Goal: Information Seeking & Learning: Learn about a topic

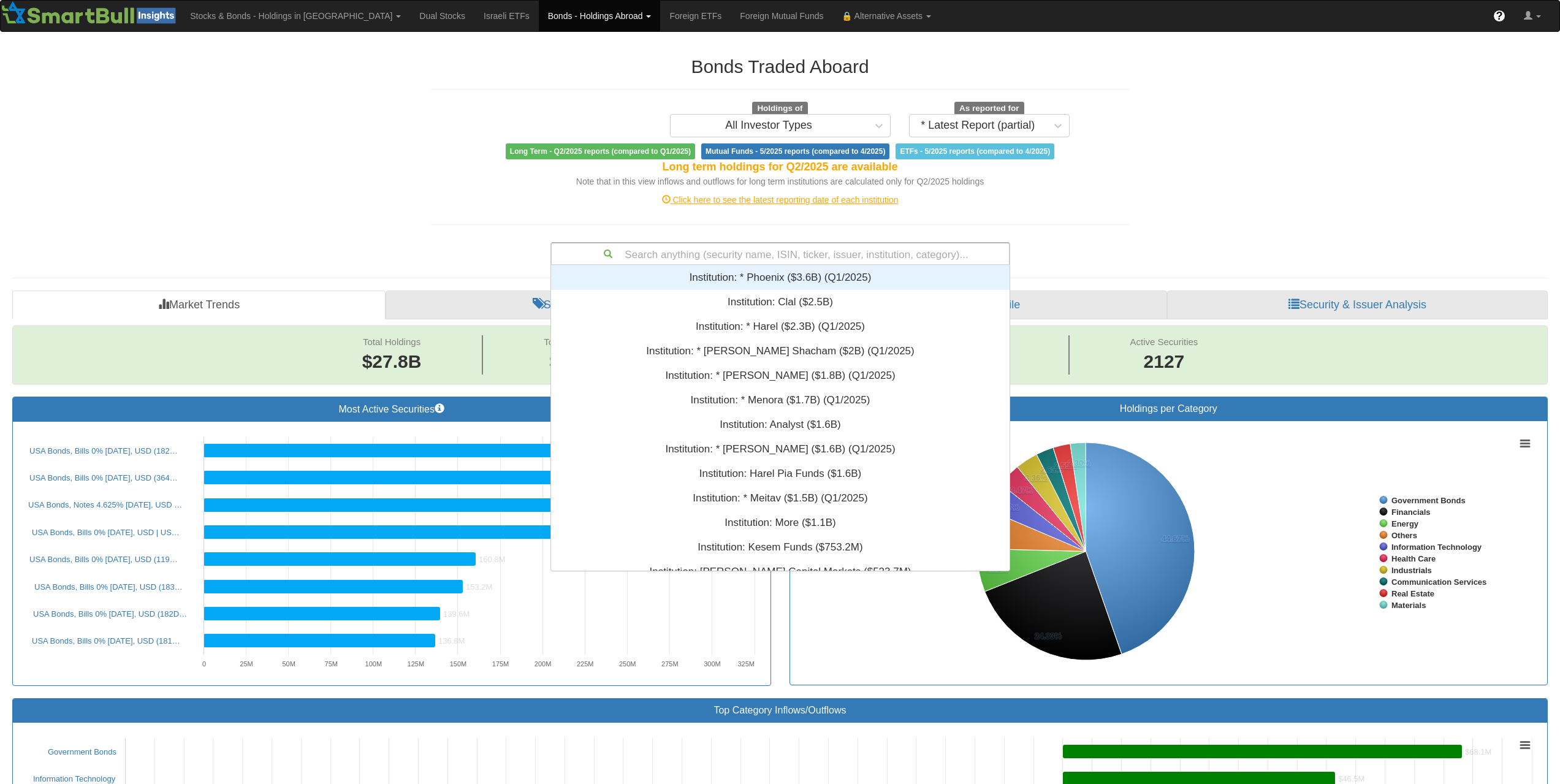
click at [785, 247] on div "Search anything (security name, ISIN, ticker, issuer, institution, category)..." at bounding box center [780, 254] width 457 height 21
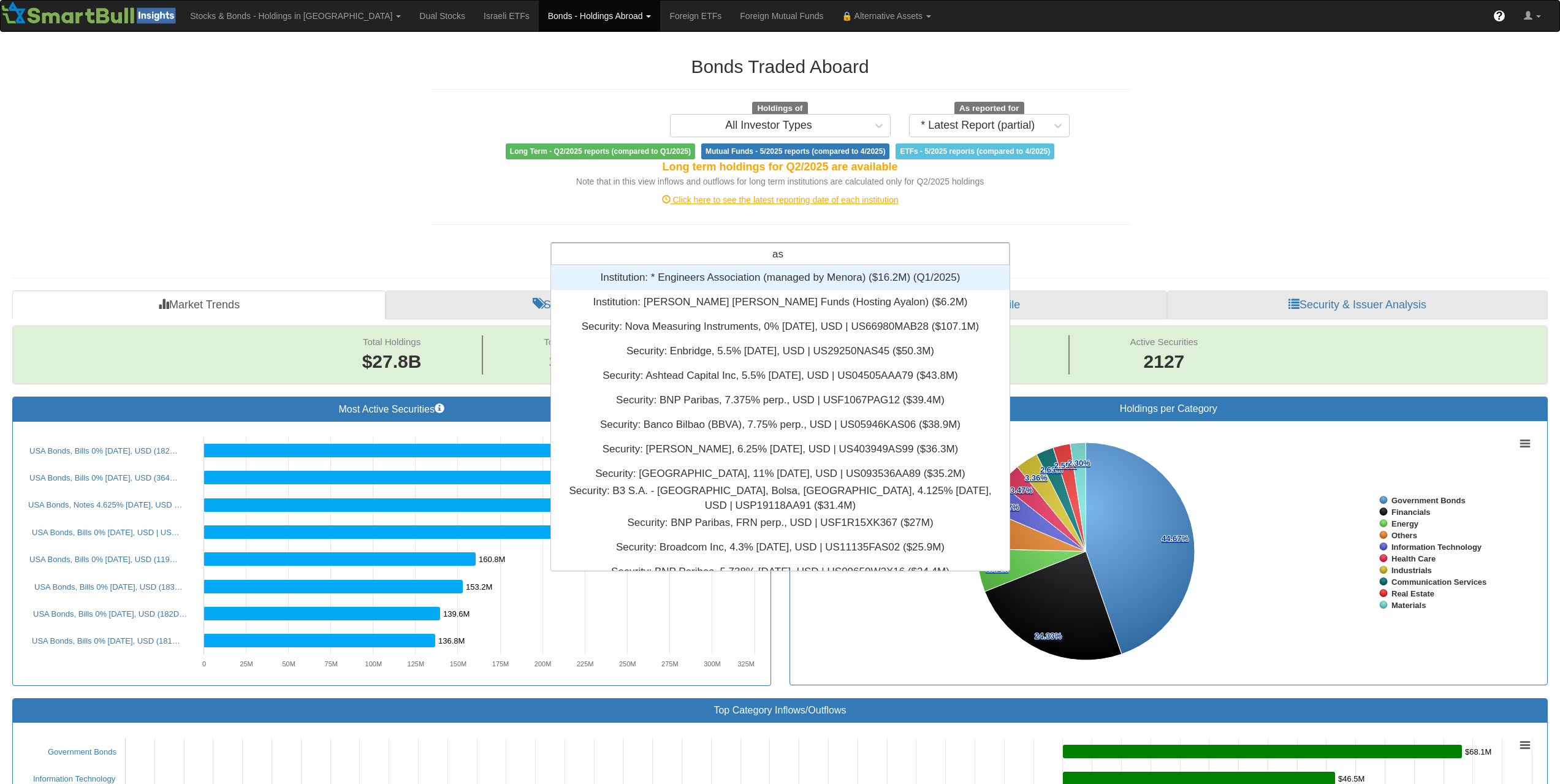
type input "a"
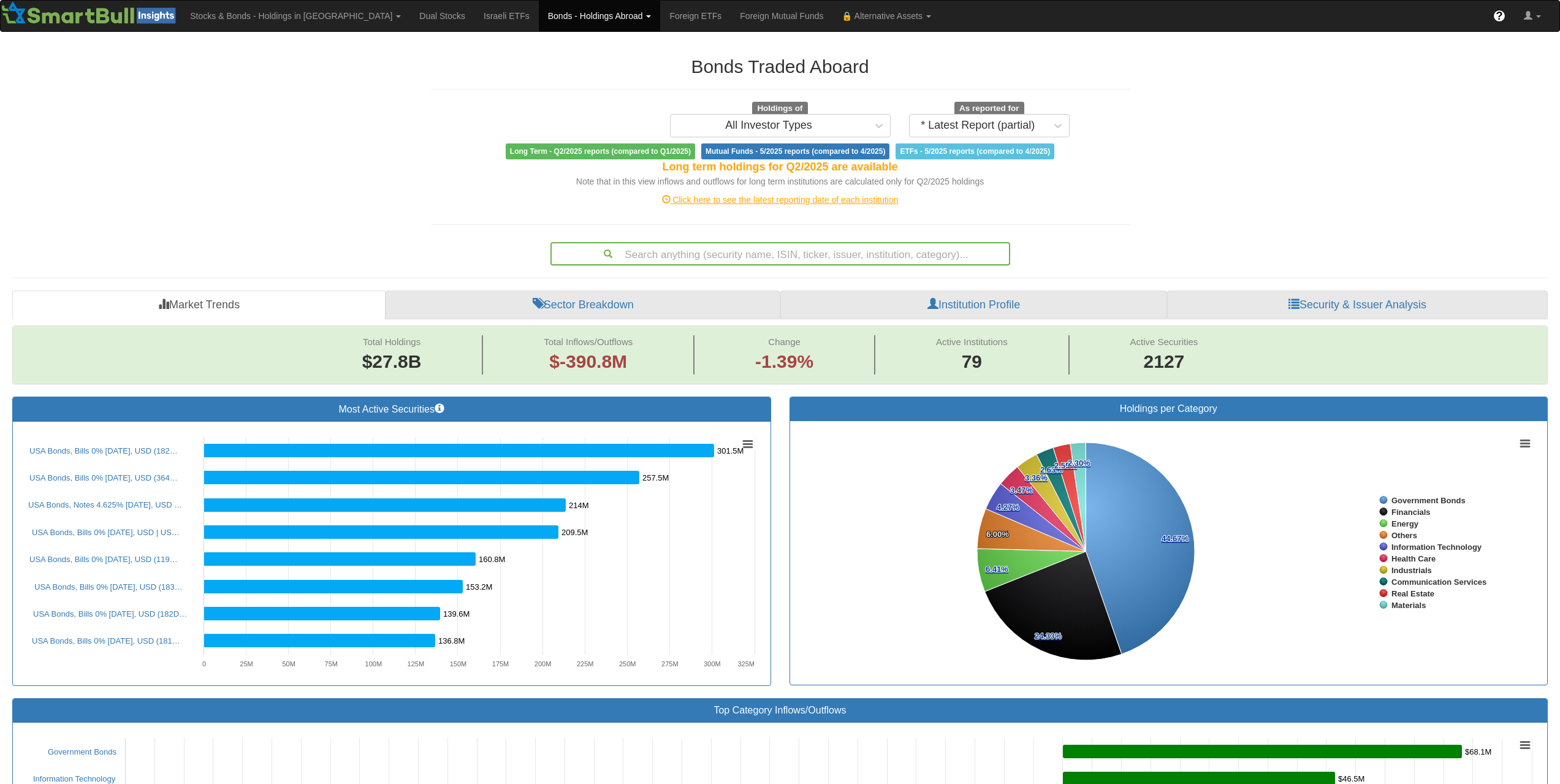
click at [732, 251] on div "Search anything (security name, ISIN, ticker, issuer, institution, category)..." at bounding box center [780, 254] width 457 height 21
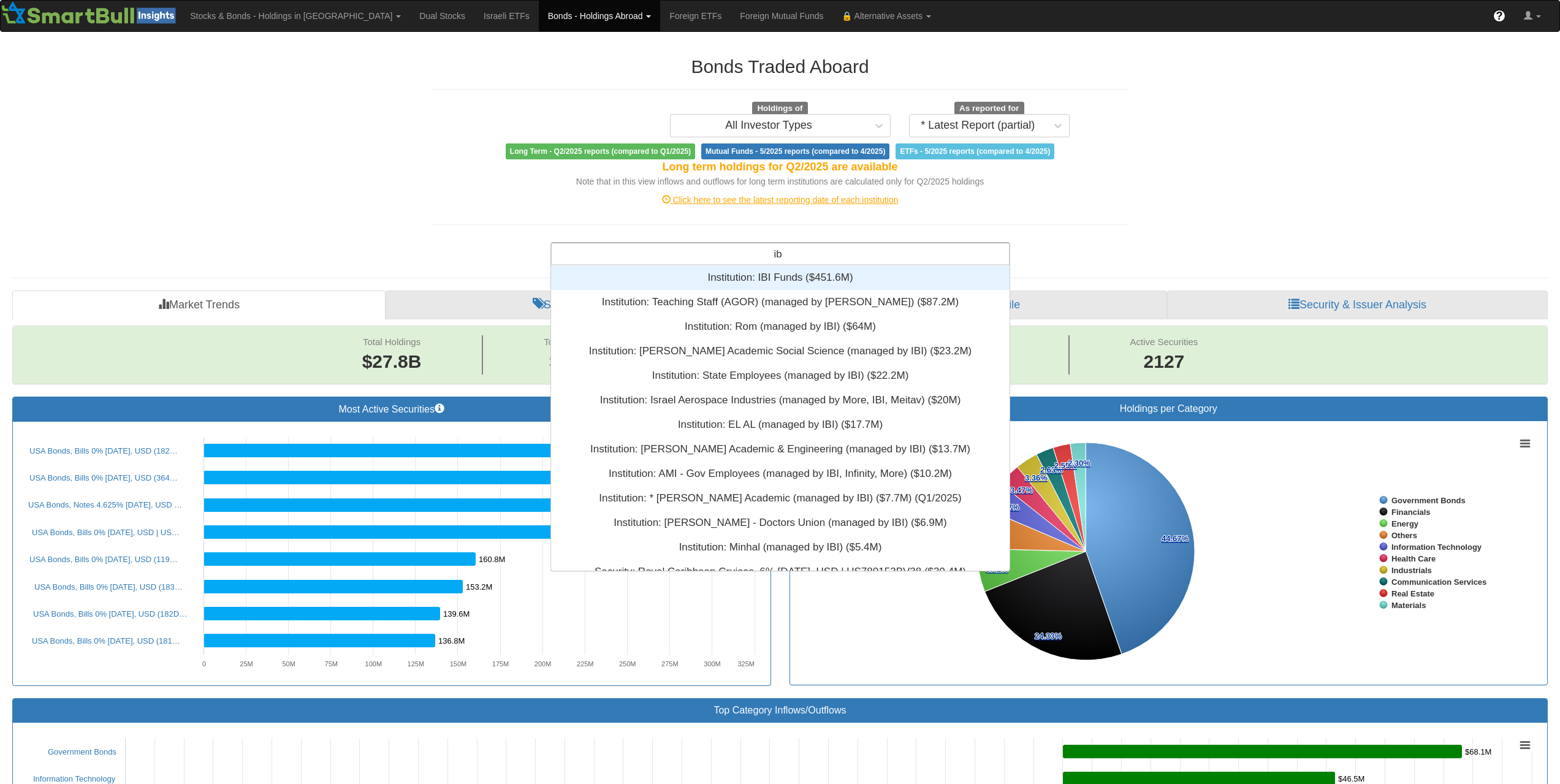
type input "i"
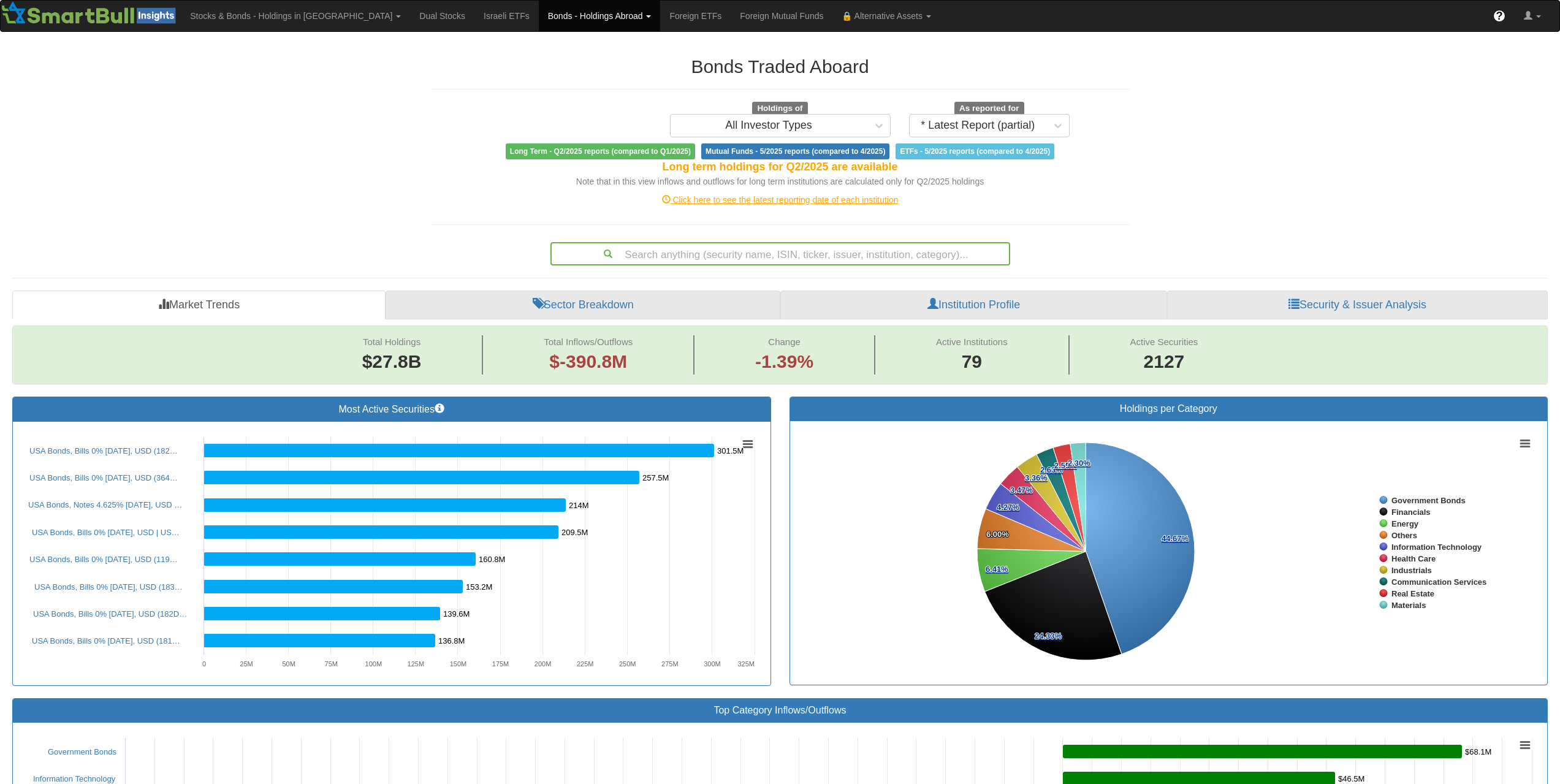
click at [757, 258] on div "Search anything (security name, ISIN, ticker, issuer, institution, category)..." at bounding box center [780, 254] width 457 height 21
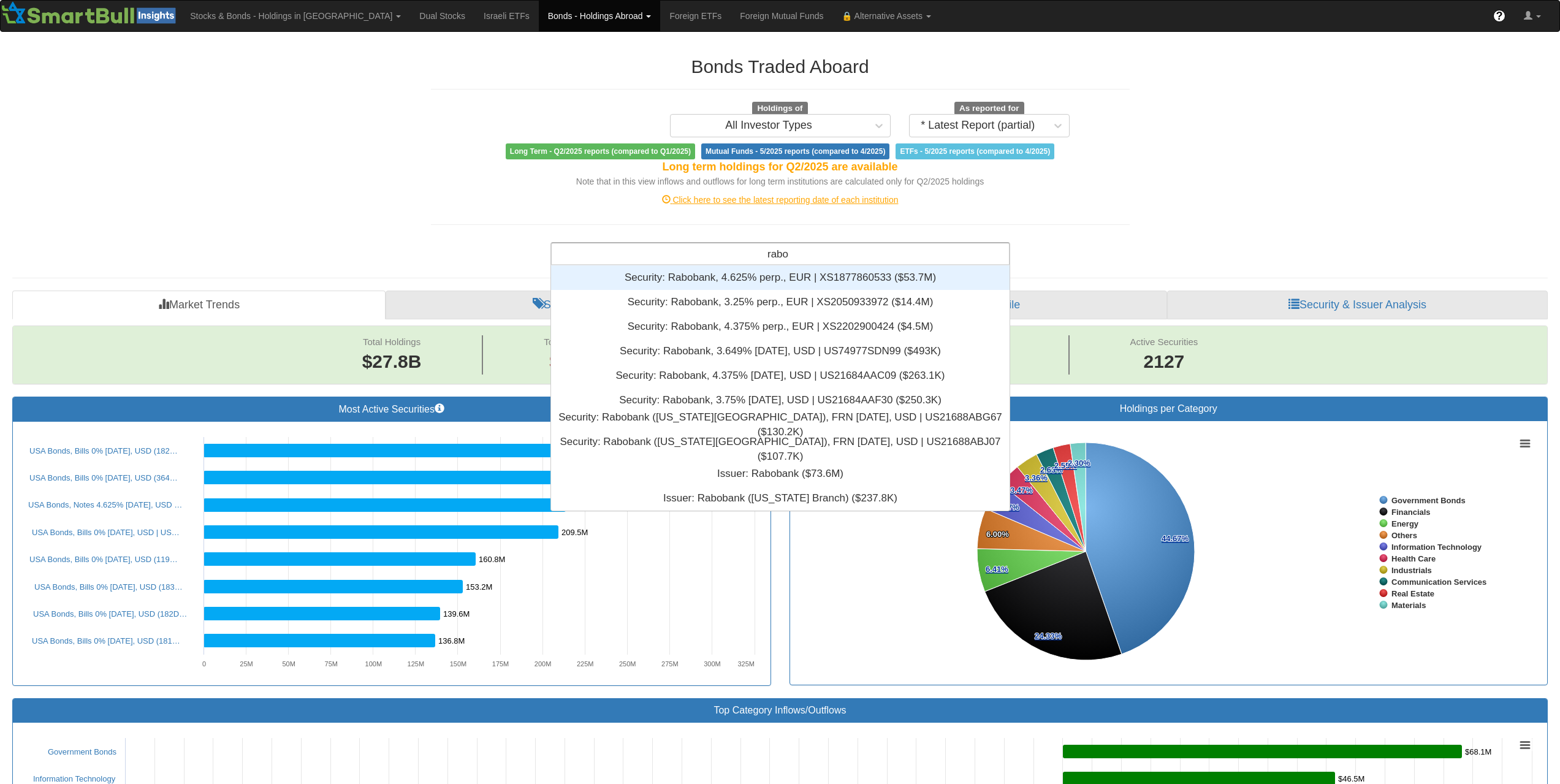
scroll to position [236, 449]
type input "rabob"
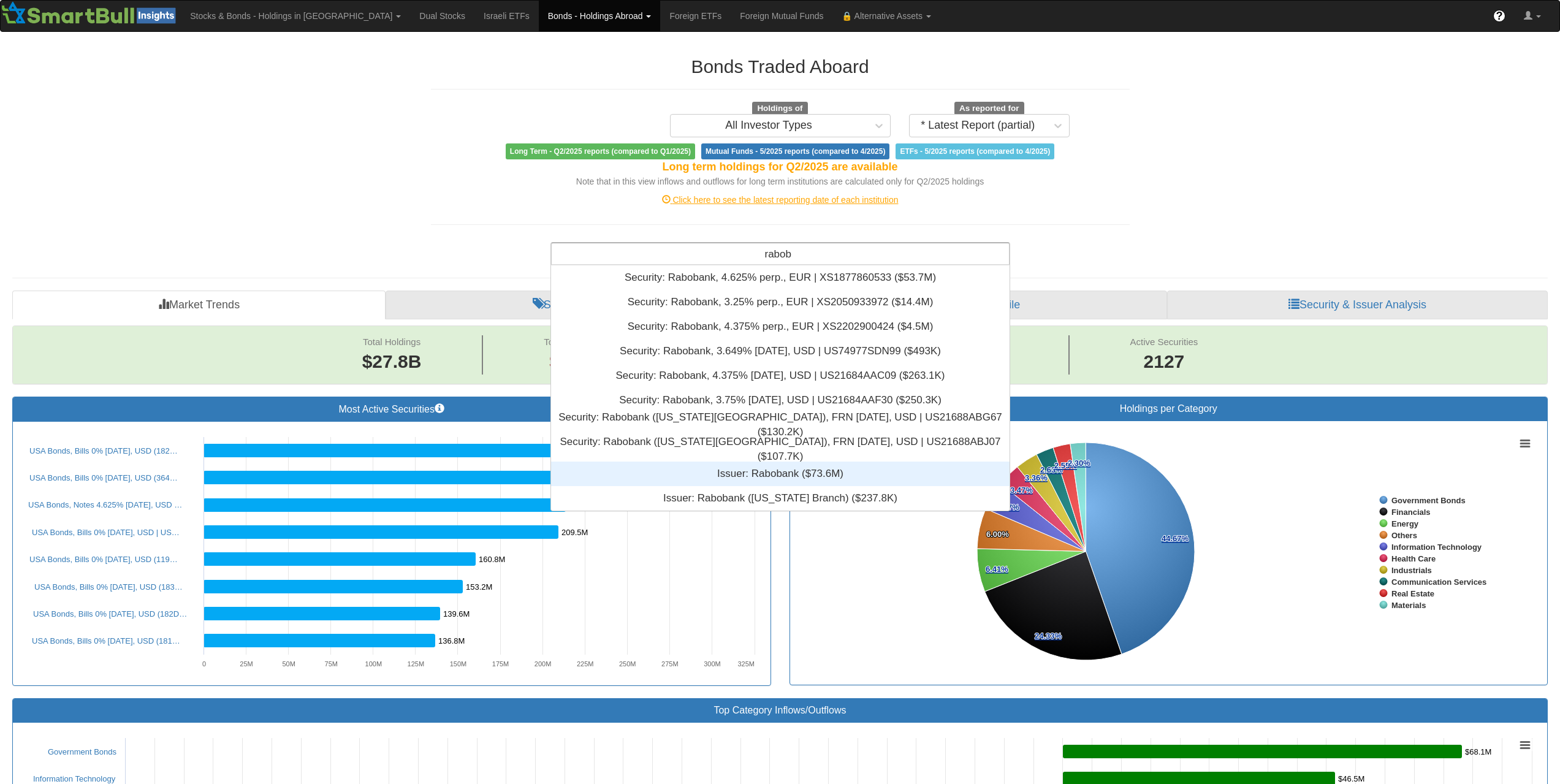
click at [786, 470] on div "Issuer: ‎Rabobank ‎($73.6M)‏" at bounding box center [780, 474] width 458 height 24
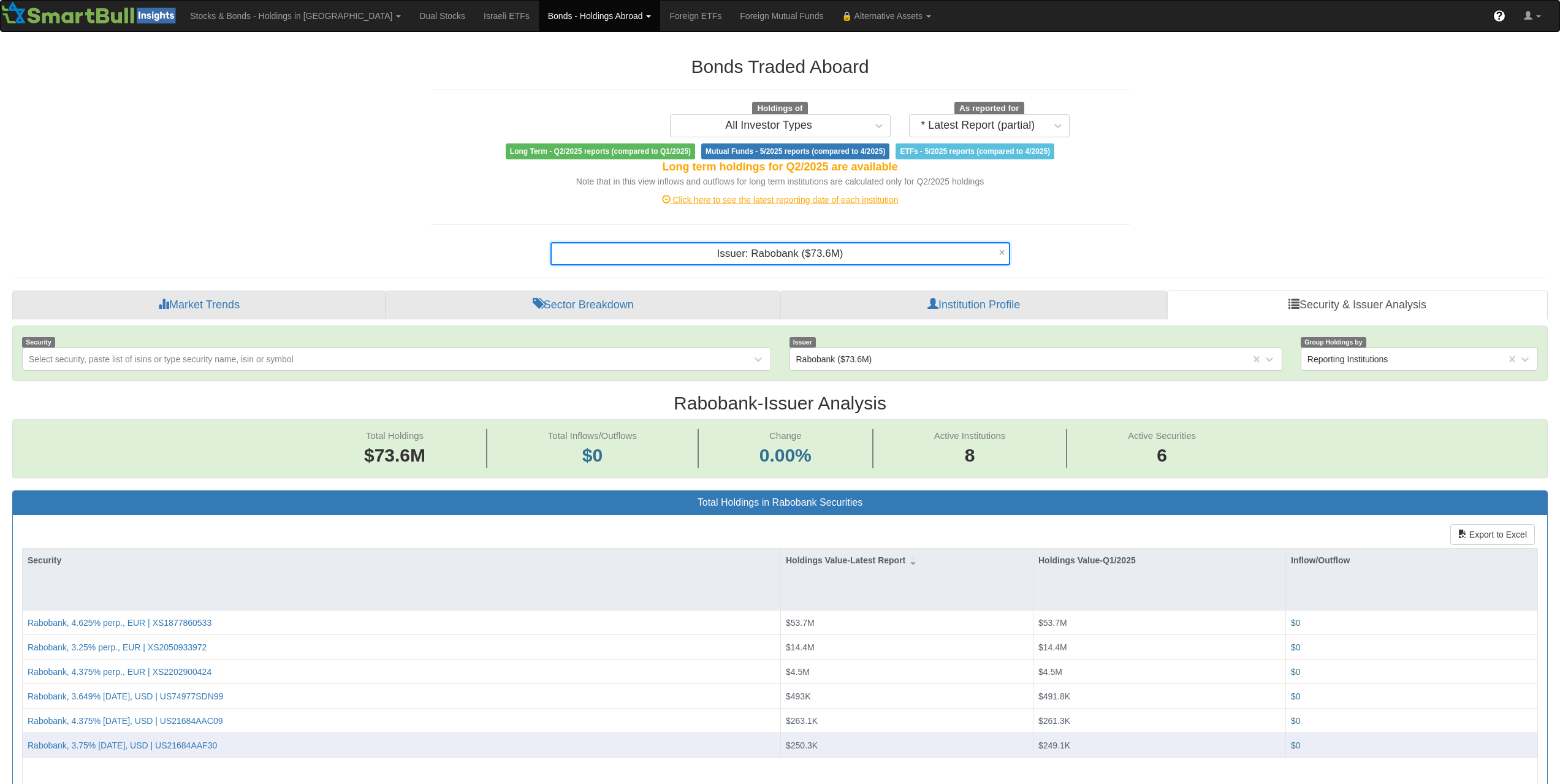
scroll to position [25, 1513]
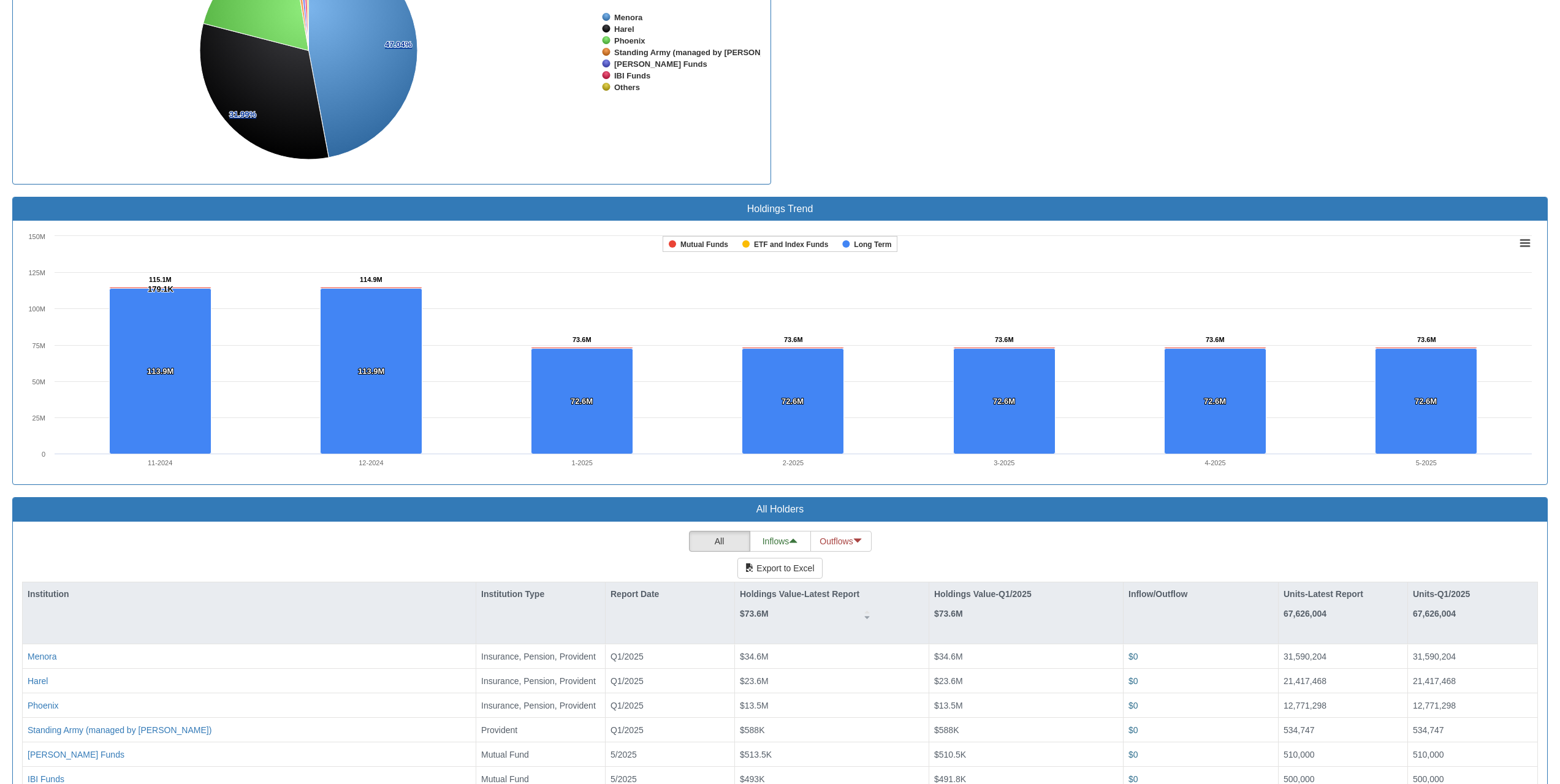
scroll to position [1226, 0]
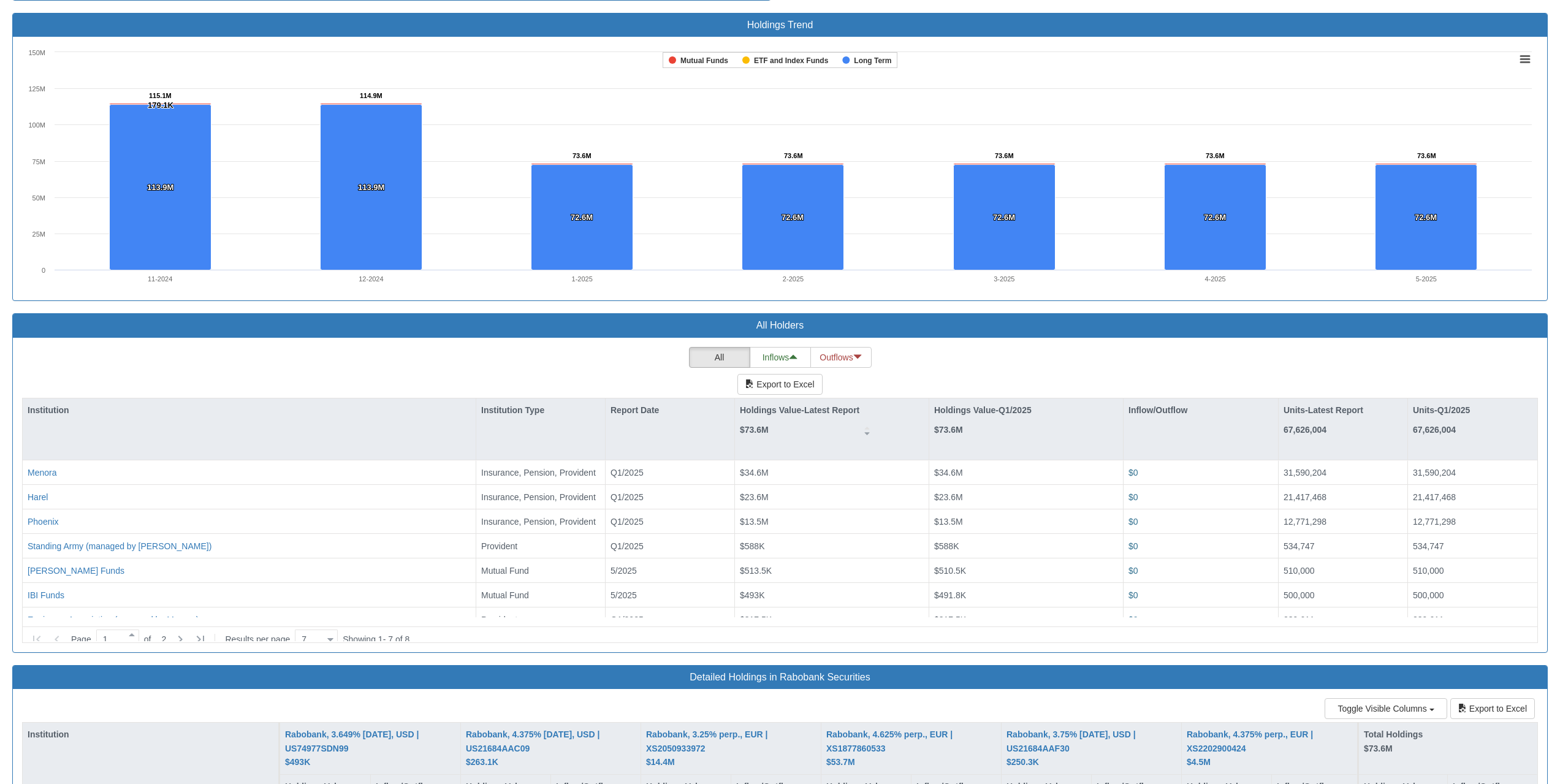
drag, startPoint x: 1135, startPoint y: 334, endPoint x: 1103, endPoint y: 346, distance: 34.2
click at [1135, 334] on div "All Holders" at bounding box center [780, 326] width 1534 height 24
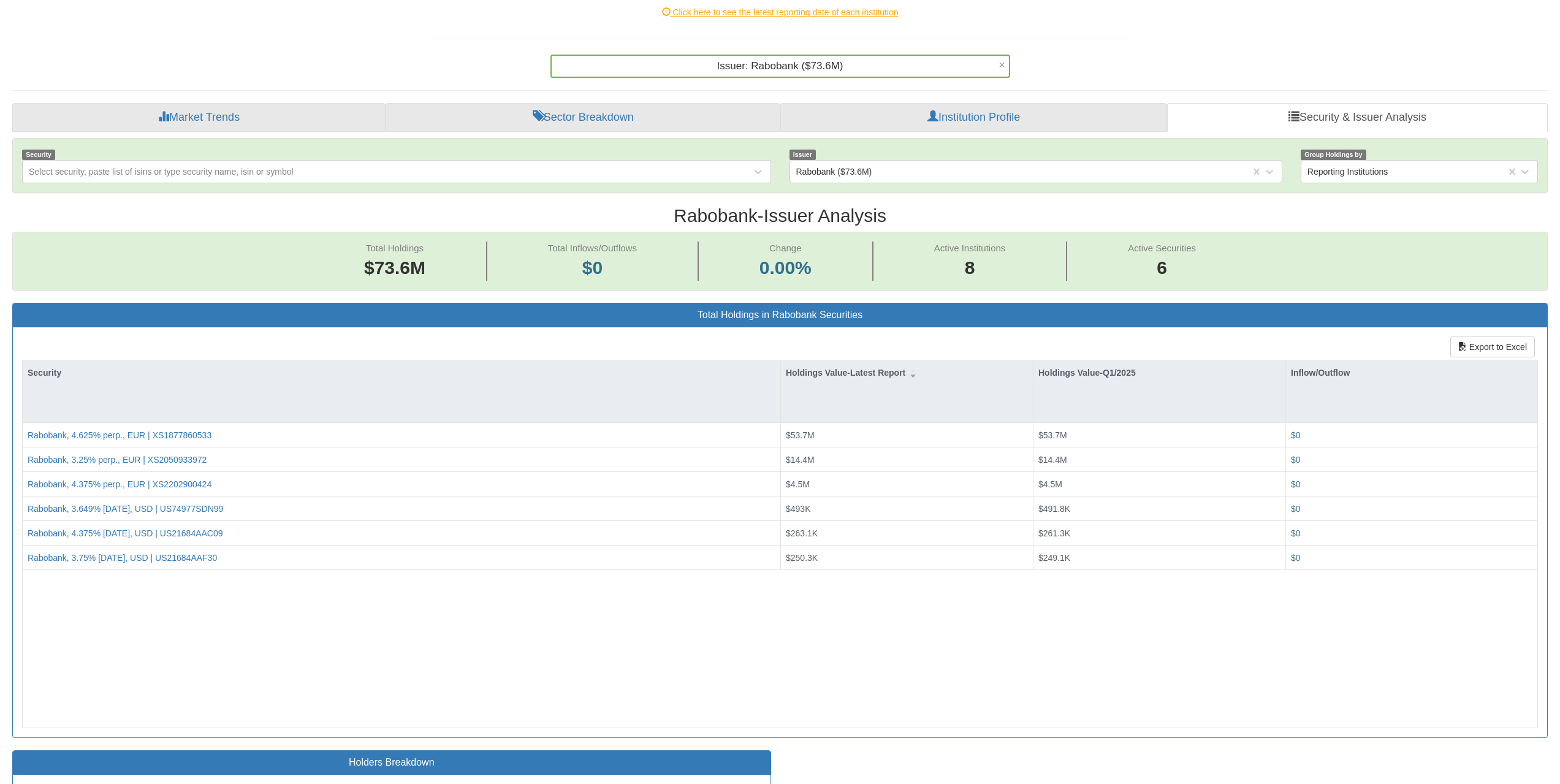
scroll to position [61, 0]
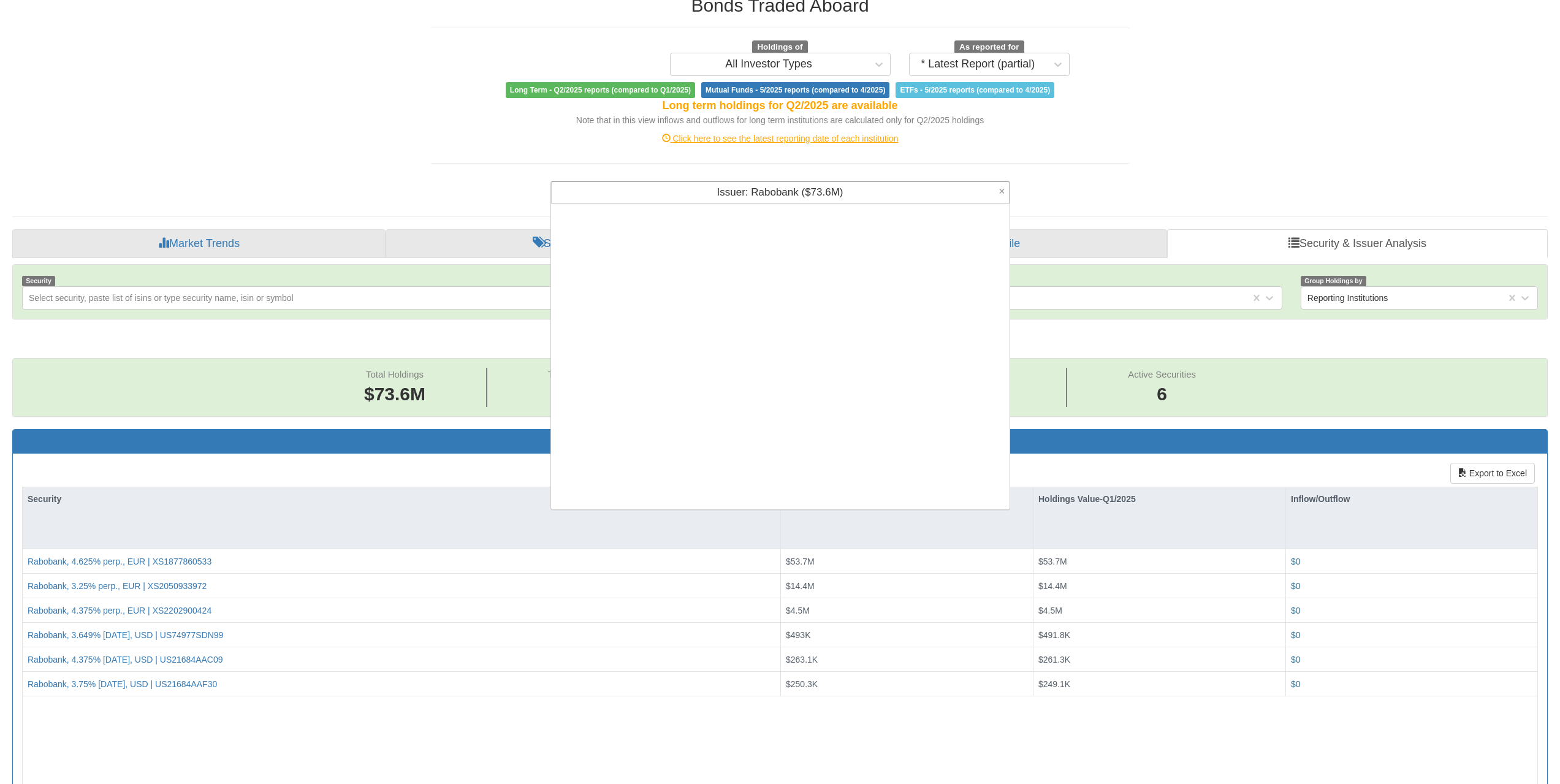
click at [819, 187] on span "Issuer: ‎Rabobank ‎($73.6M)‏" at bounding box center [780, 192] width 126 height 11
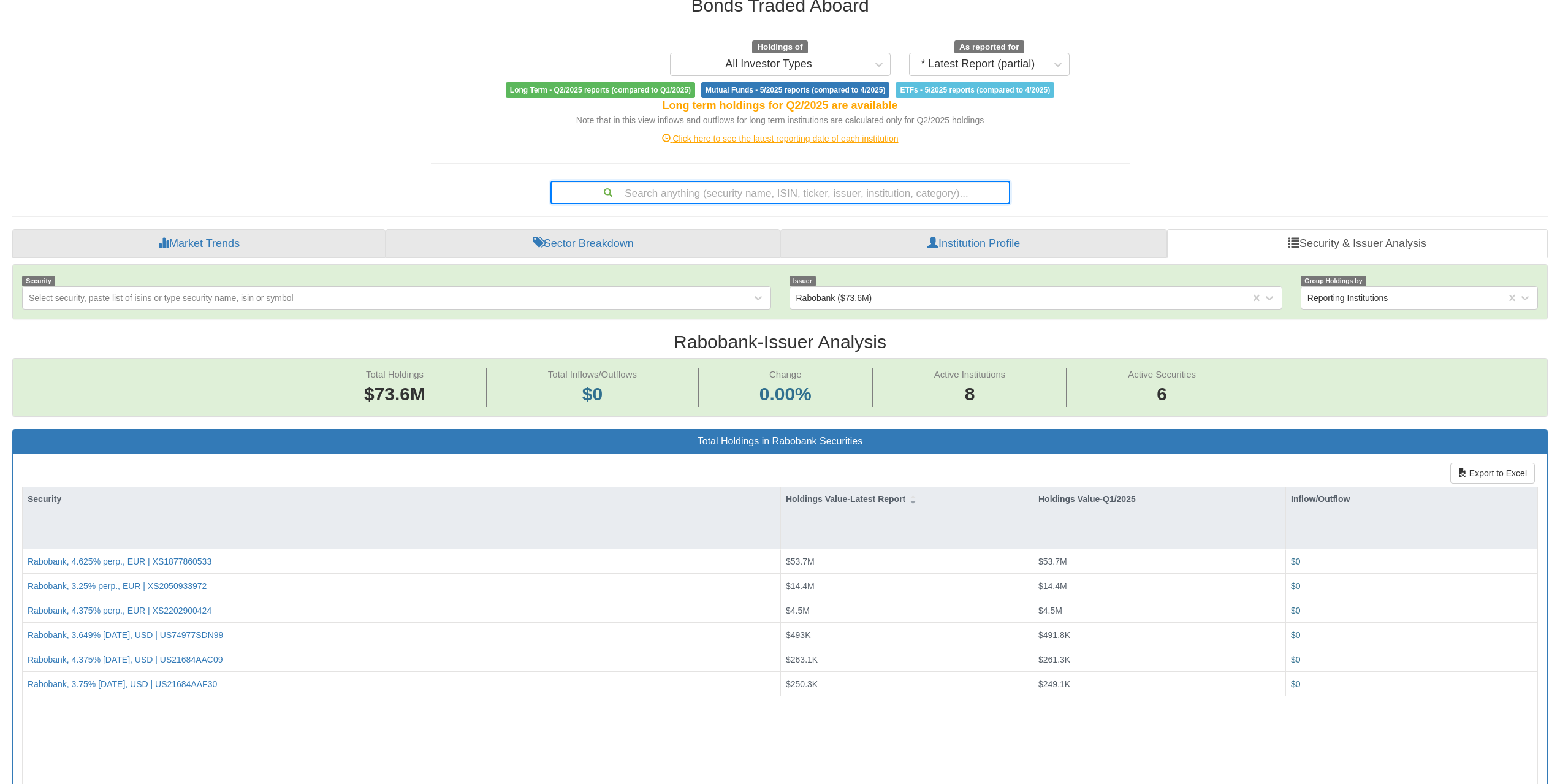
click at [877, 202] on div "Search anything (security name, ISIN, ticker, issuer, institution, category)..." at bounding box center [780, 192] width 457 height 21
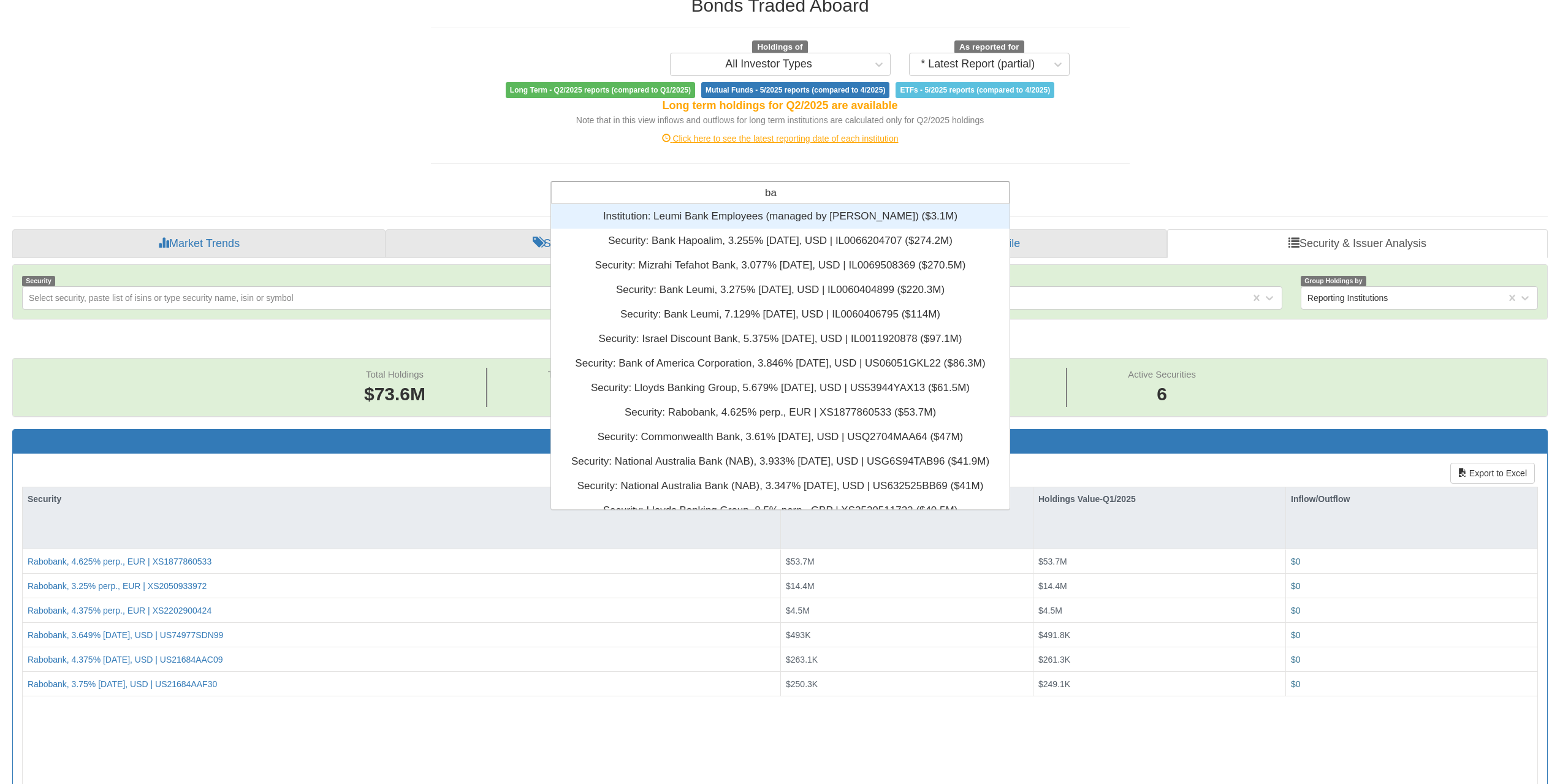
type input "b"
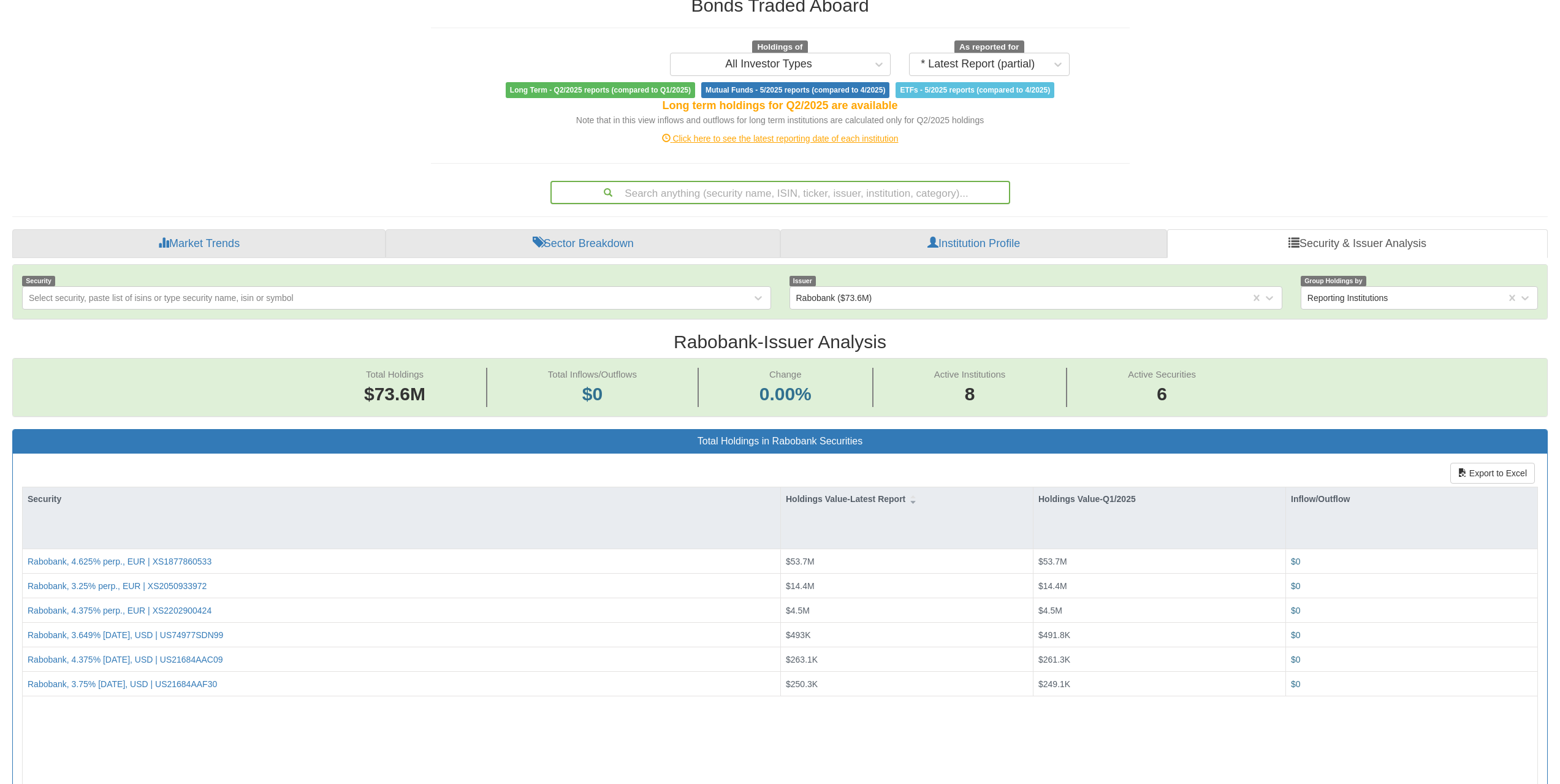
click at [778, 188] on div "Search anything (security name, ISIN, ticker, issuer, institution, category)..." at bounding box center [780, 192] width 457 height 21
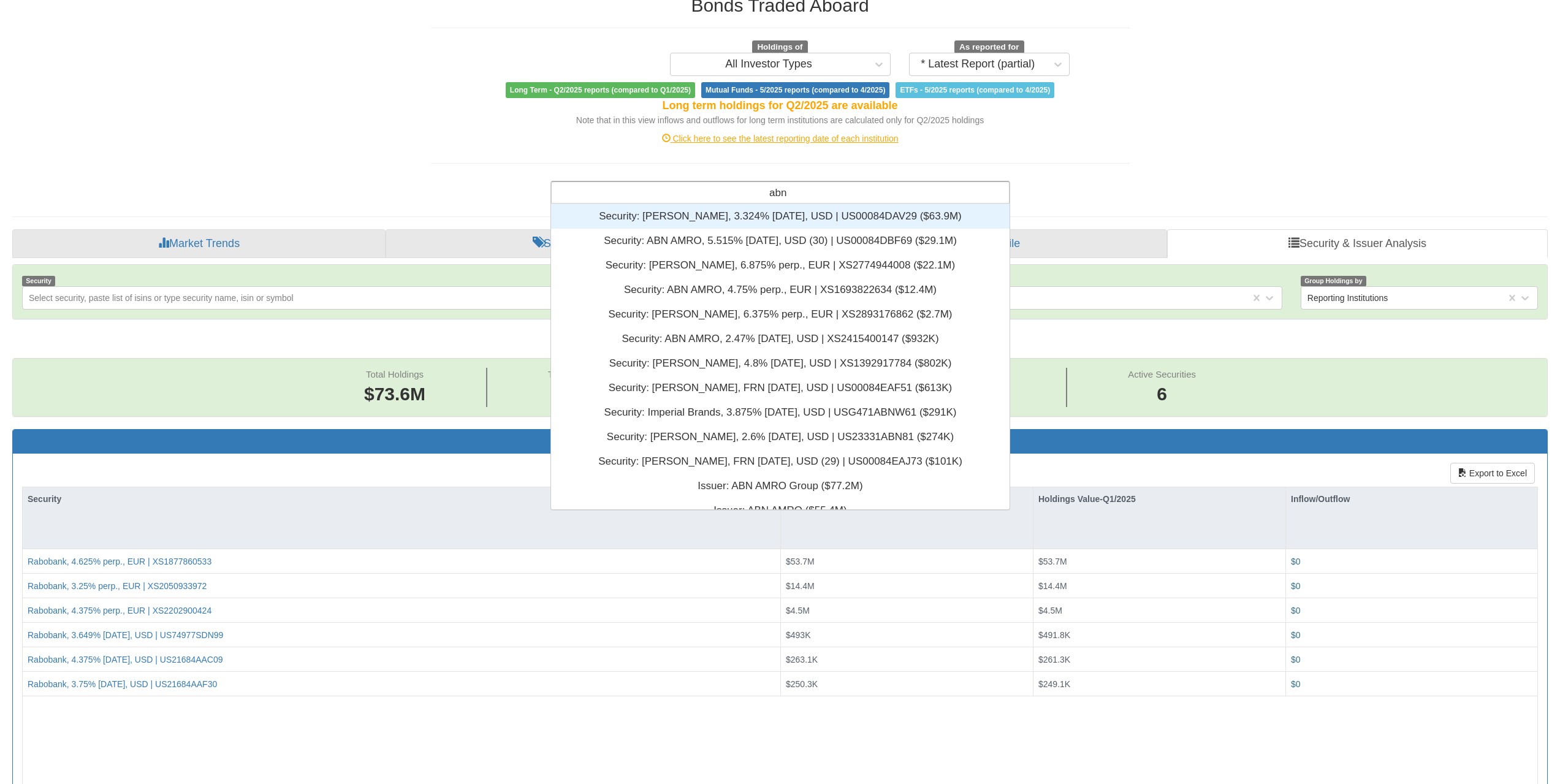
type input "abn"
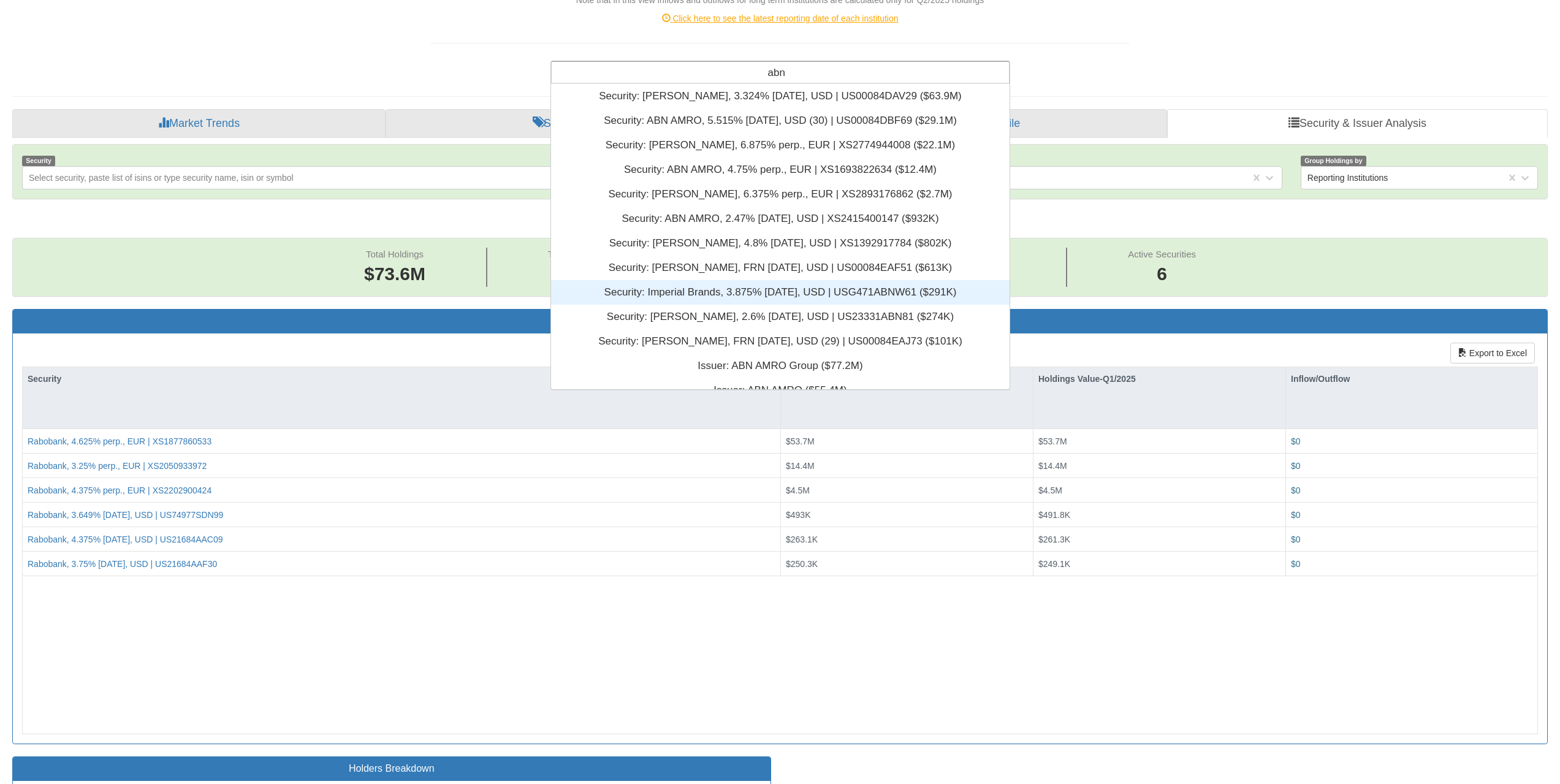
scroll to position [183, 0]
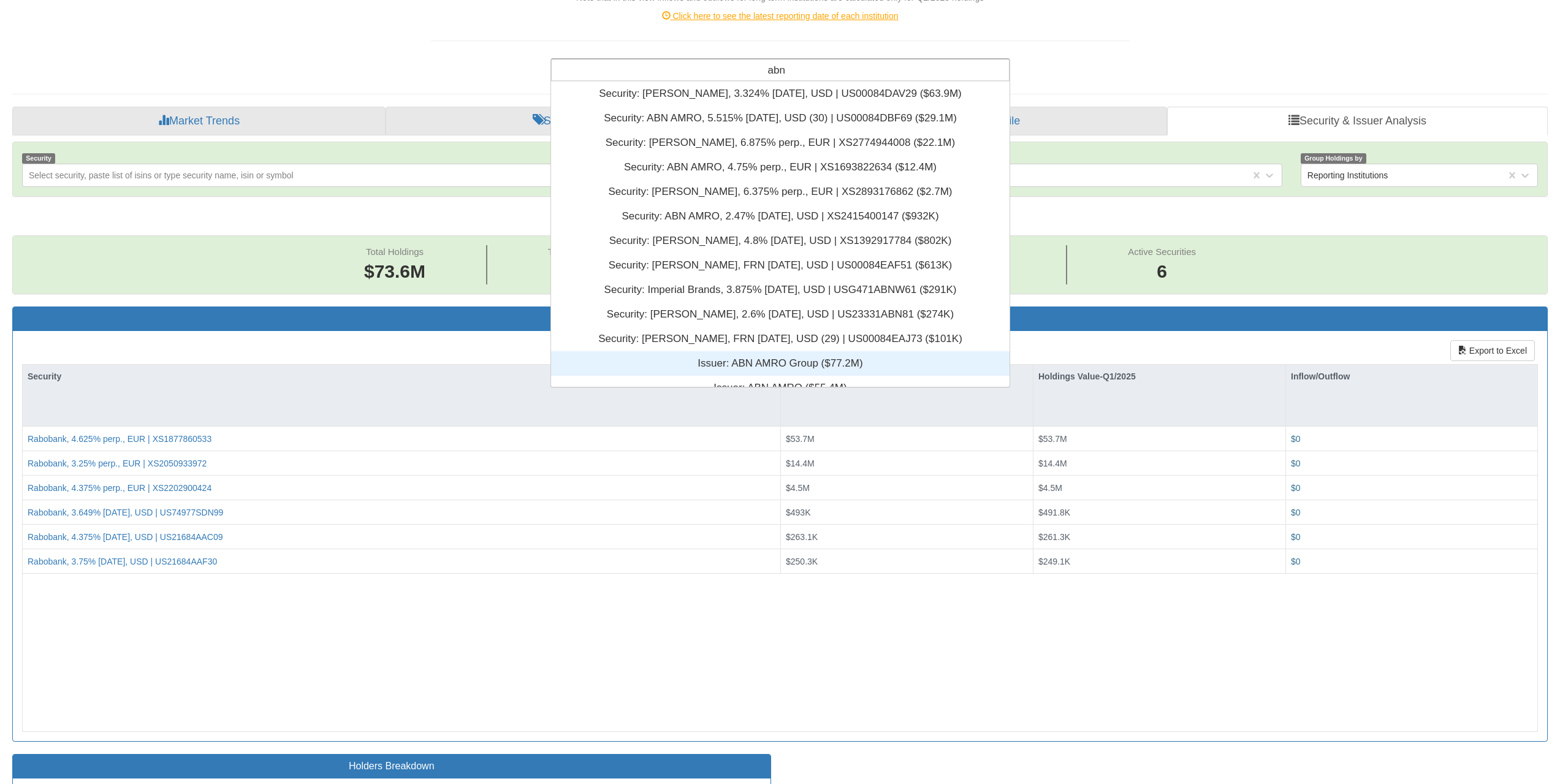
click at [795, 359] on div "Issuer: ‎ABN AMRO Group ‎($77.2M)‏" at bounding box center [780, 364] width 458 height 24
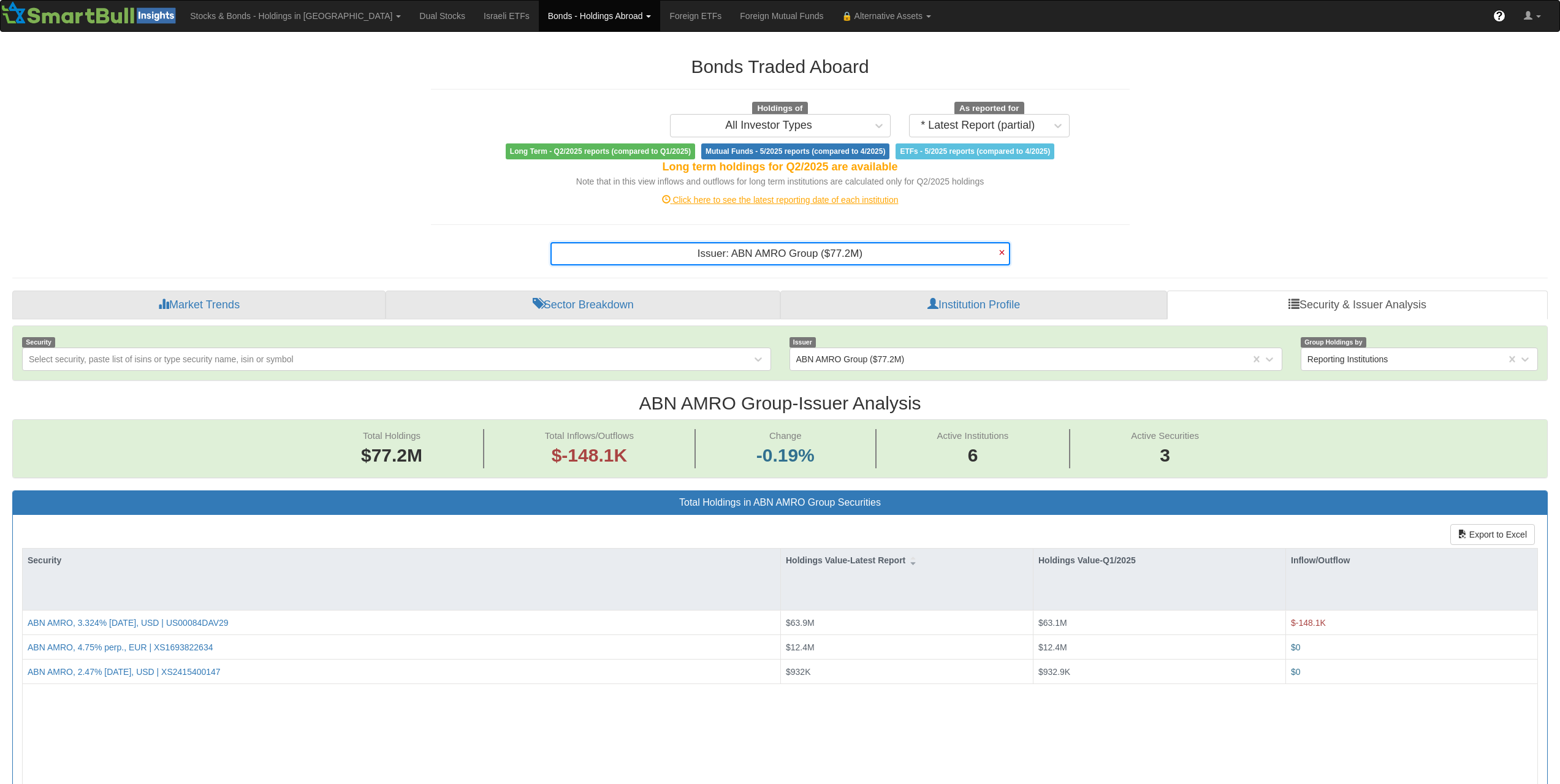
scroll to position [25, 1513]
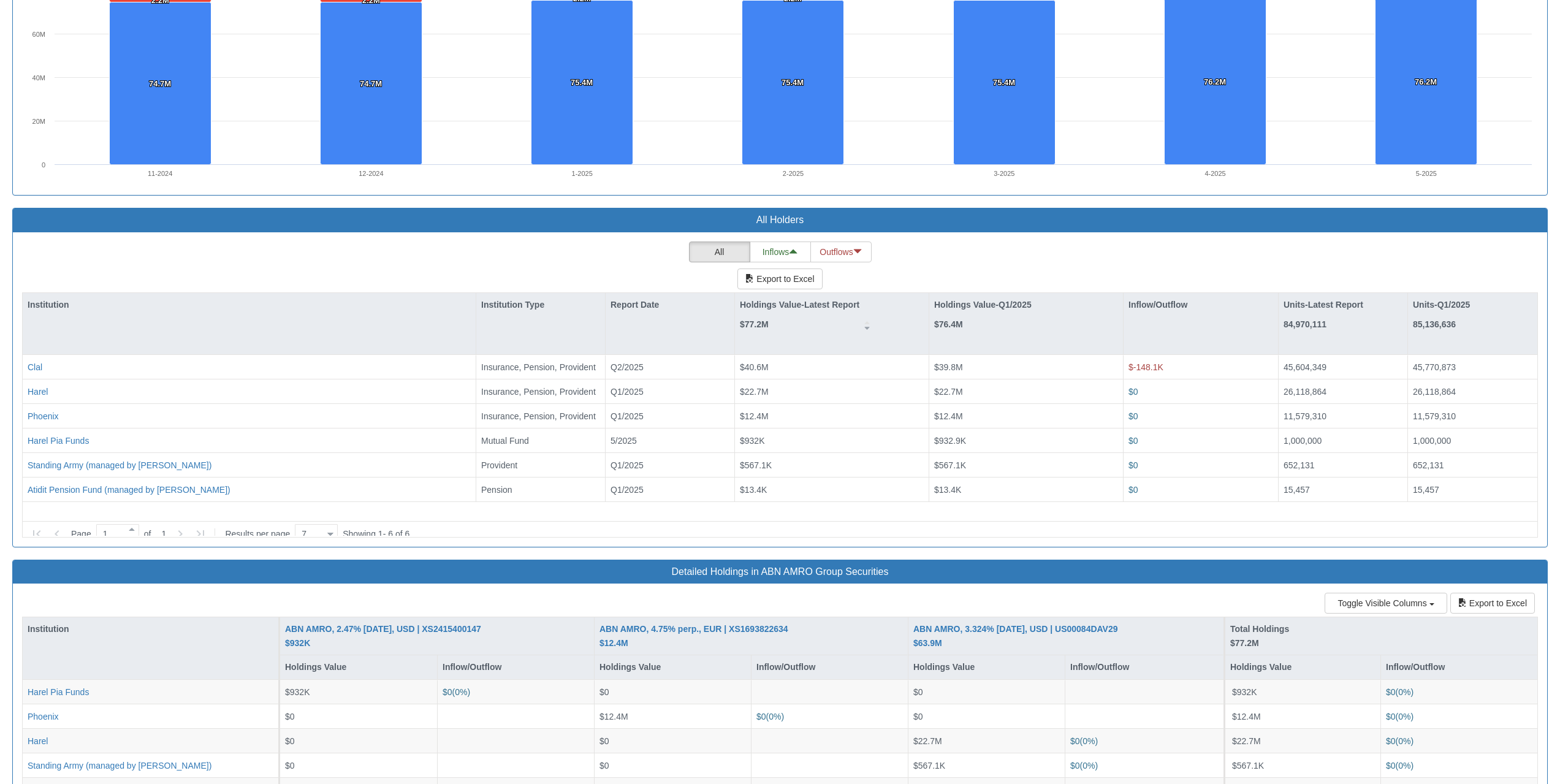
scroll to position [1434, 0]
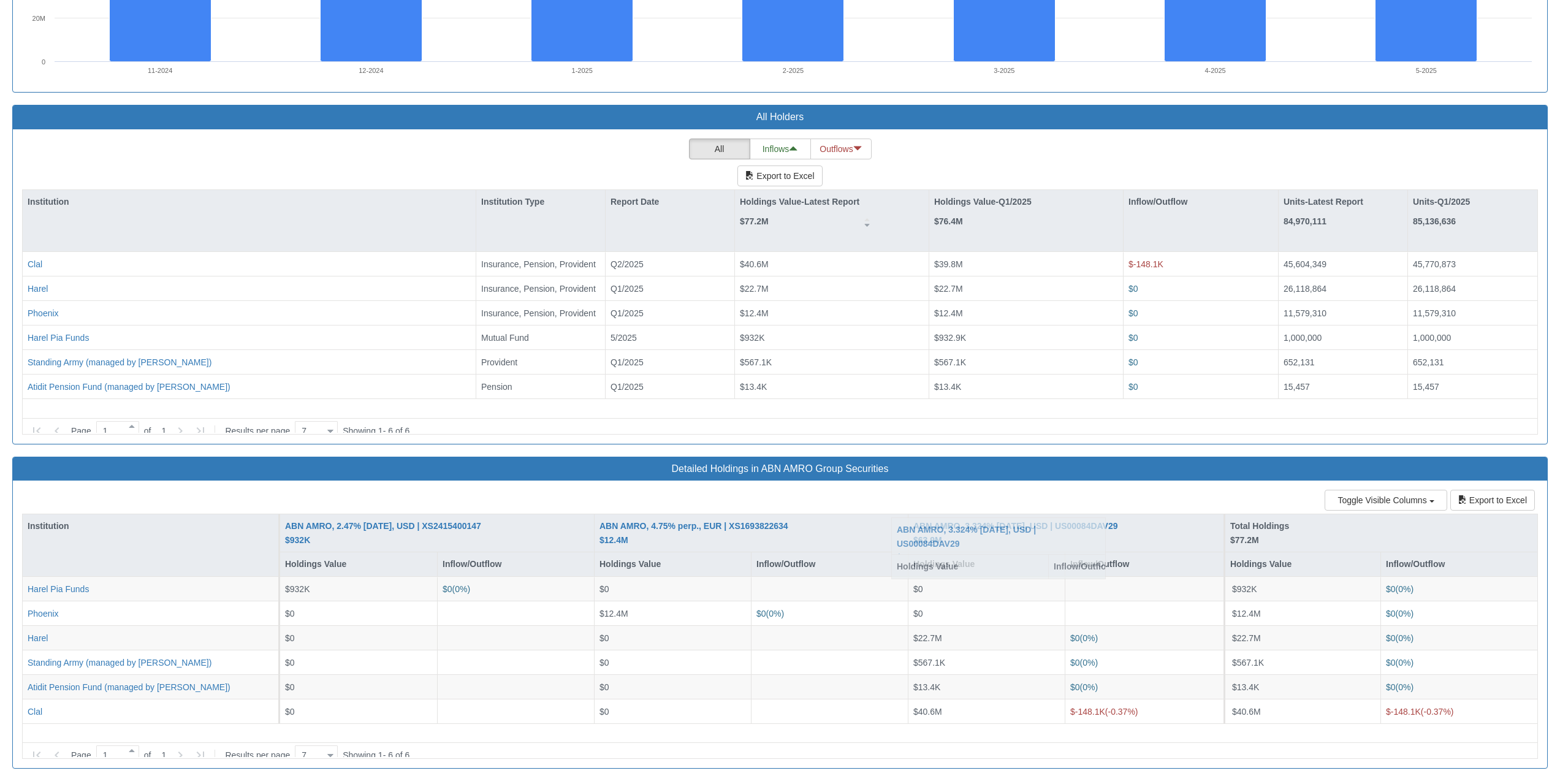
drag, startPoint x: 1139, startPoint y: 529, endPoint x: 1120, endPoint y: 532, distance: 19.2
click at [1120, 532] on div "Institution ABN AMRO, 2.47% [DATE], USD | XS2415400147 $932K Holdings Value Inf…" at bounding box center [779, 635] width 1516 height 245
click at [719, 527] on div "ABN AMRO, 4.75% perp., EUR | XS1693822634 $12.4M" at bounding box center [694, 533] width 189 height 27
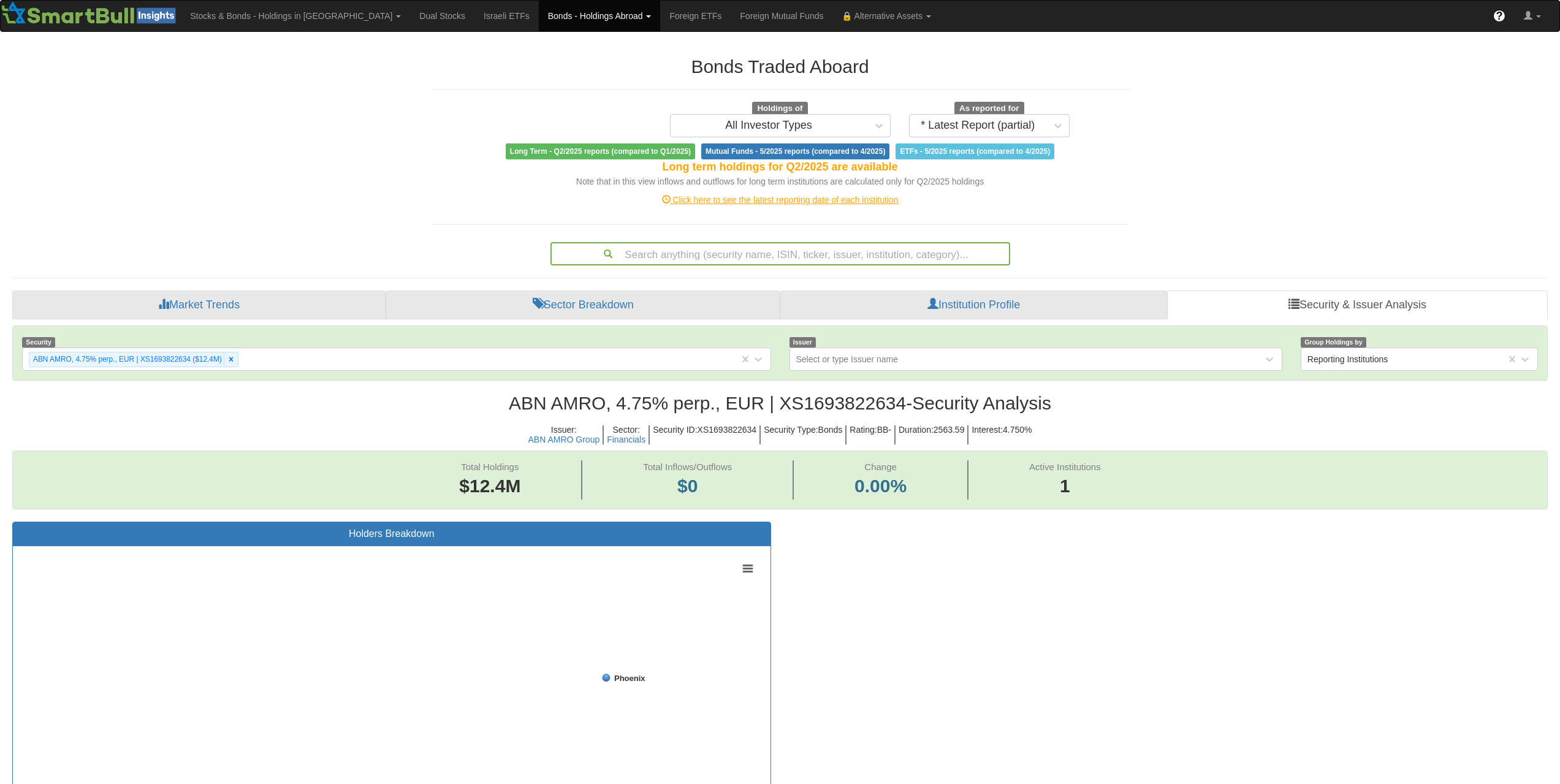
scroll to position [25, 1513]
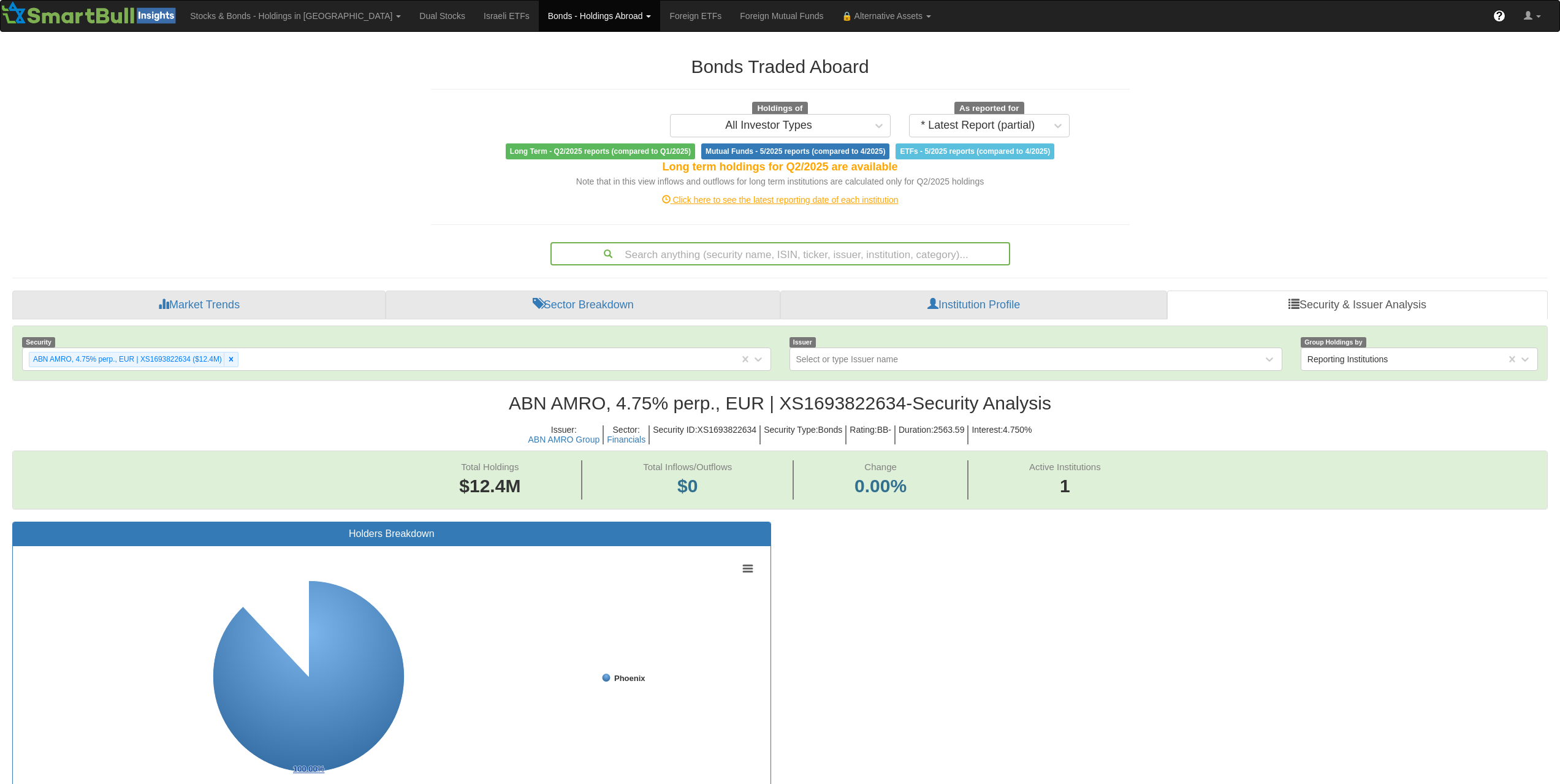
click at [818, 410] on h2 "[PERSON_NAME], 4.75% perp., EUR | XS1693822634 - Security Analysis" at bounding box center [780, 403] width 1536 height 20
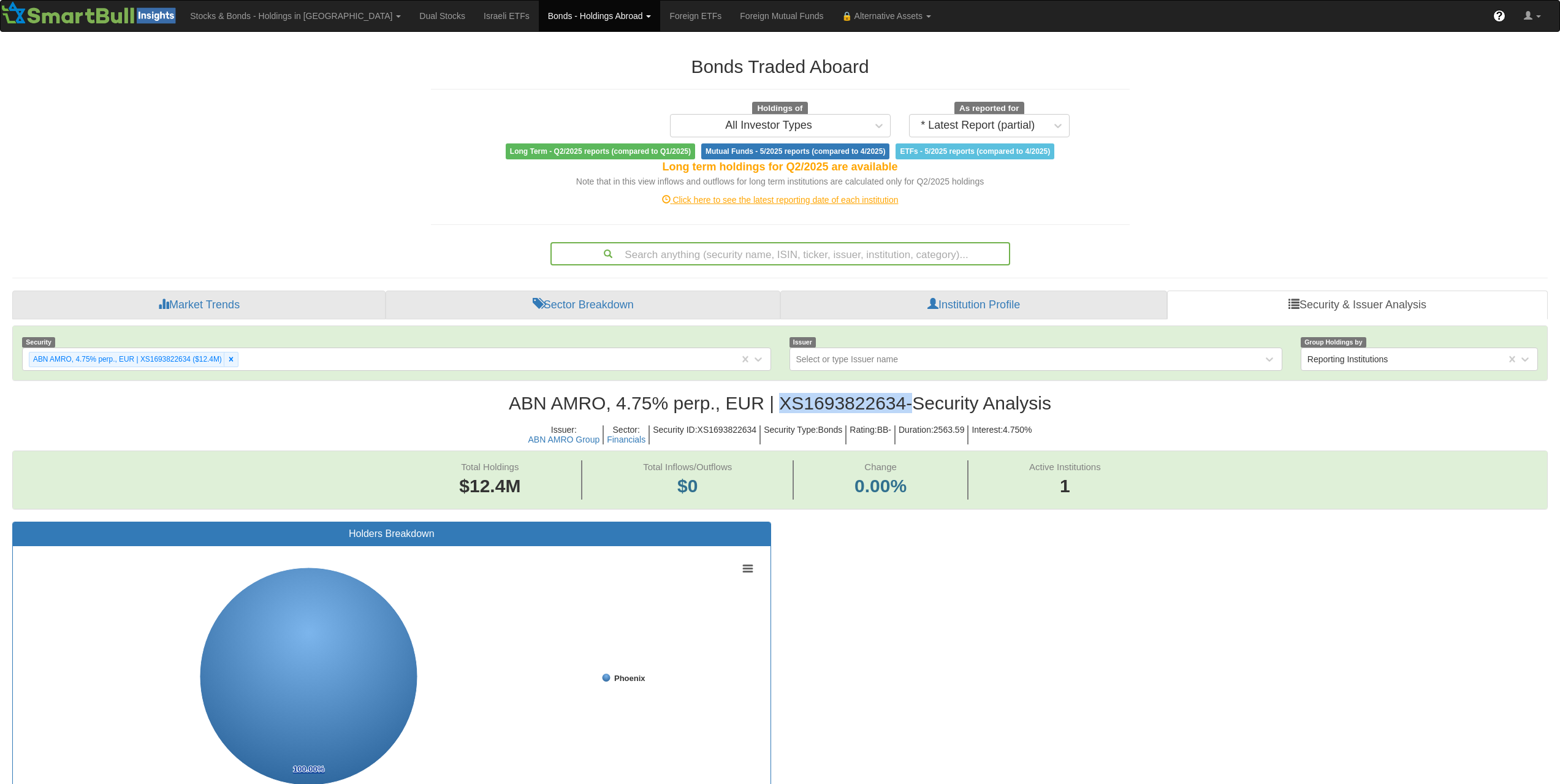
click at [818, 410] on h2 "[PERSON_NAME], 4.75% perp., EUR | XS1693822634 - Security Analysis" at bounding box center [780, 403] width 1536 height 20
copy h2 "XS1693822634"
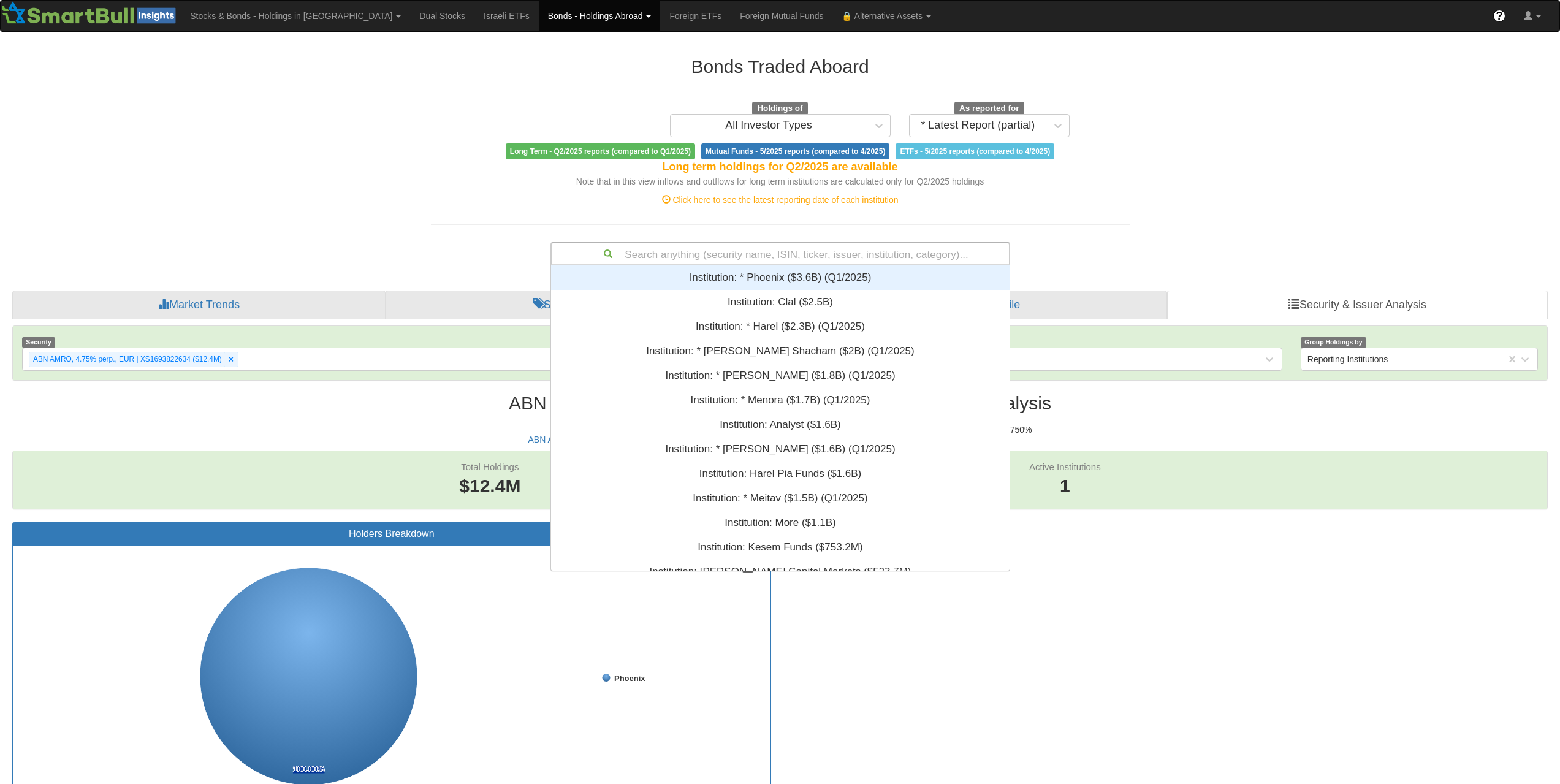
click at [799, 243] on div "Search anything (security name, ISIN, ticker, issuer, institution, category)..." at bounding box center [780, 254] width 457 height 21
paste input "USQ8053LAB01"
type input "USQ8053LAB01"
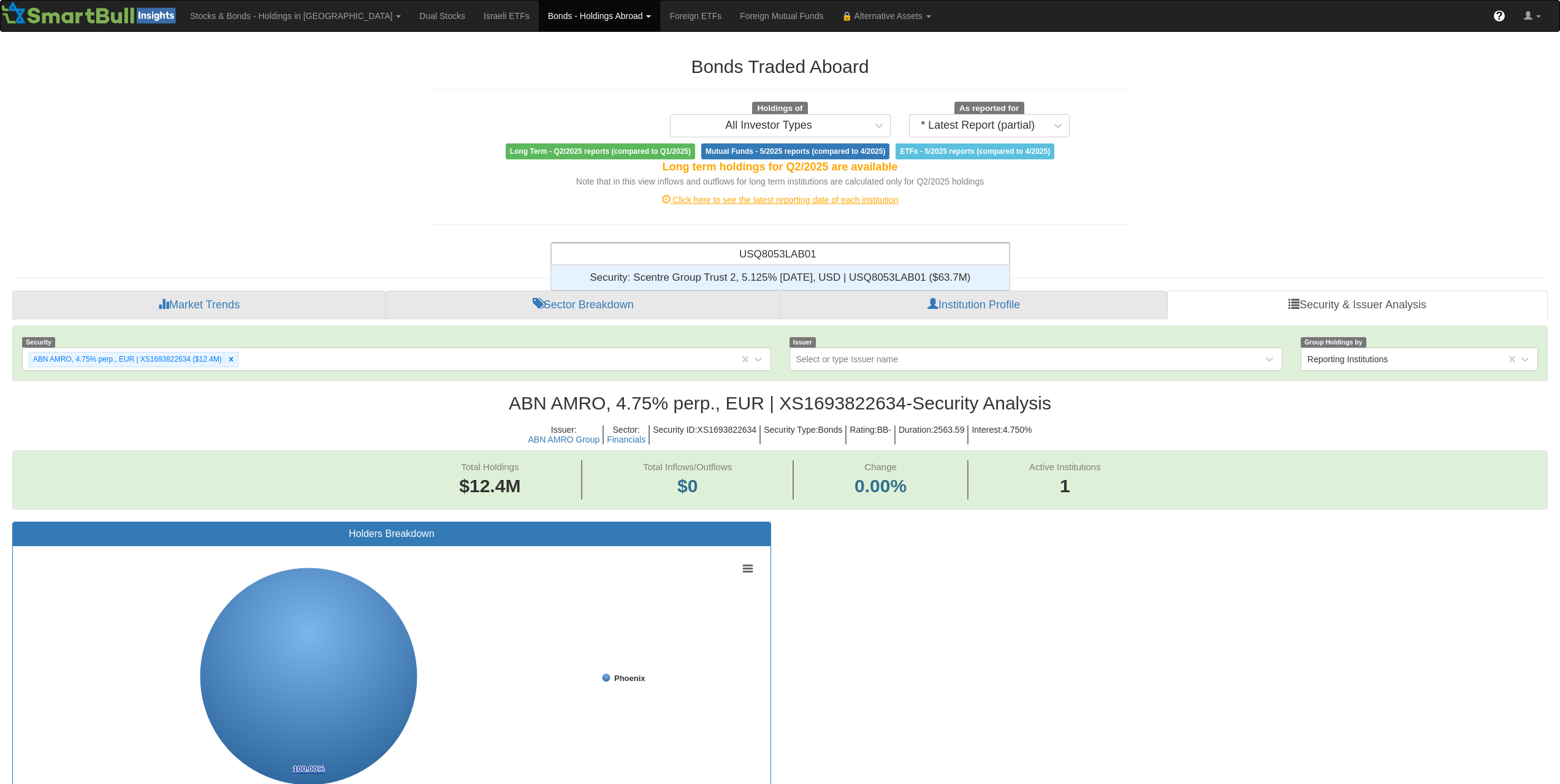
scroll to position [15, 449]
click at [791, 283] on div "Security: ‎Scentre Group Trust 2, 5.125% [DATE], USD | USQ8053LAB01 ‎($63.7M)‏" at bounding box center [780, 277] width 458 height 24
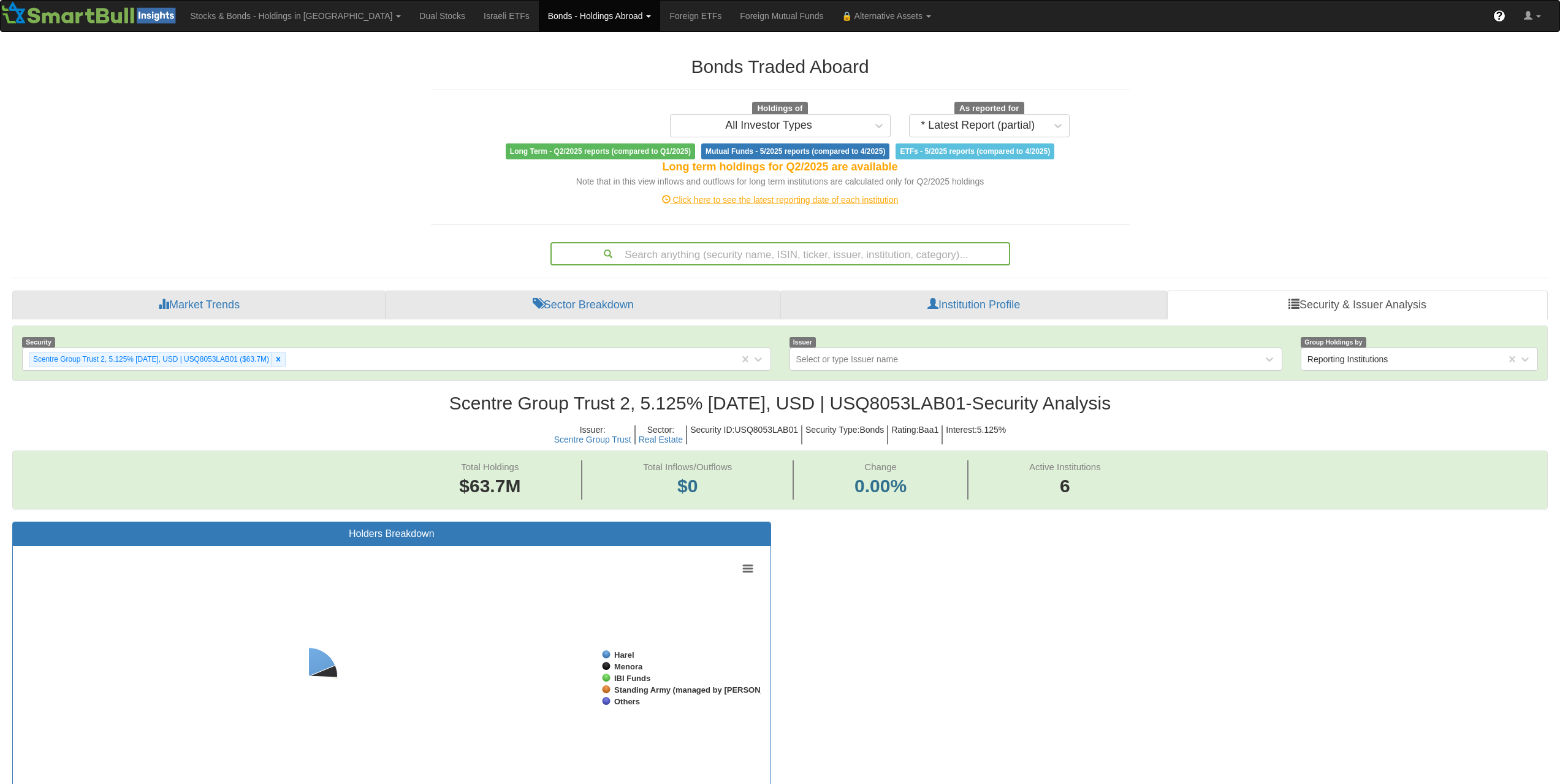
scroll to position [25, 1513]
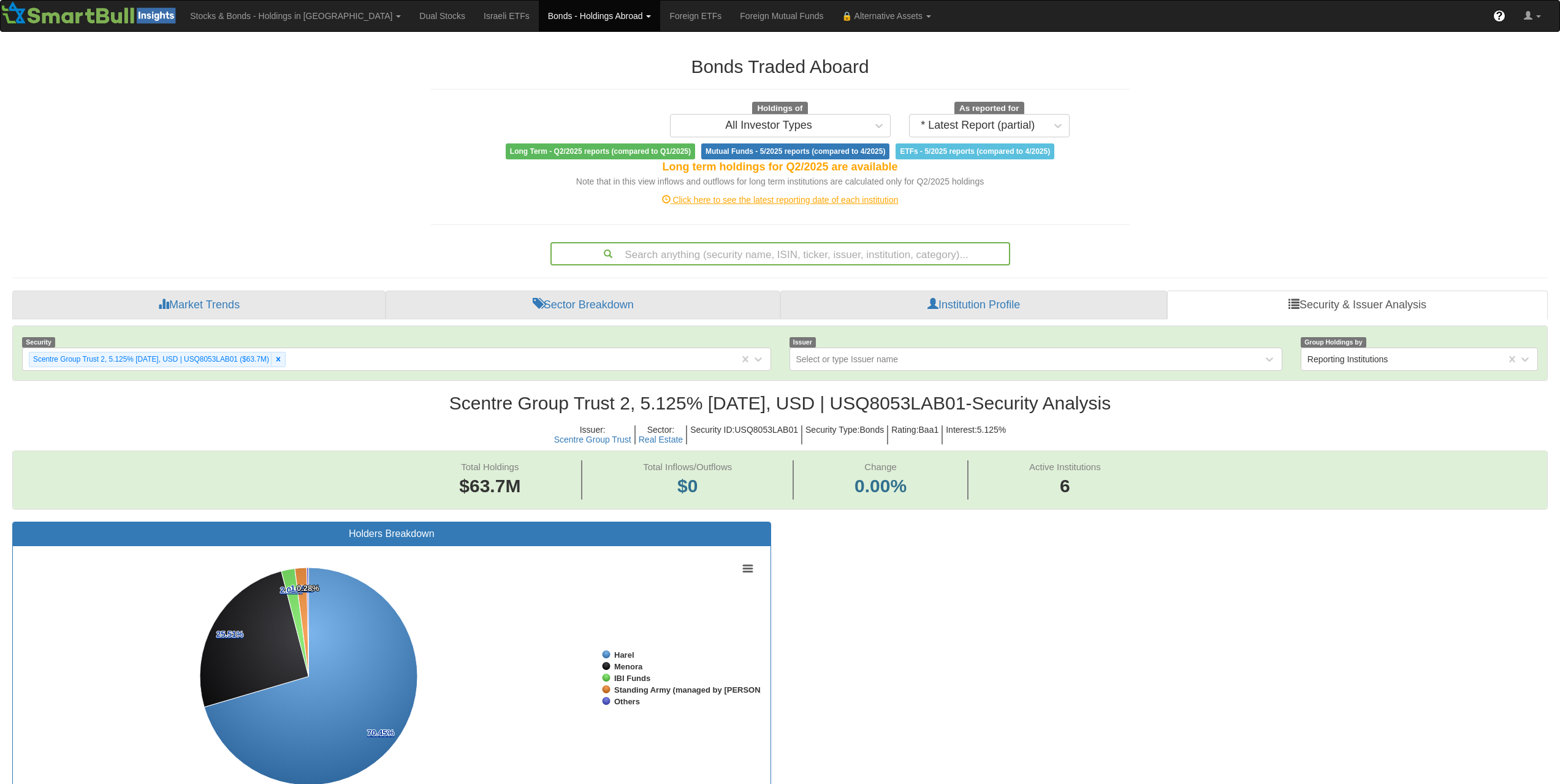
click at [1197, 183] on div "Bonds Traded Aboard Holdings of All Investor Types As reported for * Latest Rep…" at bounding box center [780, 760] width 1554 height 1431
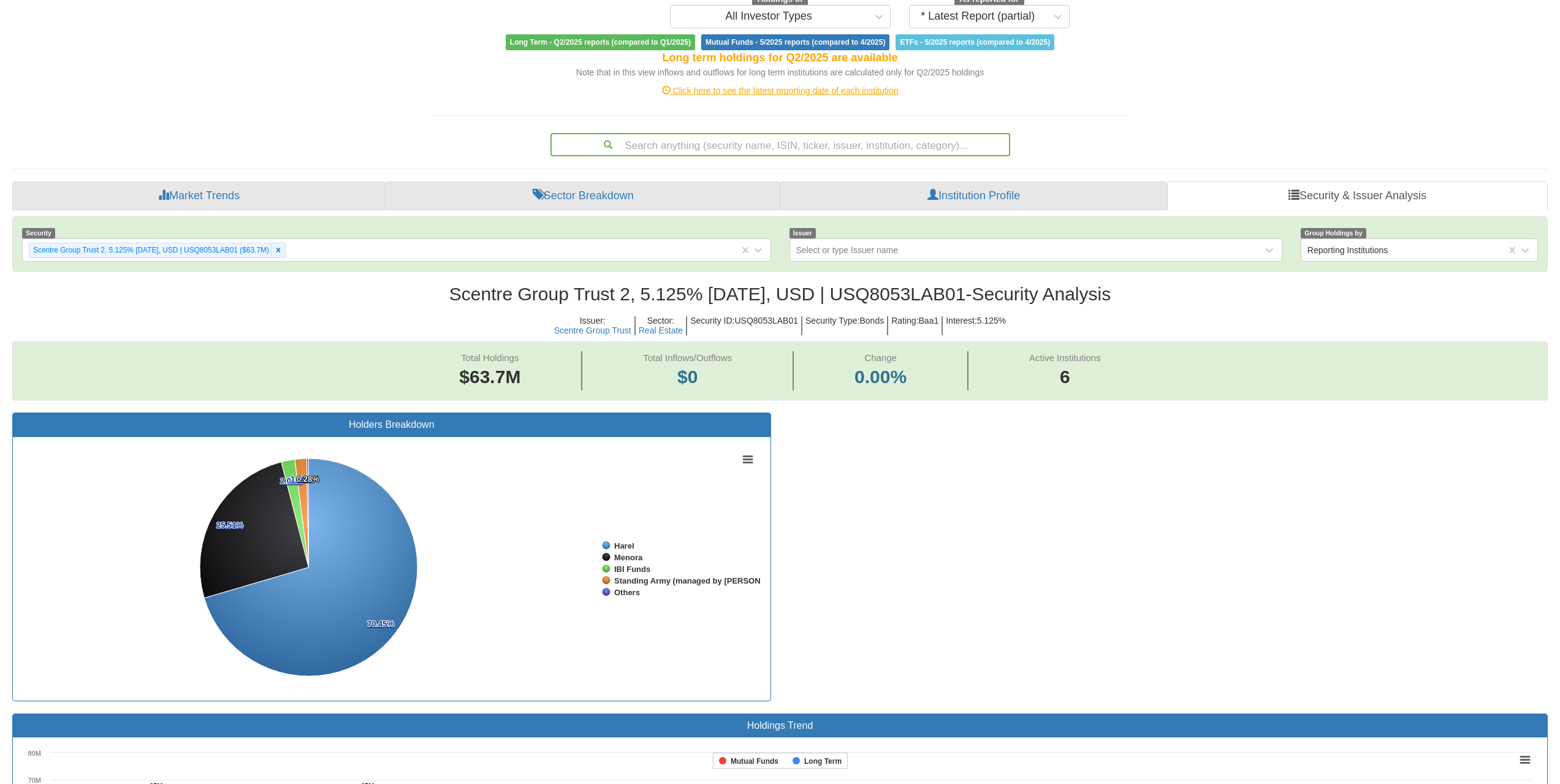
scroll to position [245, 0]
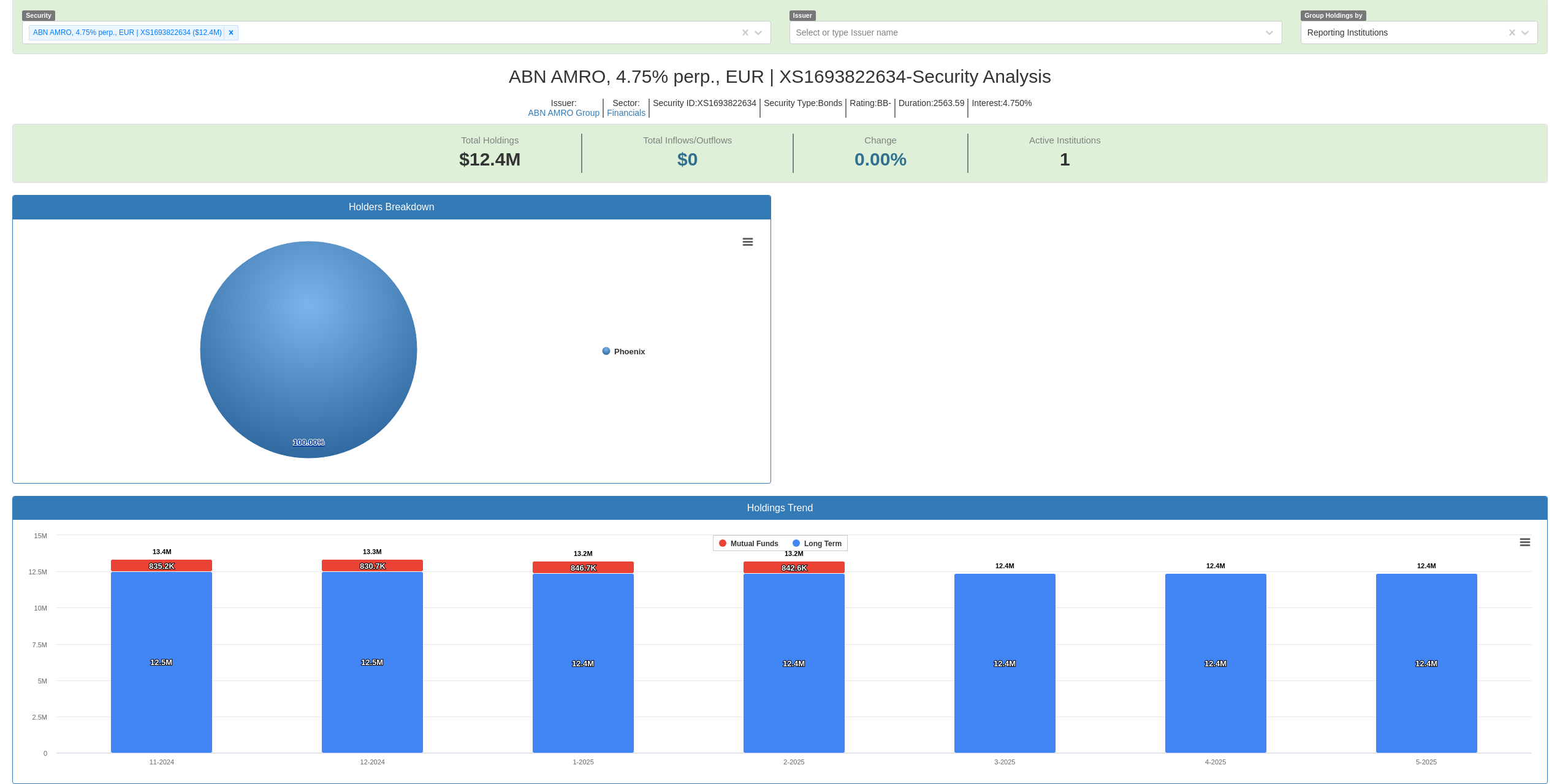
scroll to position [265, 0]
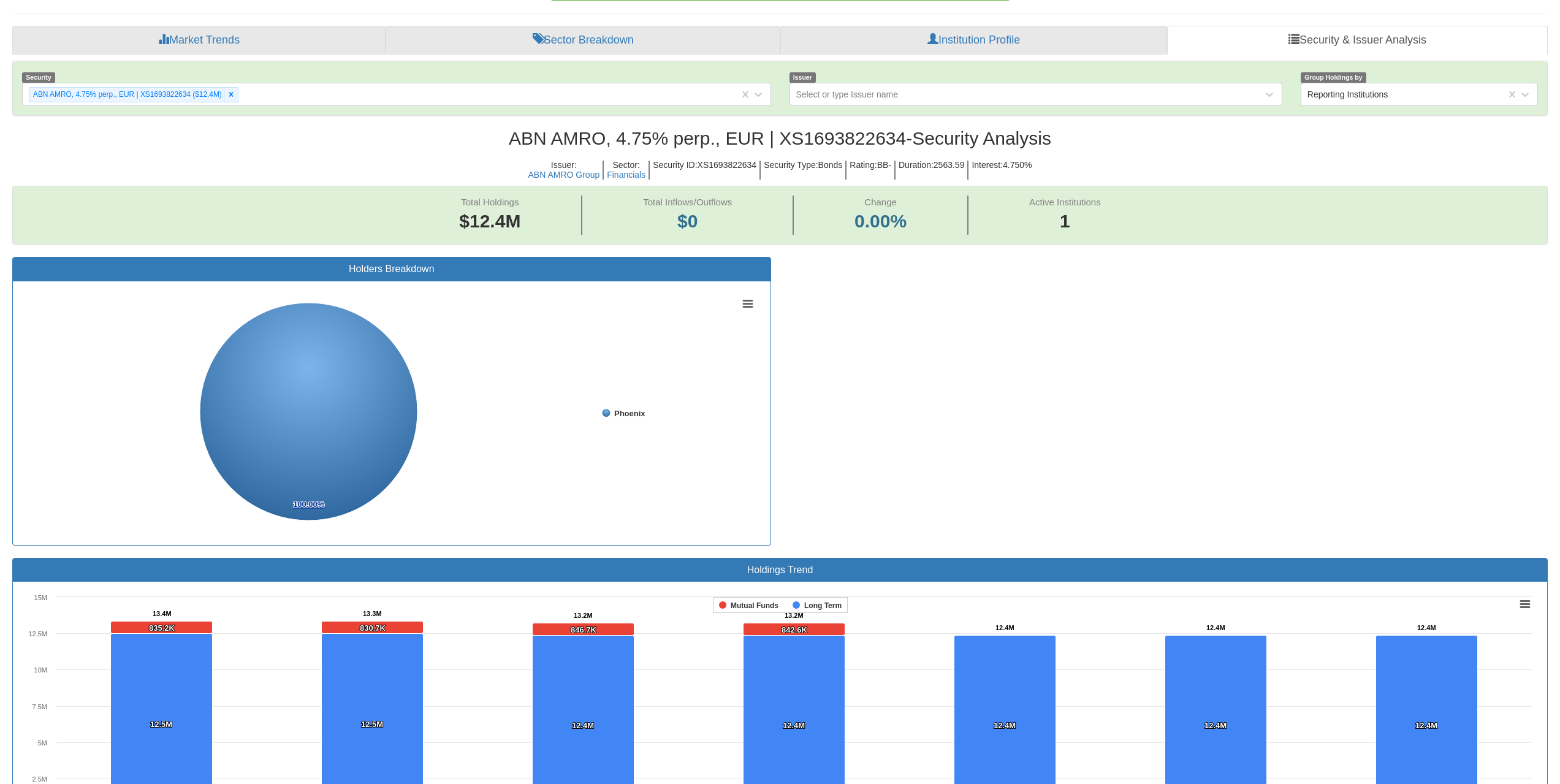
click at [843, 140] on h2 "[PERSON_NAME], 4.75% perp., EUR | XS1693822634 - Security Analysis" at bounding box center [780, 137] width 1536 height 20
copy h2 "XS1693822634"
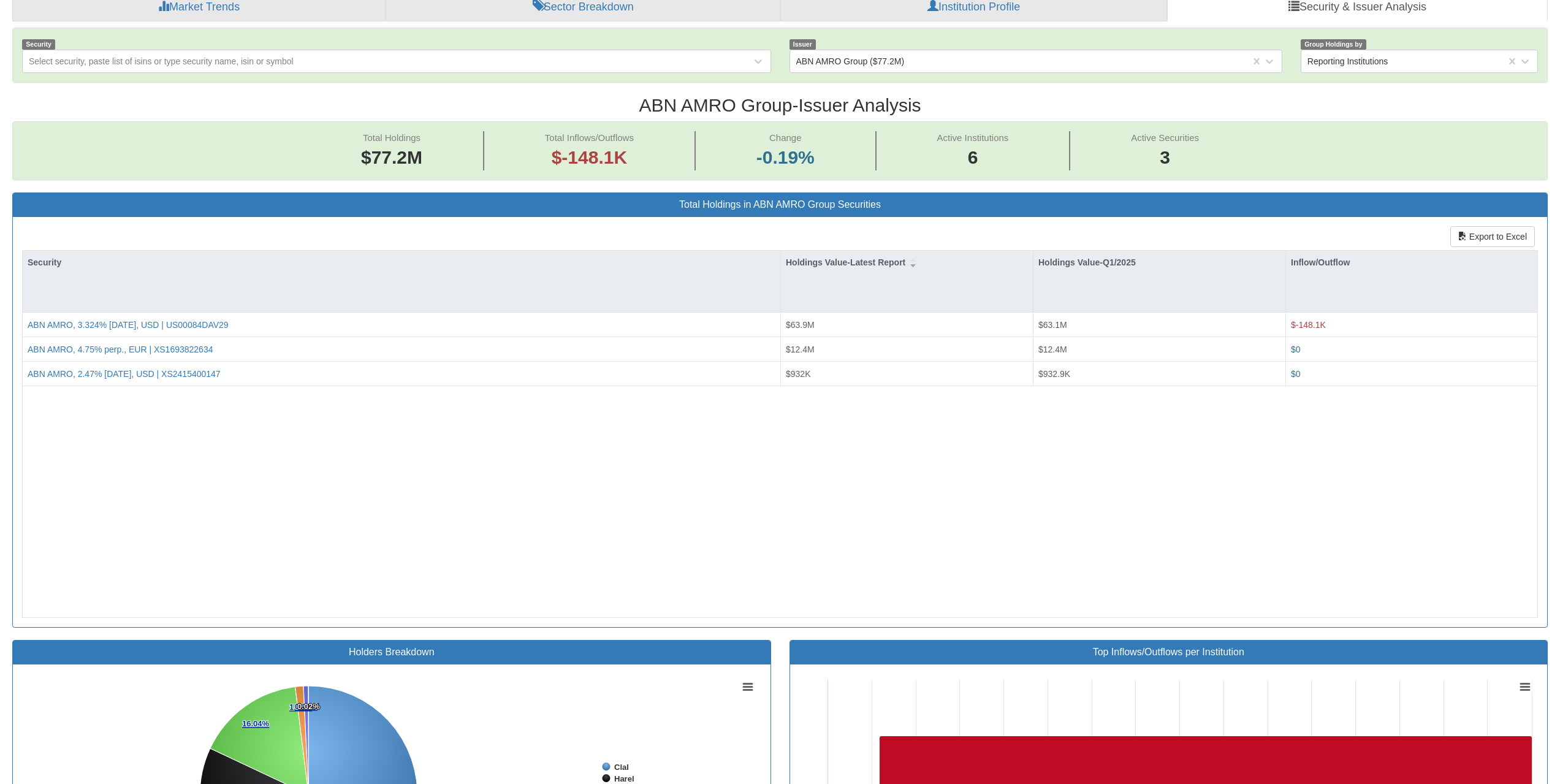
scroll to position [209, 0]
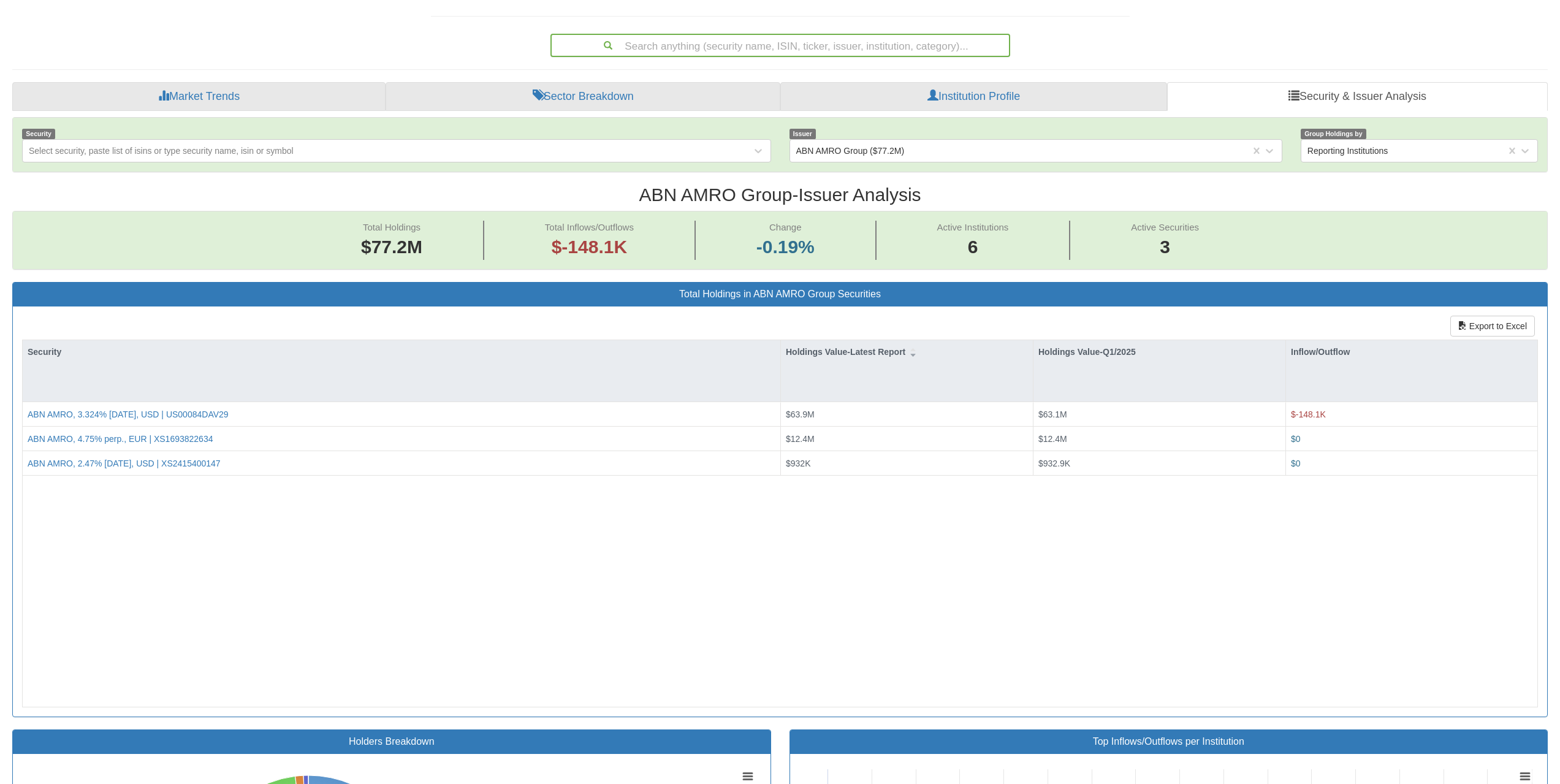
click at [841, 46] on div "Search anything (security name, ISIN, ticker, issuer, institution, category)..." at bounding box center [780, 45] width 457 height 21
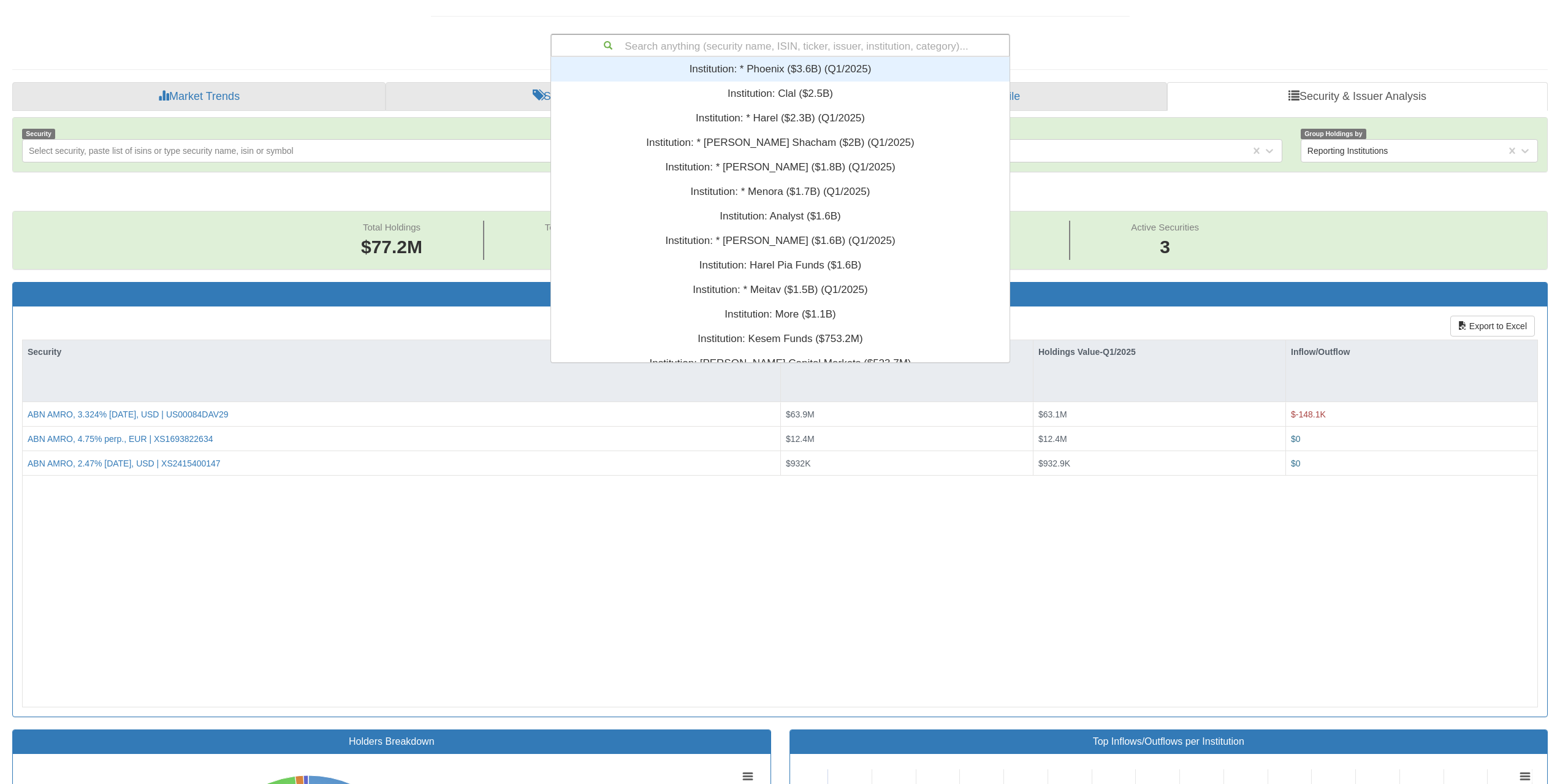
scroll to position [10, 10]
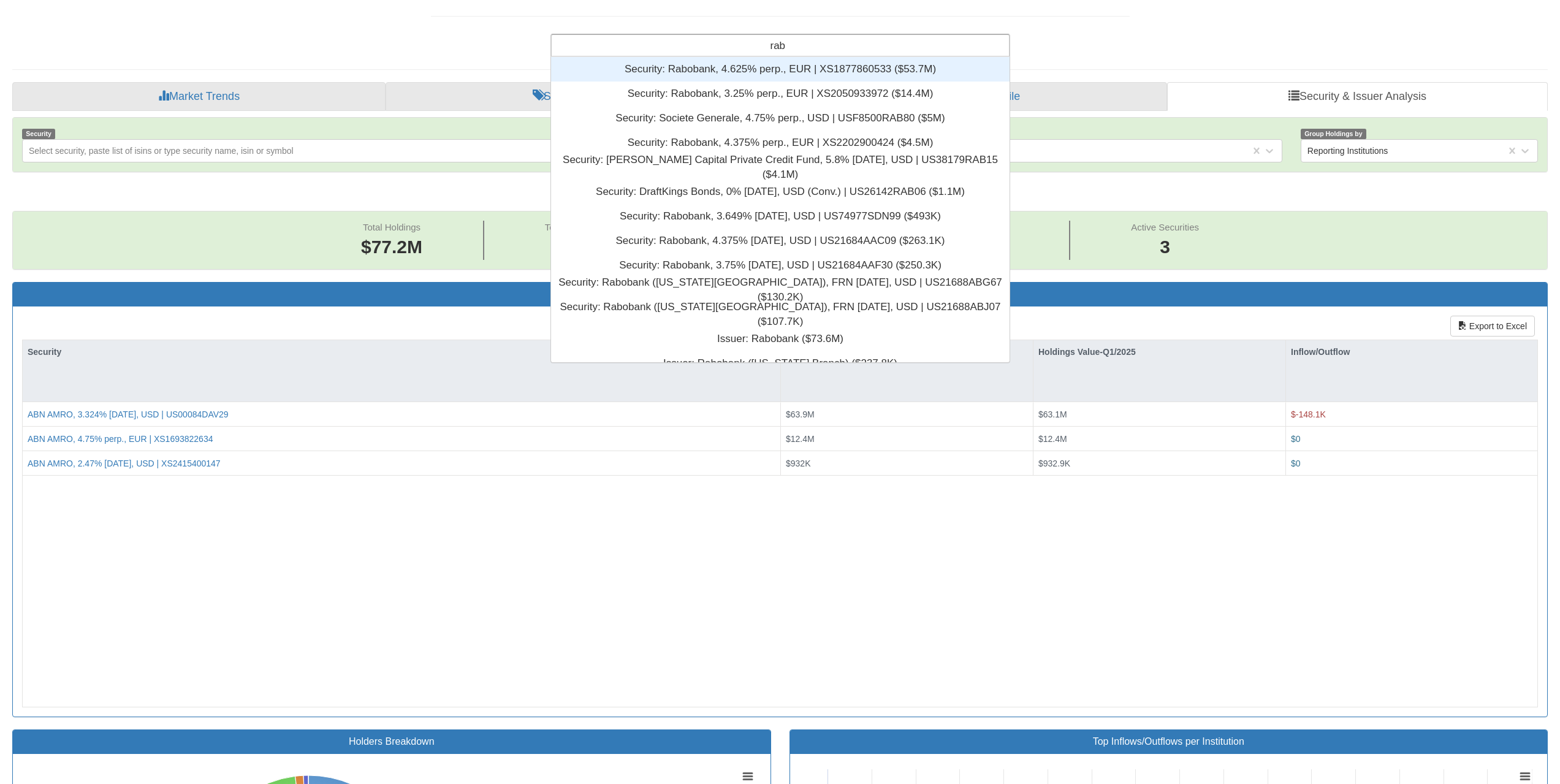
type input "rabo"
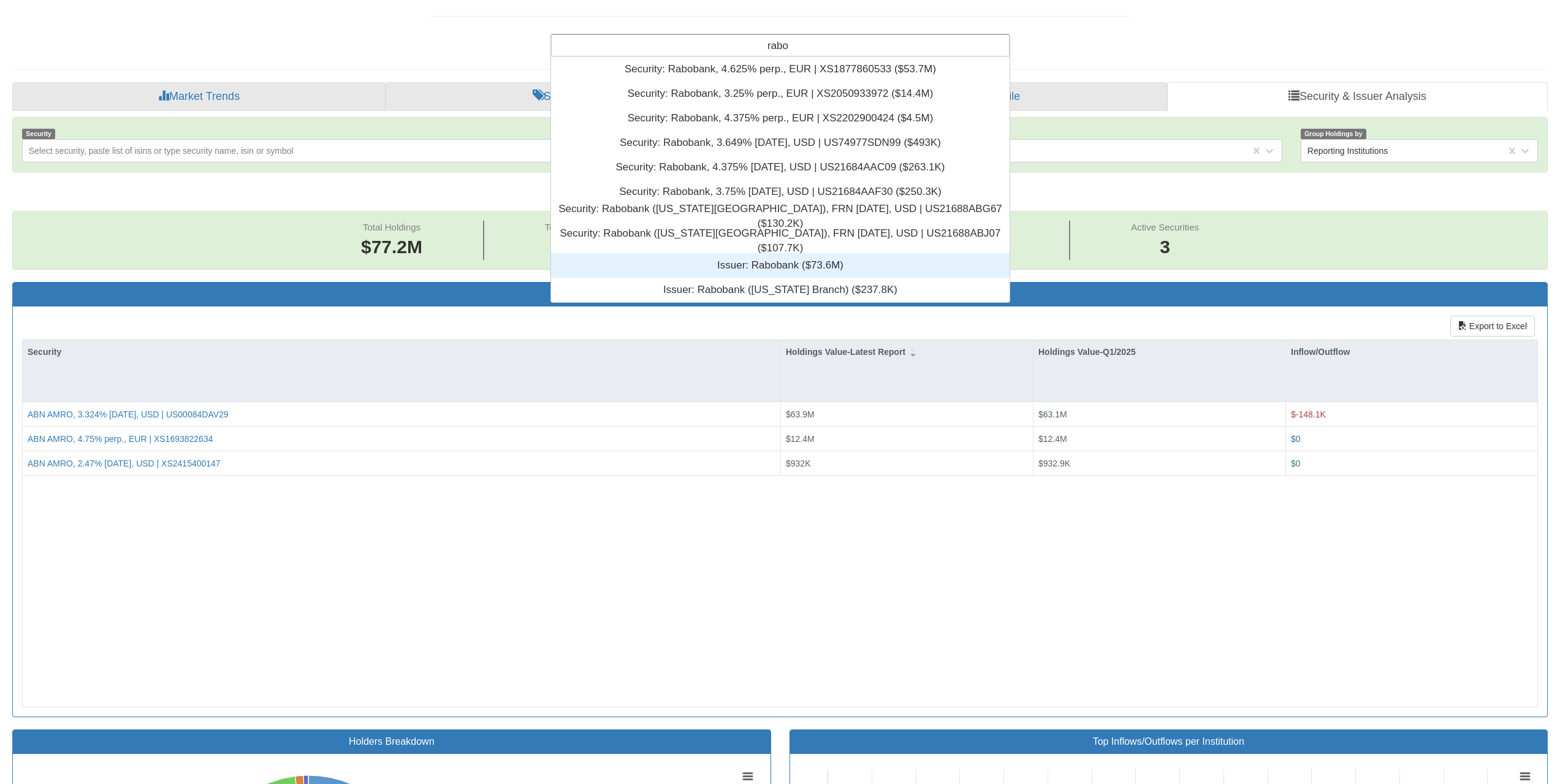
click at [795, 263] on div "Issuer: ‎Rabobank ‎($73.6M)‏" at bounding box center [780, 265] width 458 height 24
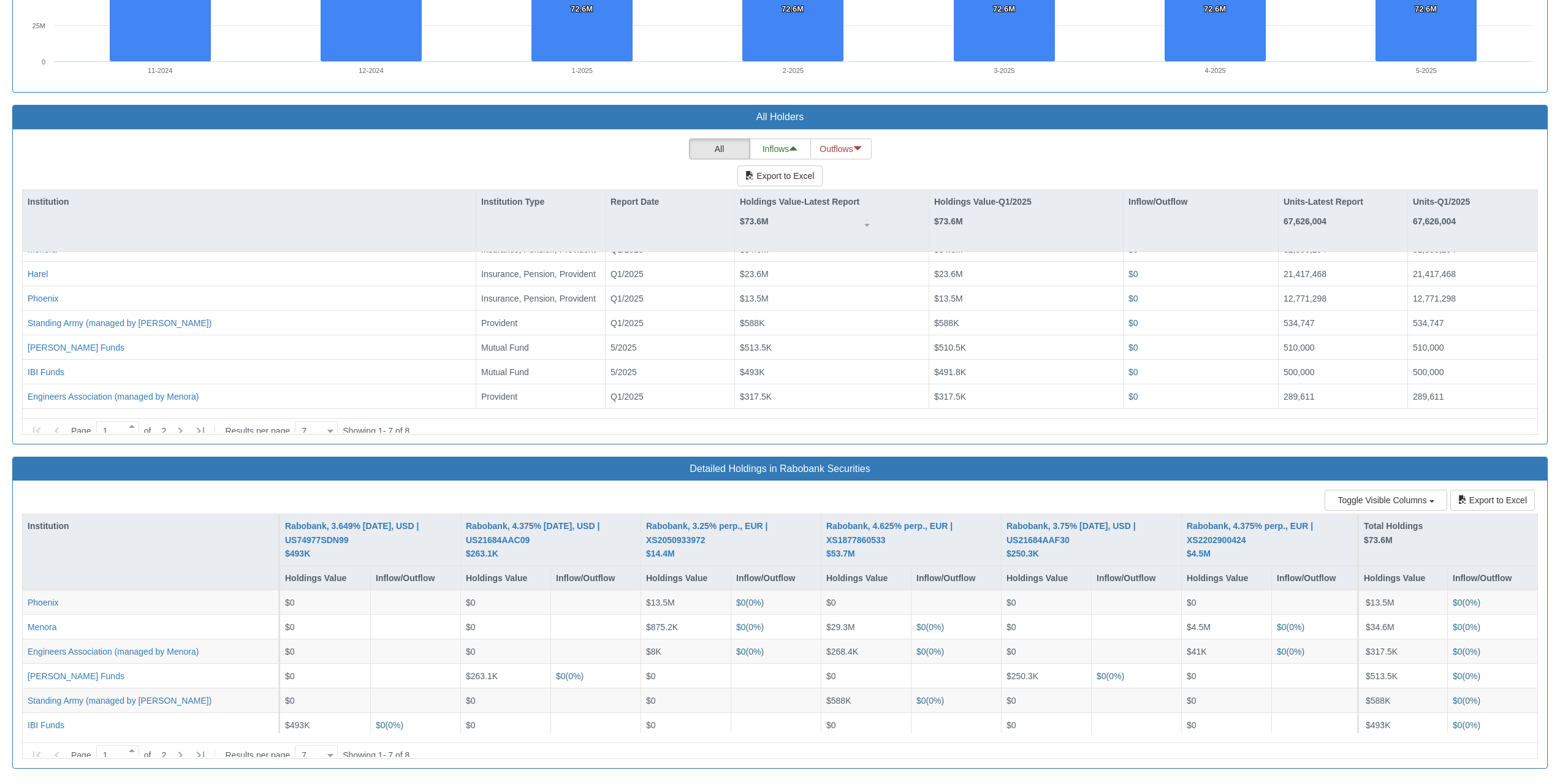
click at [1009, 483] on div "Toggle Visible Columns Inflow/Outflow Units Export to Excel Institution Raboban…" at bounding box center [780, 625] width 1534 height 288
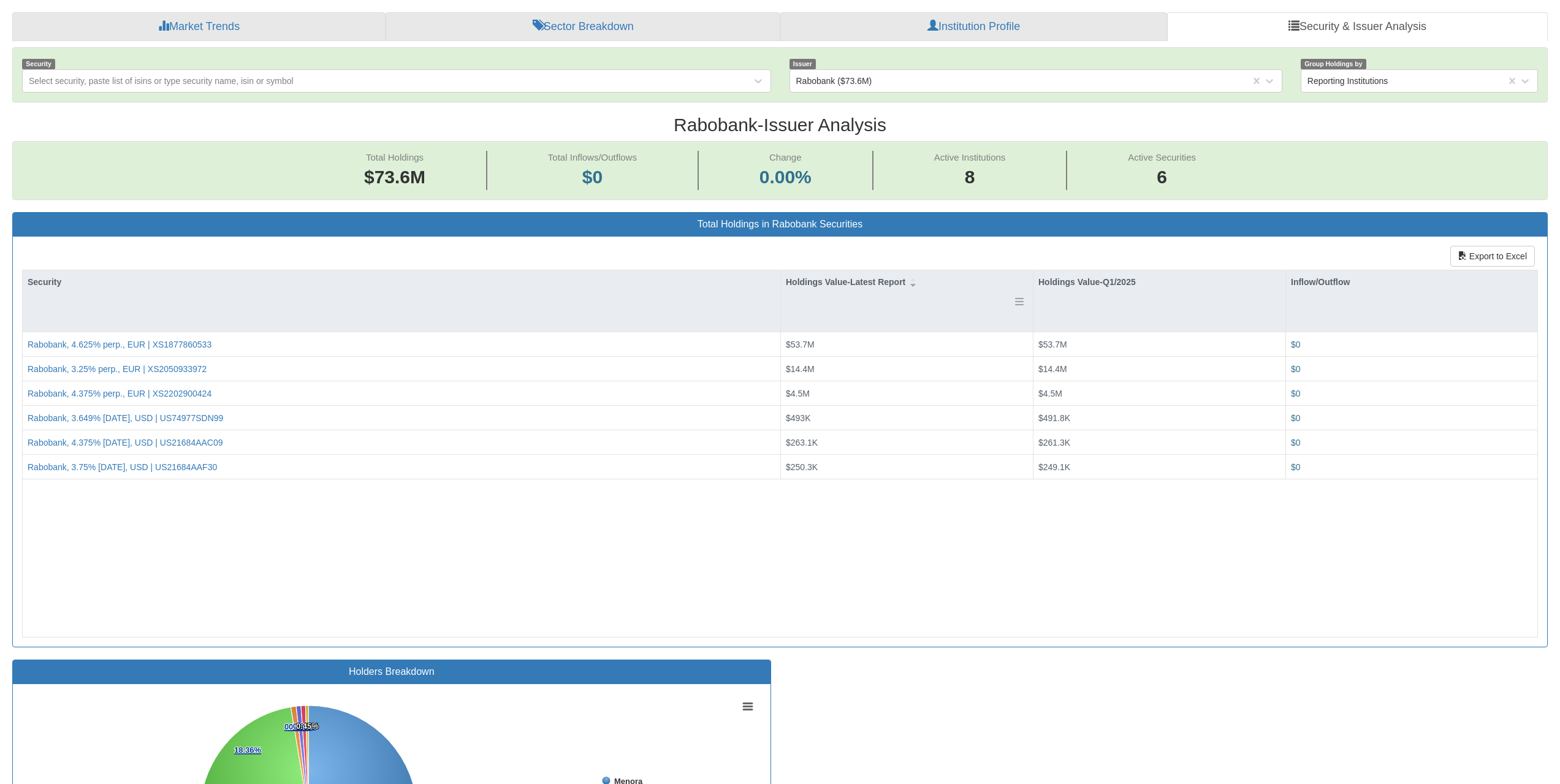
scroll to position [209, 0]
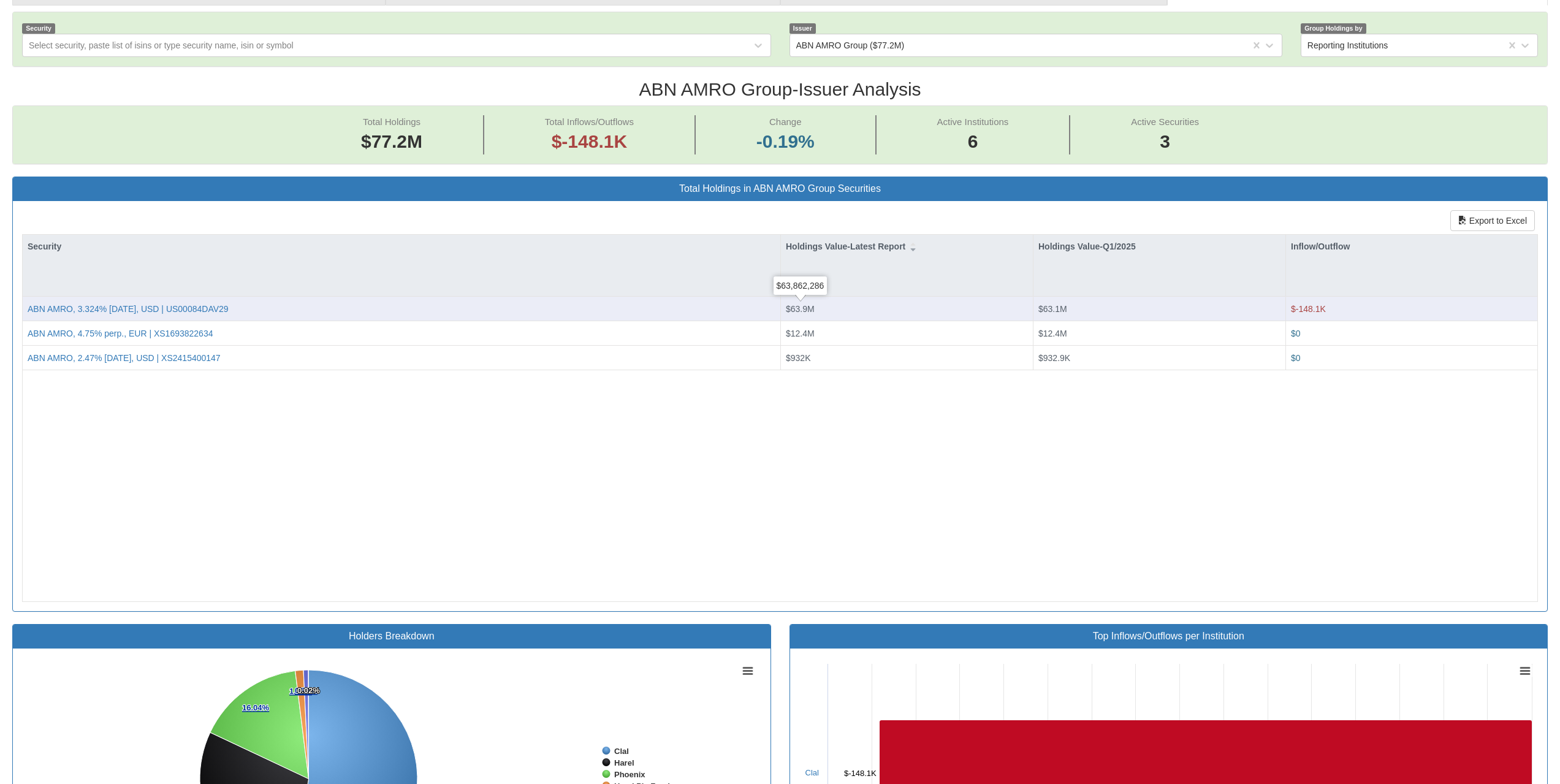
scroll to position [209, 0]
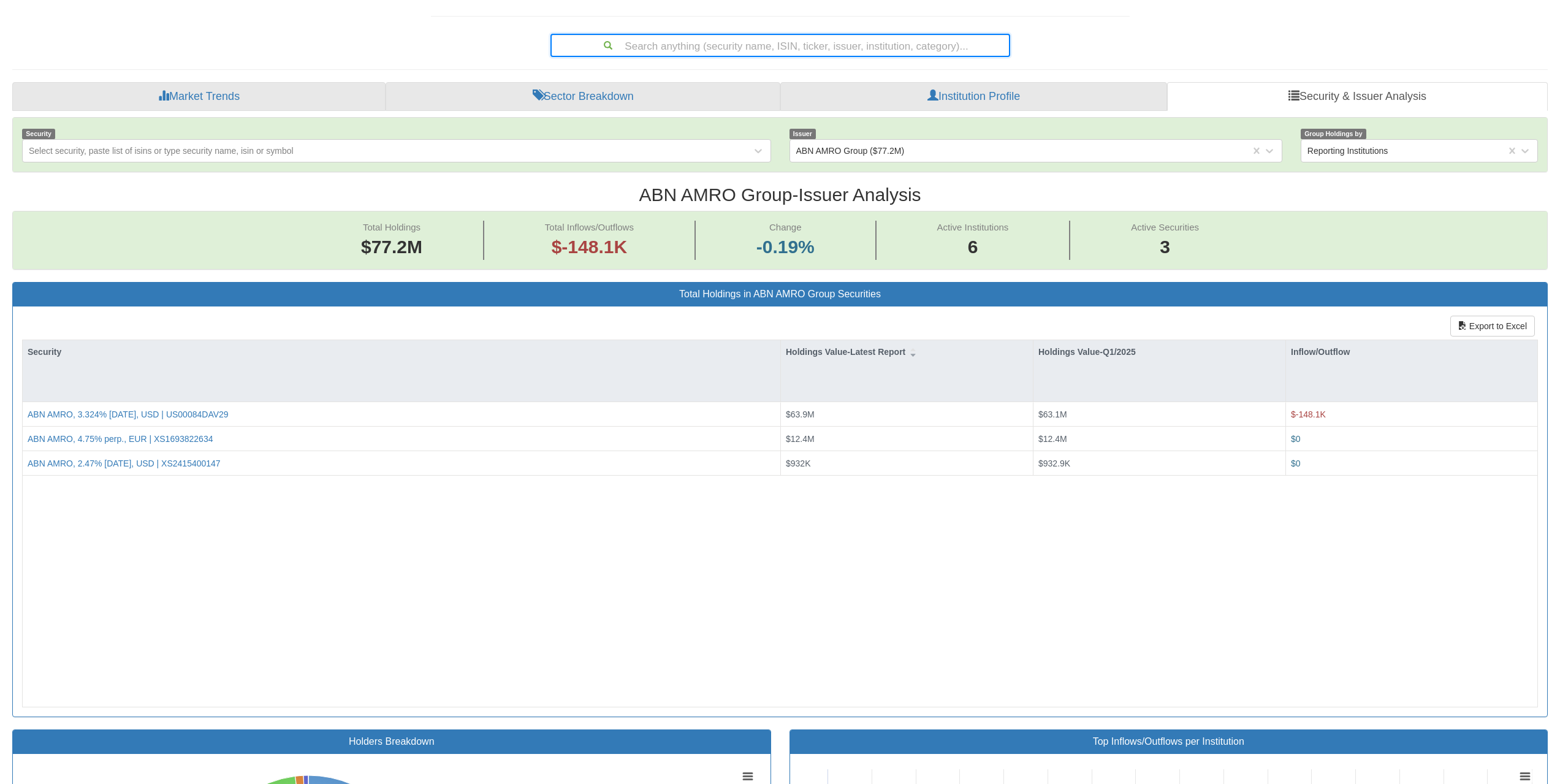
drag, startPoint x: 1001, startPoint y: 49, endPoint x: 904, endPoint y: 48, distance: 97.0
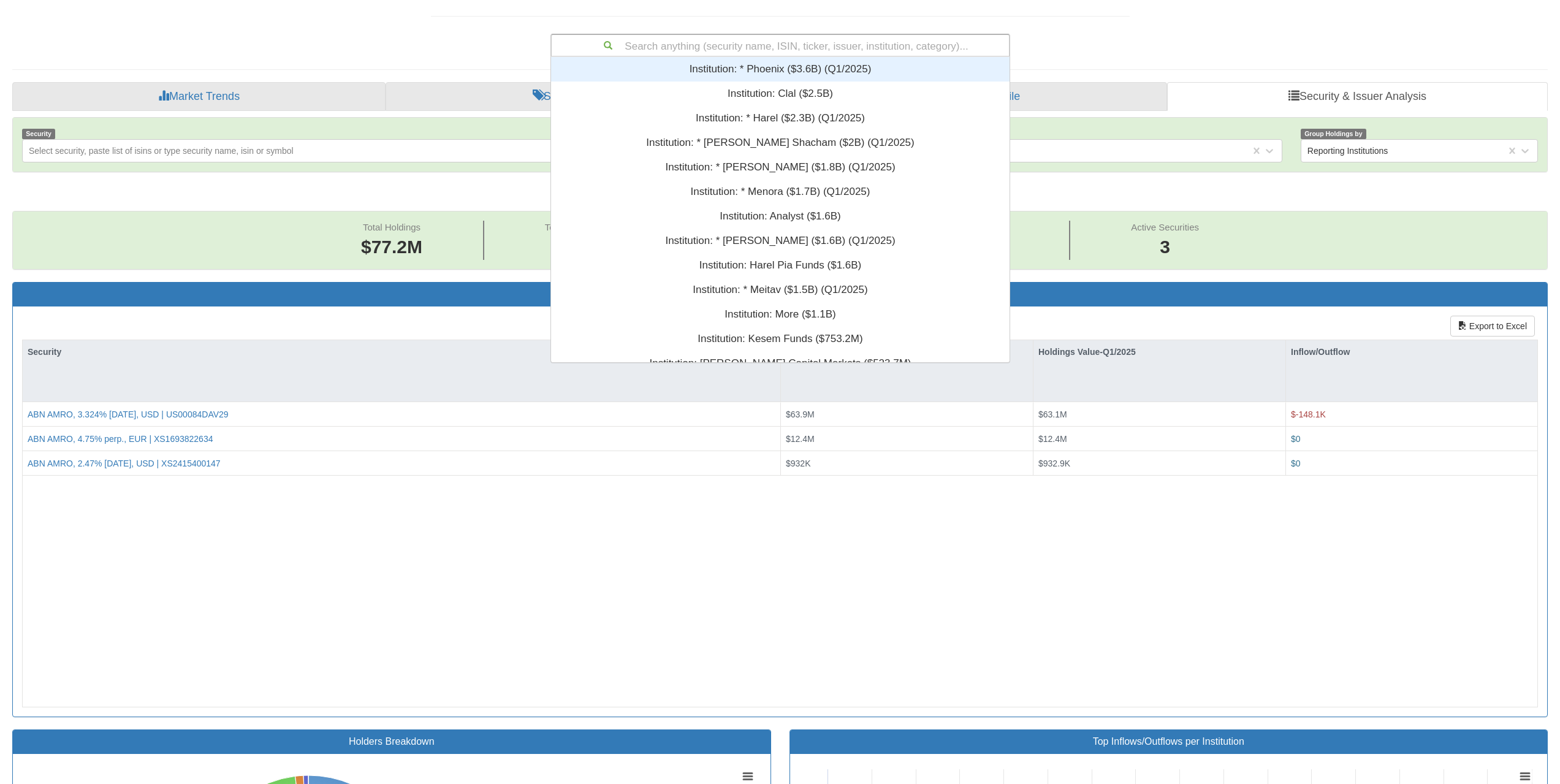
click at [904, 48] on div "Search anything (security name, ISIN, ticker, issuer, institution, category)..." at bounding box center [780, 45] width 457 height 21
paste input "US22533ANC70"
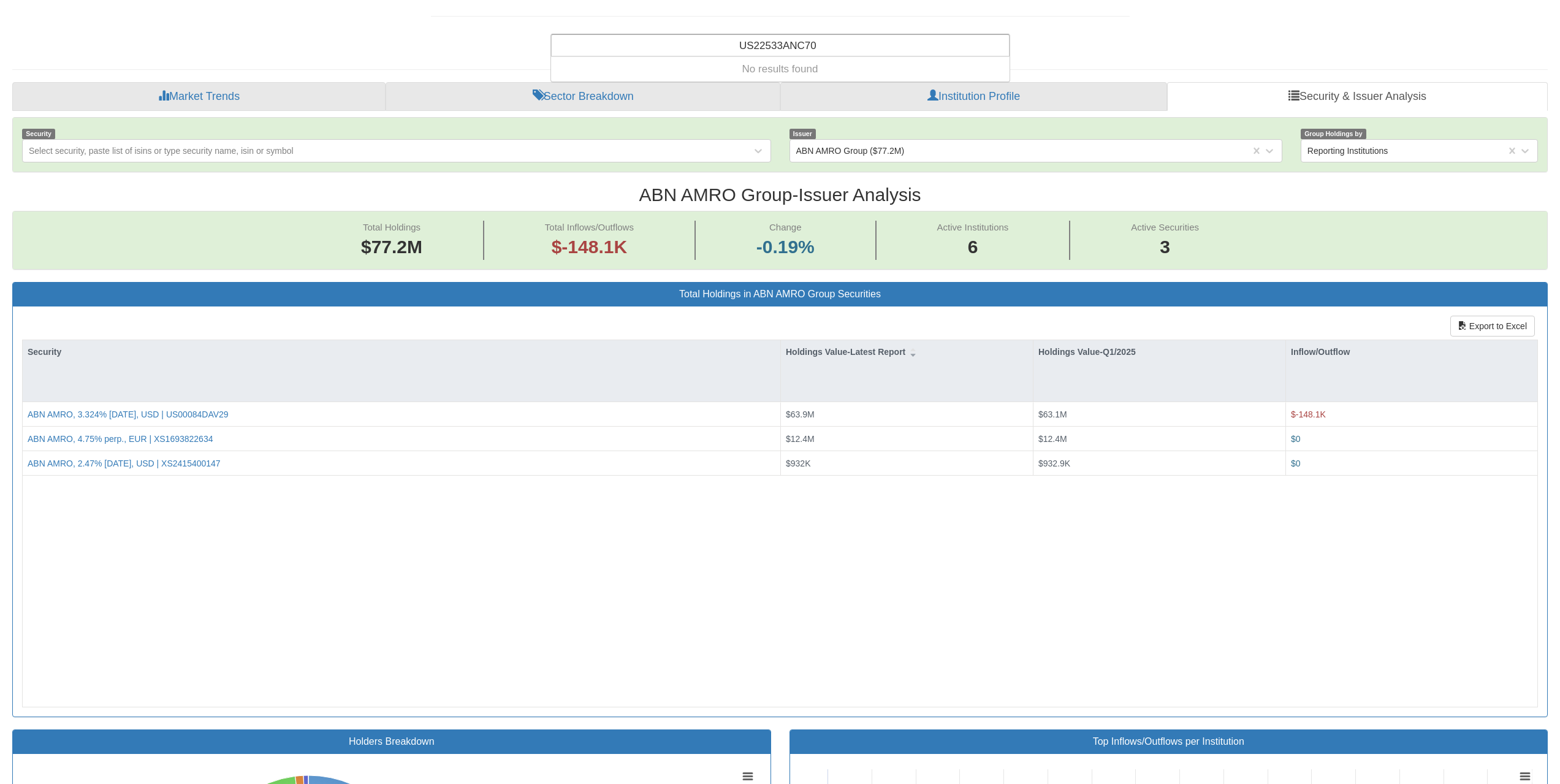
type input "US22533ANC70"
click at [1230, 489] on div "ABN AMRO, 3.324% [DATE], USD | US00084DAV29 $63.9M $63.1M $-148.1K ABN AMRO, 4.…" at bounding box center [780, 554] width 1515 height 305
click at [374, 564] on div "ABN AMRO, 3.324% [DATE], USD | US00084DAV29 $63.9M $63.1M $-148.1K ABN AMRO, 4.…" at bounding box center [780, 554] width 1515 height 305
click at [846, 48] on div "Search anything (security name, ISIN, ticker, issuer, institution, category)..." at bounding box center [780, 45] width 457 height 21
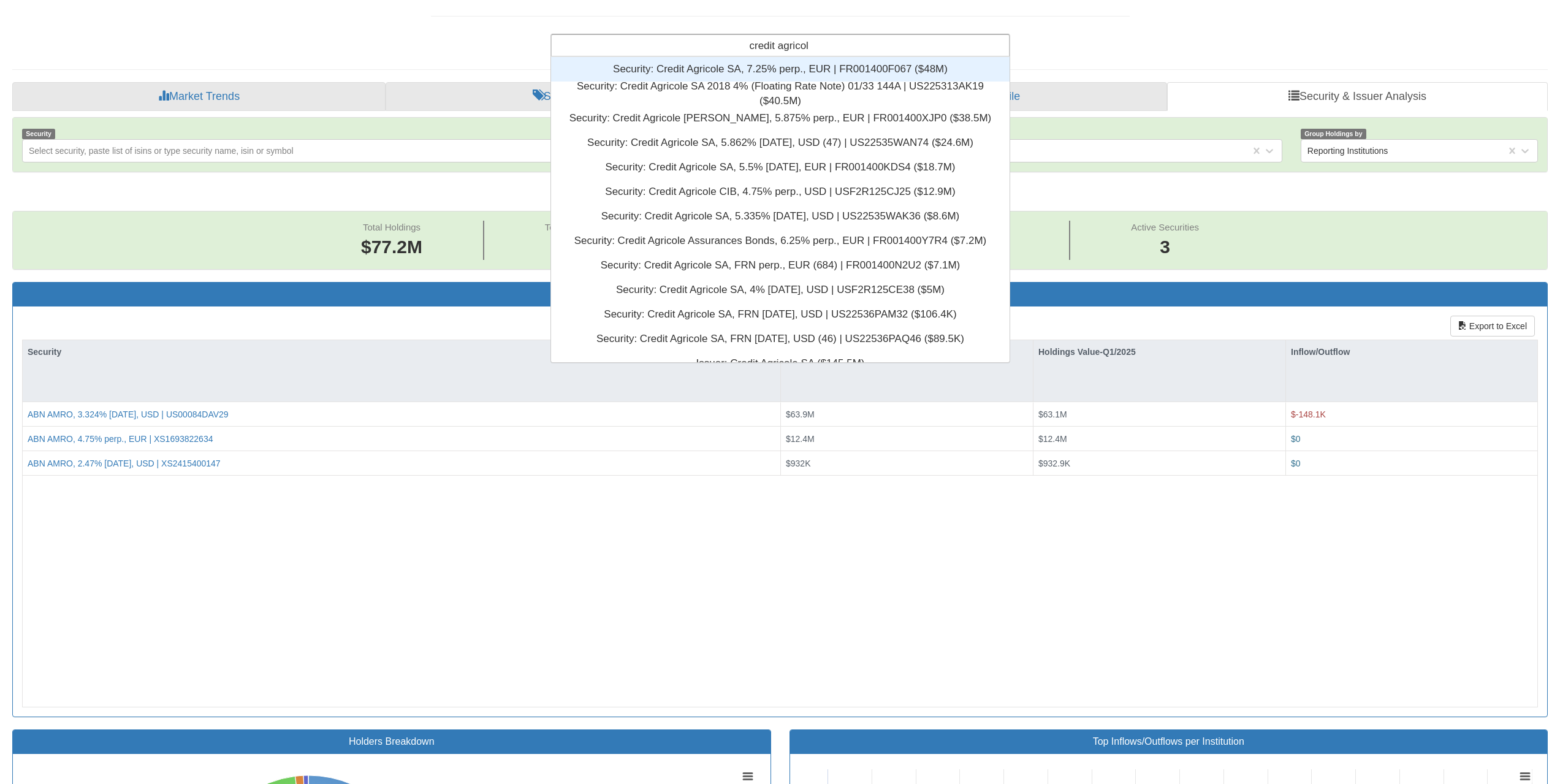
type input "credit agricole"
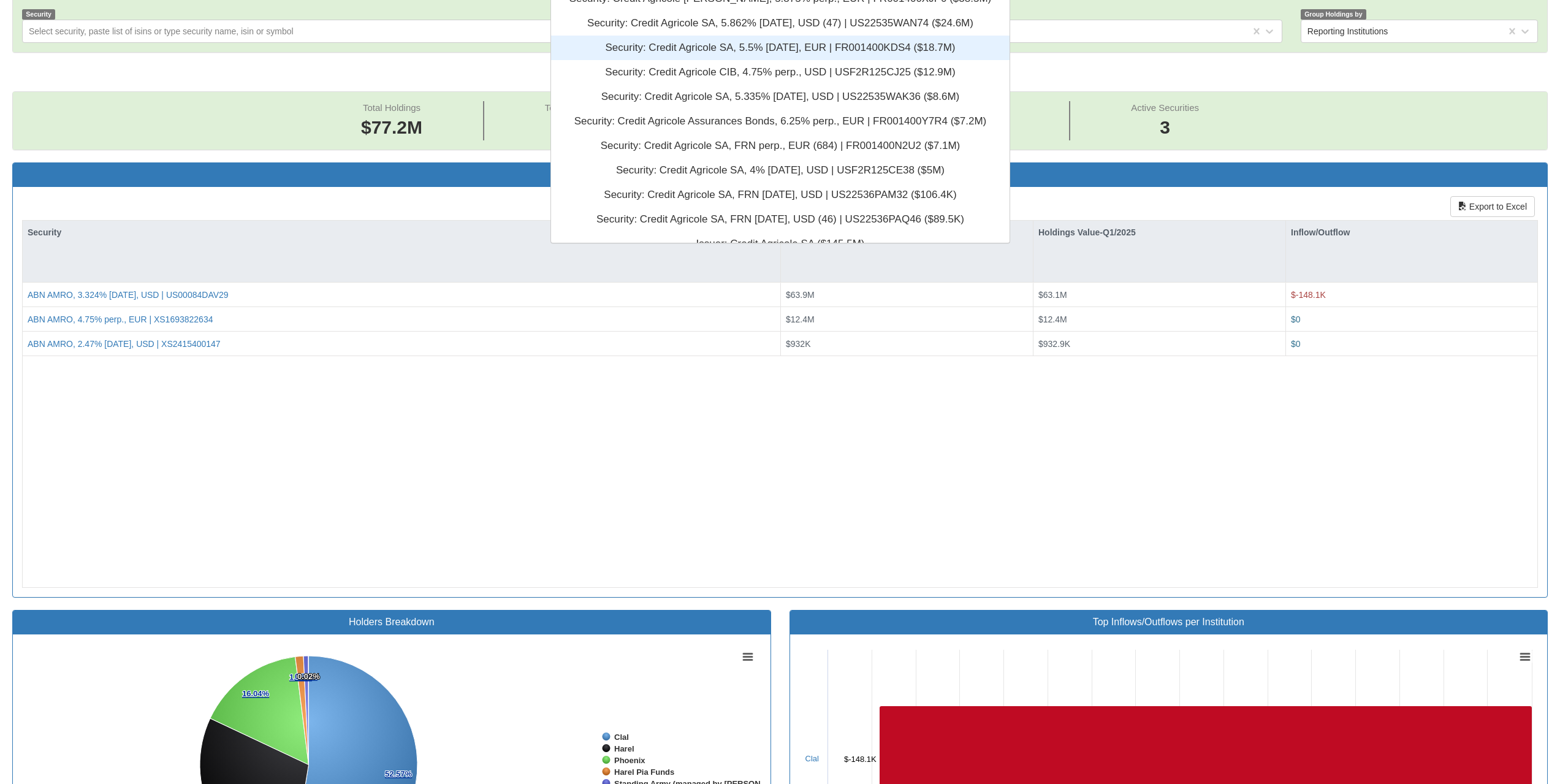
scroll to position [331, 0]
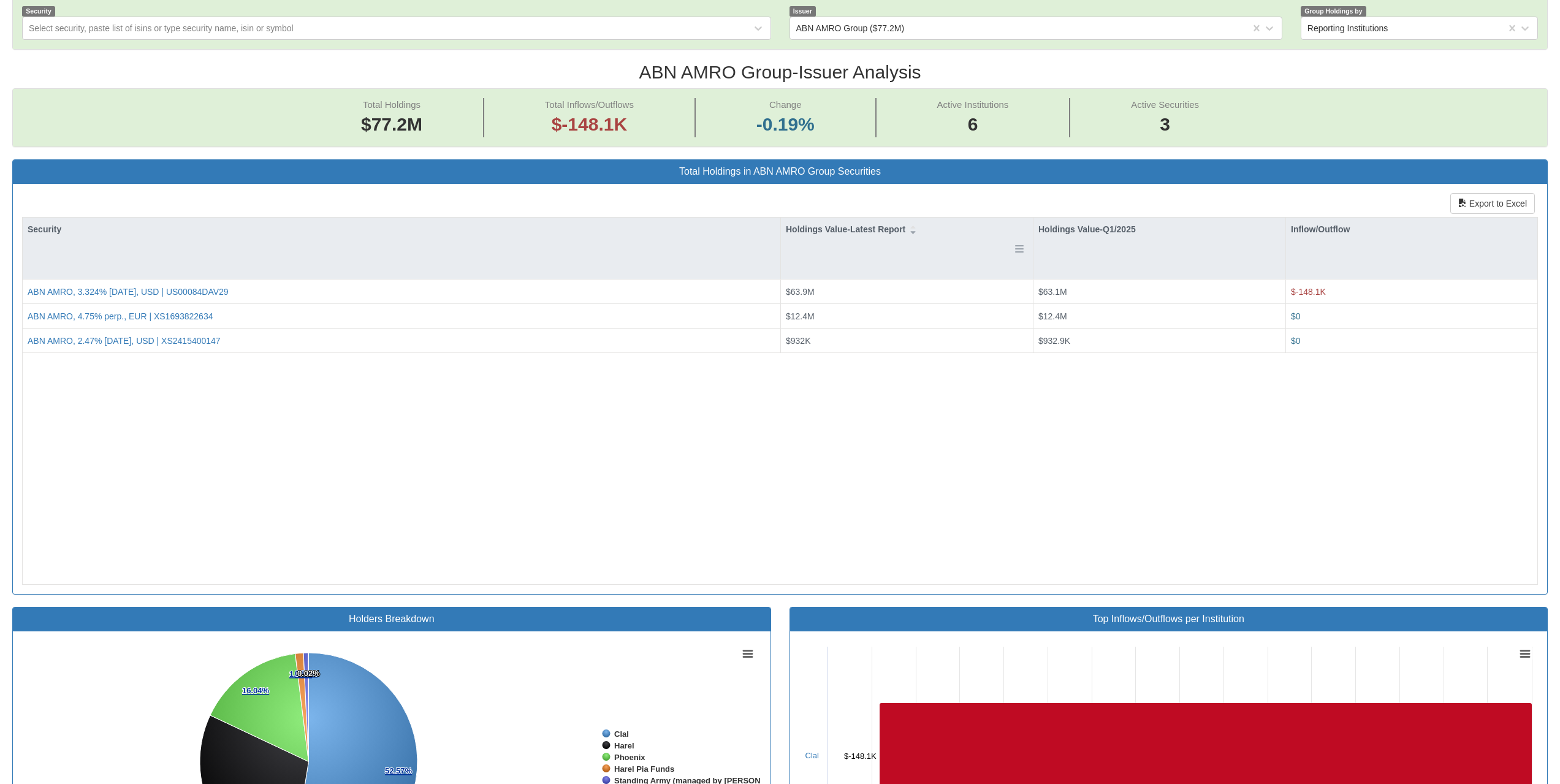
click at [787, 240] on div "Holdings Value-Latest Report" at bounding box center [907, 229] width 252 height 23
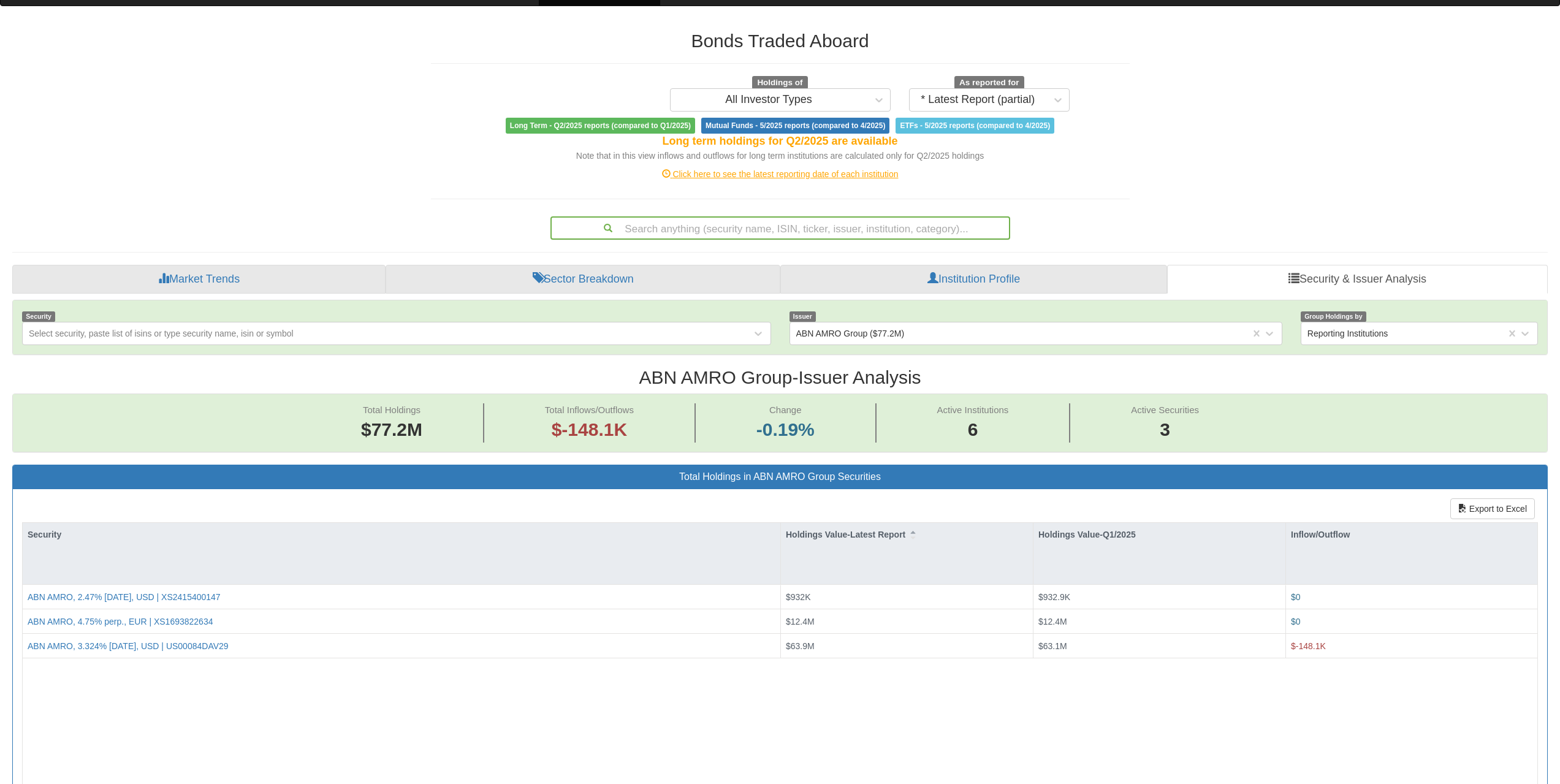
scroll to position [24, 0]
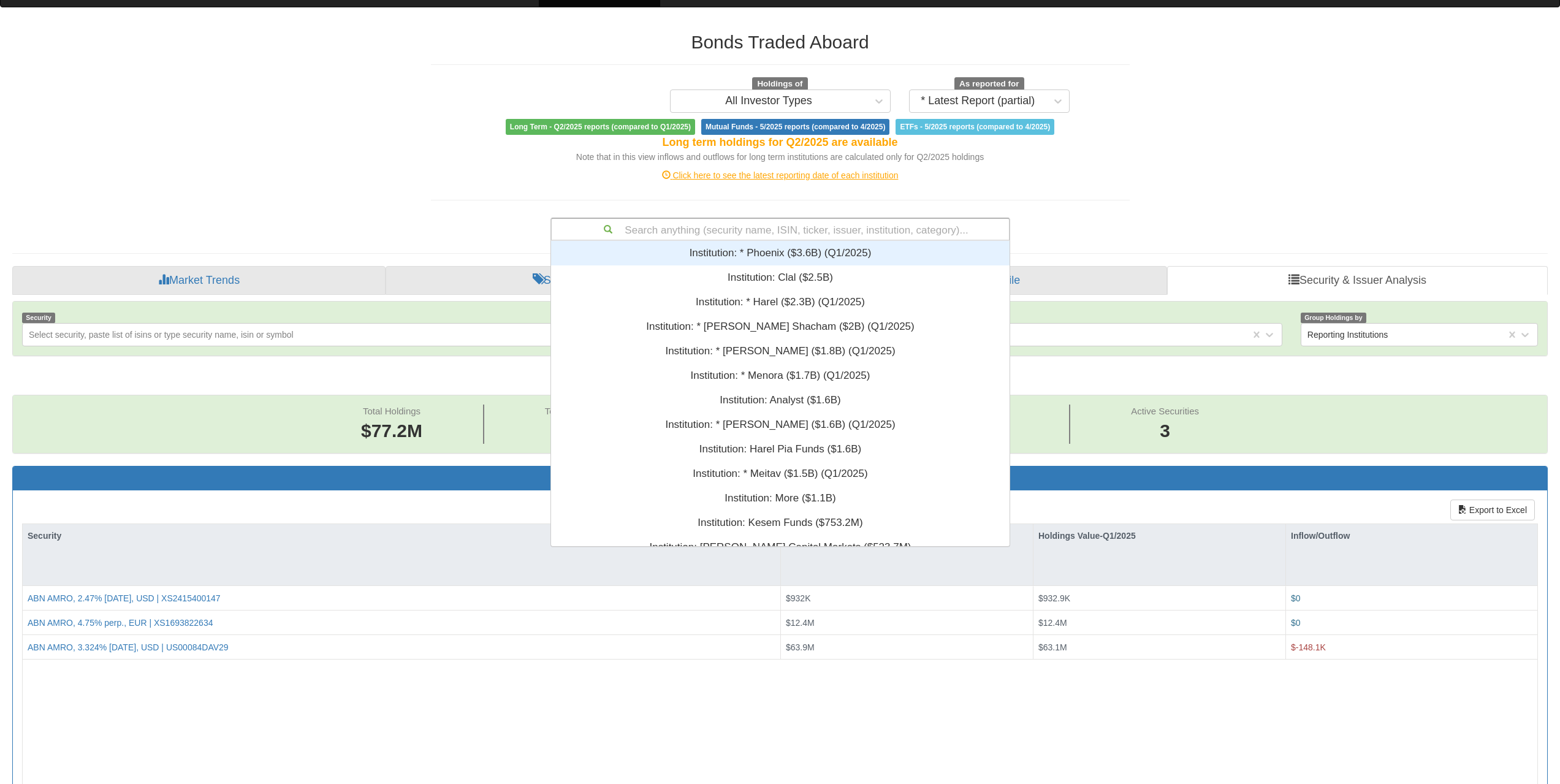
click at [795, 224] on div "Search anything (security name, ISIN, ticker, issuer, institution, category)..." at bounding box center [780, 230] width 457 height 21
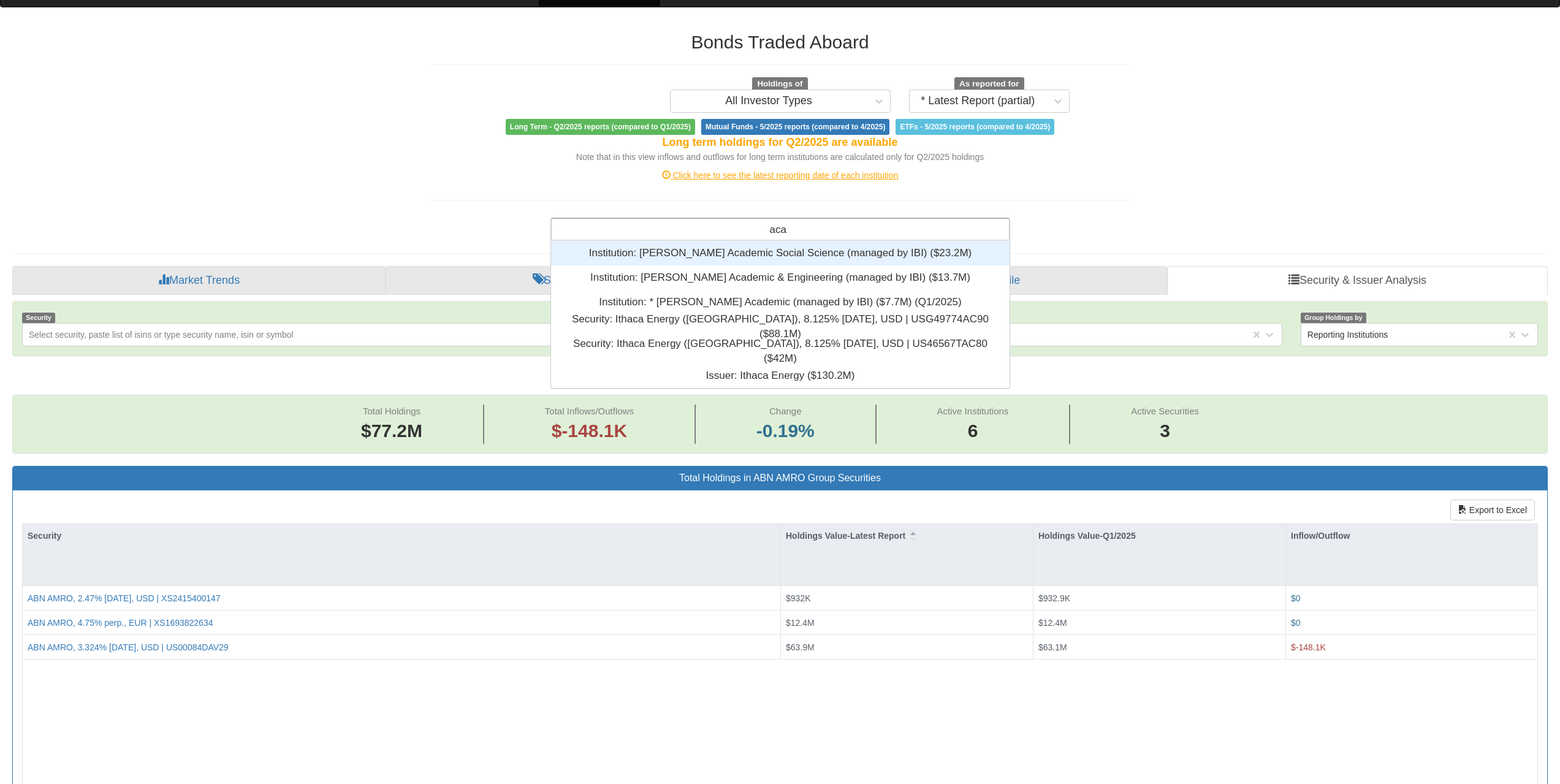
scroll to position [138, 449]
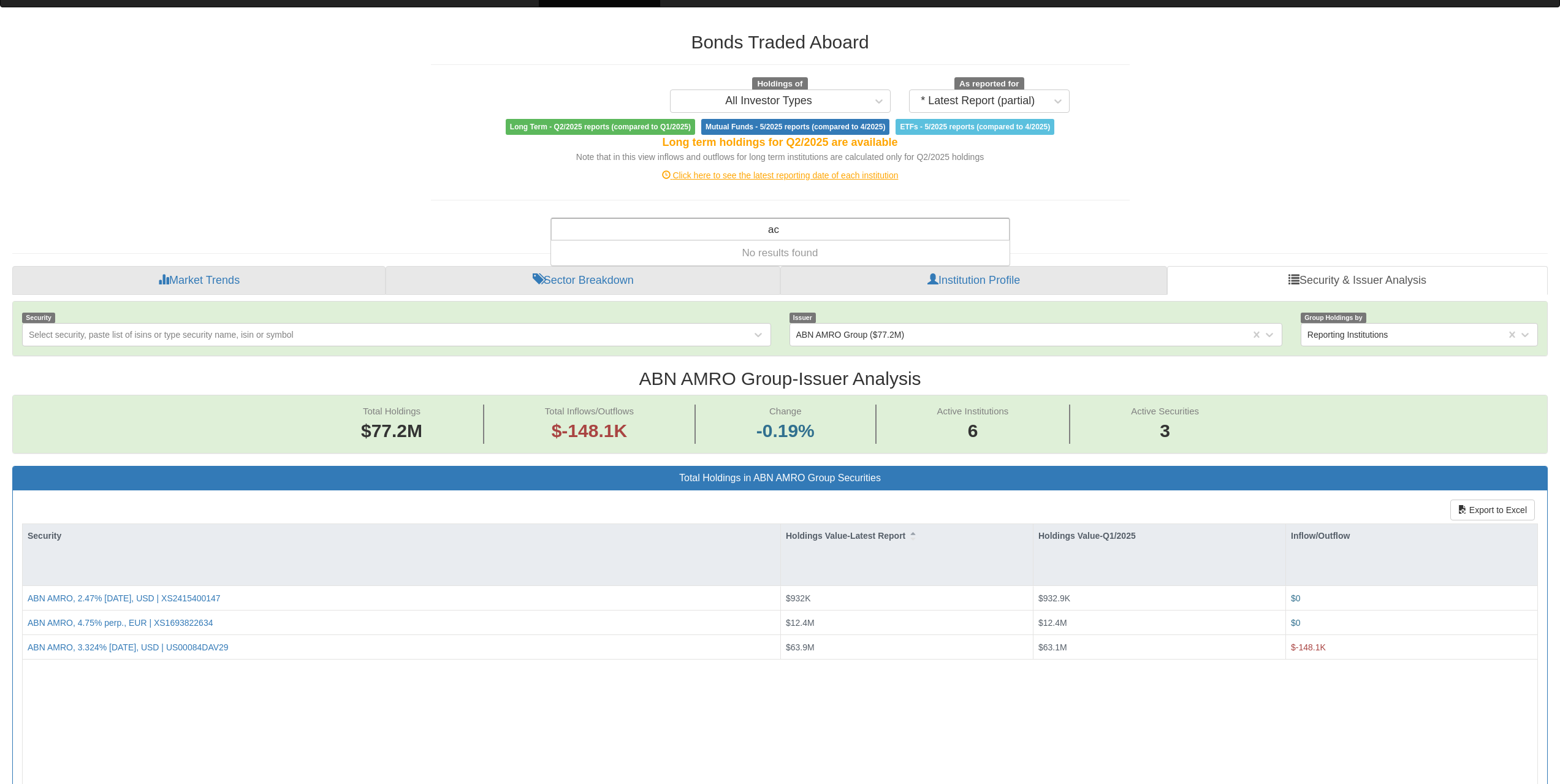
type input "a"
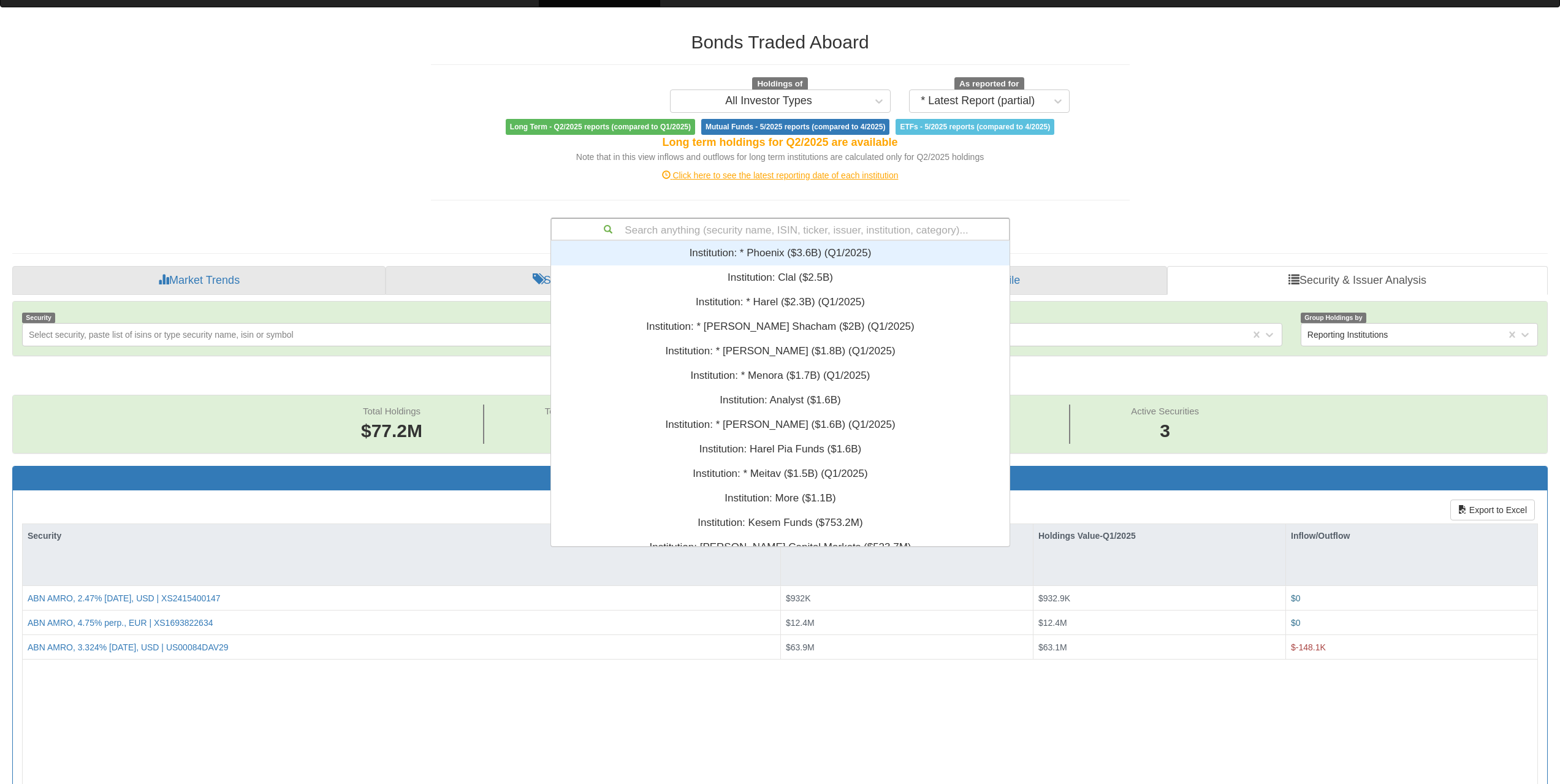
scroll to position [296, 449]
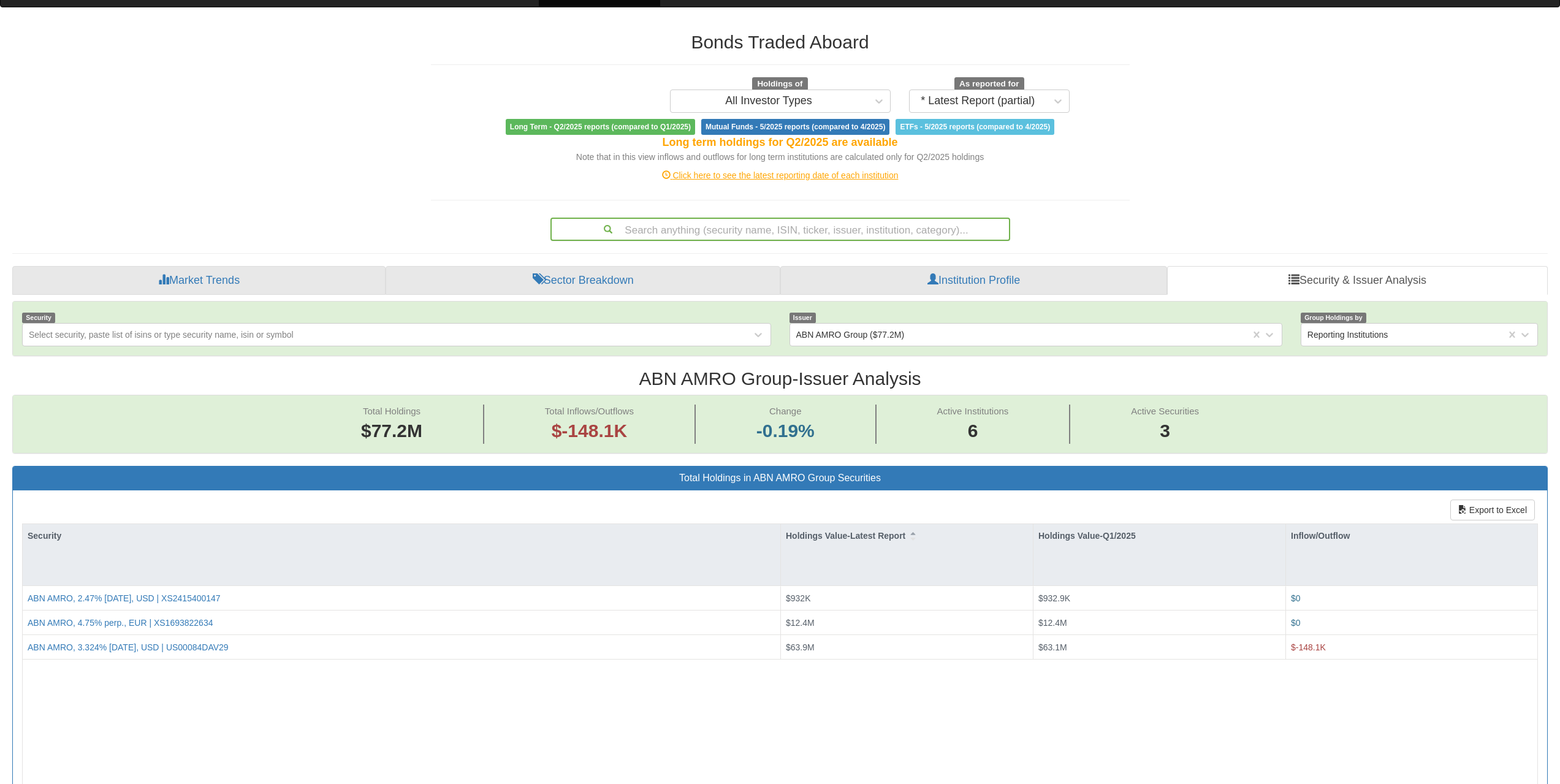
click at [836, 232] on div "Search anything (security name, ISIN, ticker, issuer, institution, category)..." at bounding box center [780, 230] width 457 height 21
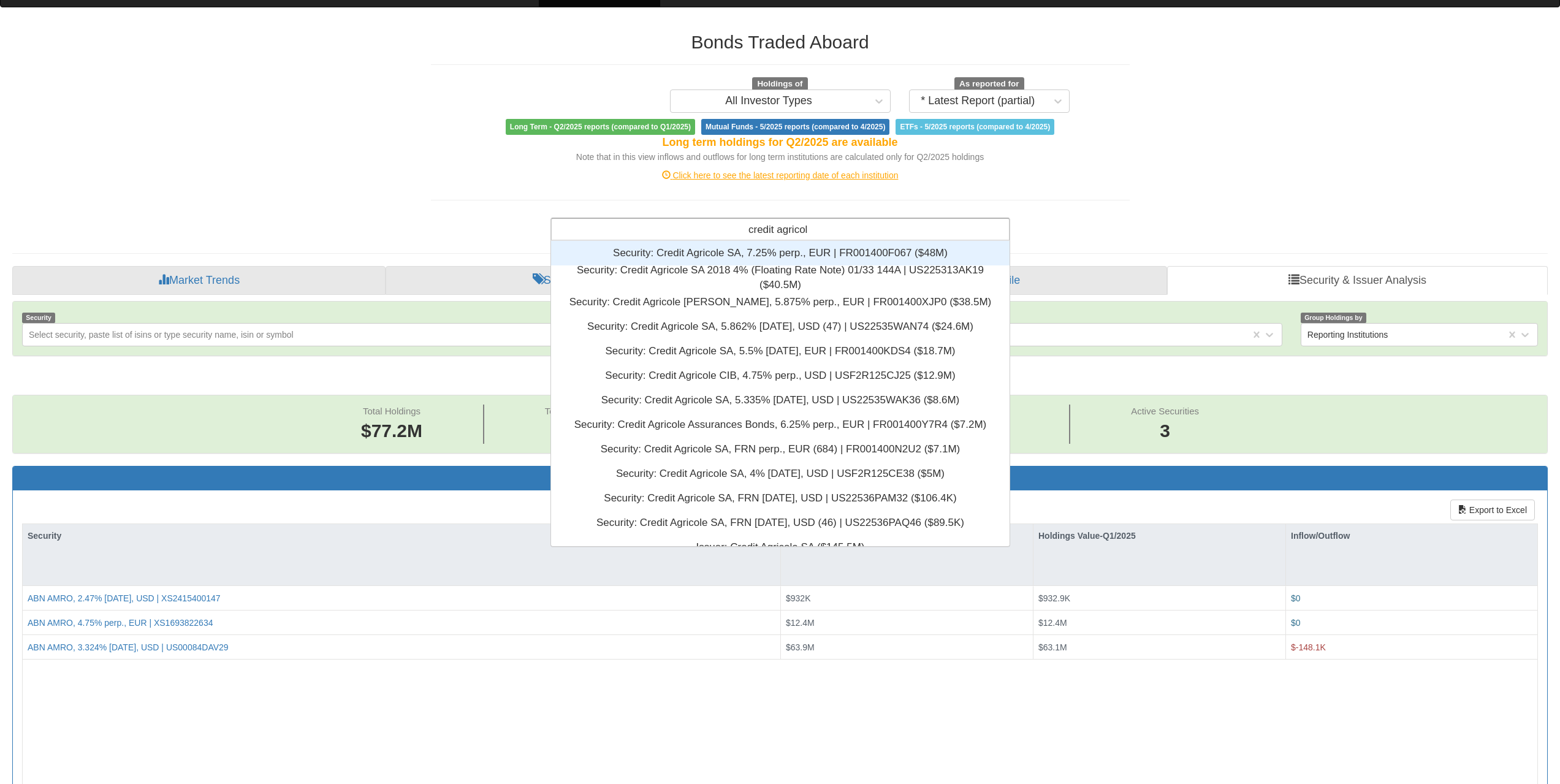
type input "credit agricole"
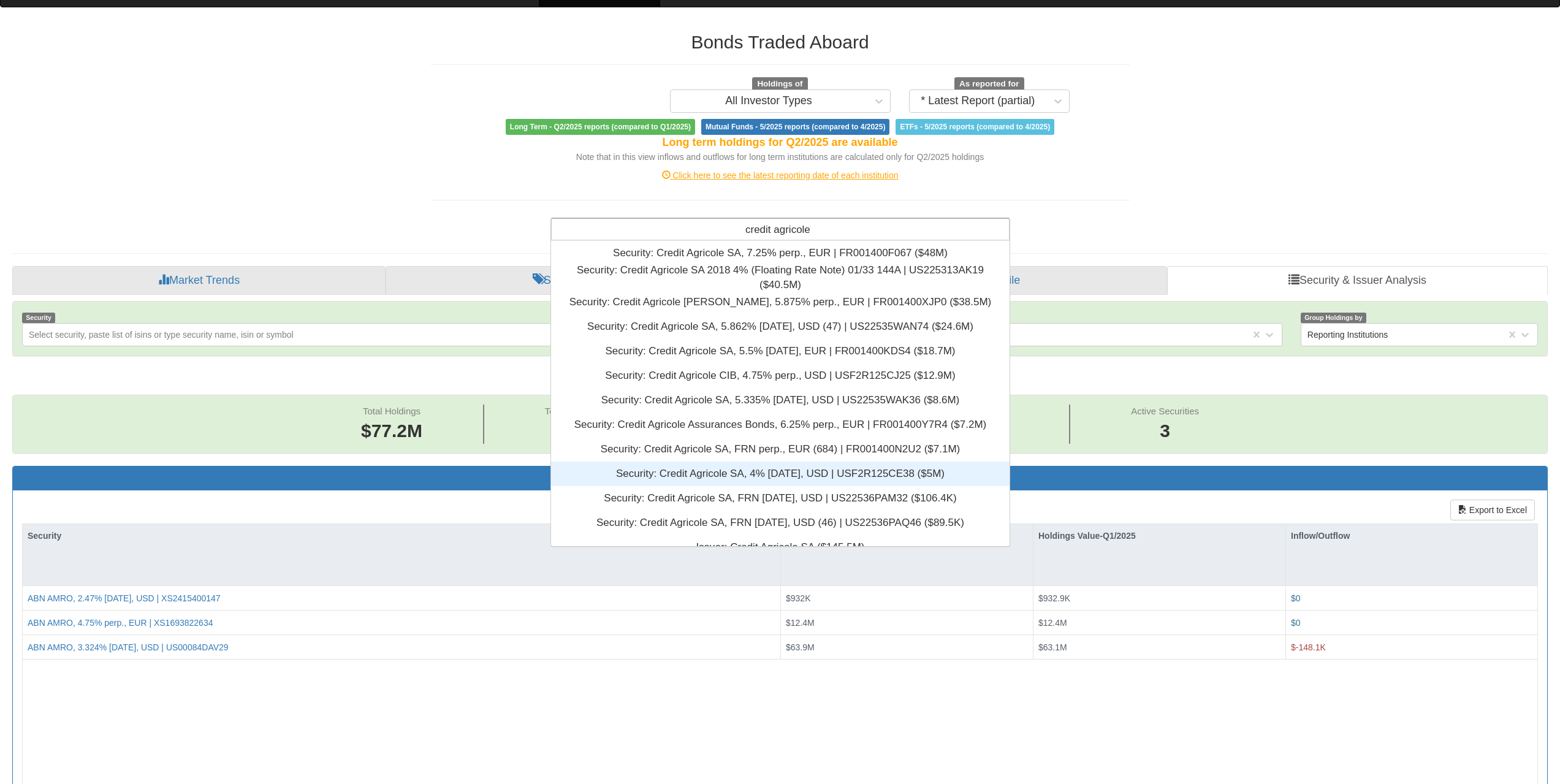
scroll to position [331, 0]
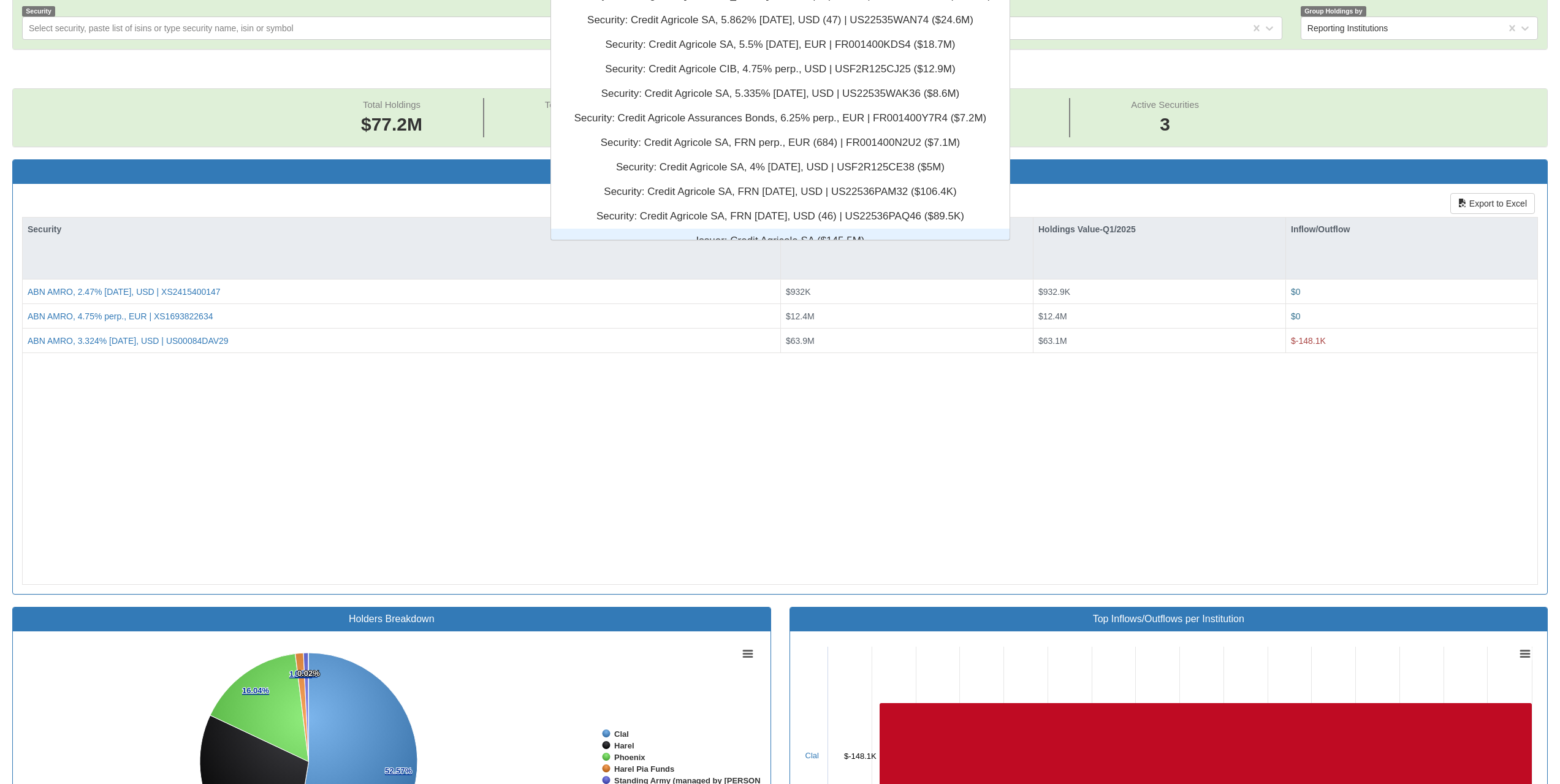
click at [845, 234] on div "Issuer: ‎Credit Agricole SA ‎($145.5M)‏" at bounding box center [780, 241] width 458 height 24
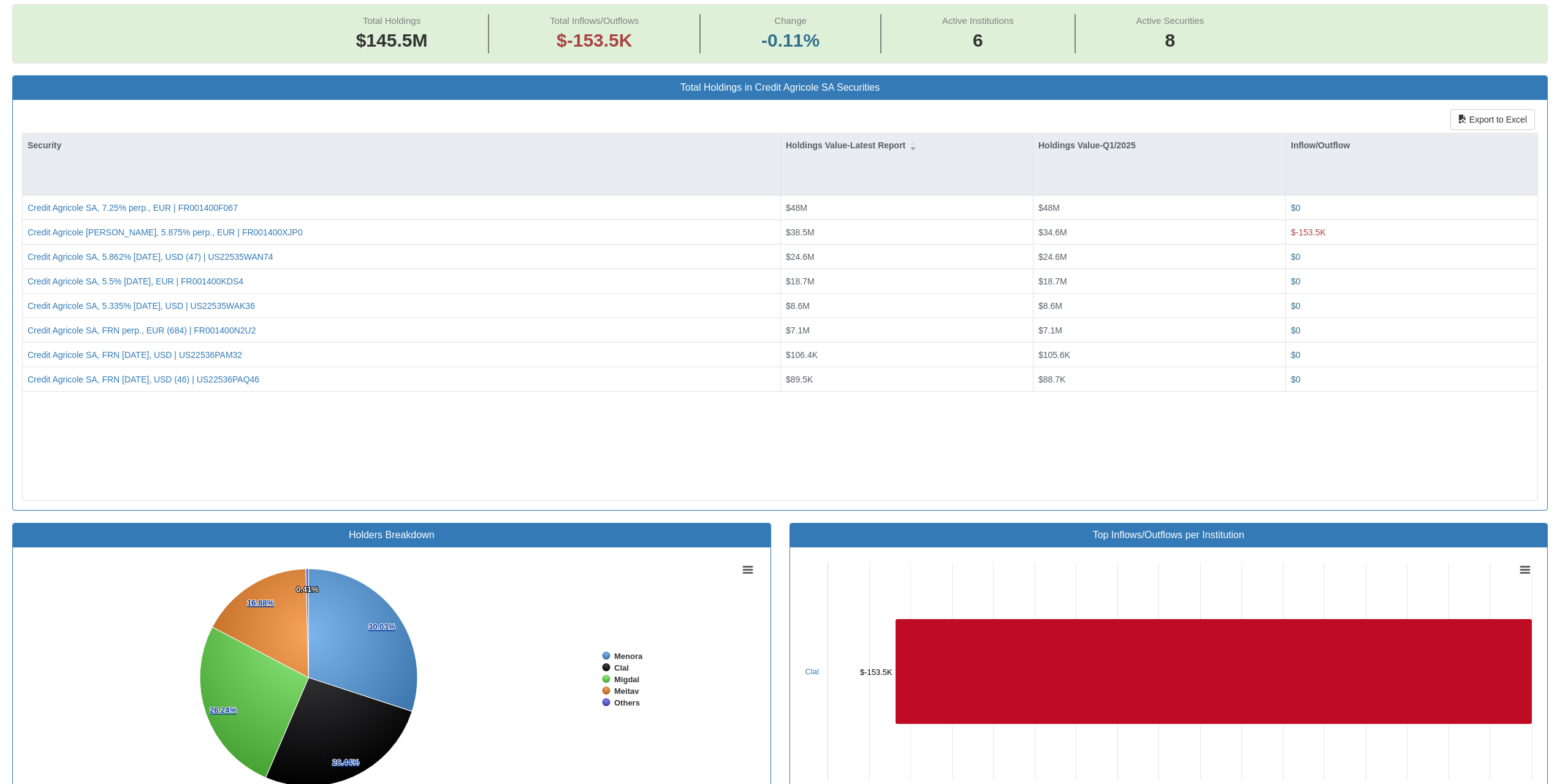
scroll to position [183, 0]
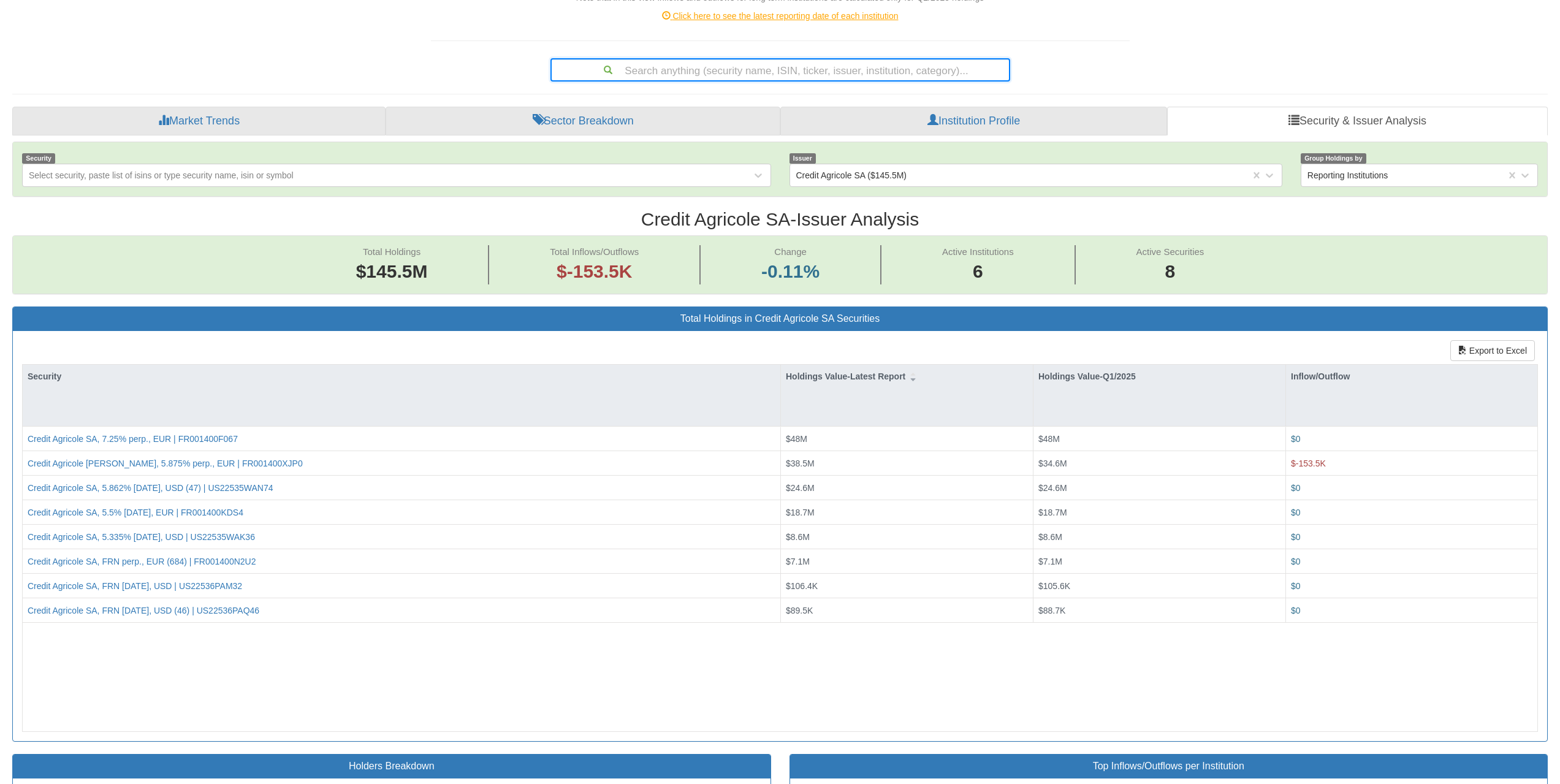
drag, startPoint x: 1002, startPoint y: 70, endPoint x: 889, endPoint y: 73, distance: 113.0
click at [889, 73] on div "Search anything (security name, ISIN, ticker, issuer, institution, category)..." at bounding box center [780, 70] width 457 height 21
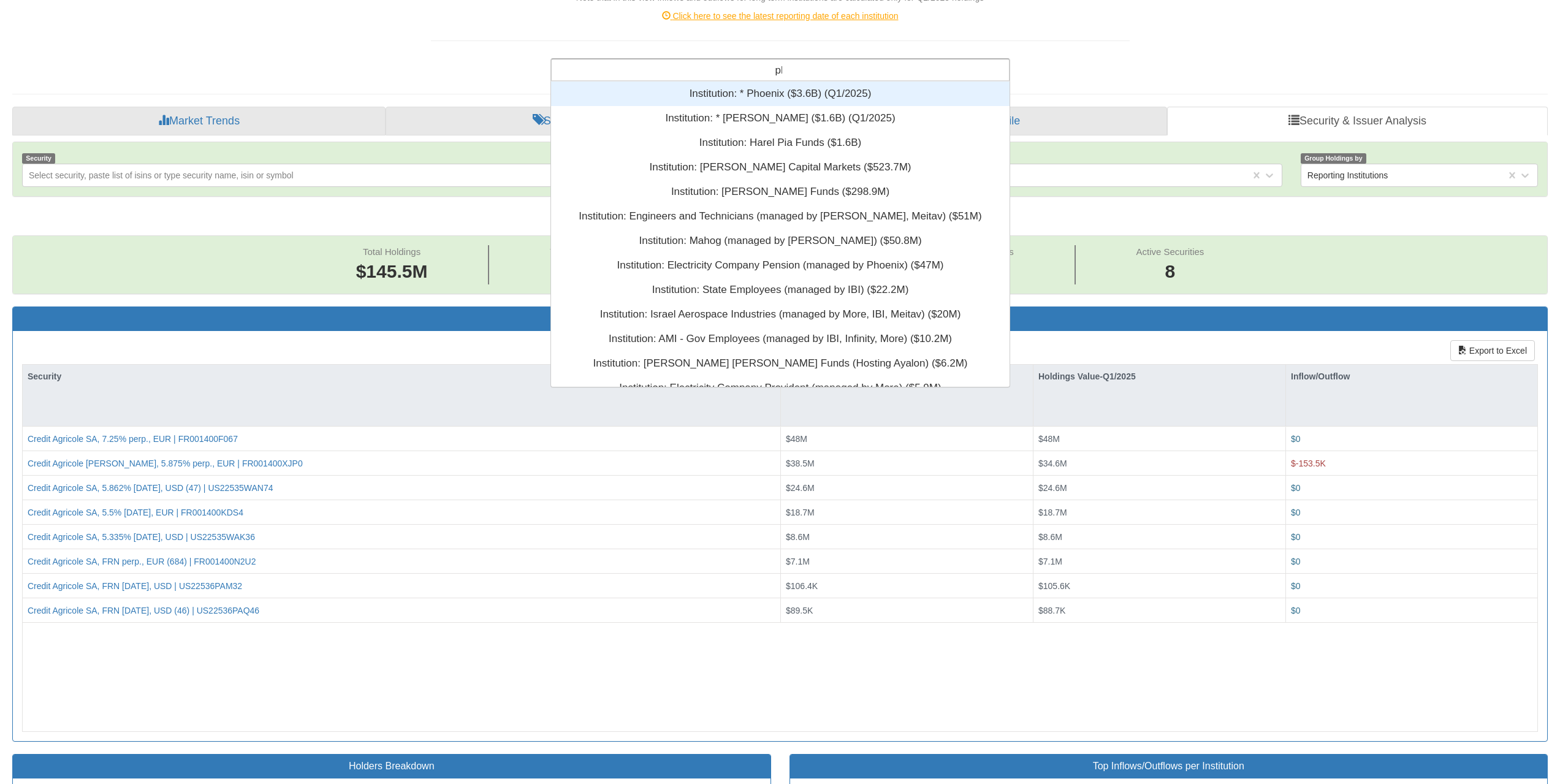
scroll to position [113, 449]
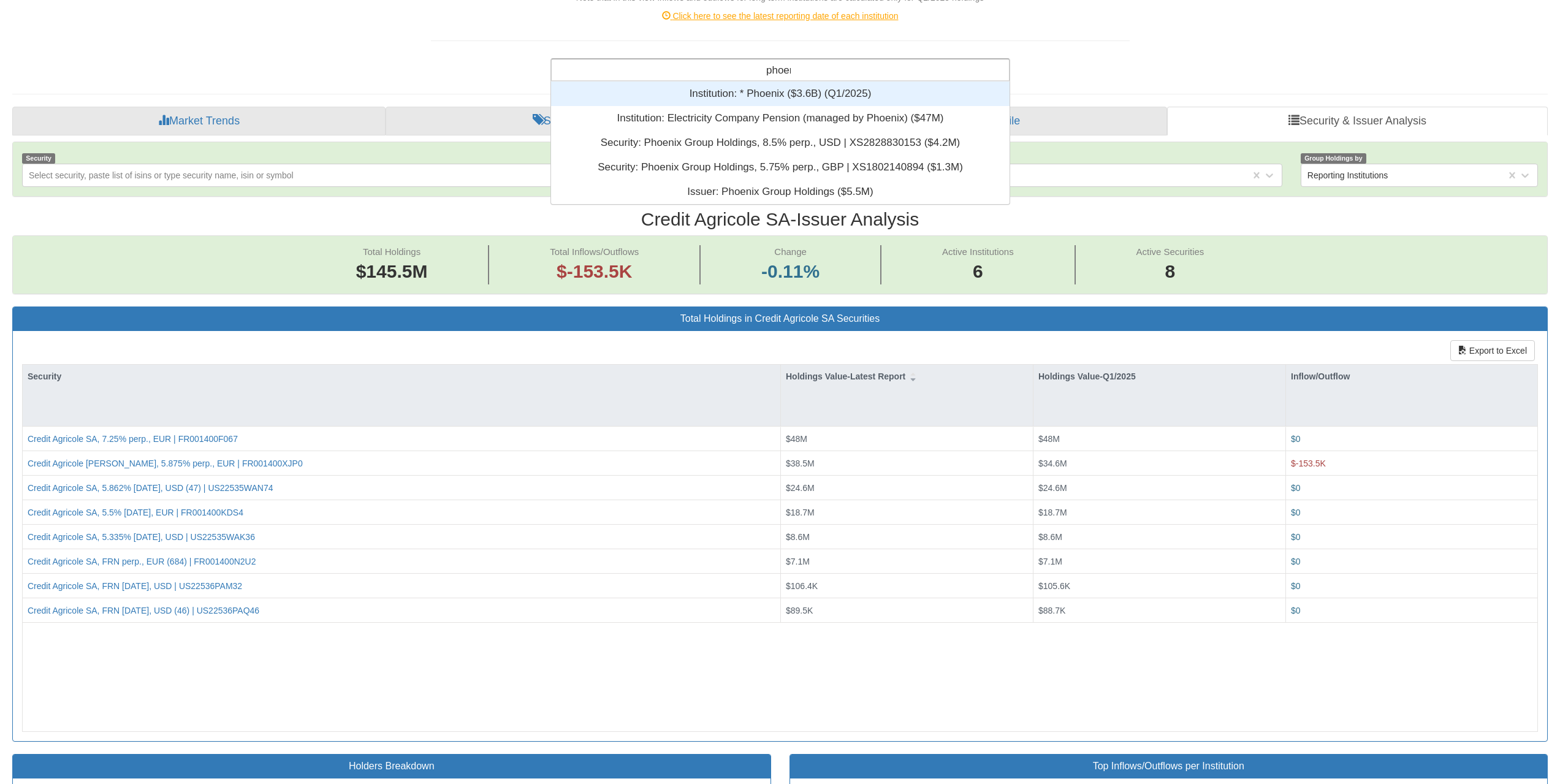
type input "phoenix"
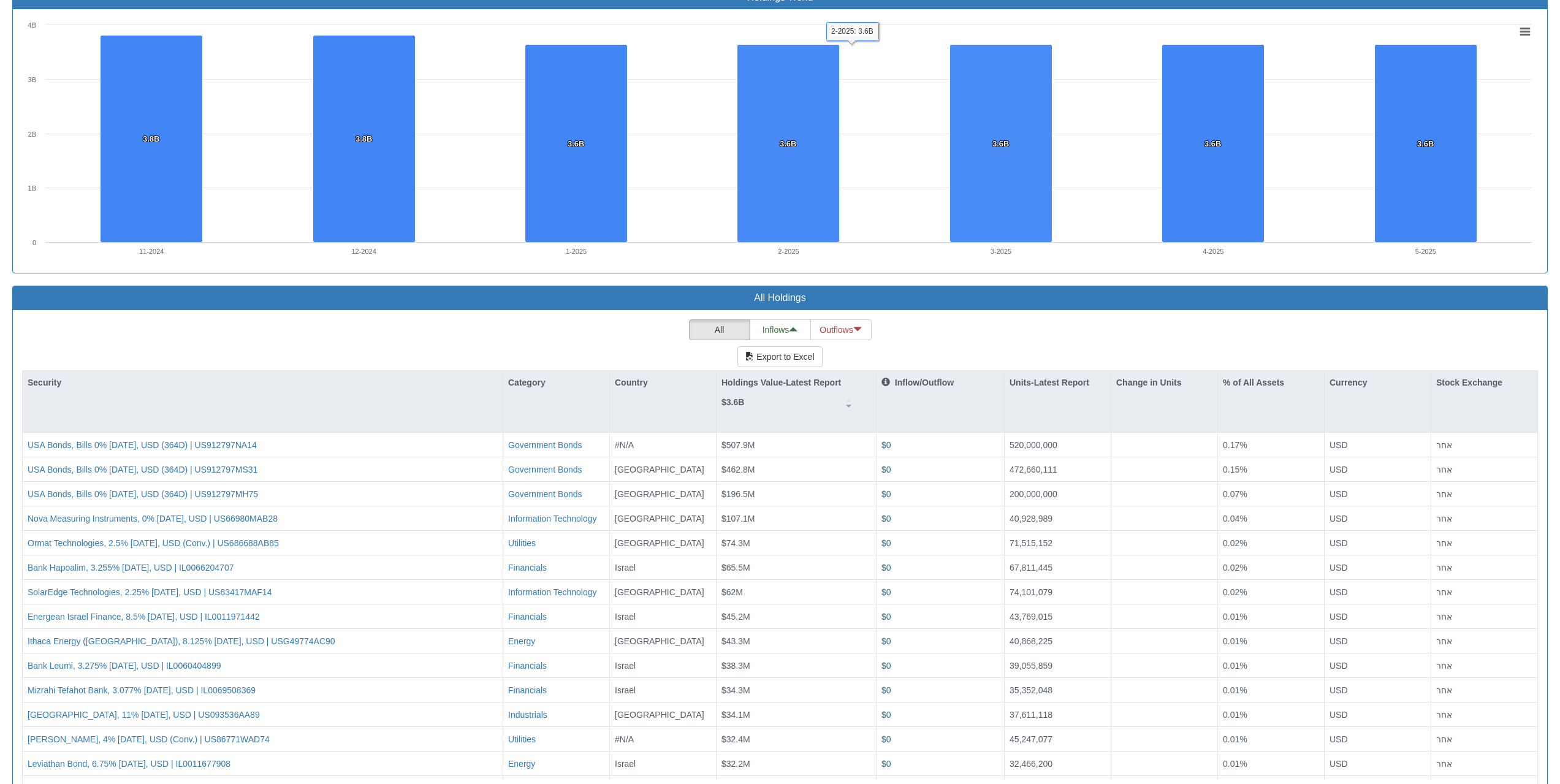
scroll to position [929, 0]
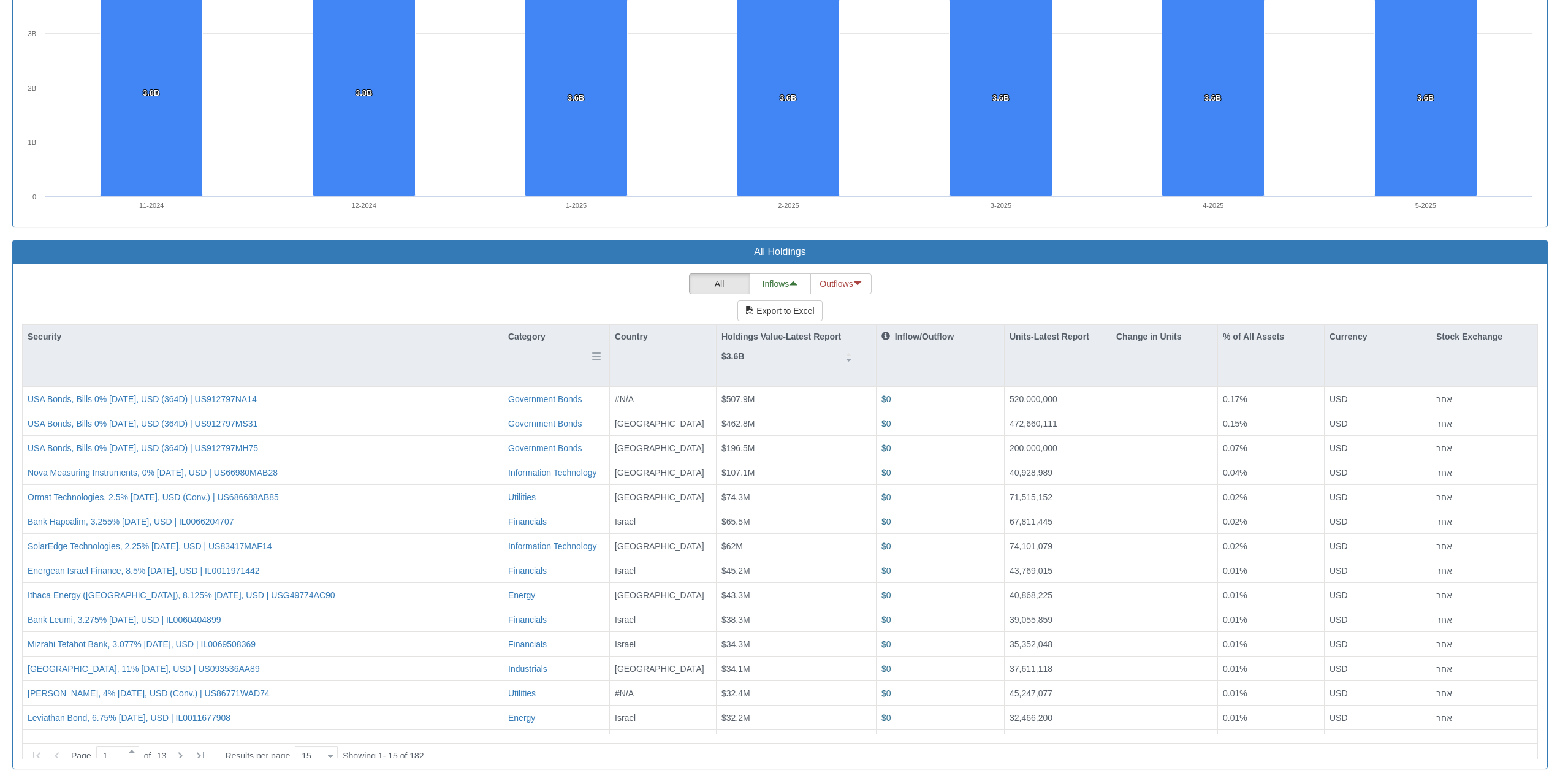
click at [540, 328] on div "Category" at bounding box center [556, 336] width 106 height 23
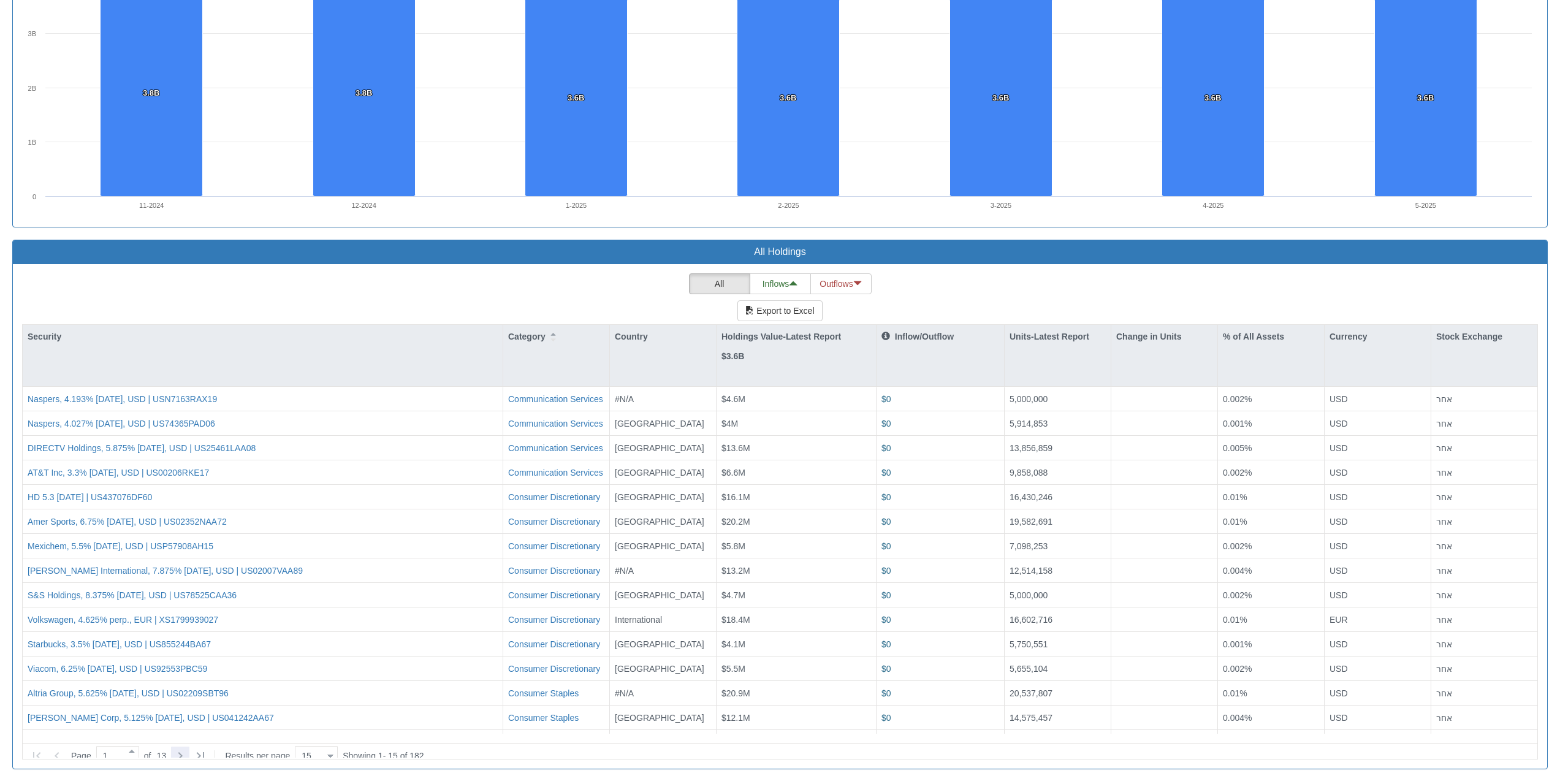
click at [178, 748] on icon at bounding box center [180, 756] width 15 height 15
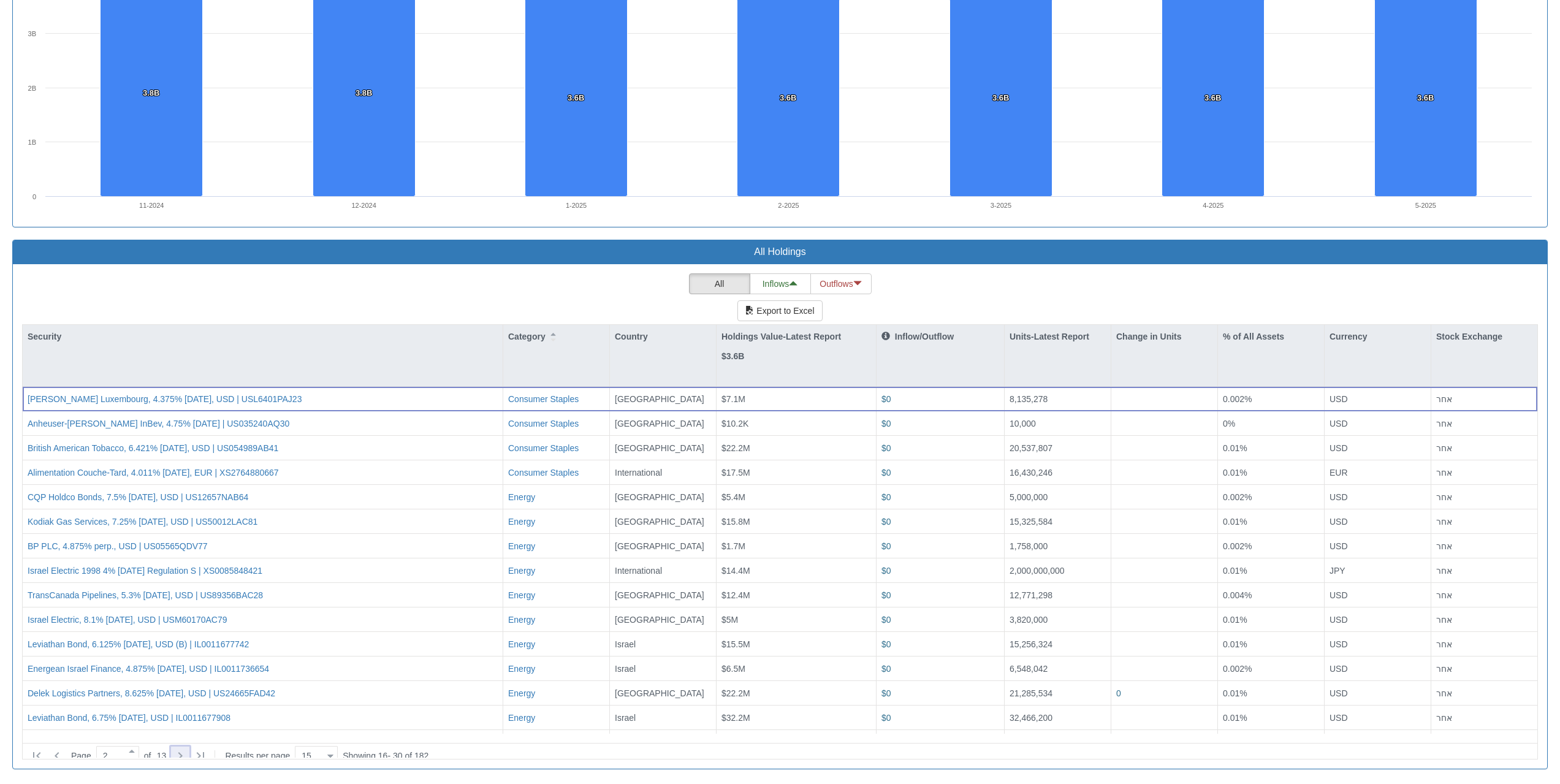
click at [185, 748] on icon at bounding box center [180, 756] width 15 height 15
type input "3"
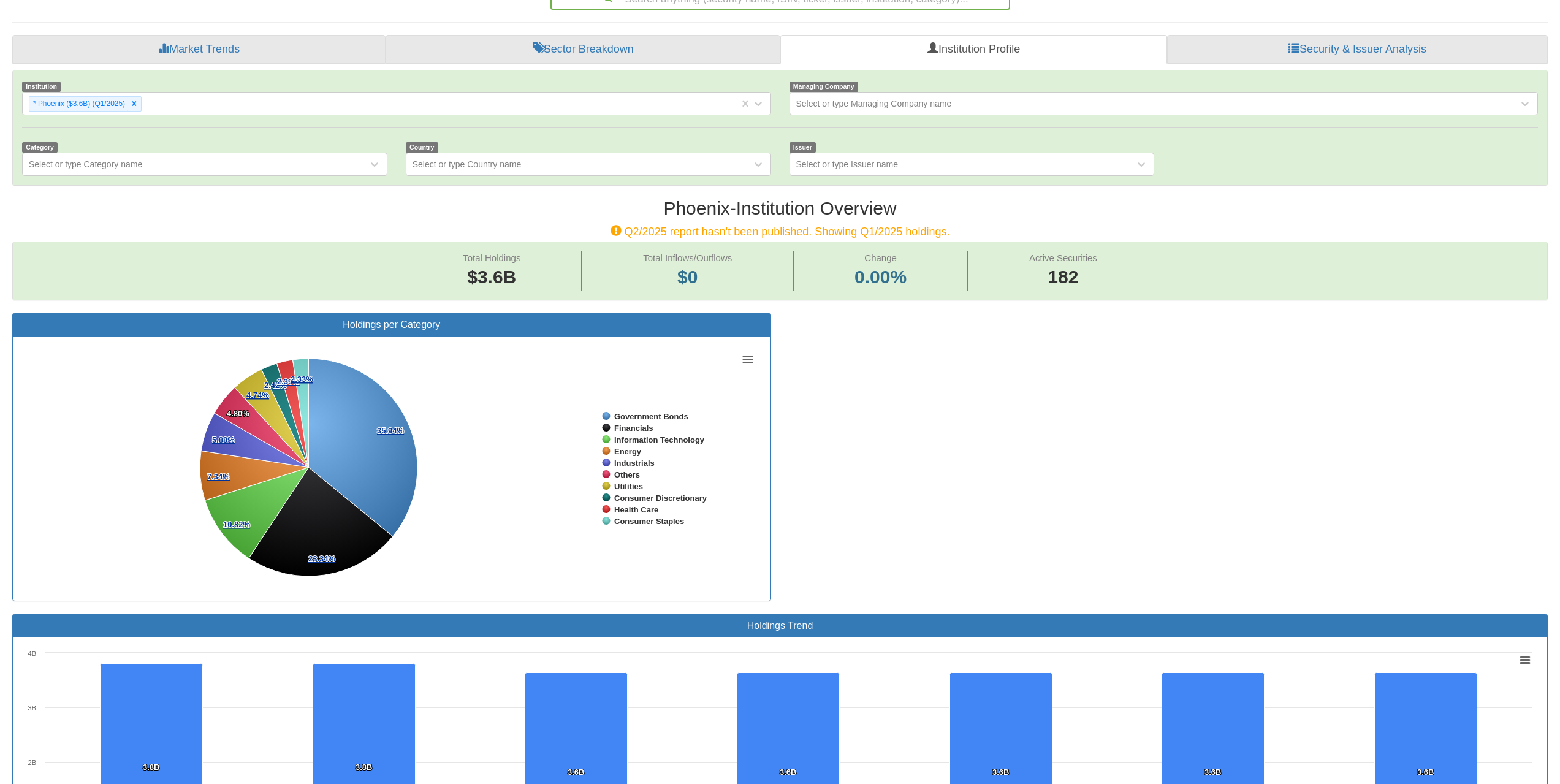
scroll to position [72, 0]
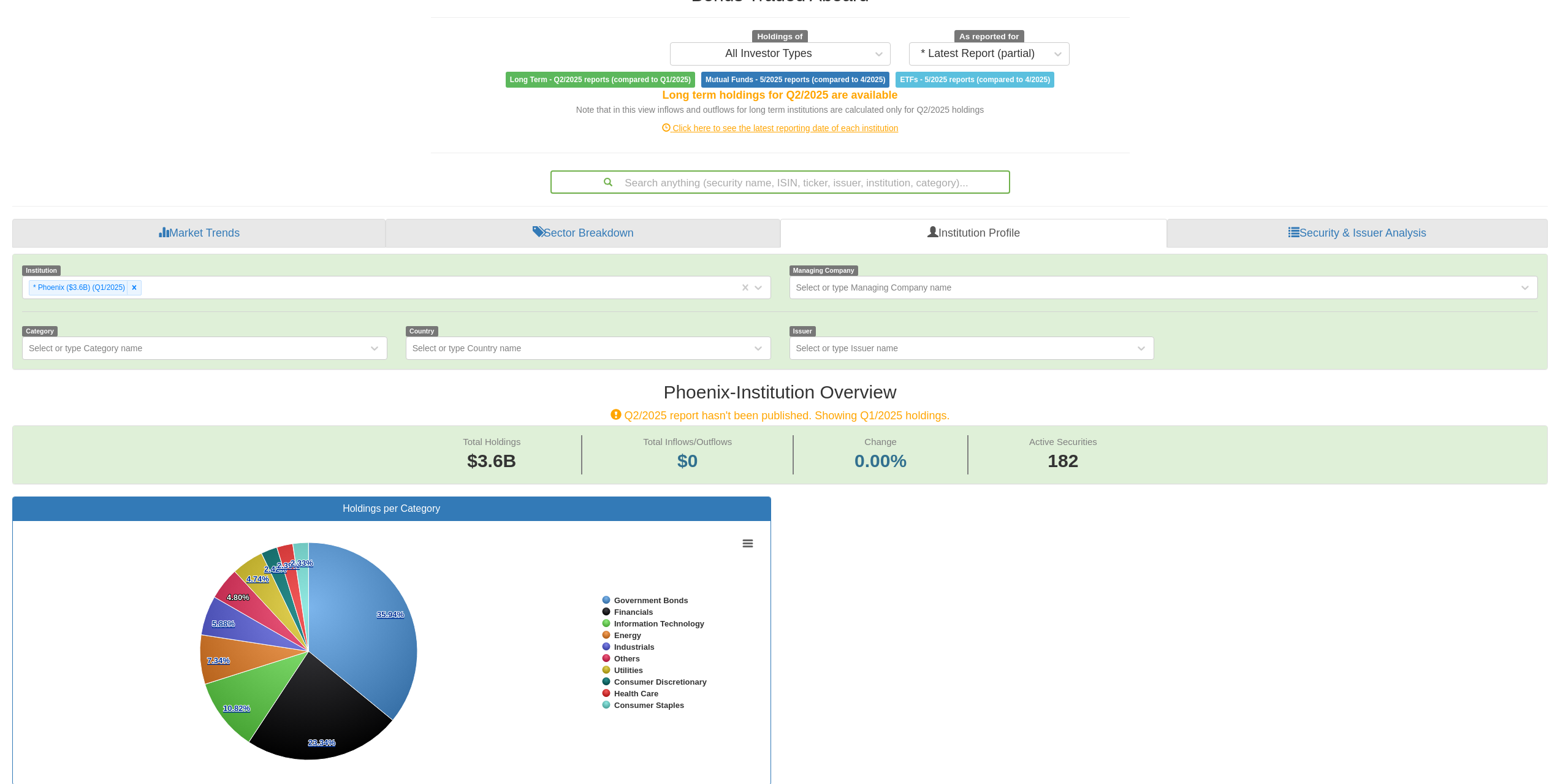
click at [799, 179] on div "Search anything (security name, ISIN, ticker, issuer, institution, category)..." at bounding box center [780, 182] width 457 height 21
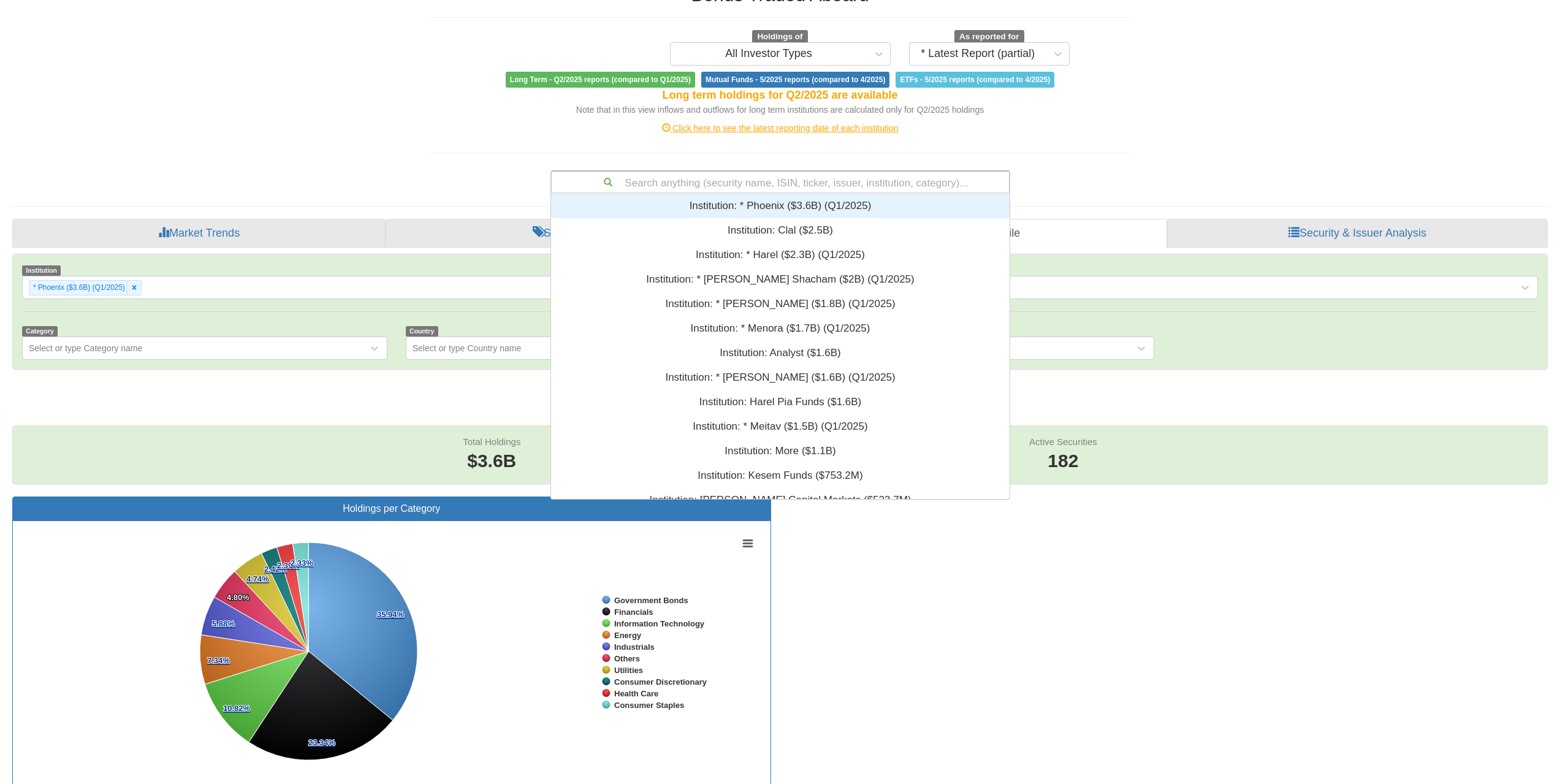
paste input "USF2R125CJ25"
type input "USF2R125CJ25"
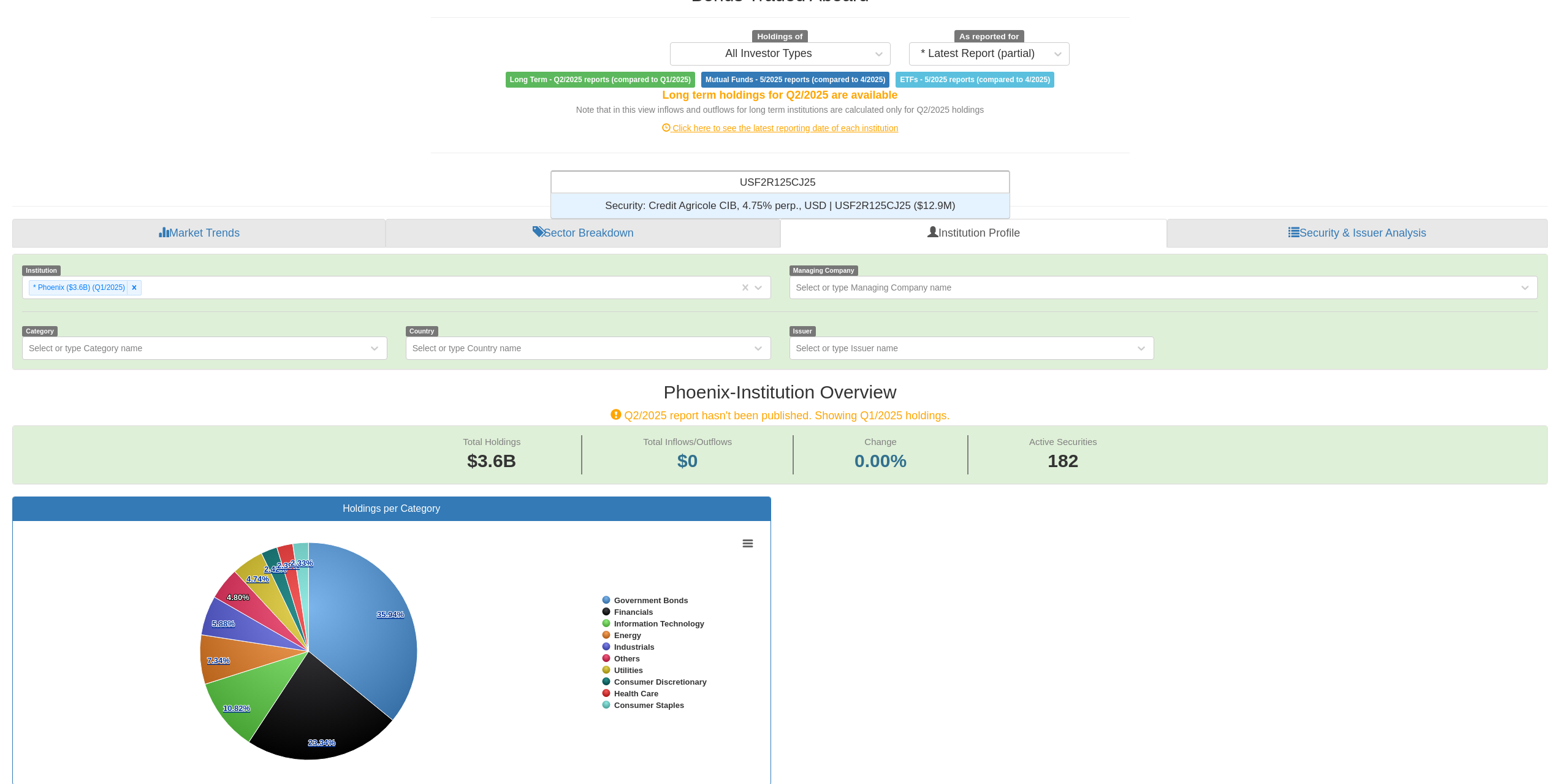
scroll to position [15, 449]
click at [803, 196] on div "Security: ‎Credit Agricole CIB, 4.75% perp., USD | USF2R125CJ25 ‎($12.9M)‏" at bounding box center [780, 206] width 458 height 24
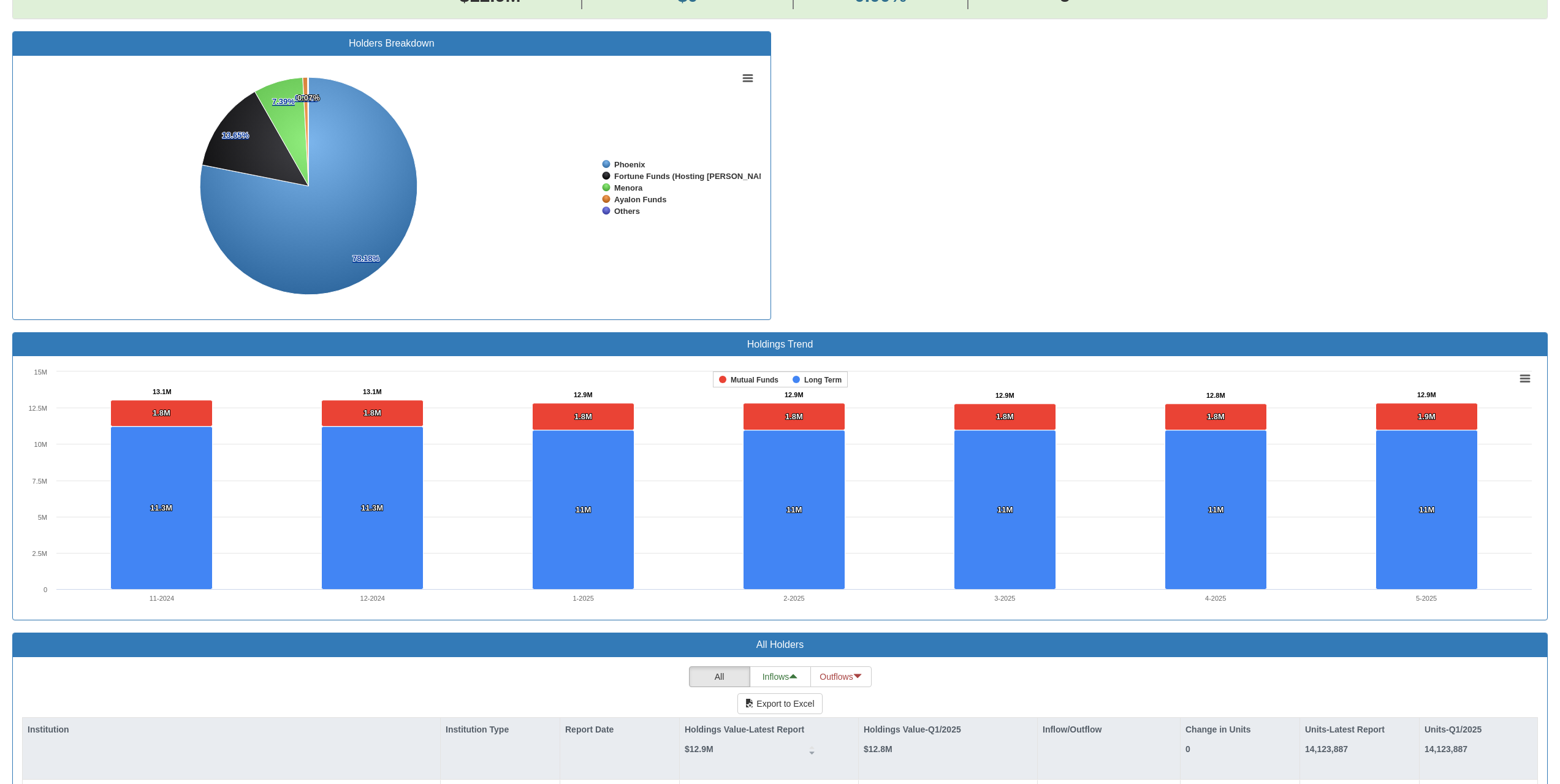
scroll to position [693, 0]
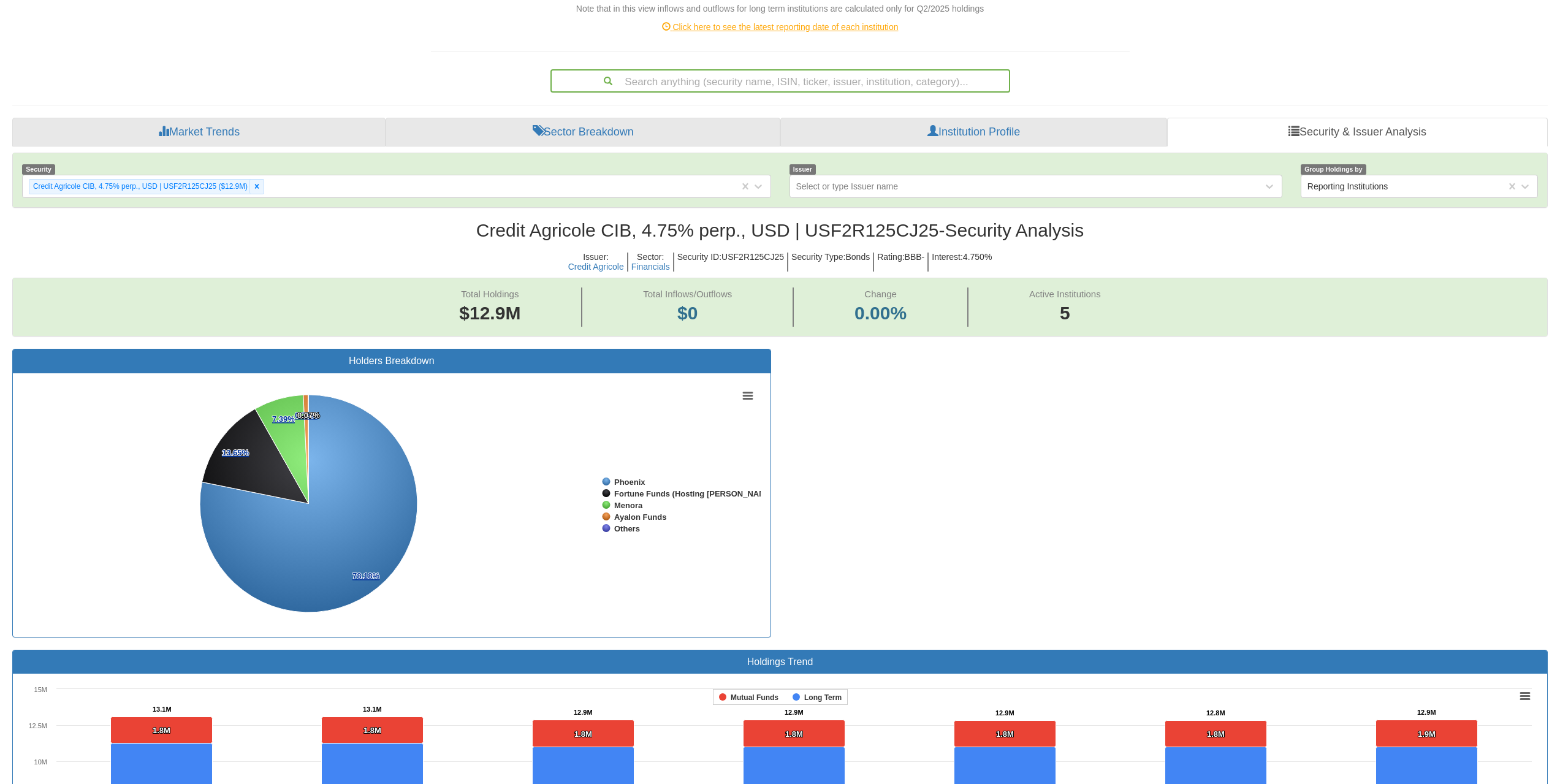
scroll to position [81, 0]
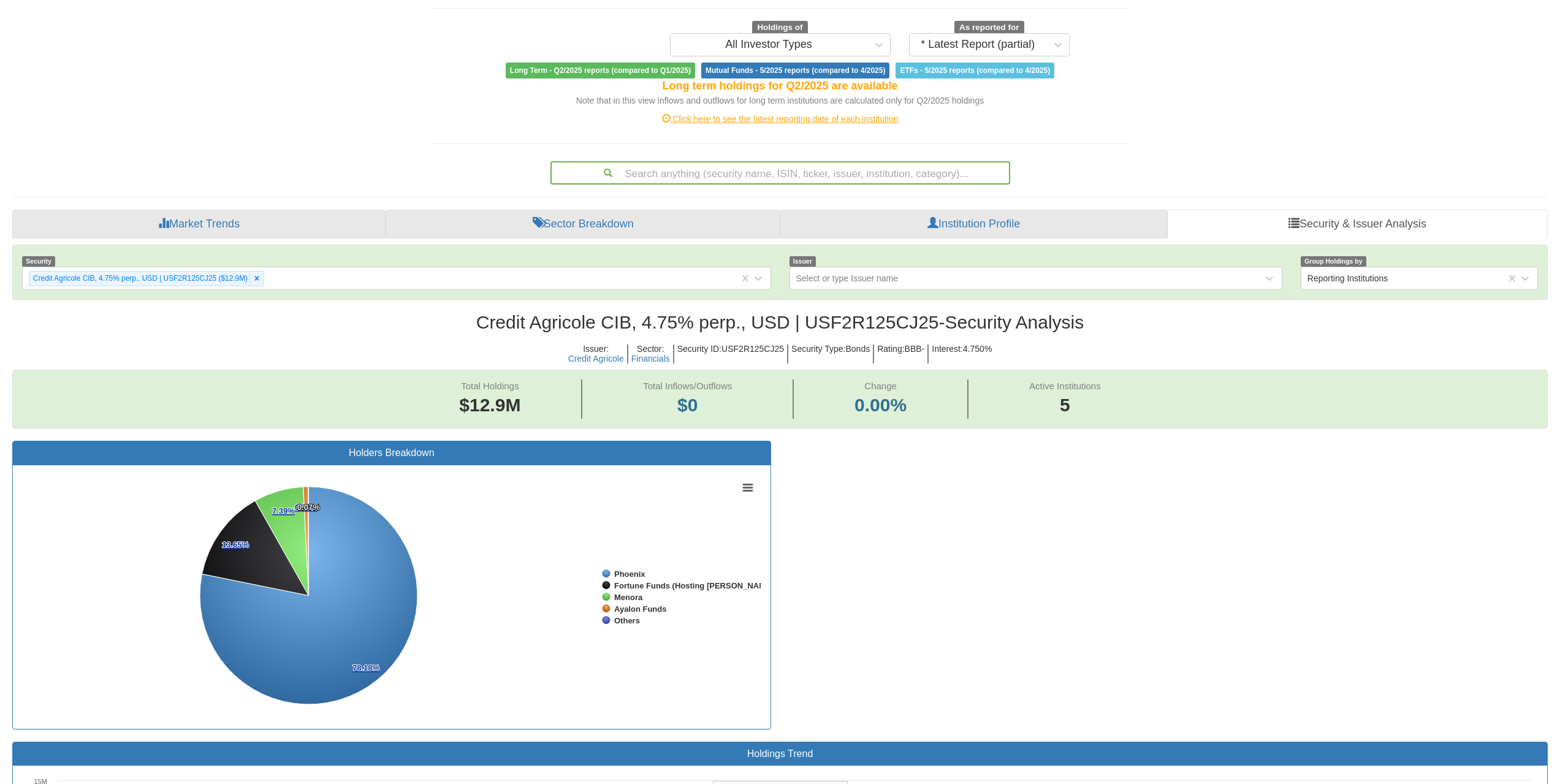
click at [960, 521] on div "Holders Breakdown Created with Highcharts 8.2.2 Chart context menu 78.18% 78.18…" at bounding box center [780, 591] width 1554 height 301
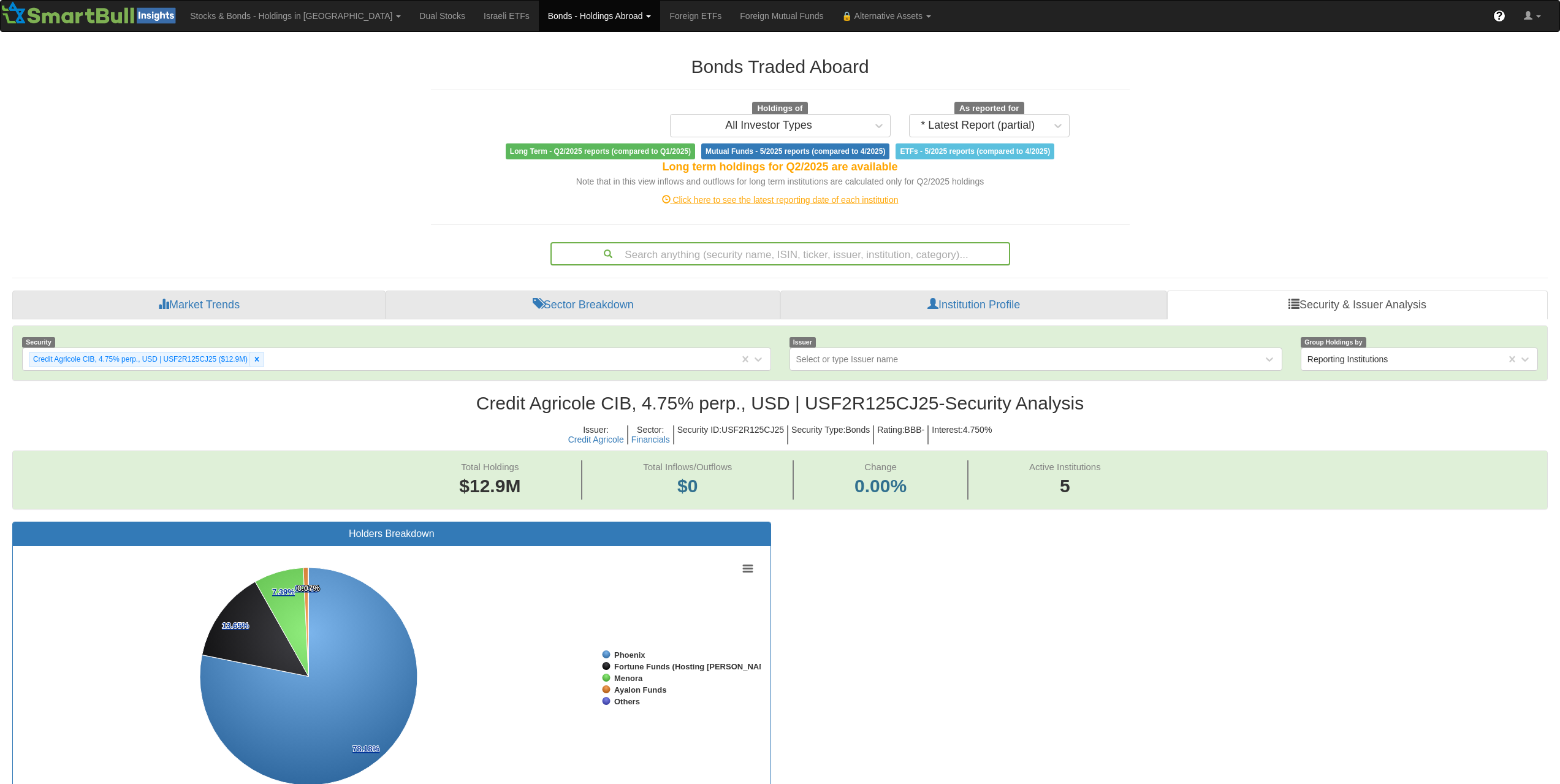
click at [775, 252] on div "Search anything (security name, ISIN, ticker, issuer, institution, category)..." at bounding box center [780, 254] width 457 height 21
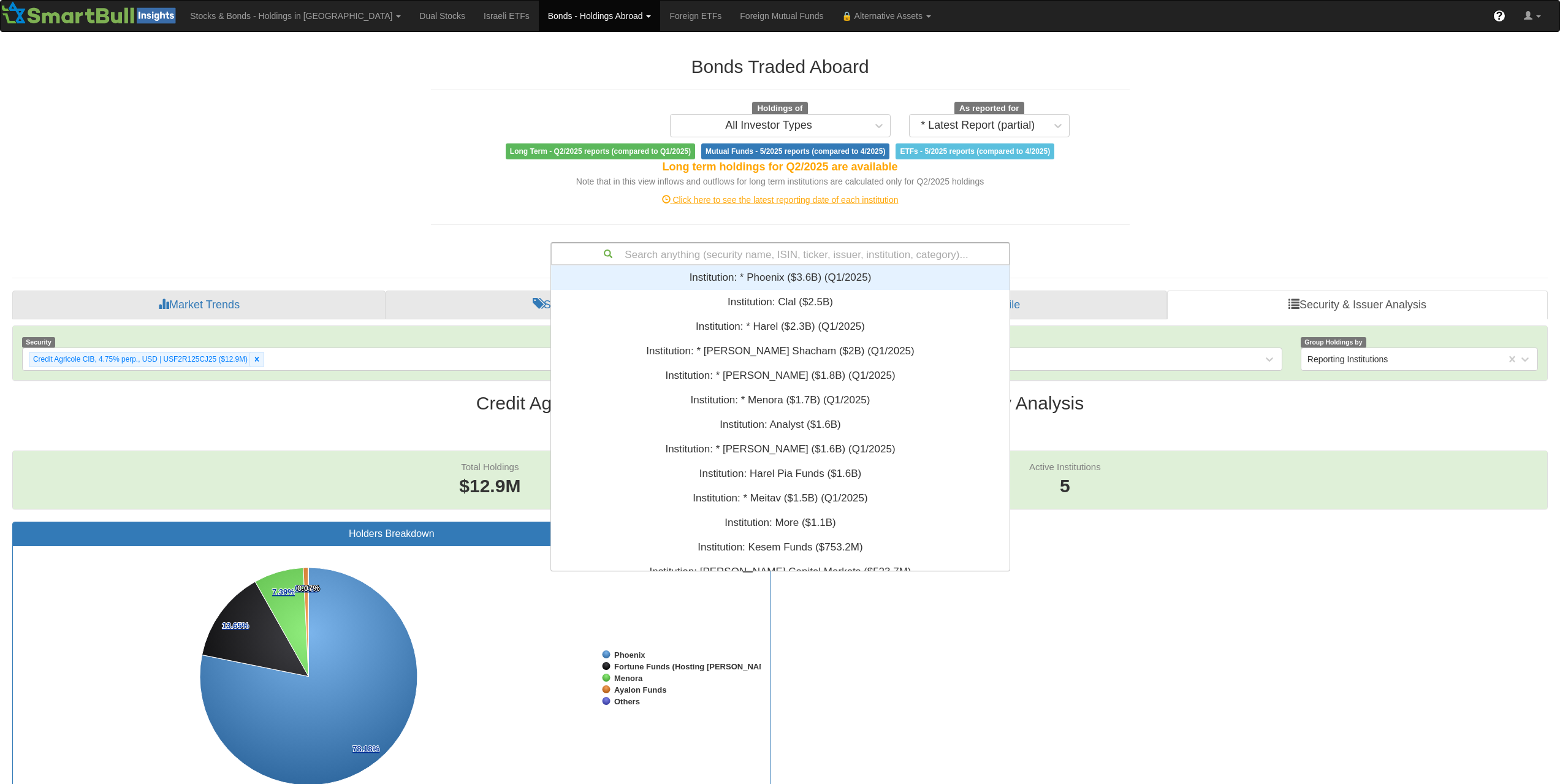
scroll to position [10, 10]
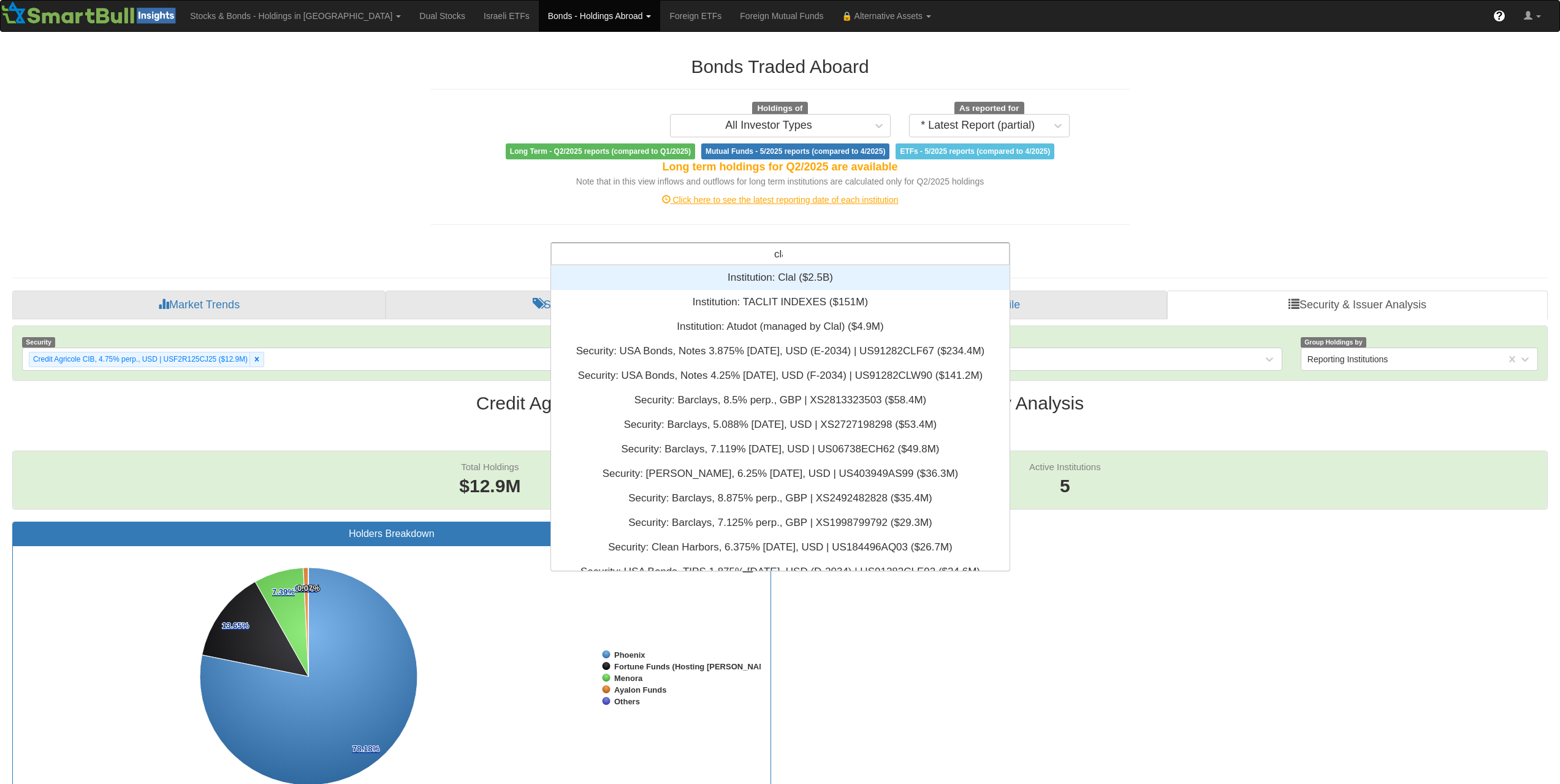
type input "clal"
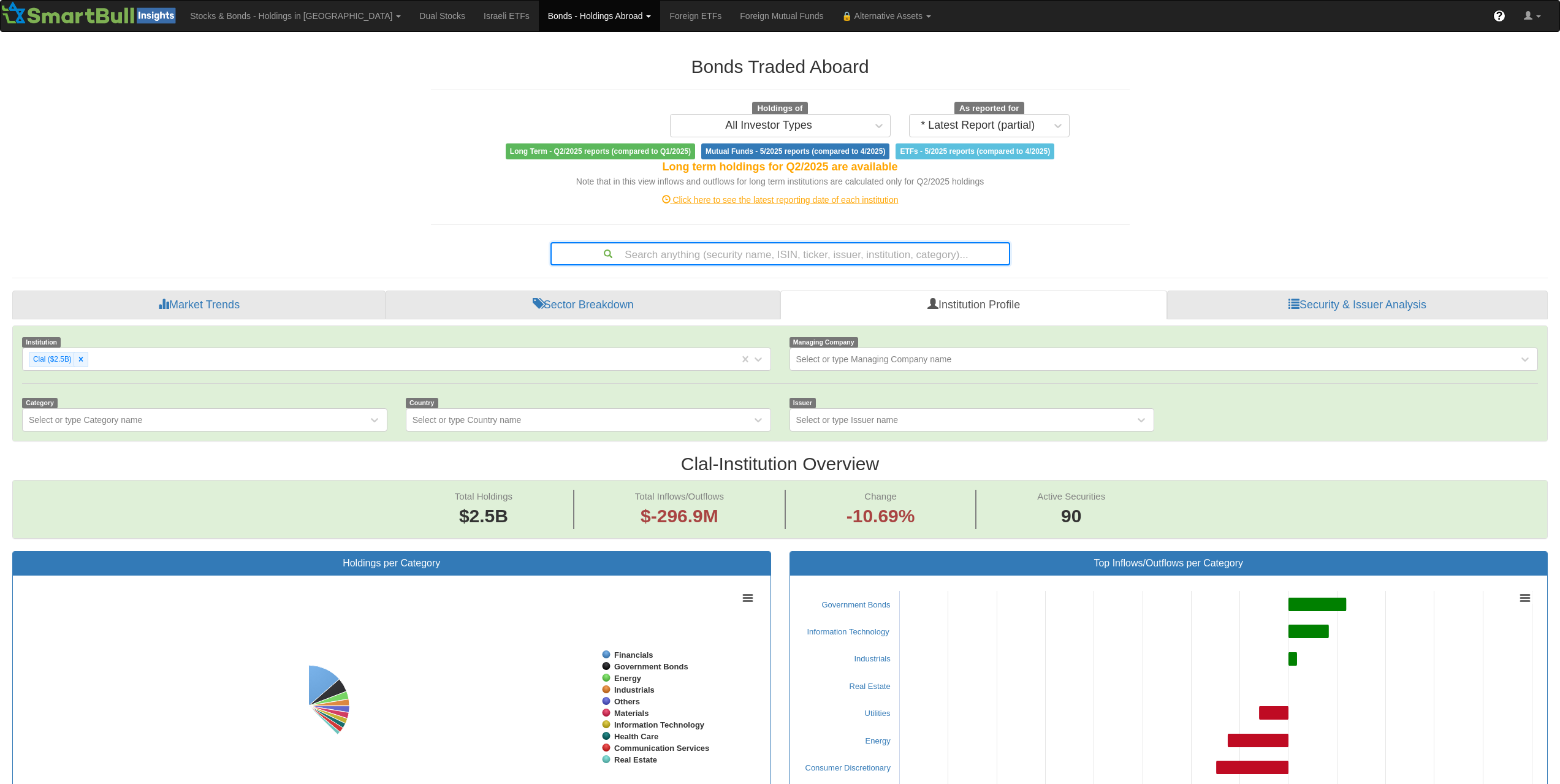
scroll to position [25, 1513]
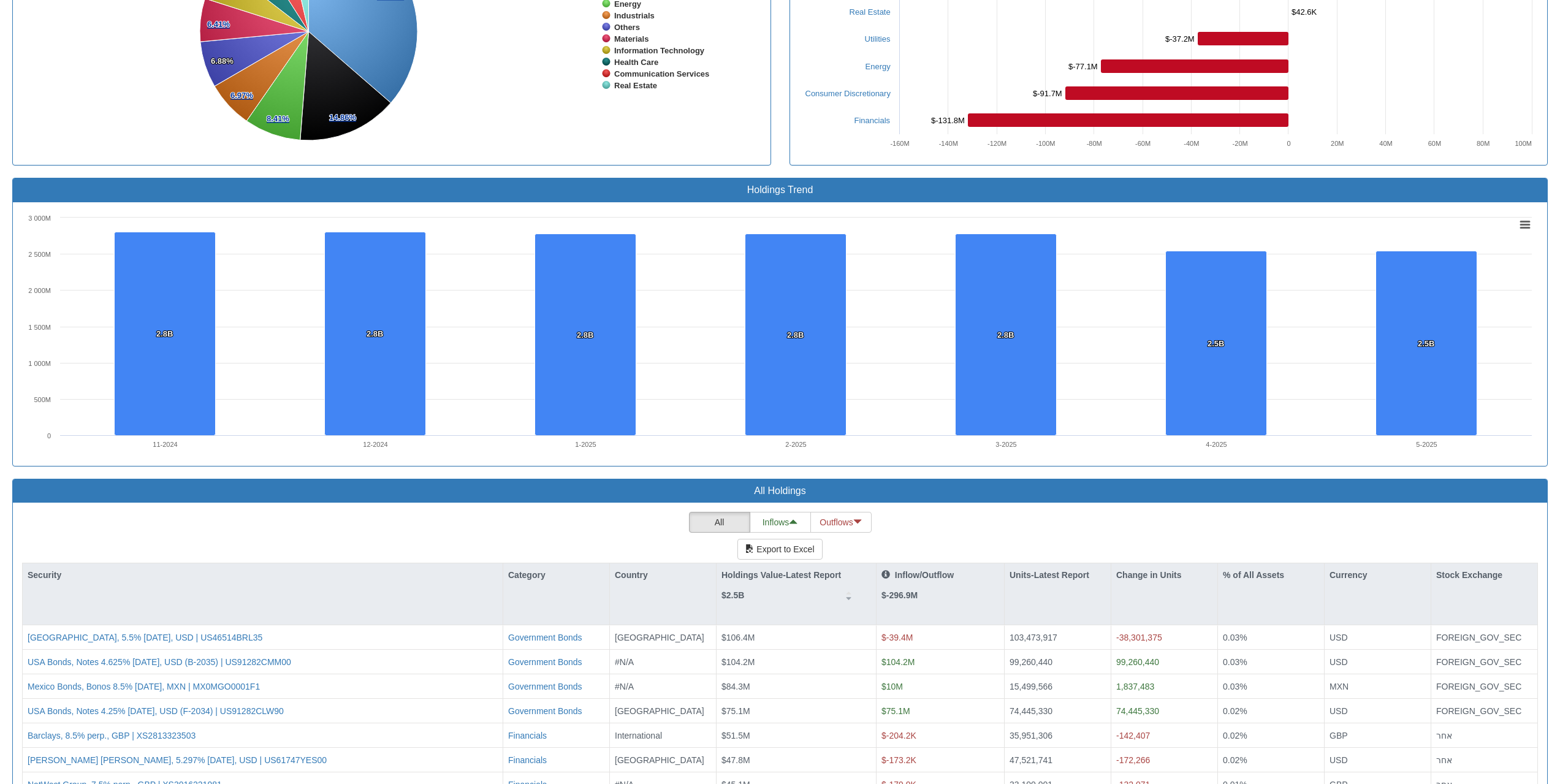
scroll to position [913, 0]
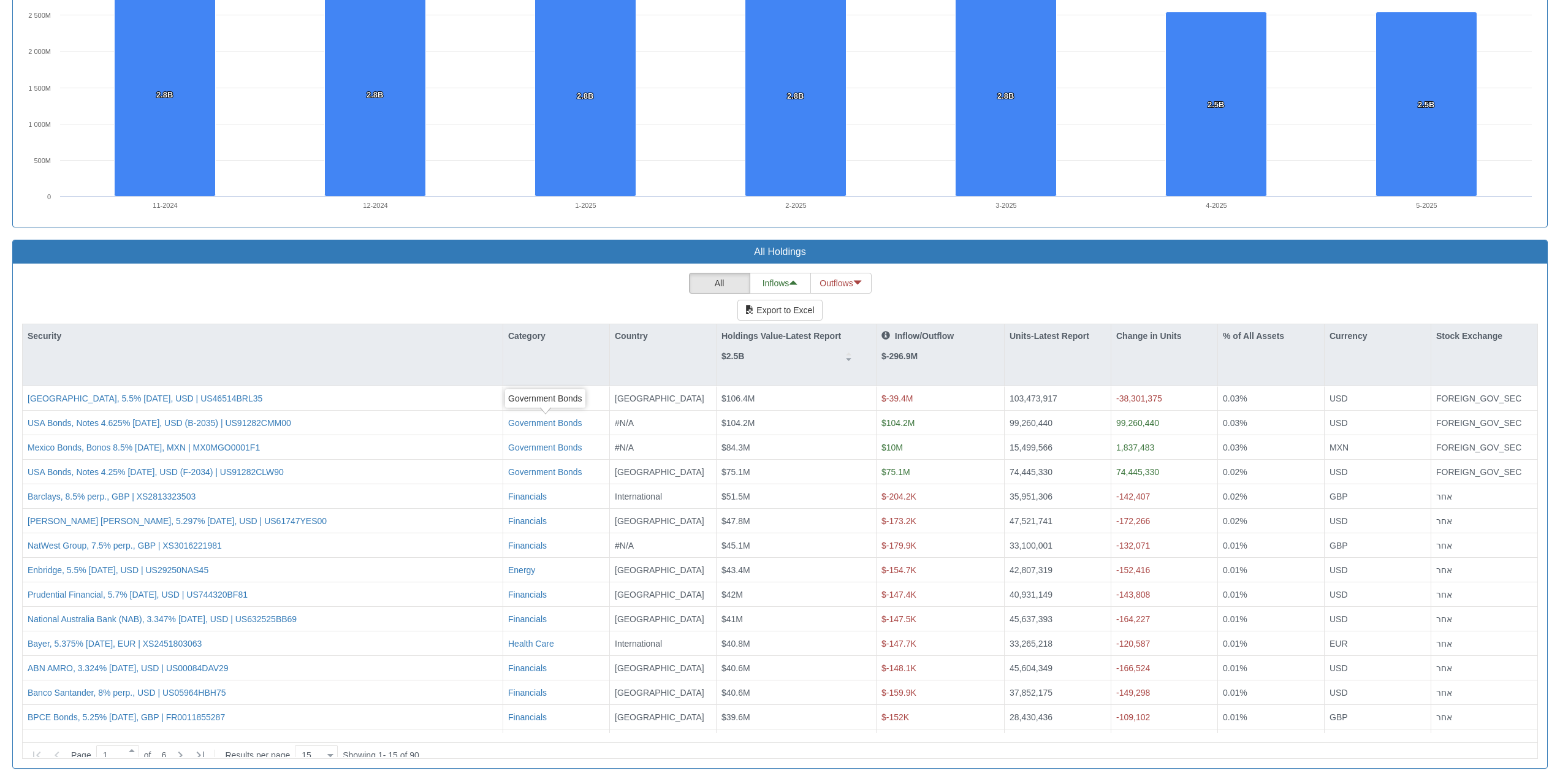
click at [540, 344] on div "Category" at bounding box center [556, 335] width 106 height 23
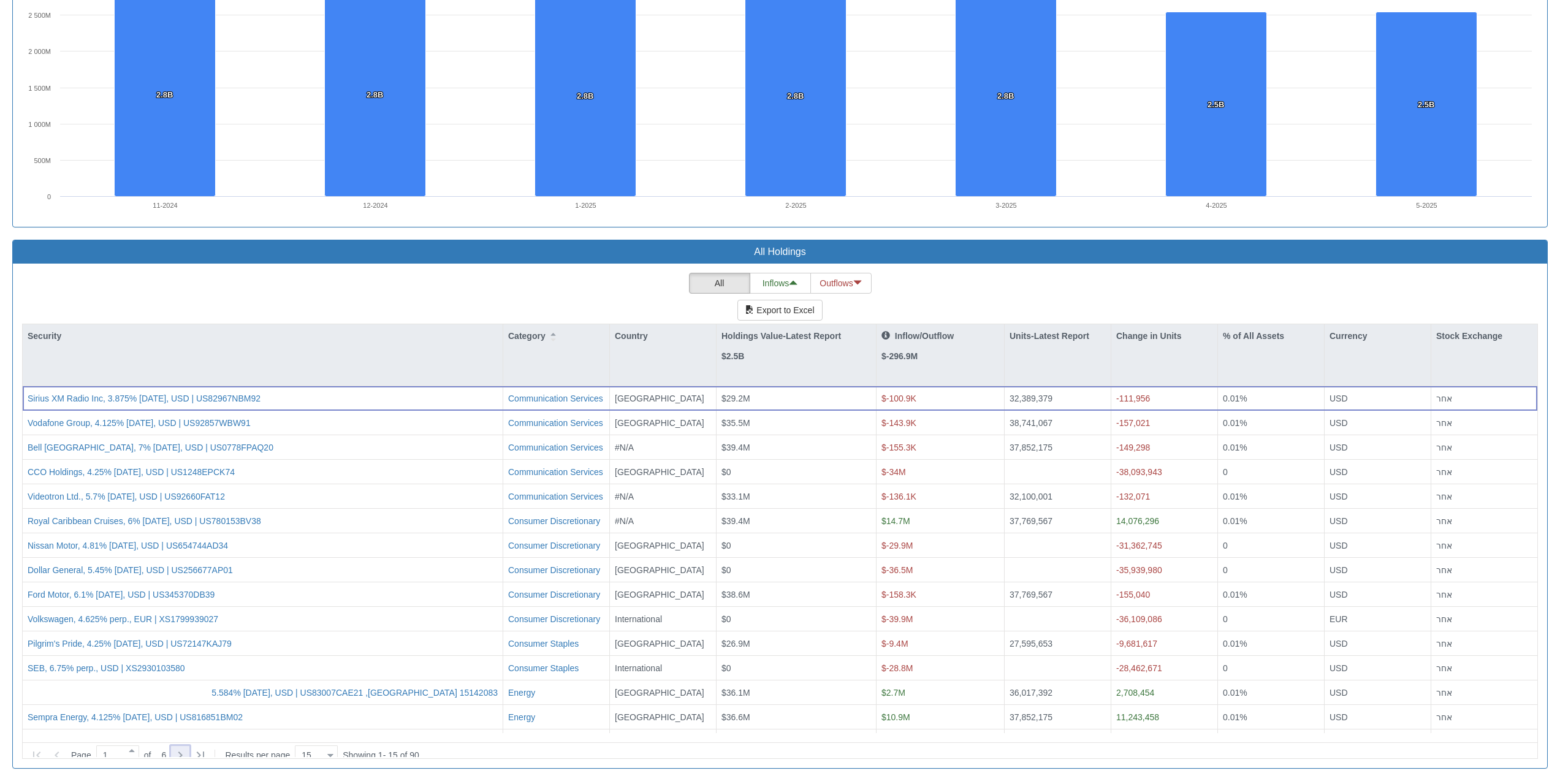
click at [175, 749] on icon at bounding box center [180, 755] width 15 height 15
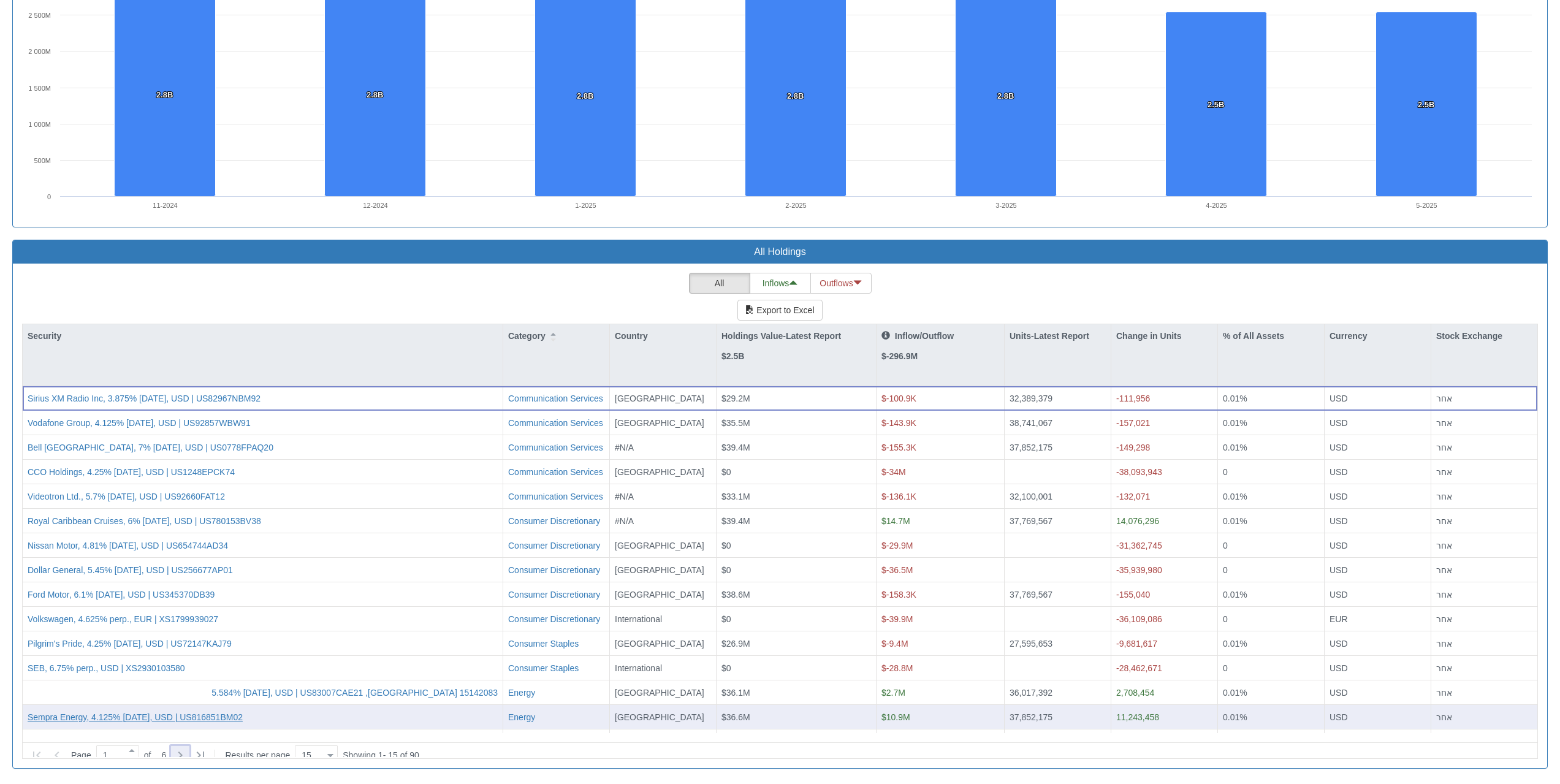
type input "2"
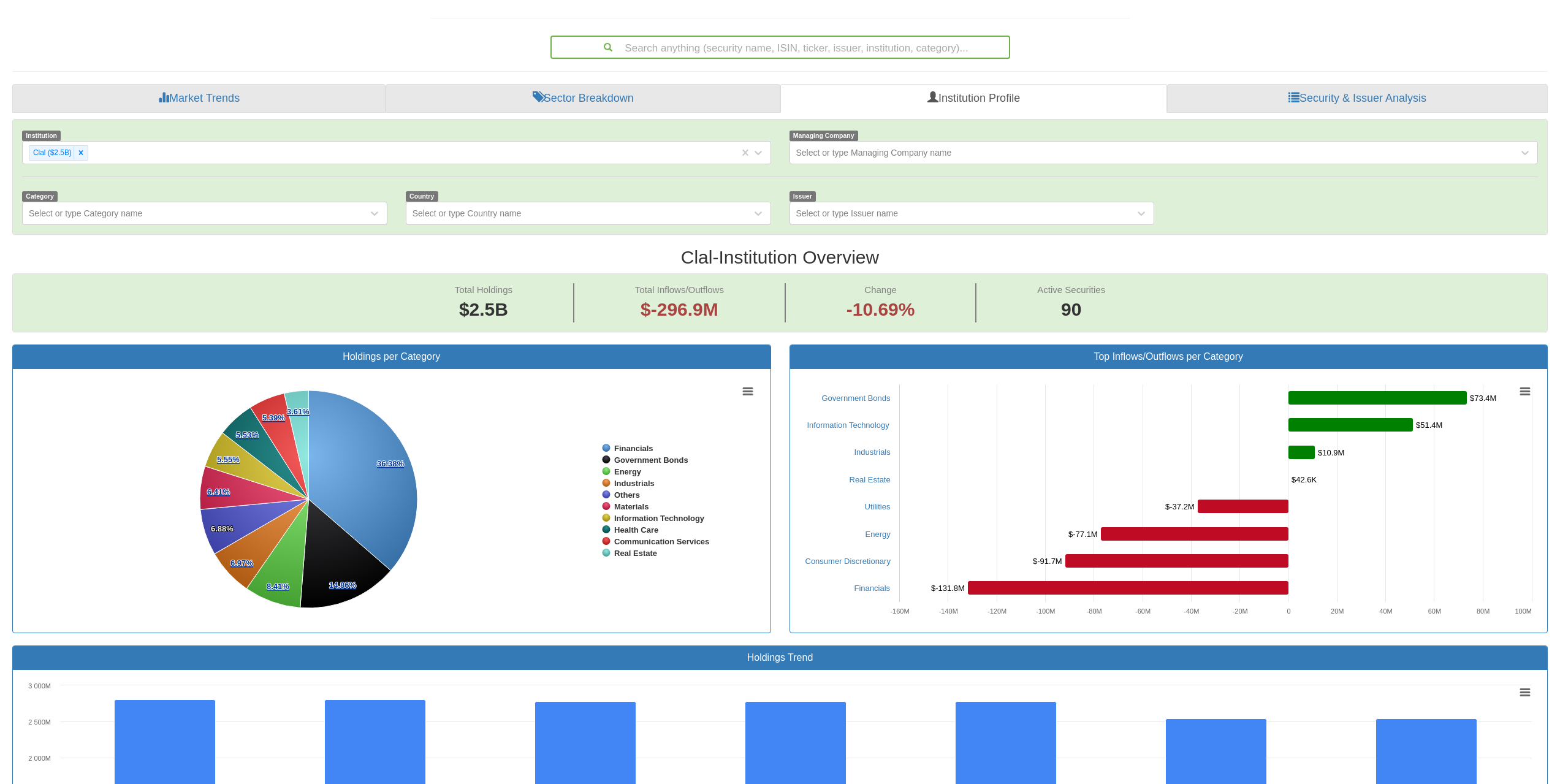
scroll to position [55, 0]
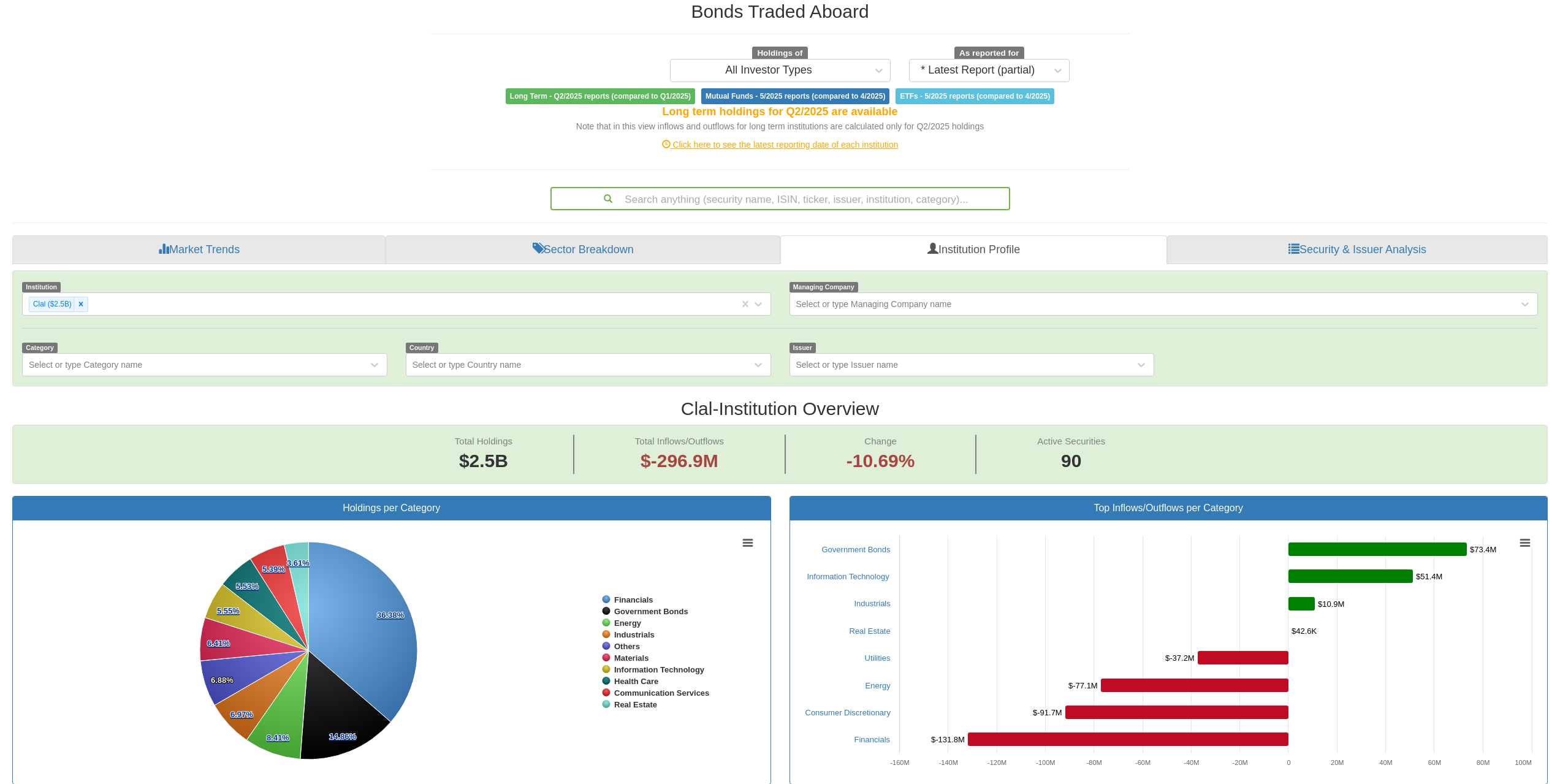
click at [791, 196] on div "Search anything (security name, ISIN, ticker, issuer, institution, category)..." at bounding box center [780, 199] width 457 height 21
paste input "XS1963834251"
type input "XS1963834251"
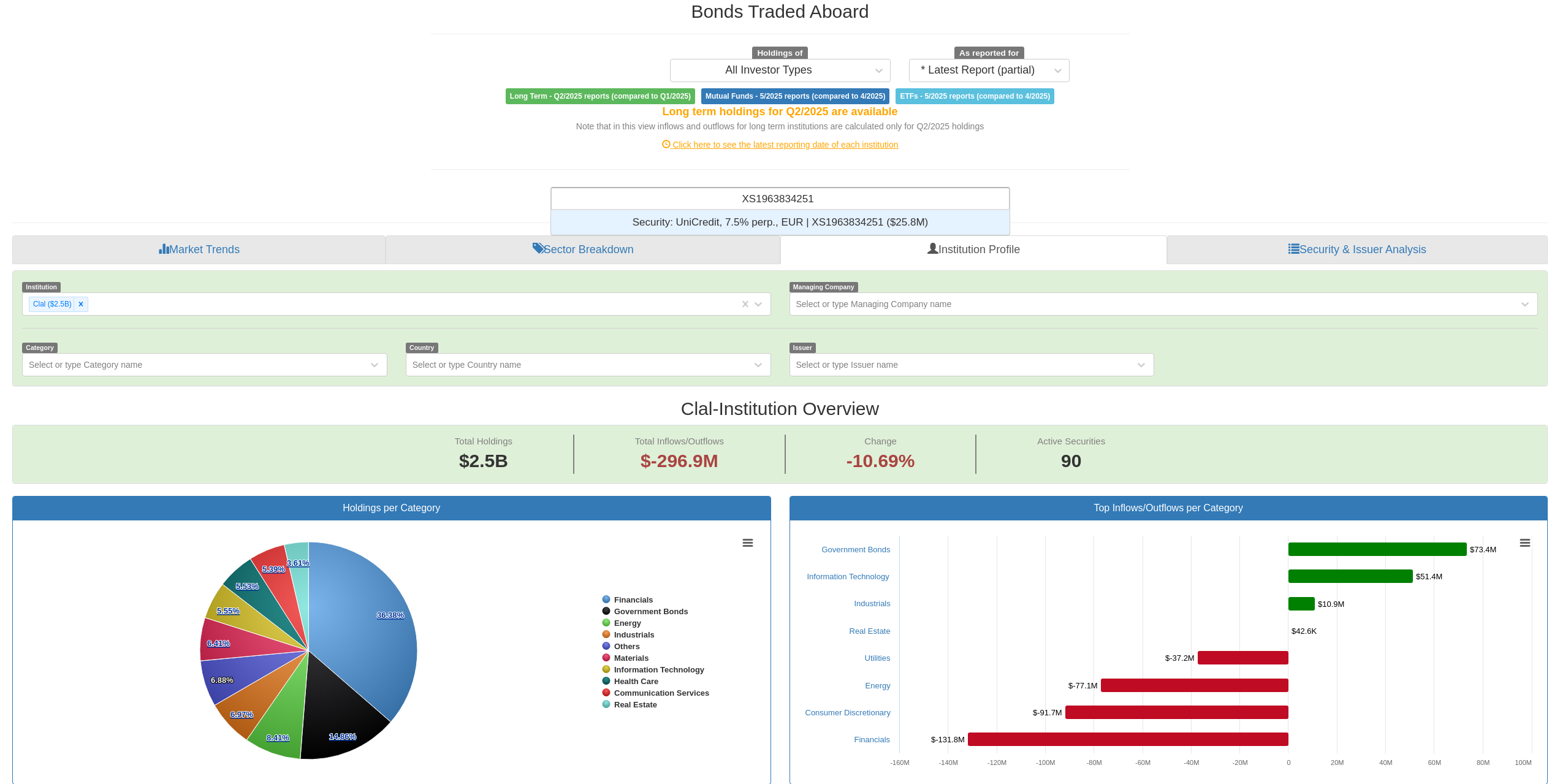
scroll to position [15, 449]
click at [796, 213] on div "Security: ‎UniCredit, 7.5% perp., EUR | XS1963834251 ‎($25.8M)‏" at bounding box center [780, 222] width 458 height 24
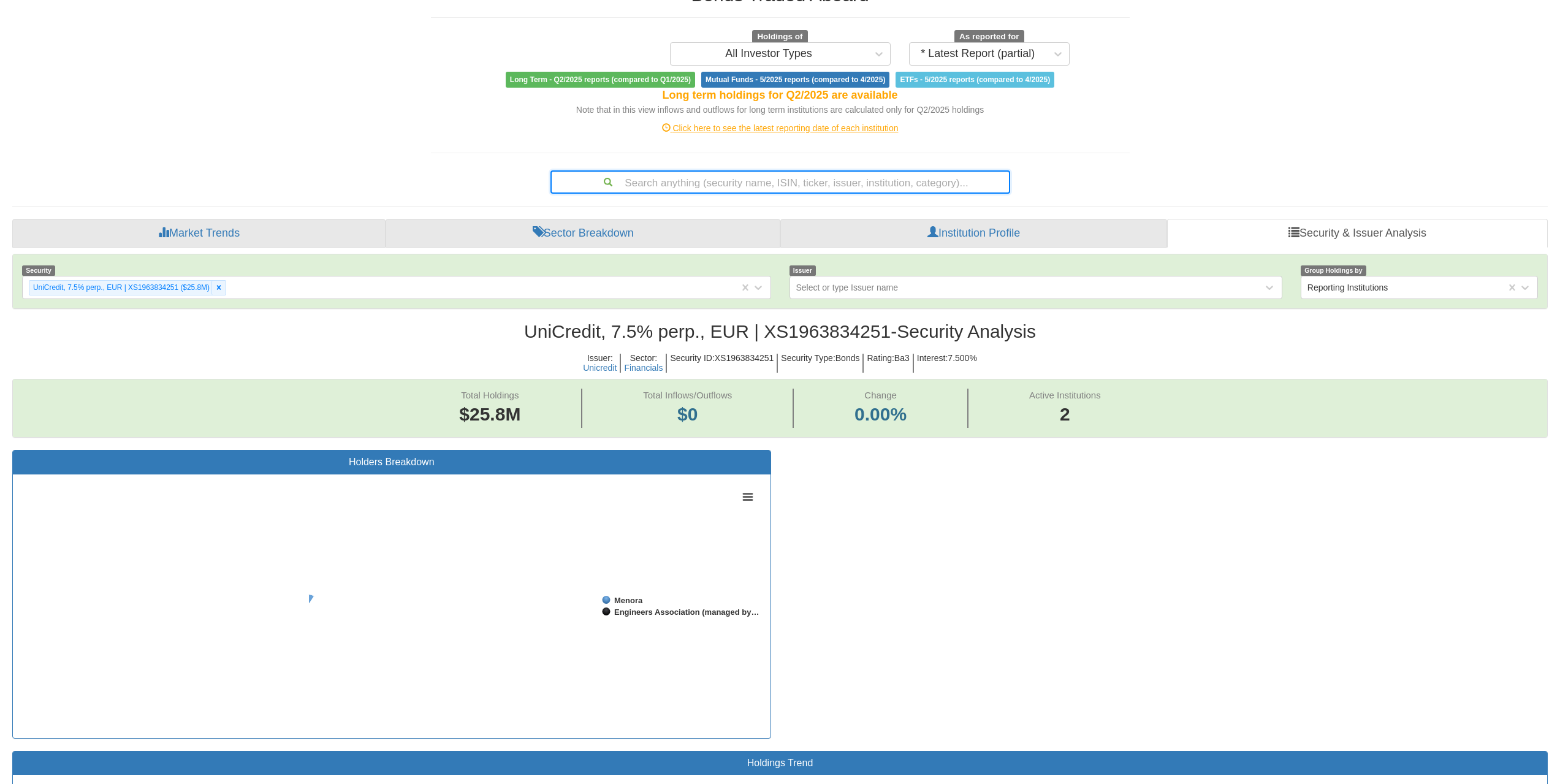
scroll to position [183, 0]
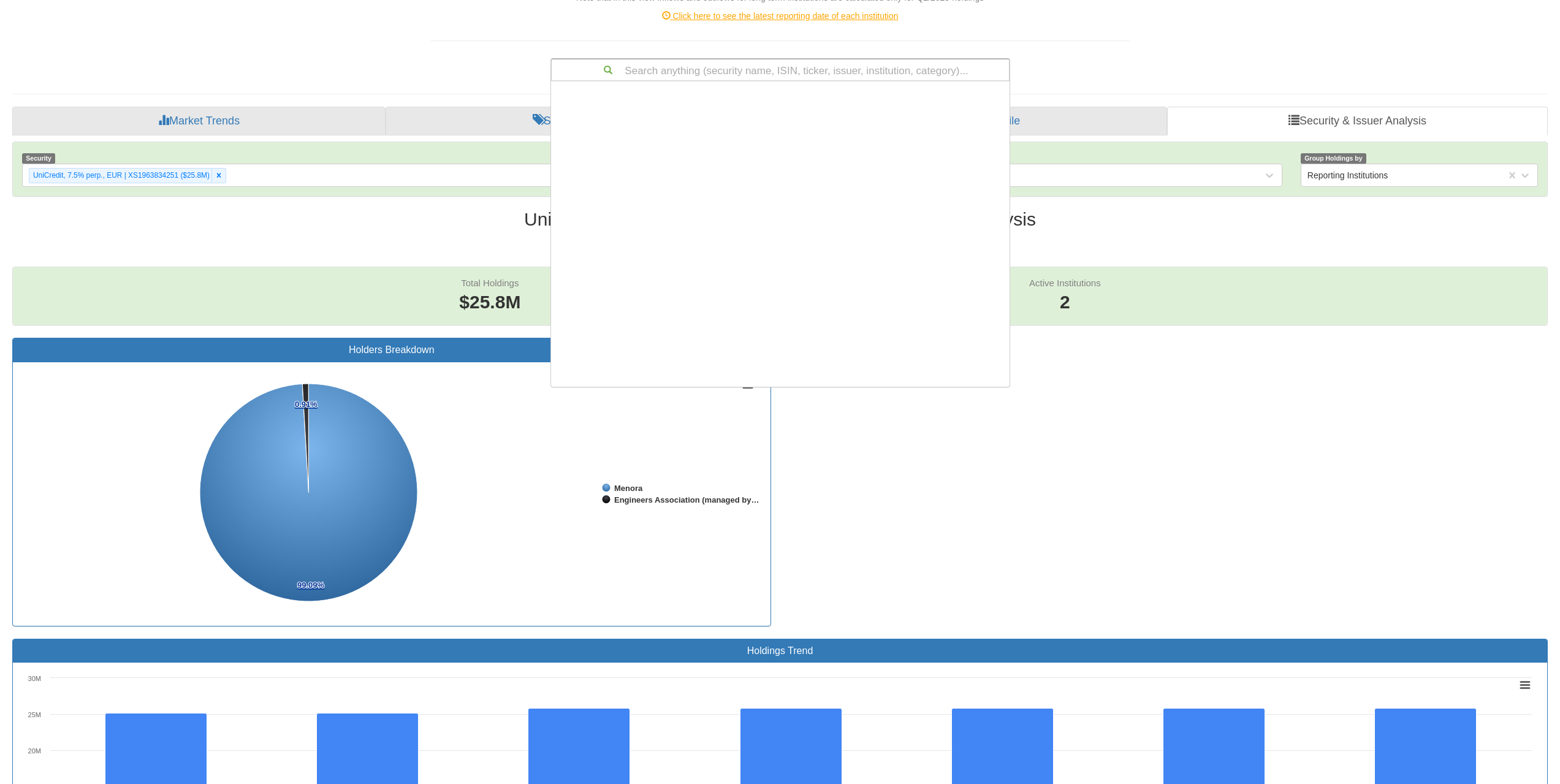
click at [793, 70] on div "Search anything (security name, ISIN, ticker, issuer, institution, category)..." at bounding box center [780, 70] width 457 height 21
paste input "XS2108494837"
type input "XS2108494837"
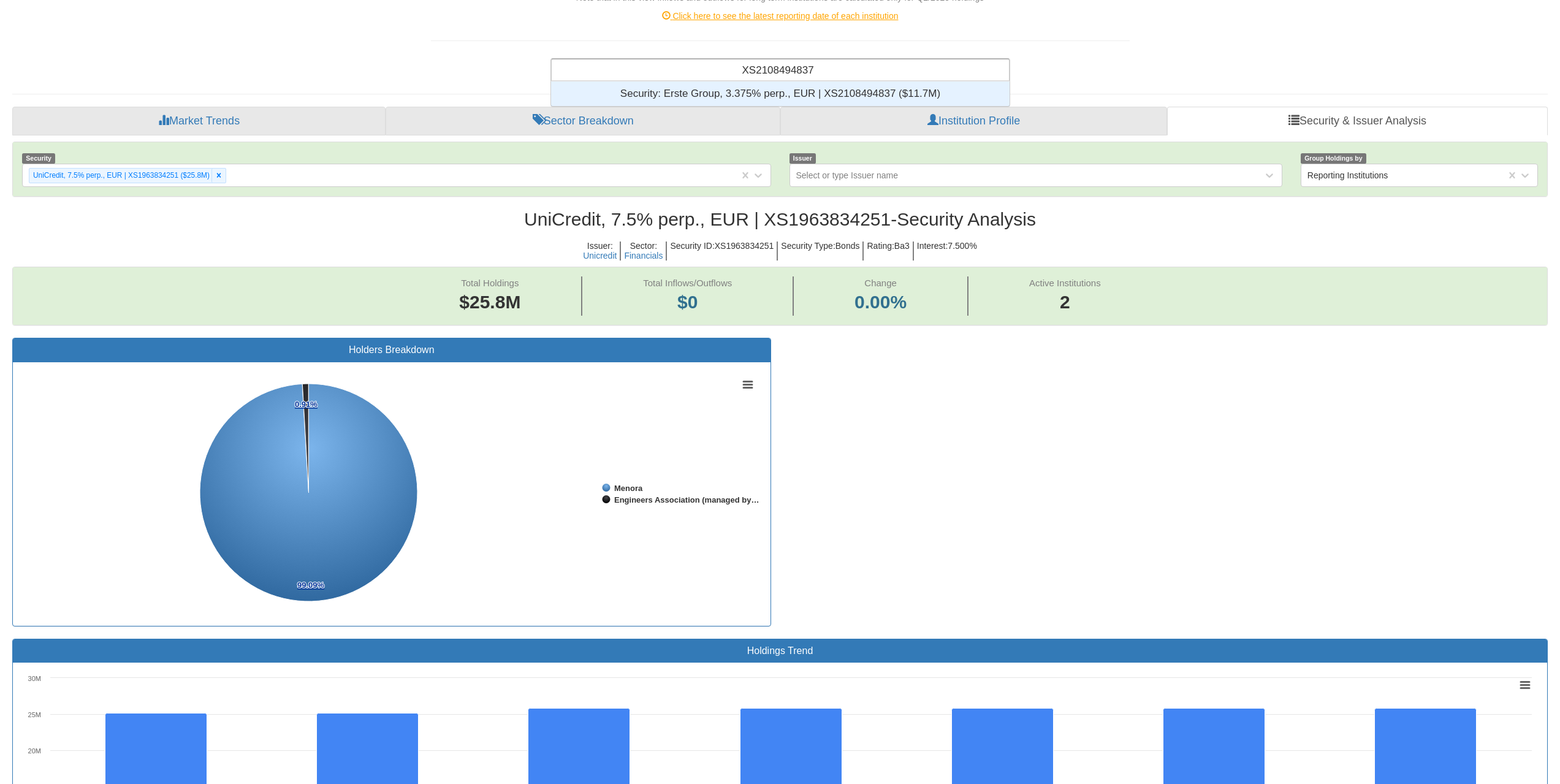
scroll to position [15, 449]
click at [793, 91] on div "Security: ‎Erste Group, 3.375% perp., EUR | XS2108494837 ‎($11.7M)‏" at bounding box center [780, 94] width 458 height 24
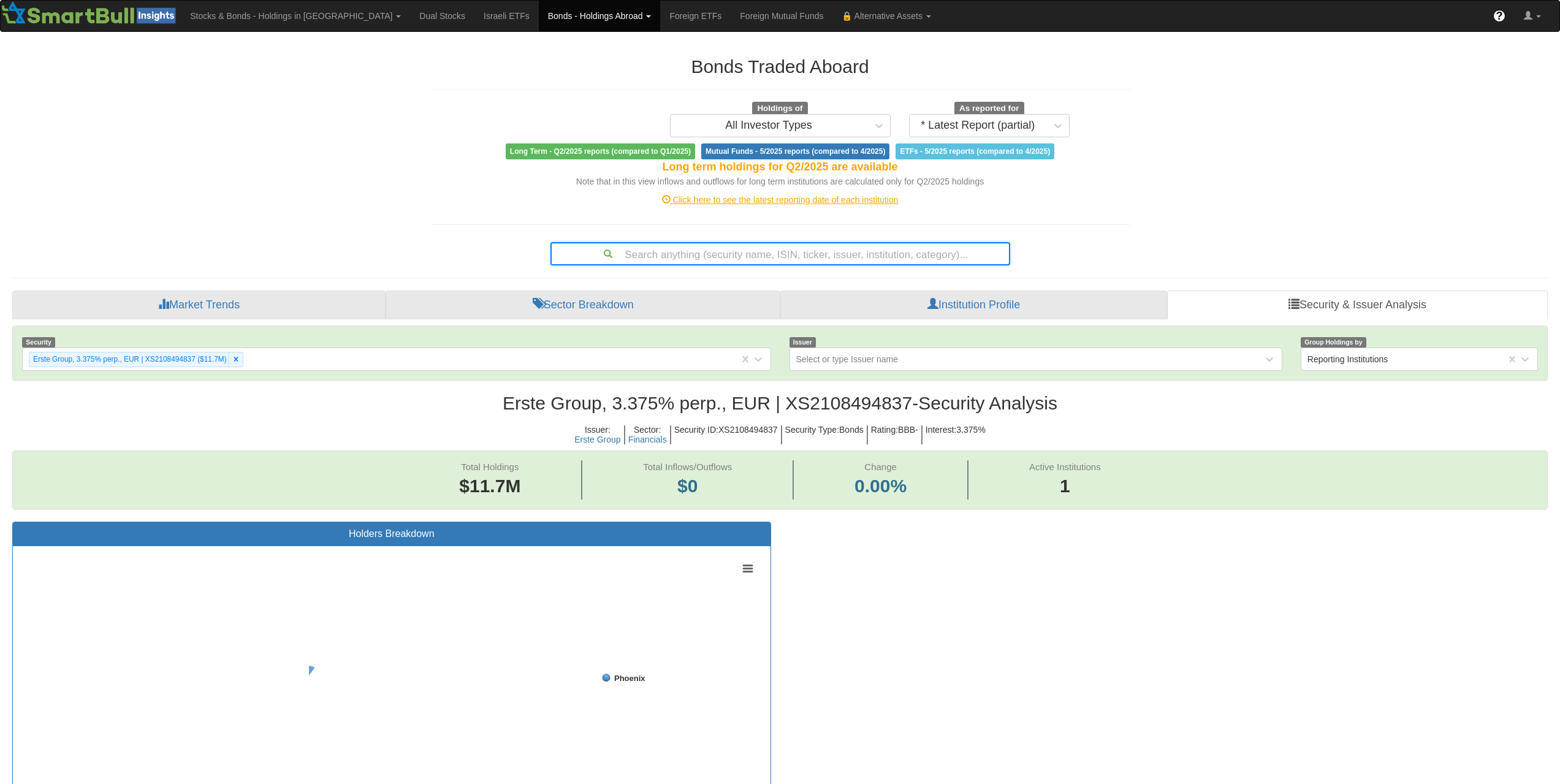
scroll to position [25, 1513]
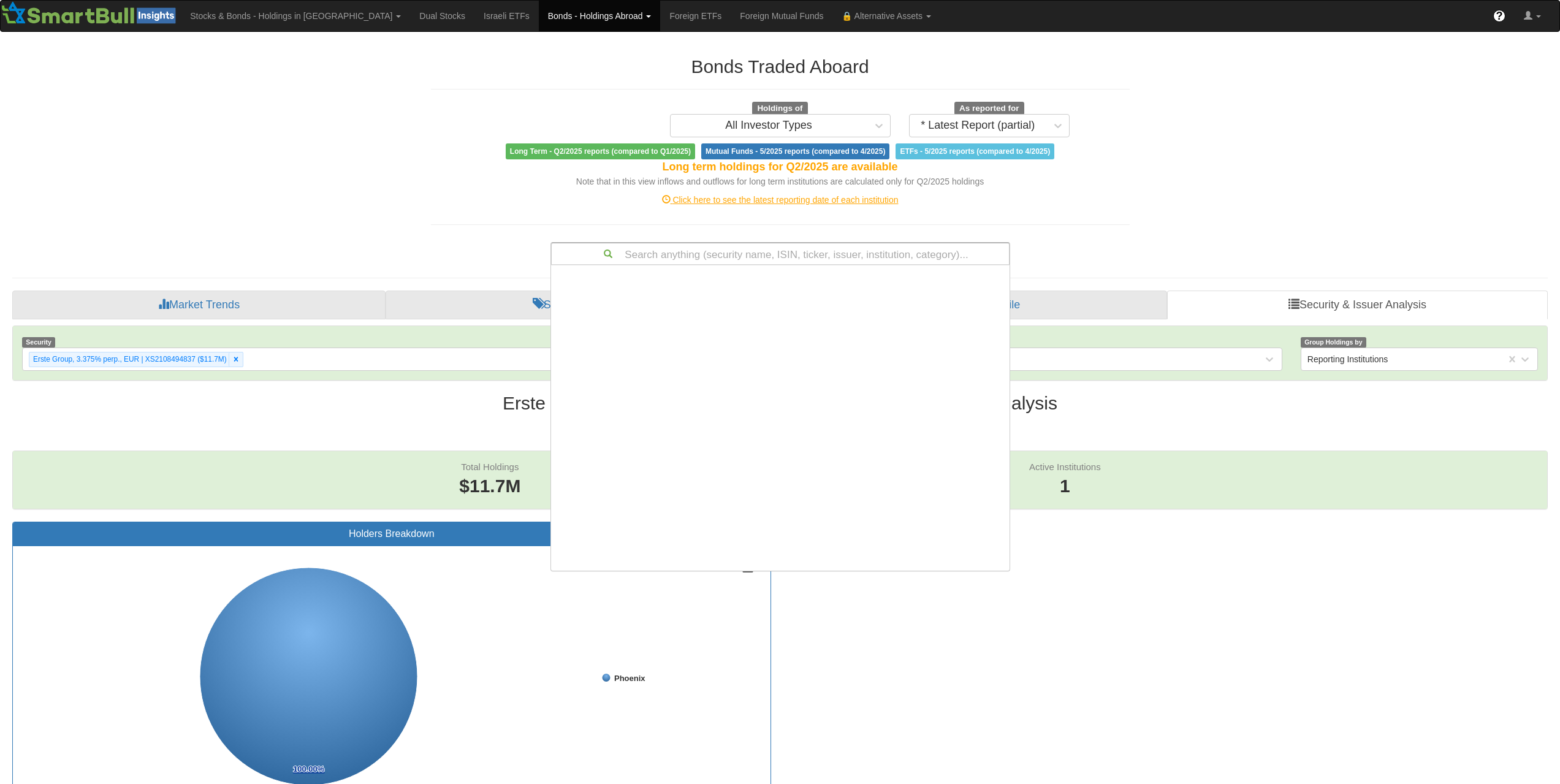
drag, startPoint x: 858, startPoint y: 237, endPoint x: 849, endPoint y: 260, distance: 24.7
click at [858, 238] on div "Search anything (security name, ISIN, ticker, issuer, institution, category)...…" at bounding box center [780, 251] width 478 height 28
click at [849, 260] on div "Search anything (security name, ISIN, ticker, issuer, institution, category)..." at bounding box center [780, 254] width 457 height 21
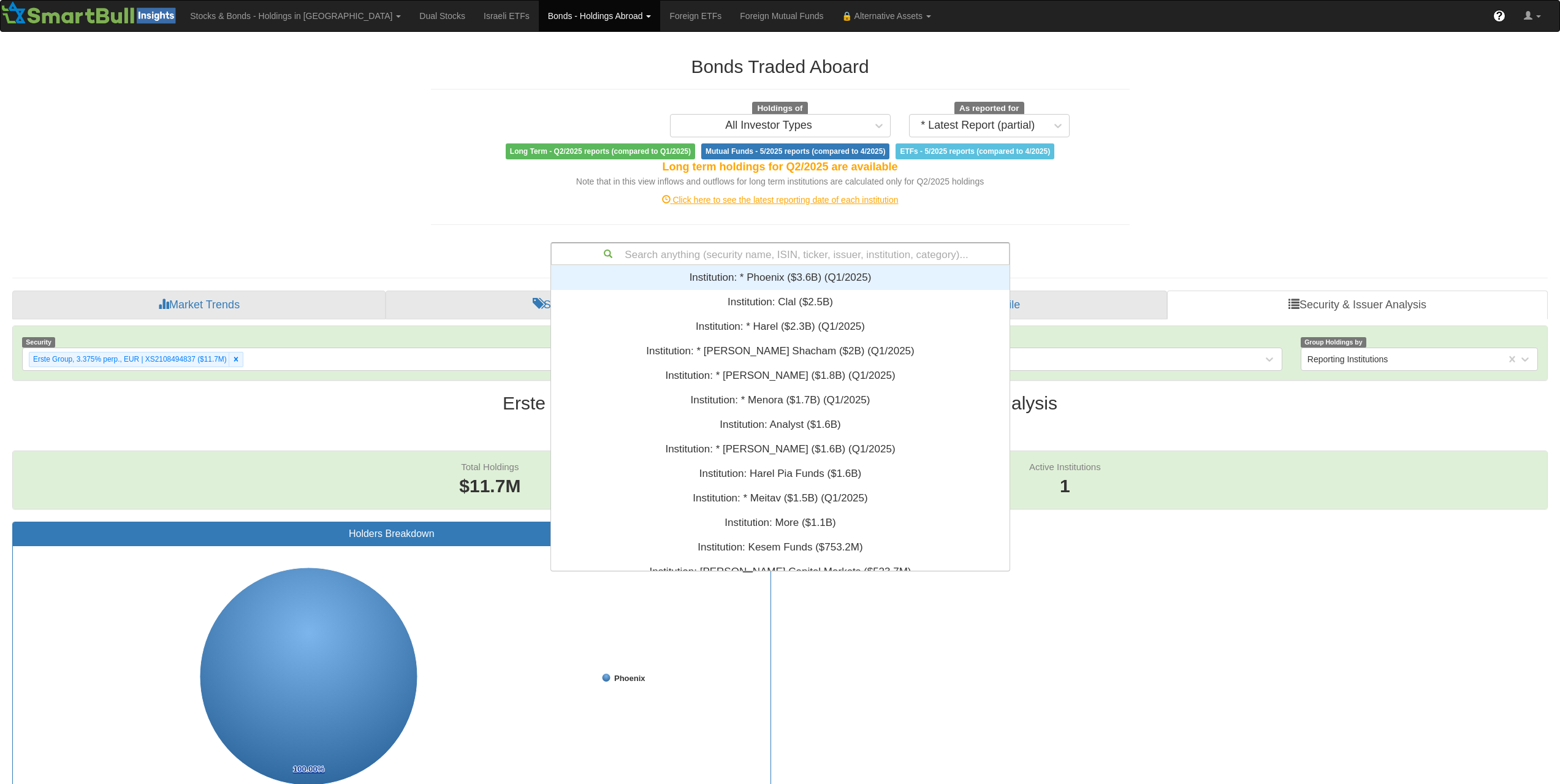
scroll to position [296, 449]
paste input "XS2454874285"
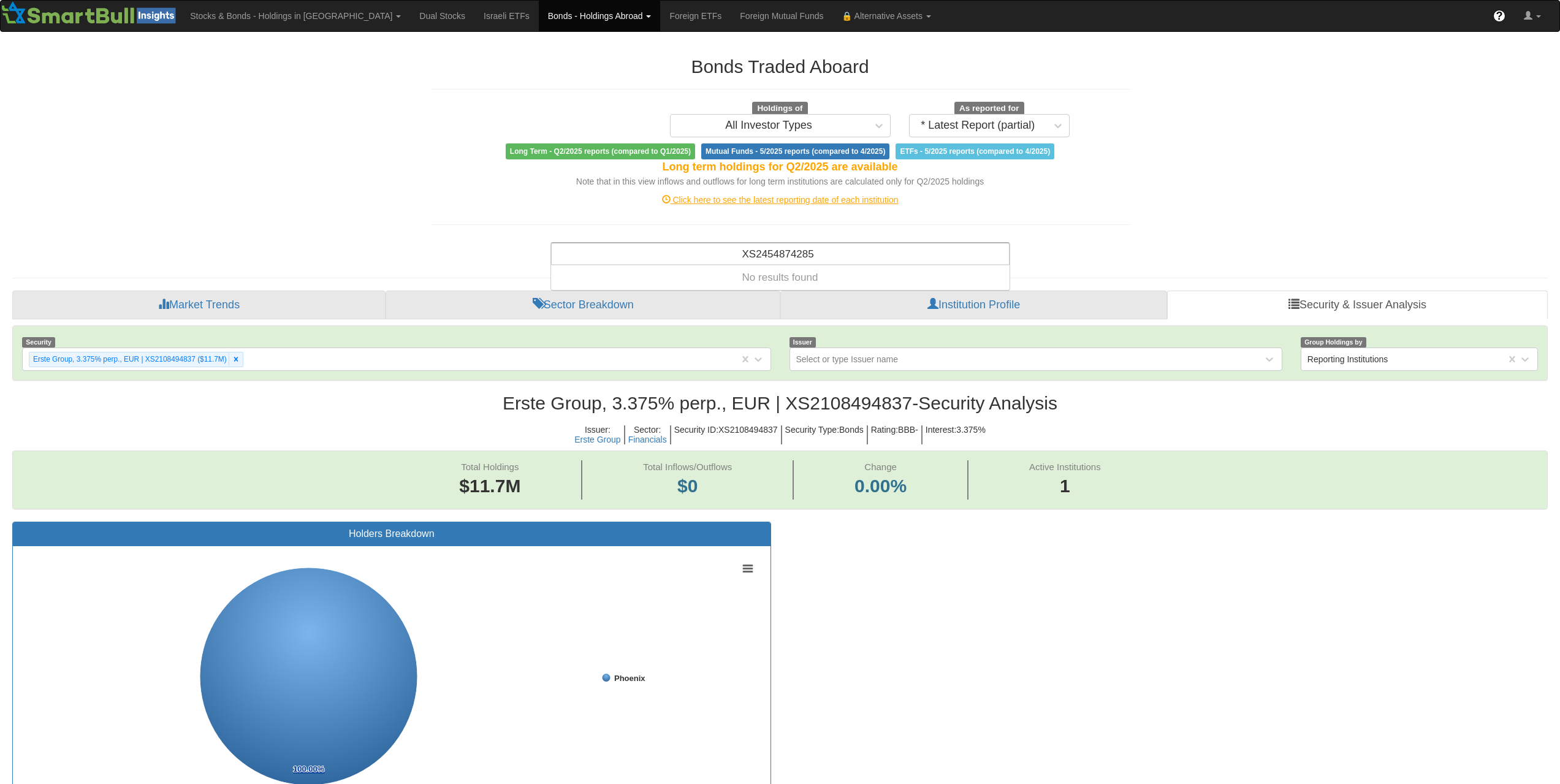
type input "XS2454874285"
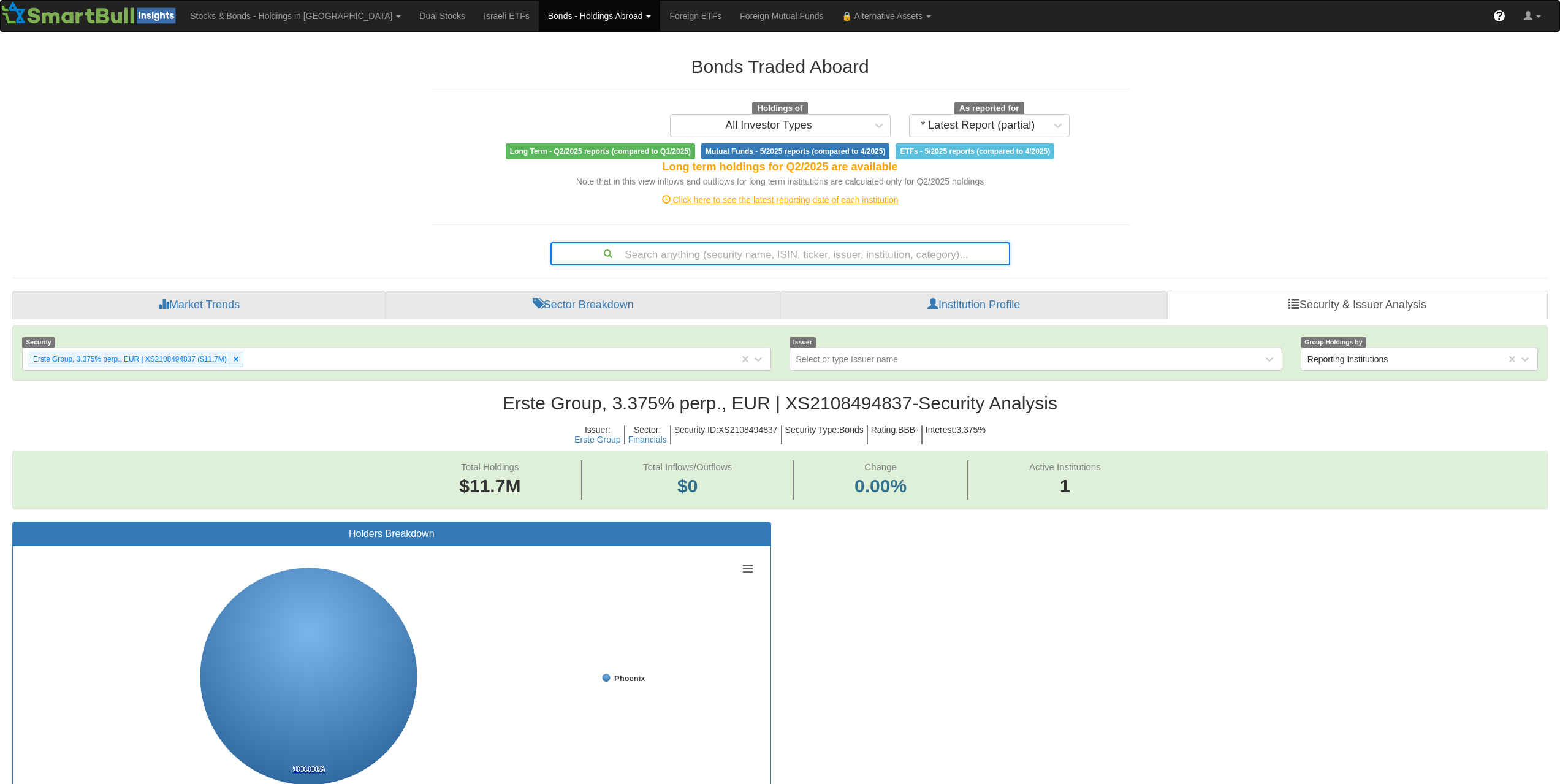
click at [864, 247] on div "Search anything (security name, ISIN, ticker, issuer, institution, category)..." at bounding box center [780, 254] width 457 height 21
paste input "DE000A30VT97"
type input "DE000A30VT97"
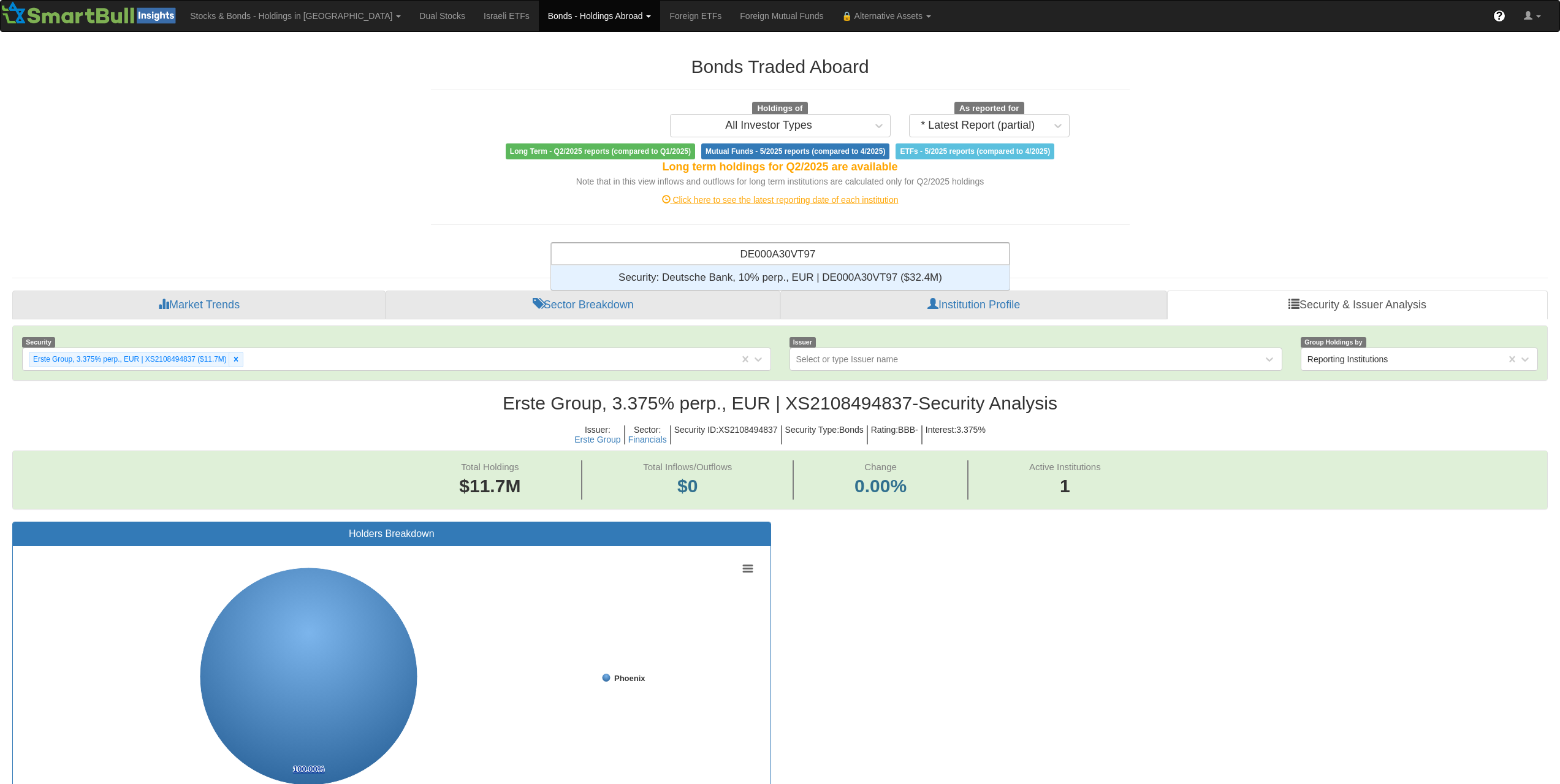
scroll to position [15, 449]
click at [861, 278] on div "Security: ‎Deutsche Bank, 10% perp., EUR | DE000A30VT97 ‎($32.4M)‏" at bounding box center [780, 277] width 458 height 24
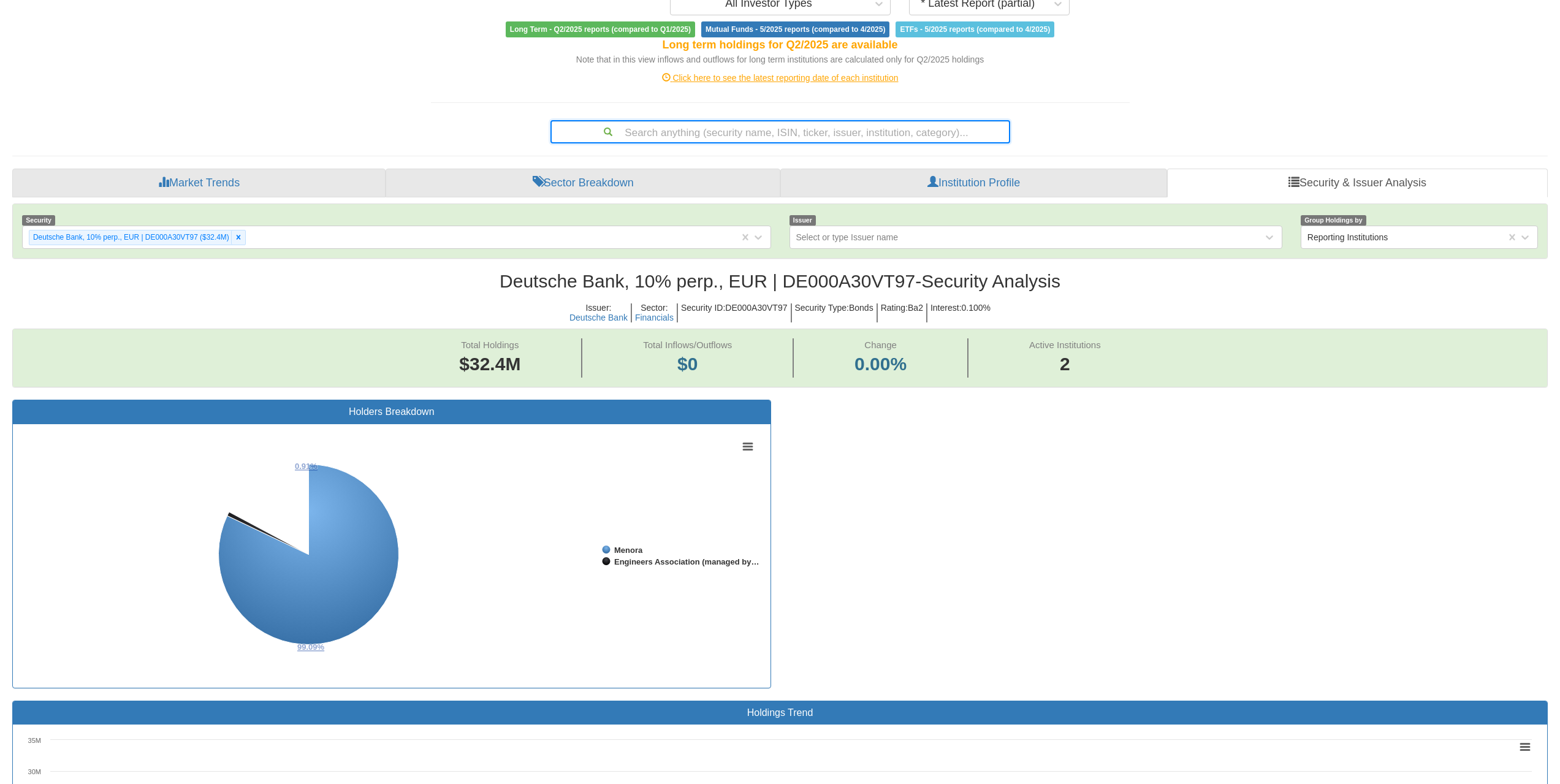
scroll to position [123, 0]
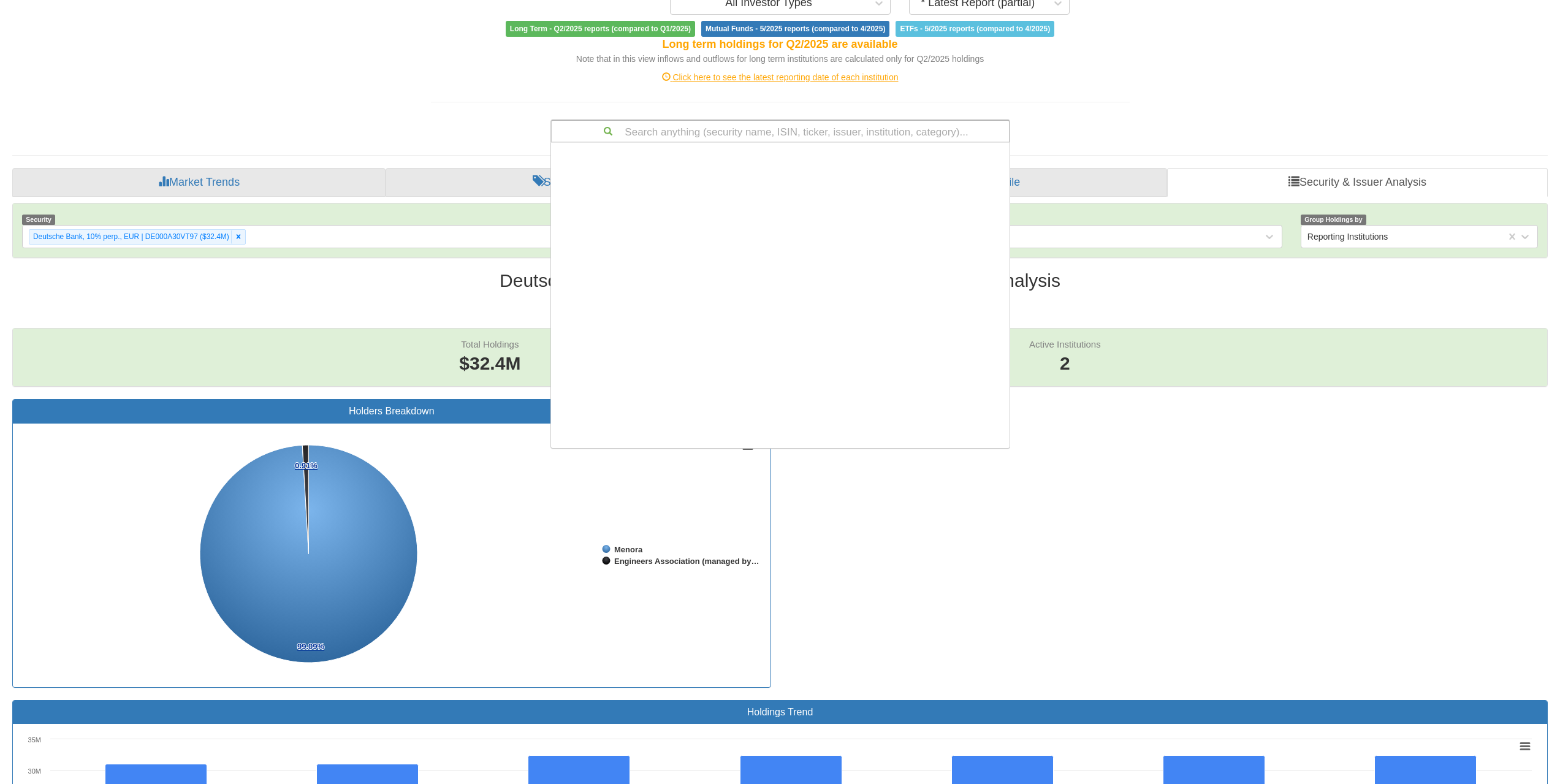
click at [800, 130] on div "Search anything (security name, ISIN, ticker, issuer, institution, category)..." at bounding box center [780, 131] width 457 height 21
paste input "XS2356217039"
type input "XS2356217039"
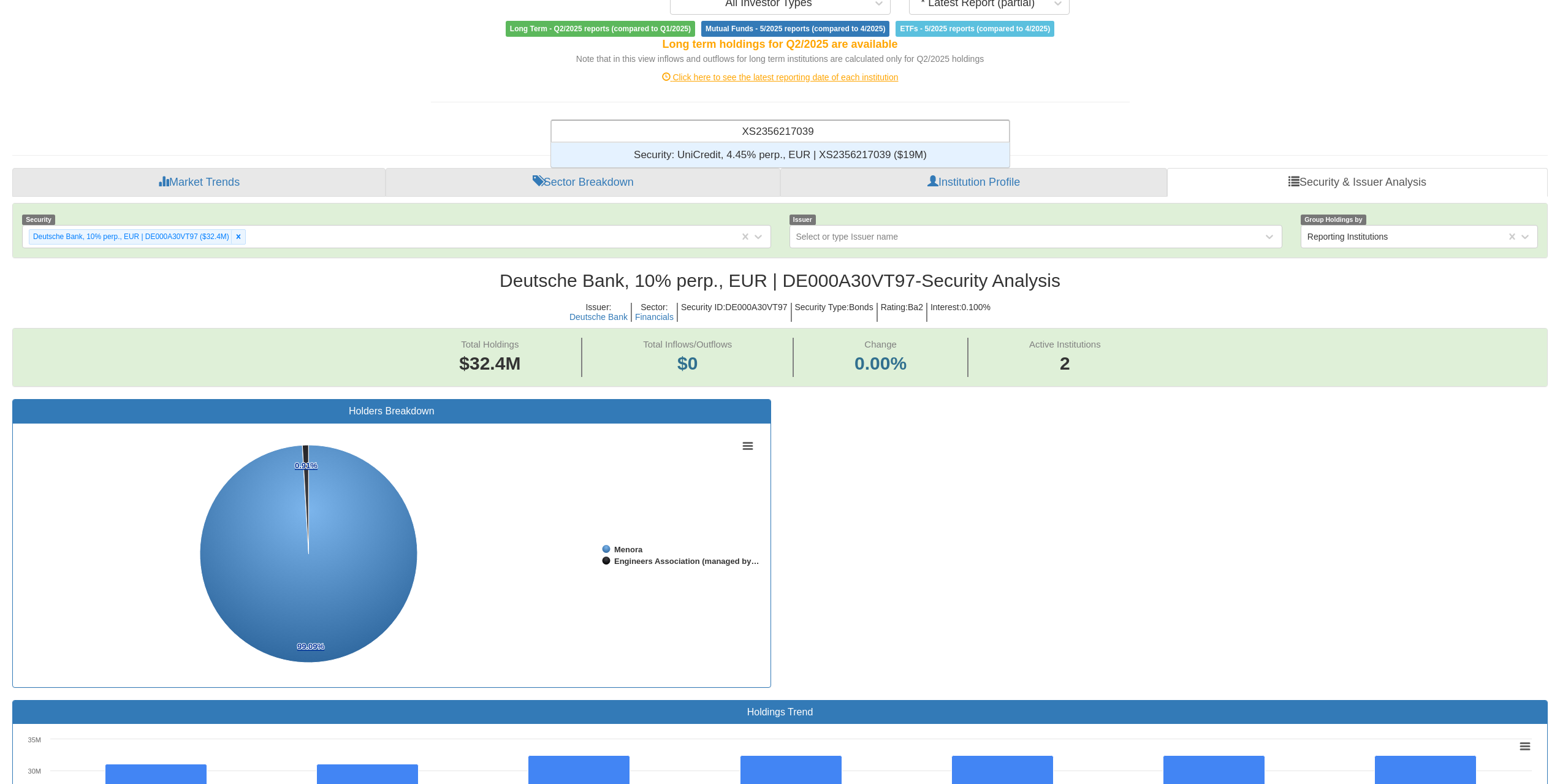
scroll to position [15, 449]
click at [796, 150] on div "Security: ‎UniCredit, 4.45% perp., EUR | XS2356217039 ‎($19M)‏" at bounding box center [780, 155] width 458 height 24
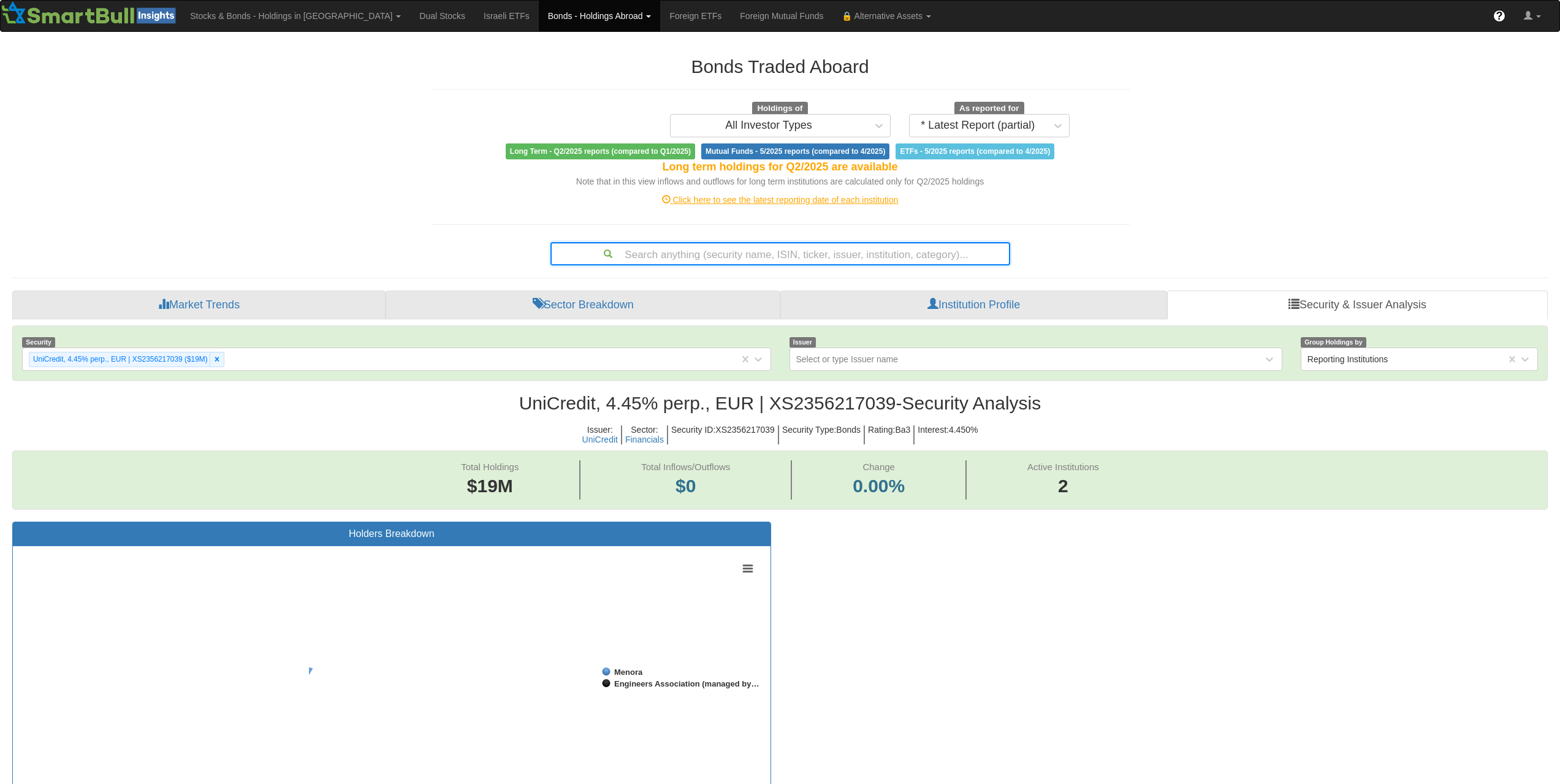
scroll to position [25, 1513]
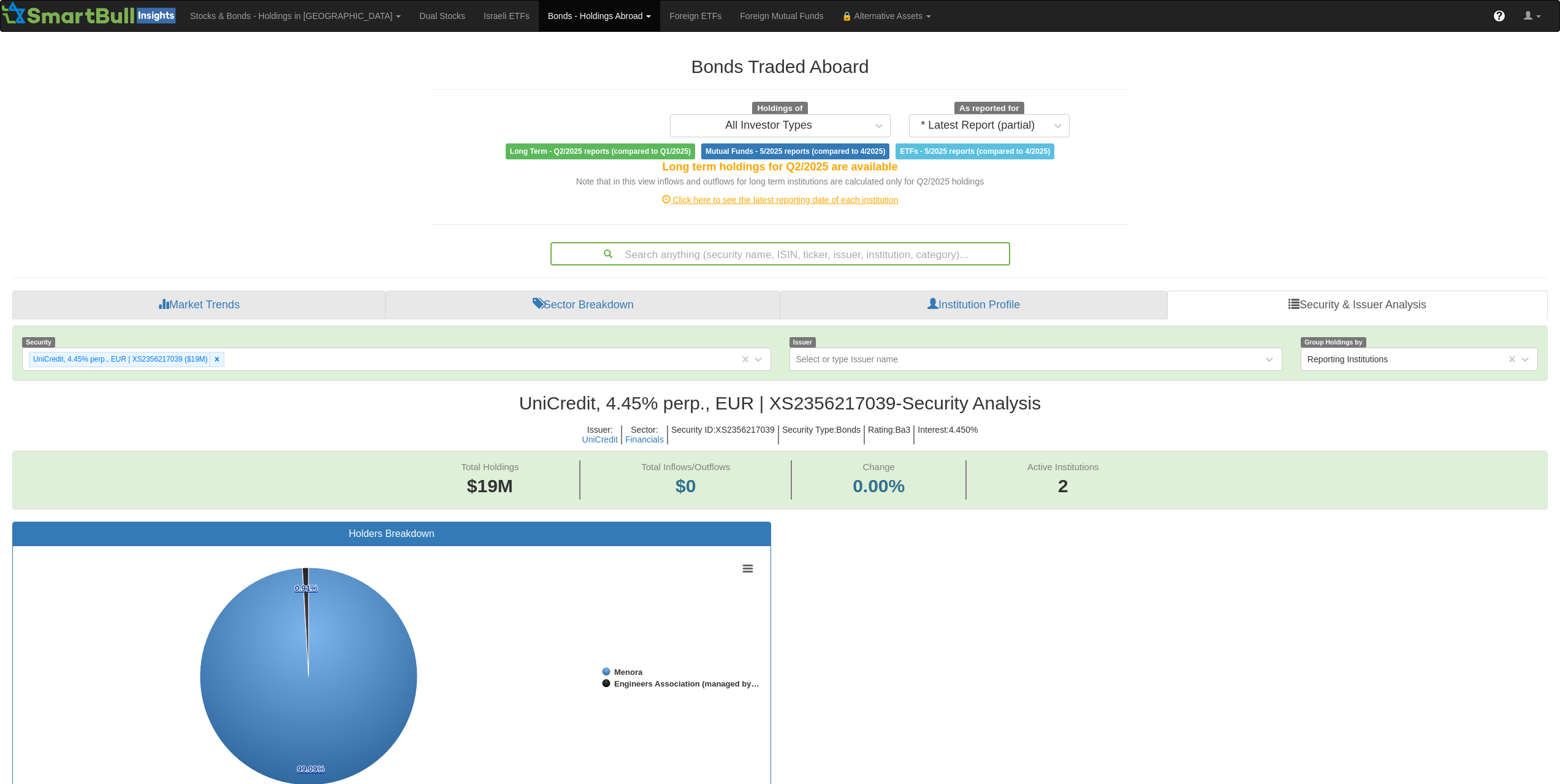
click at [823, 255] on div "Search anything (security name, ISIN, ticker, issuer, institution, category)..." at bounding box center [780, 254] width 457 height 21
paste input "ES0844251019"
type input "ES0844251019"
click at [841, 260] on div "Search anything (security name, ISIN, ticker, issuer, institution, category)..." at bounding box center [780, 254] width 457 height 21
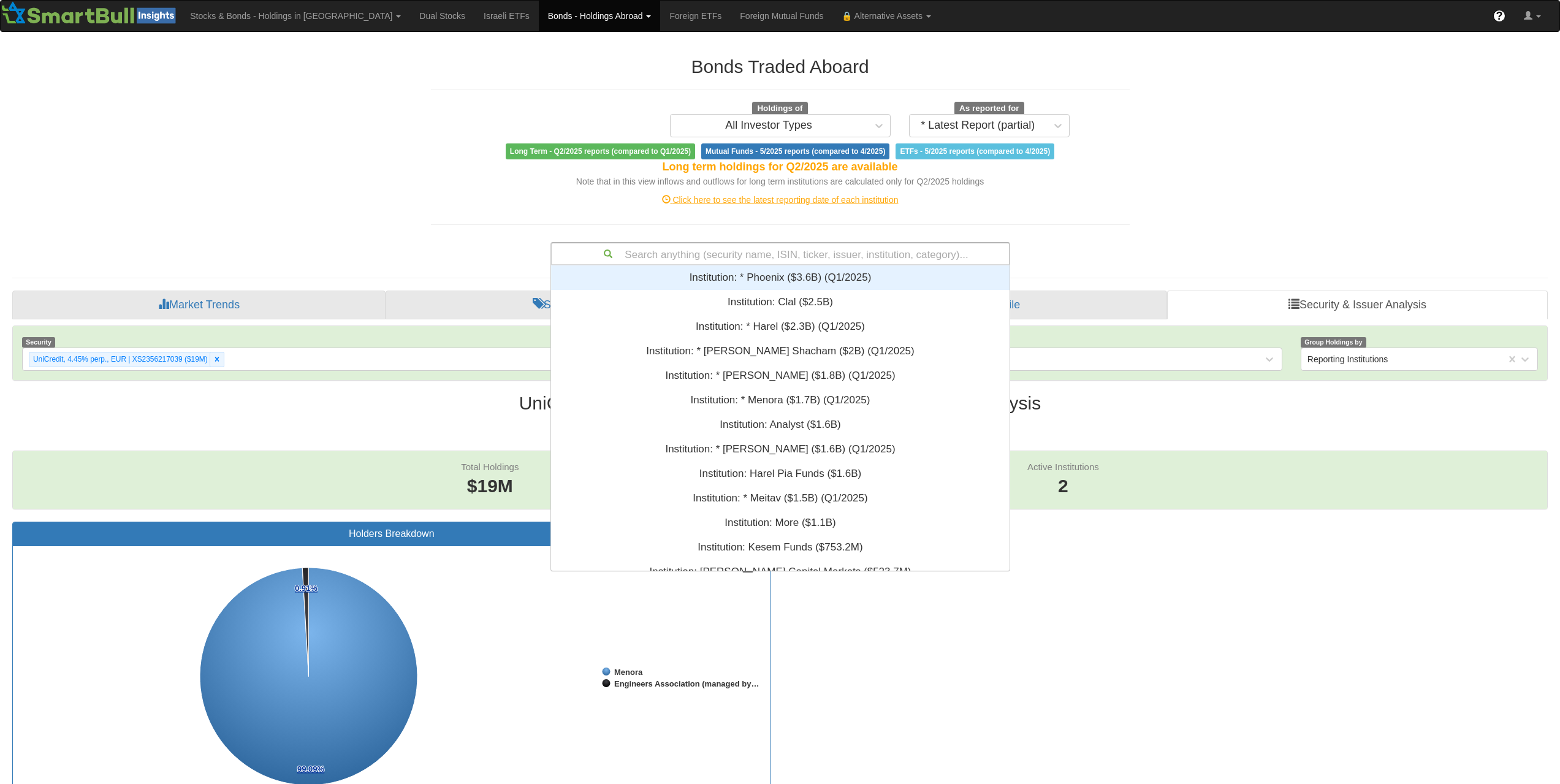
paste input "XS2583633966"
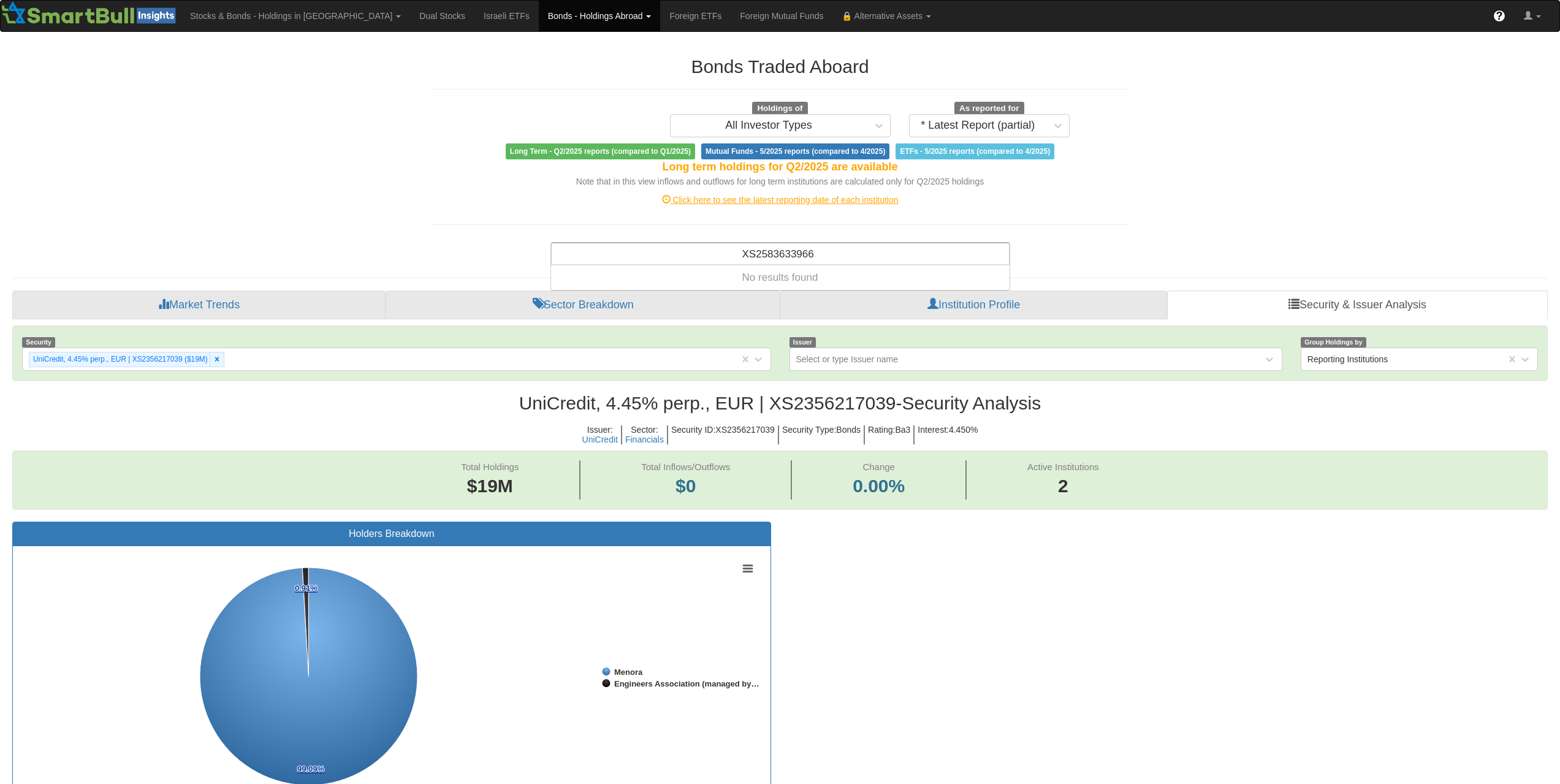
type input "XS2583633966"
click at [800, 254] on div "Search anything (security name, ISIN, ticker, issuer, institution, category)..." at bounding box center [780, 254] width 457 height 21
paste input "XS2223762381"
type input "XS2223762381"
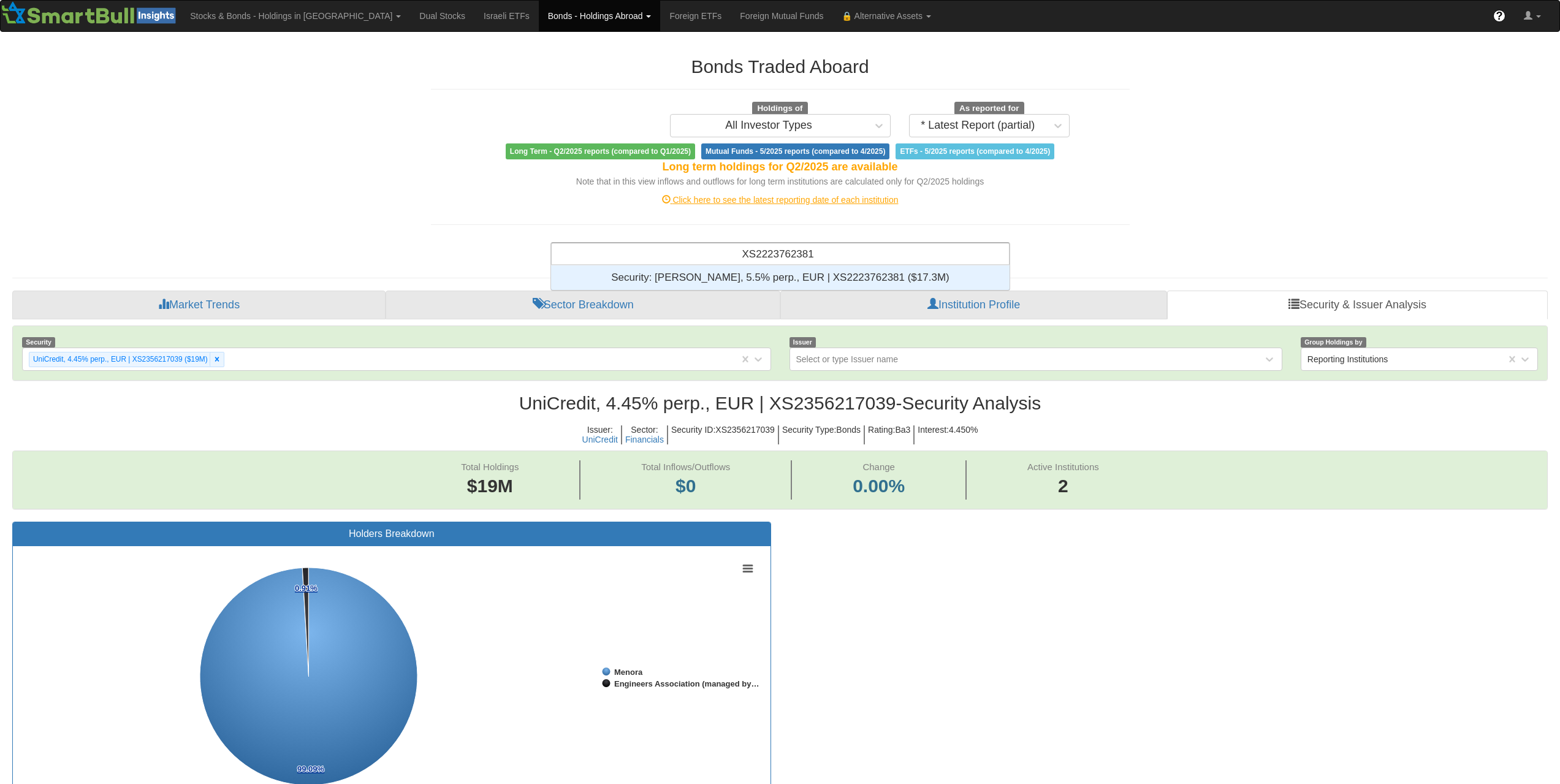
click at [807, 272] on div "Security: ‎[PERSON_NAME], 5.5% perp., EUR | XS2223762381 ‎($17.3M)‏" at bounding box center [780, 277] width 458 height 24
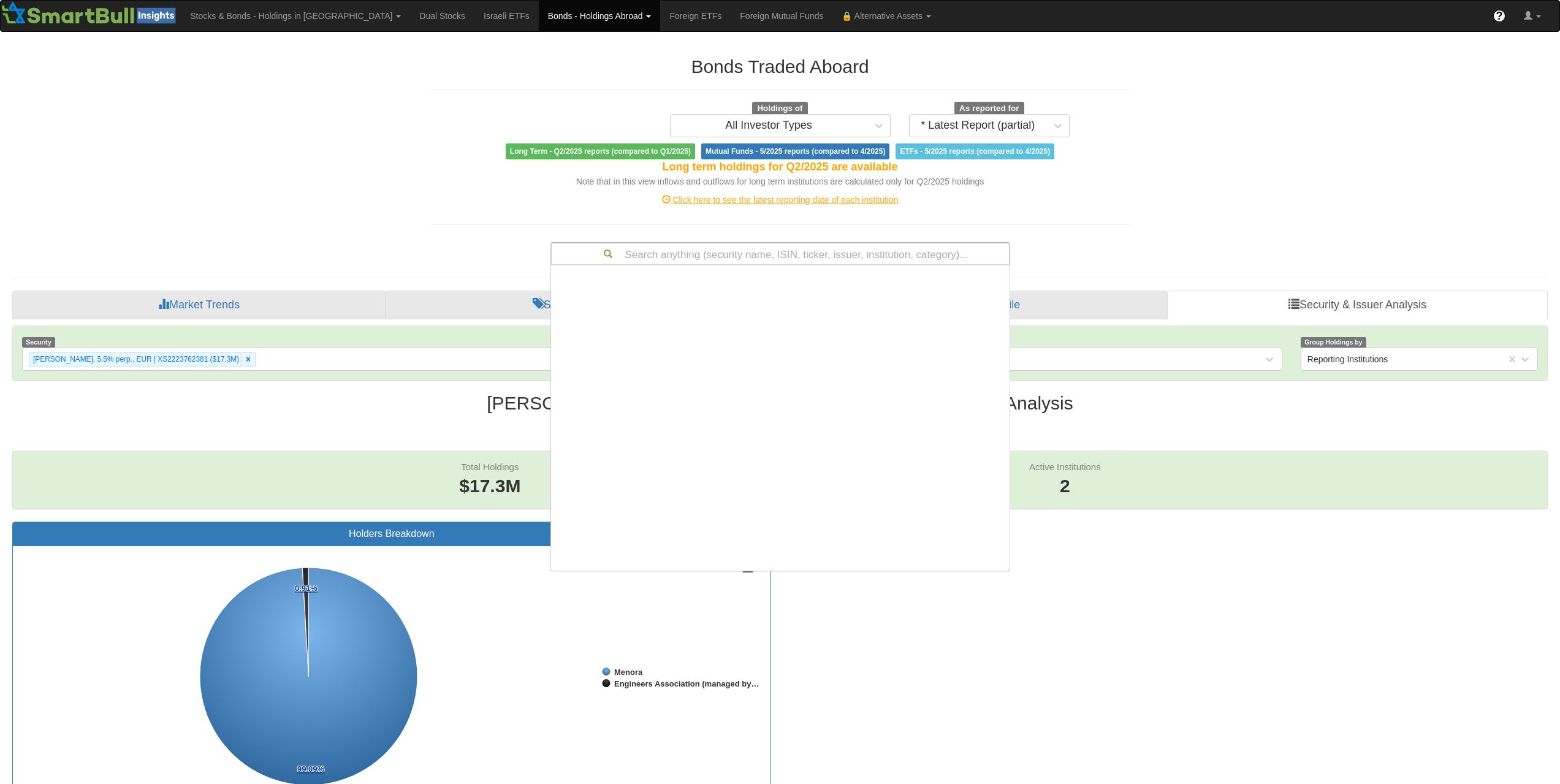
click at [925, 260] on div "Search anything (security name, ISIN, ticker, issuer, institution, category)..." at bounding box center [780, 254] width 457 height 21
paste input "XS2332245377"
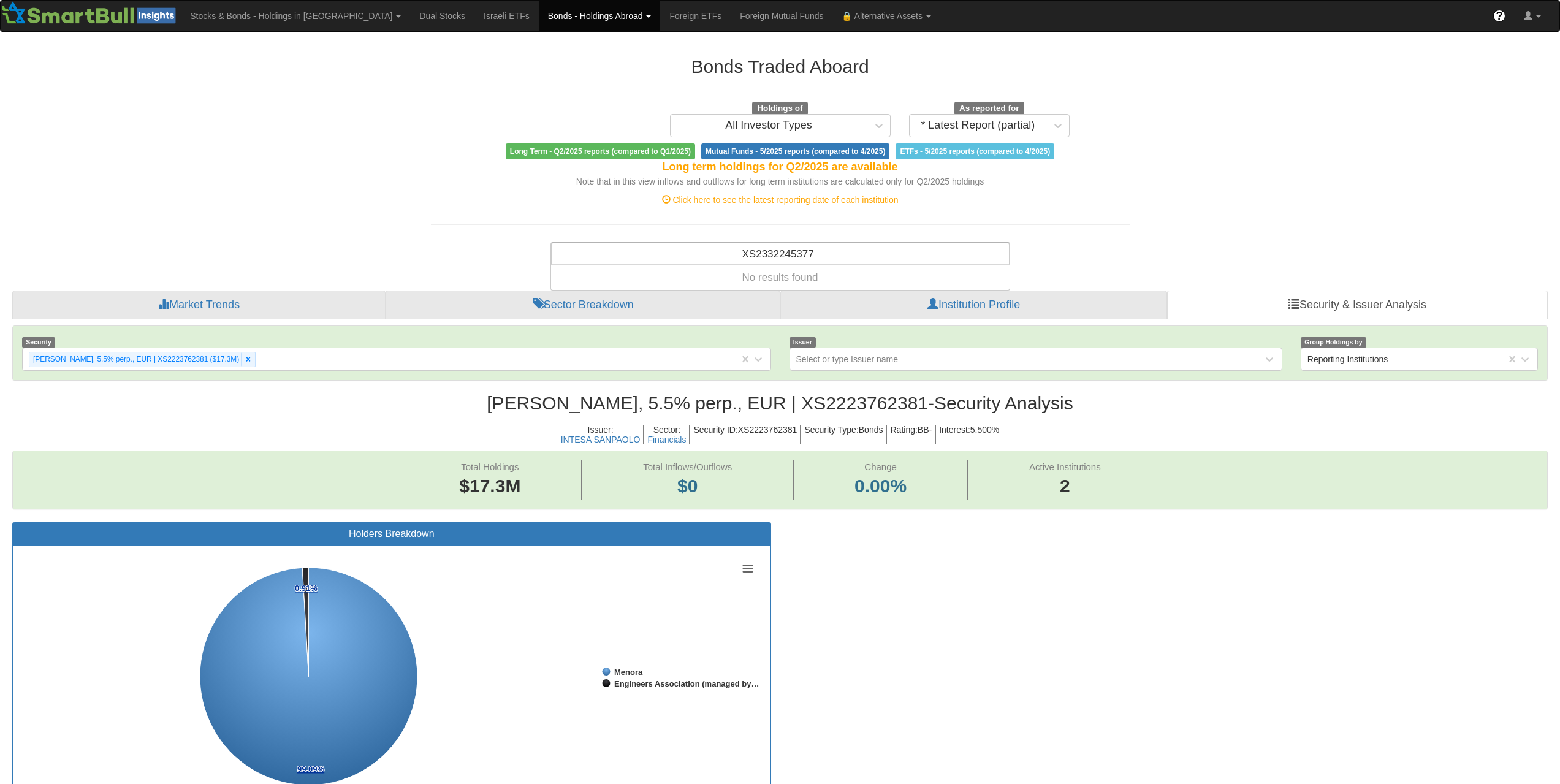
type input "XS2332245377"
click at [765, 255] on div "Search anything (security name, ISIN, ticker, issuer, institution, category)..." at bounding box center [780, 254] width 457 height 21
paste input "BE0002961424"
type input "BE0002961424"
click at [775, 259] on div "Search anything (security name, ISIN, ticker, issuer, institution, category)..." at bounding box center [780, 254] width 457 height 21
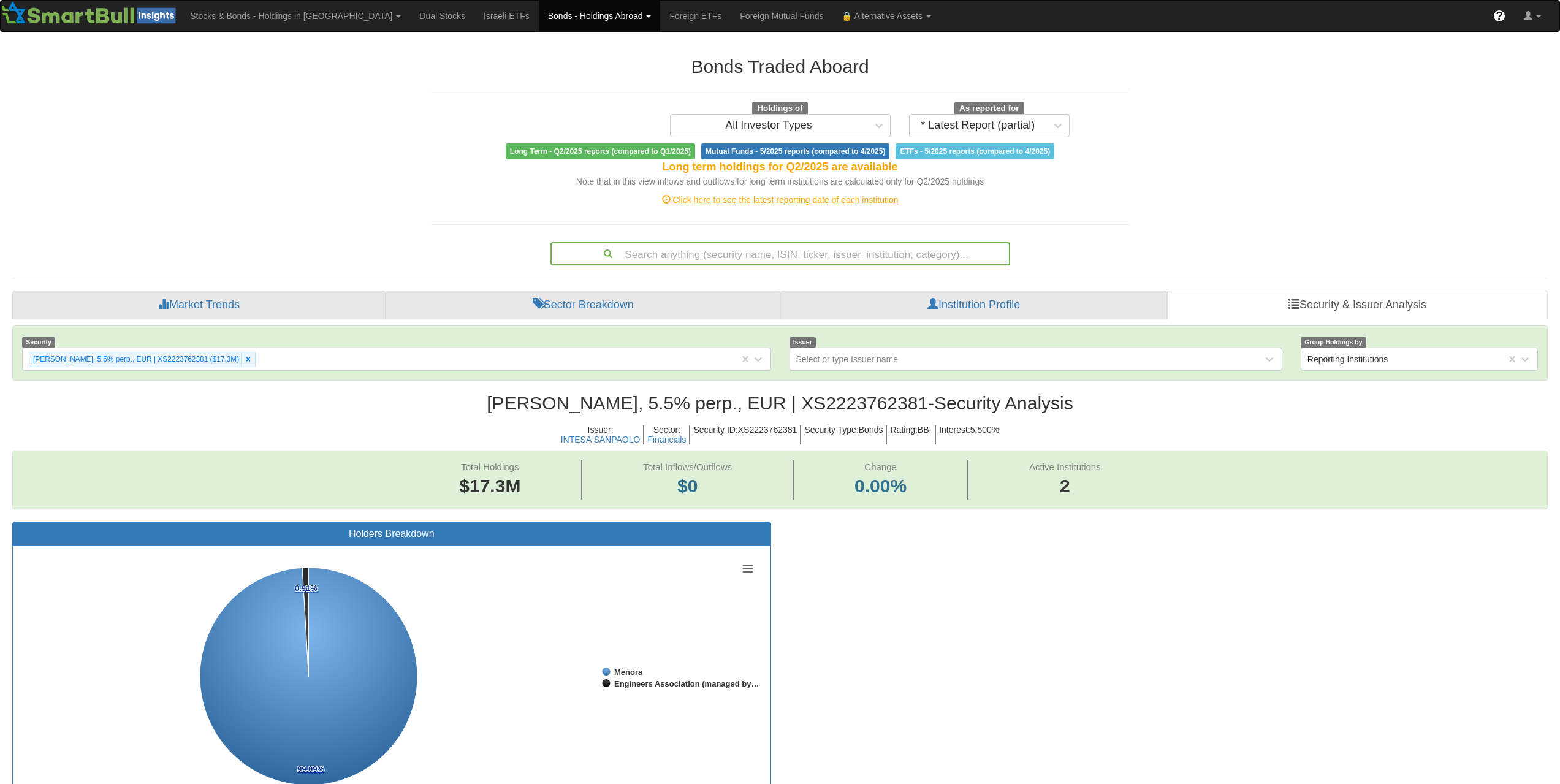
paste input "ES0840609038"
type input "ES0840609038"
click at [805, 252] on div "Search anything (security name, ISIN, ticker, issuer, institution, category)..." at bounding box center [780, 254] width 457 height 21
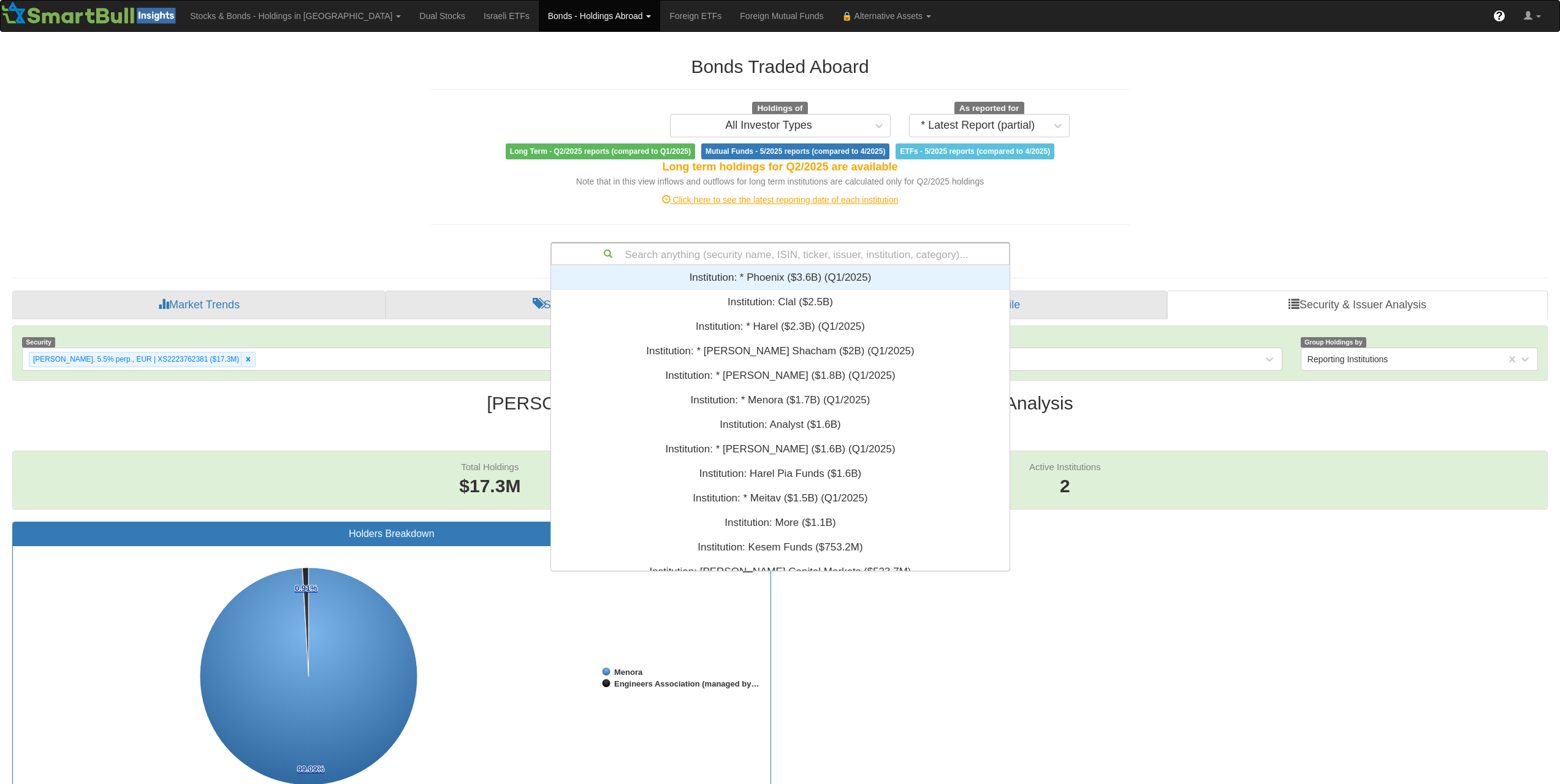
paste input "XS2591803841"
type input "XS2591803841"
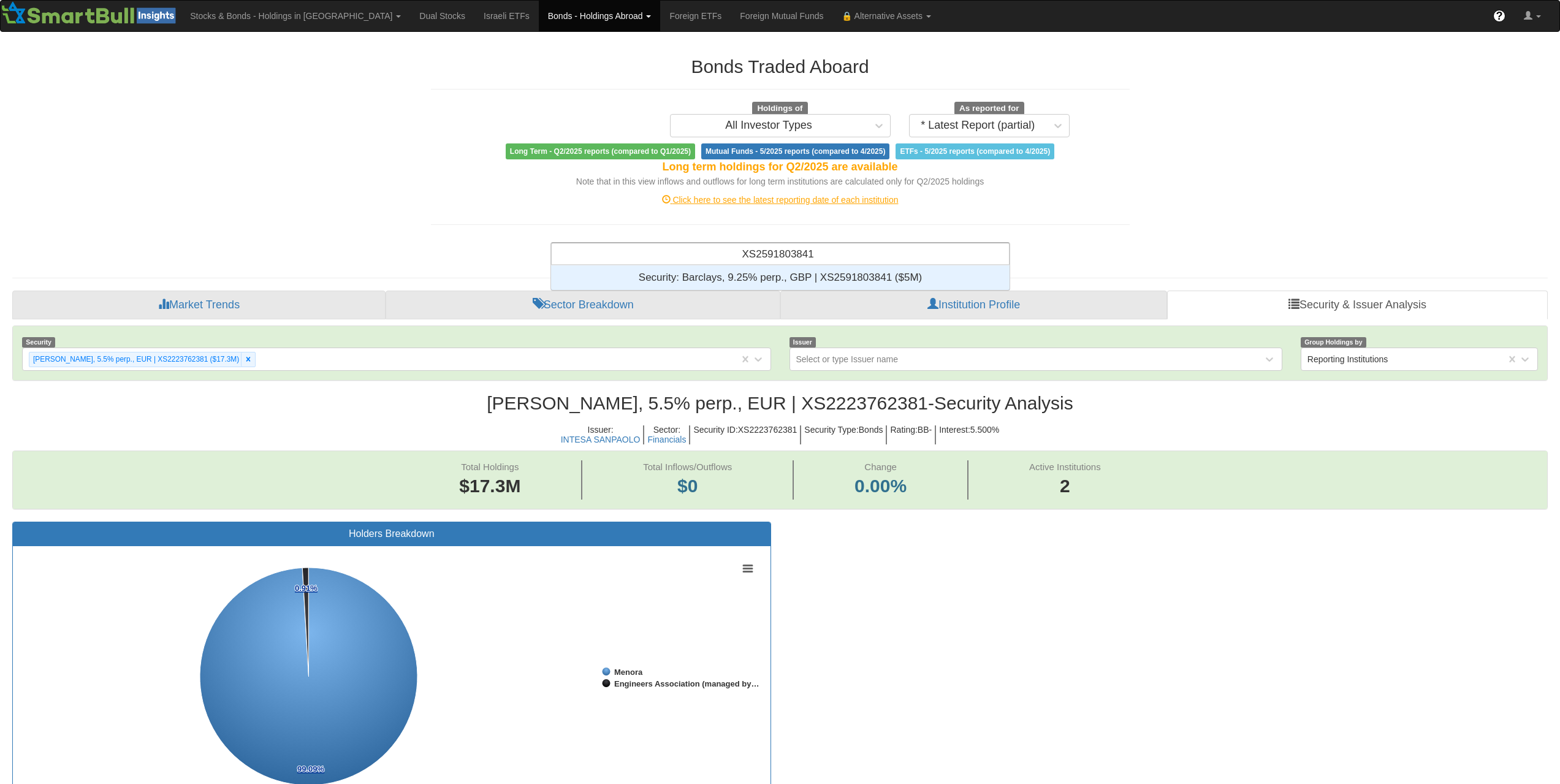
click at [833, 288] on div "Security: ‎Barclays, 9.25% perp., GBP | XS2591803841 ‎($5M)‏" at bounding box center [780, 277] width 458 height 24
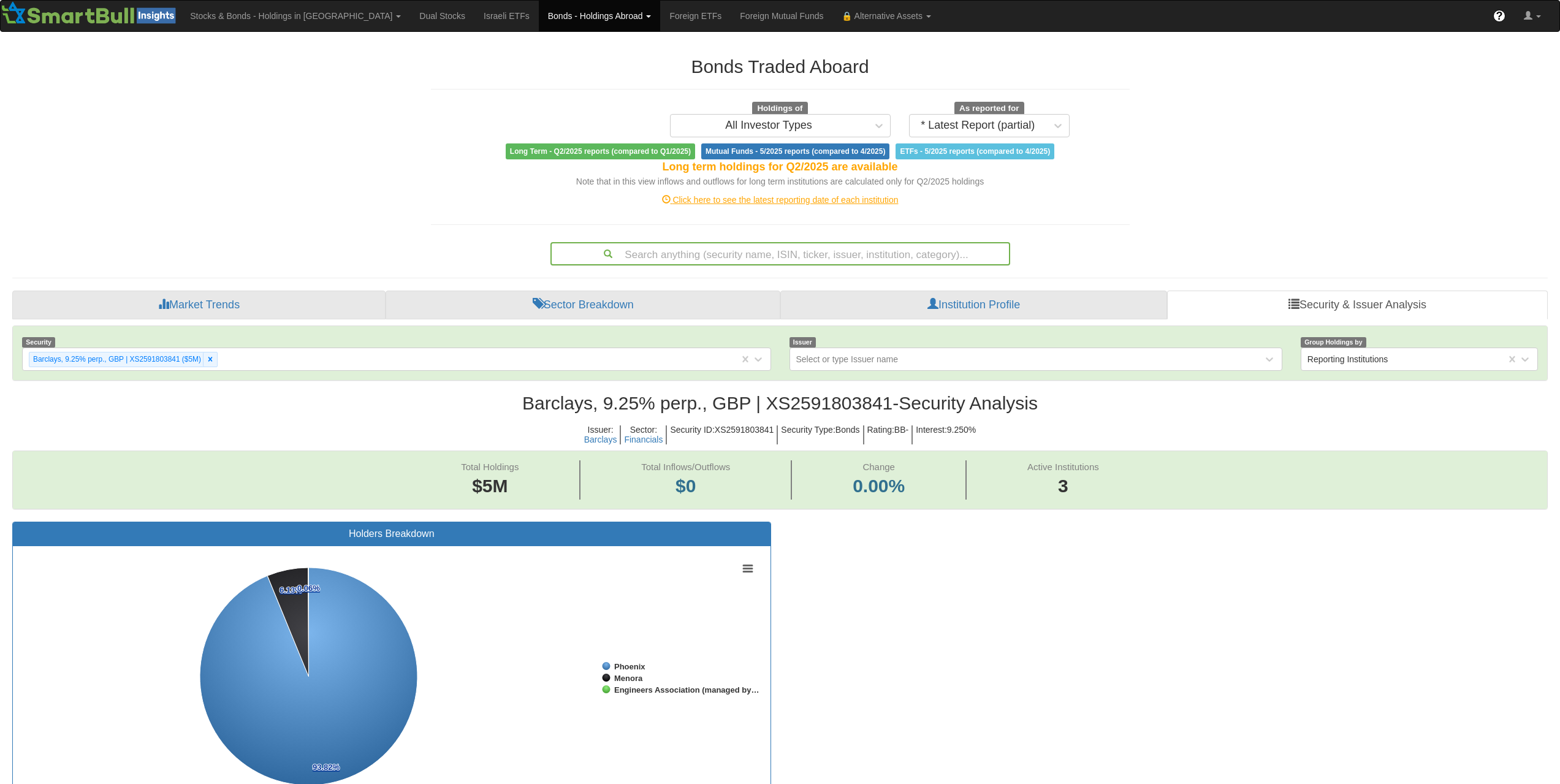
click at [842, 247] on div "Search anything (security name, ISIN, ticker, issuer, institution, category)..." at bounding box center [780, 254] width 457 height 21
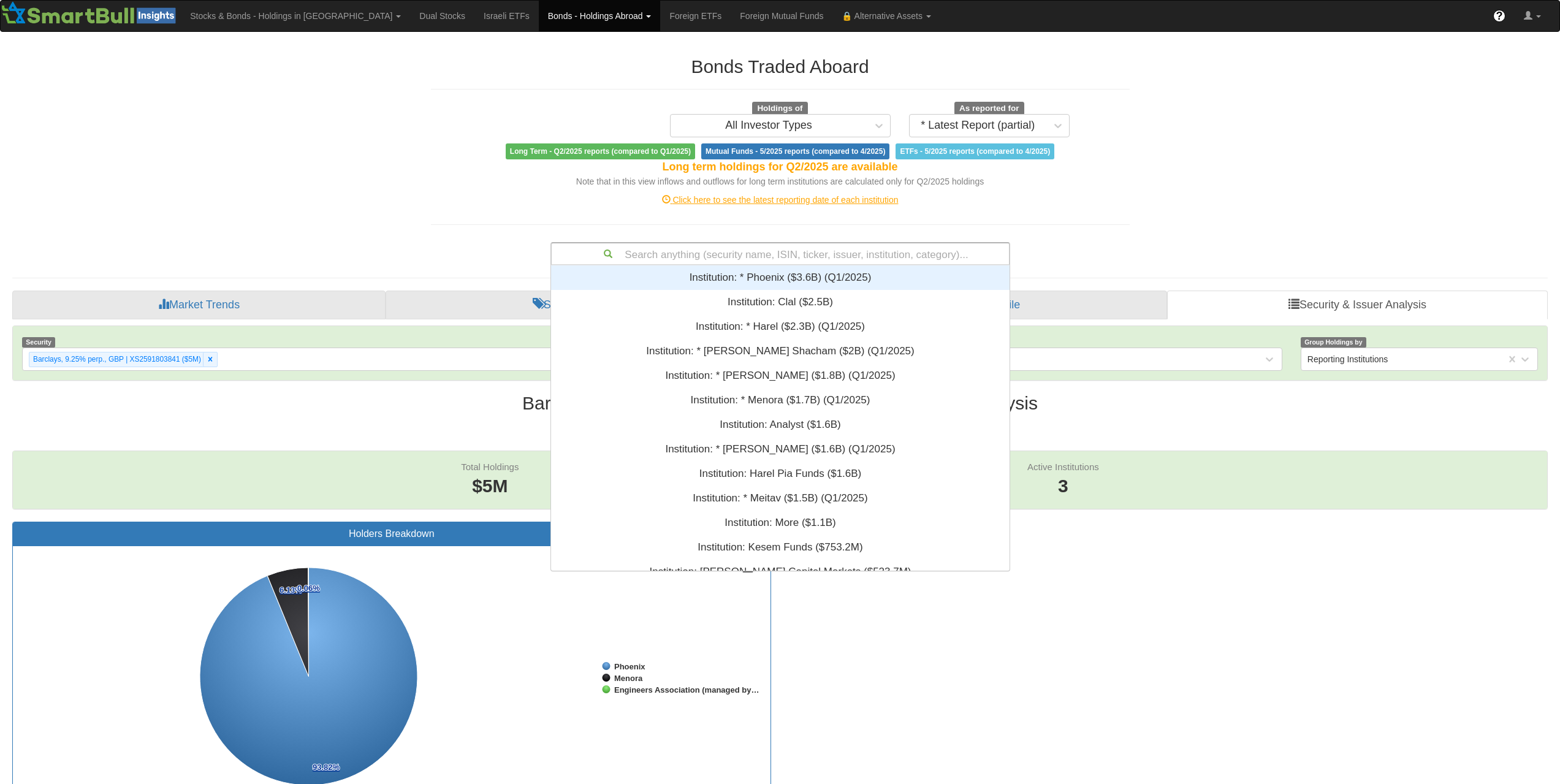
paste input "FR001400F067"
type input "FR001400F067"
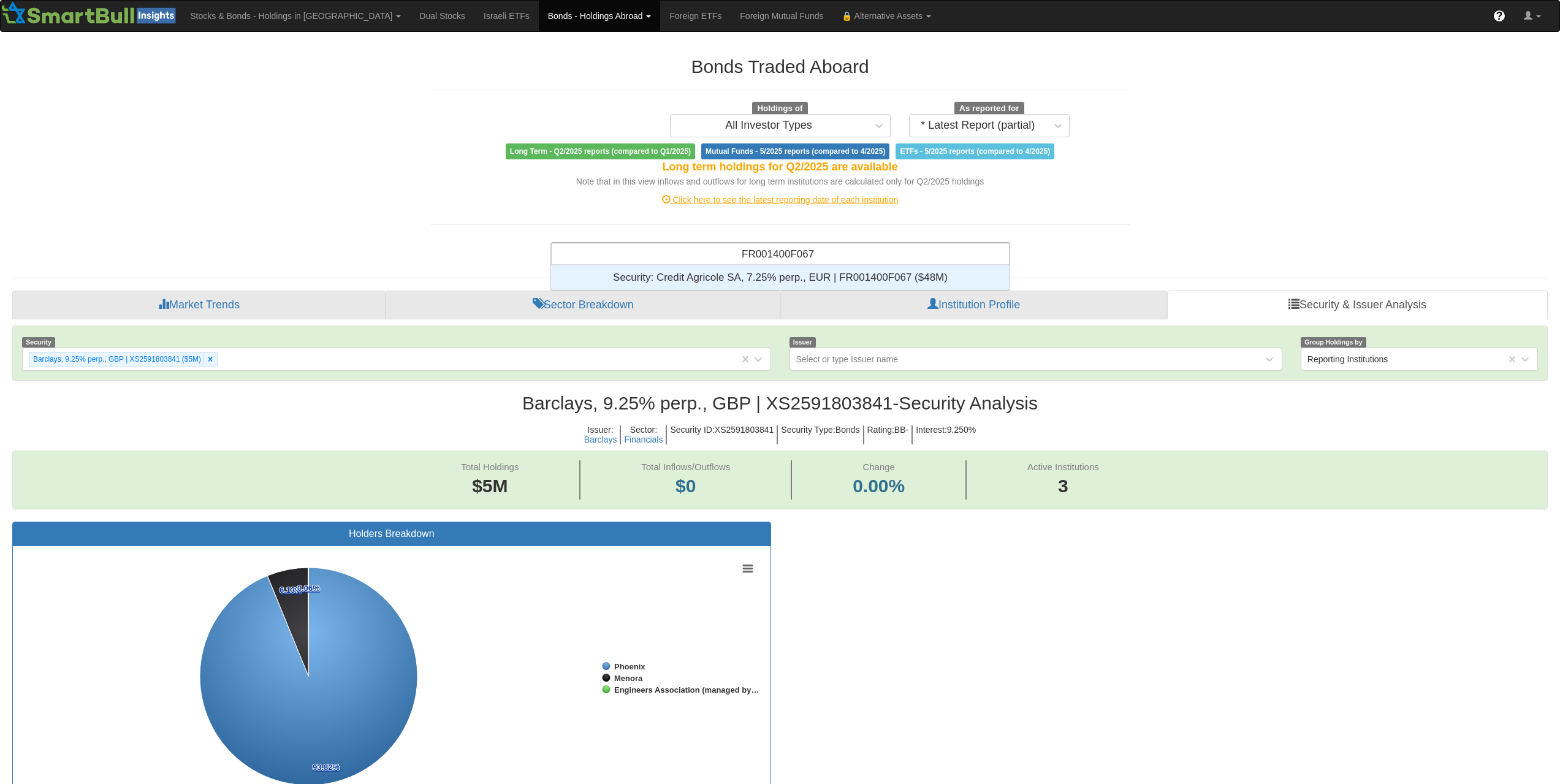
click at [843, 270] on div "Security: ‎Credit Agricole SA, 7.25% perp., EUR | FR001400F067 ‎($48M)‏" at bounding box center [780, 277] width 458 height 24
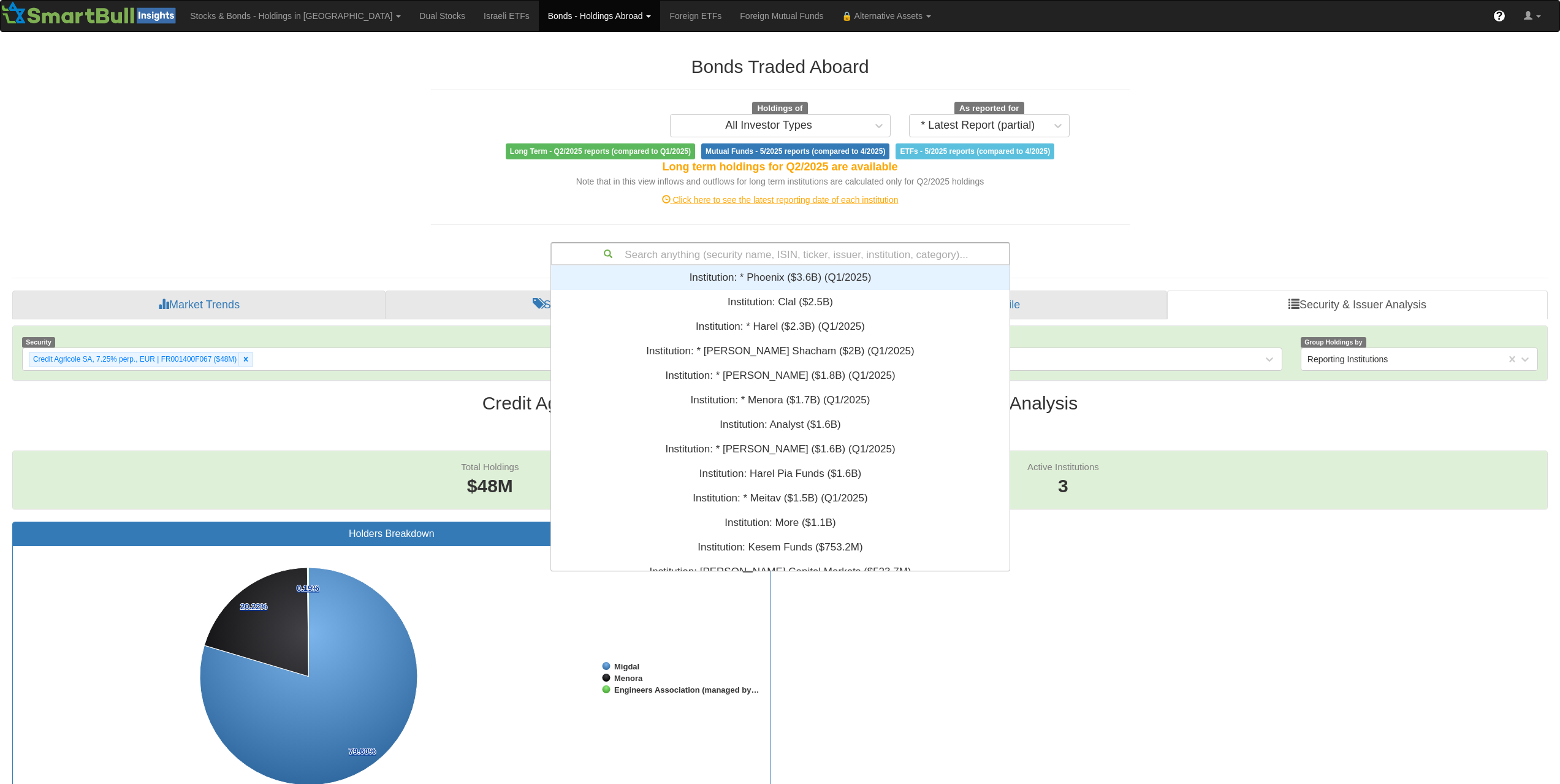
click at [862, 259] on div "Search anything (security name, ISIN, ticker, issuer, institution, category)..." at bounding box center [780, 254] width 457 height 21
paste input "US06738EBX22"
type input "US06738EBX22"
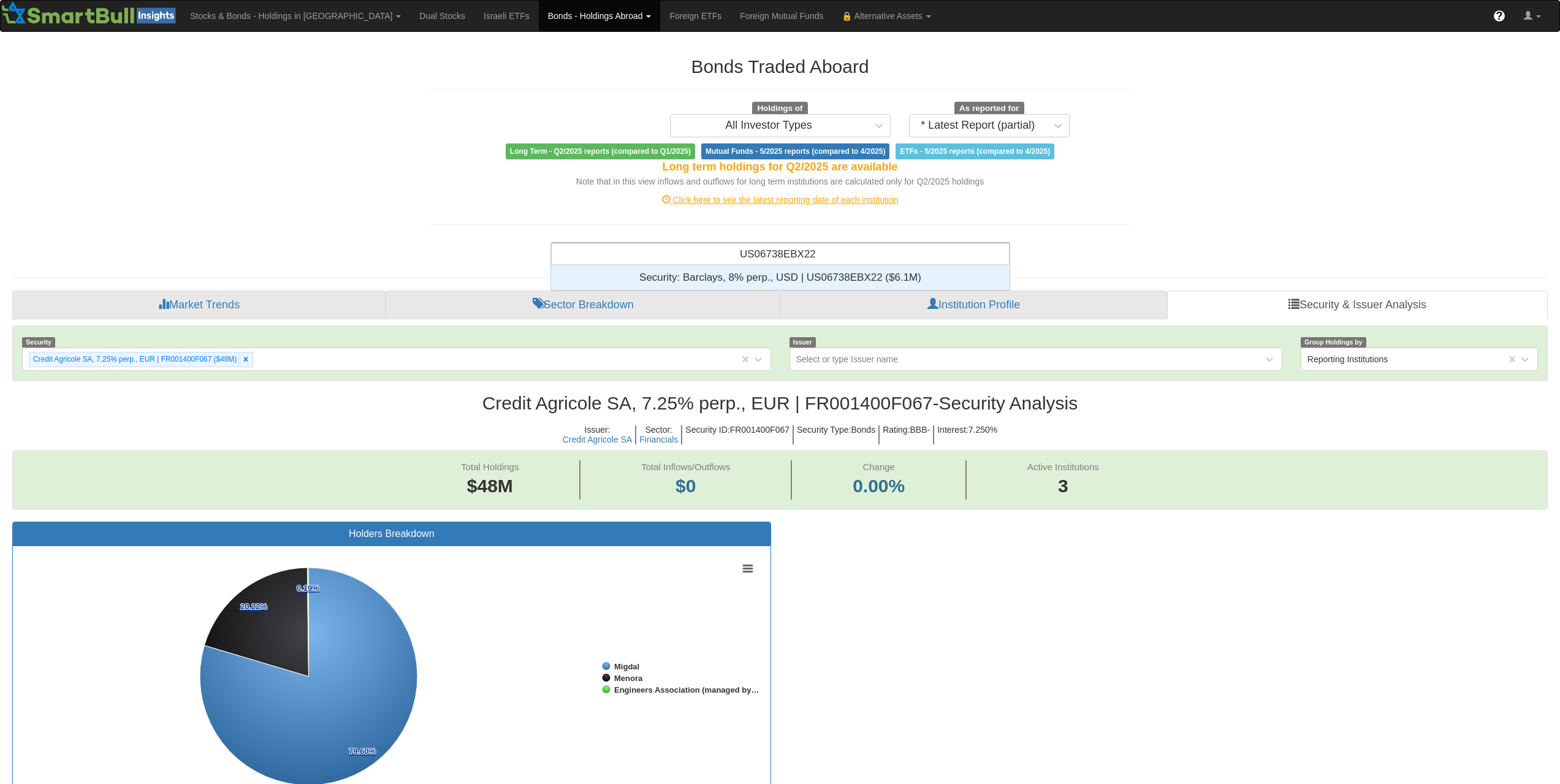
click at [859, 273] on div "Security: ‎Barclays, 8% perp., USD | US06738EBX22 ‎($6.1M)‏" at bounding box center [780, 277] width 458 height 24
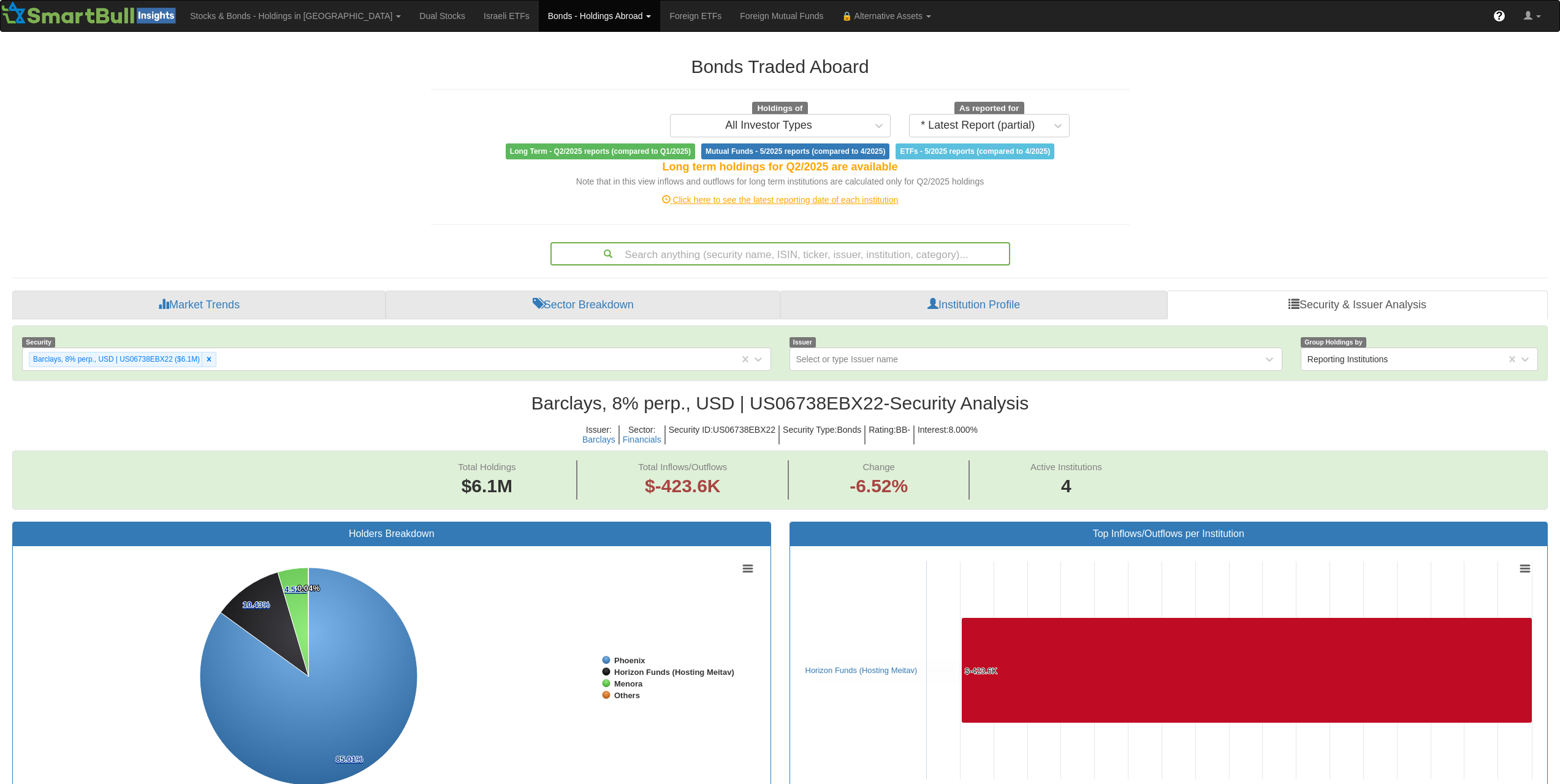
click at [866, 252] on div "Search anything (security name, ISIN, ticker, issuer, institution, category)..." at bounding box center [780, 254] width 457 height 21
paste input "US05946KAM36"
type input "US05946KAM36"
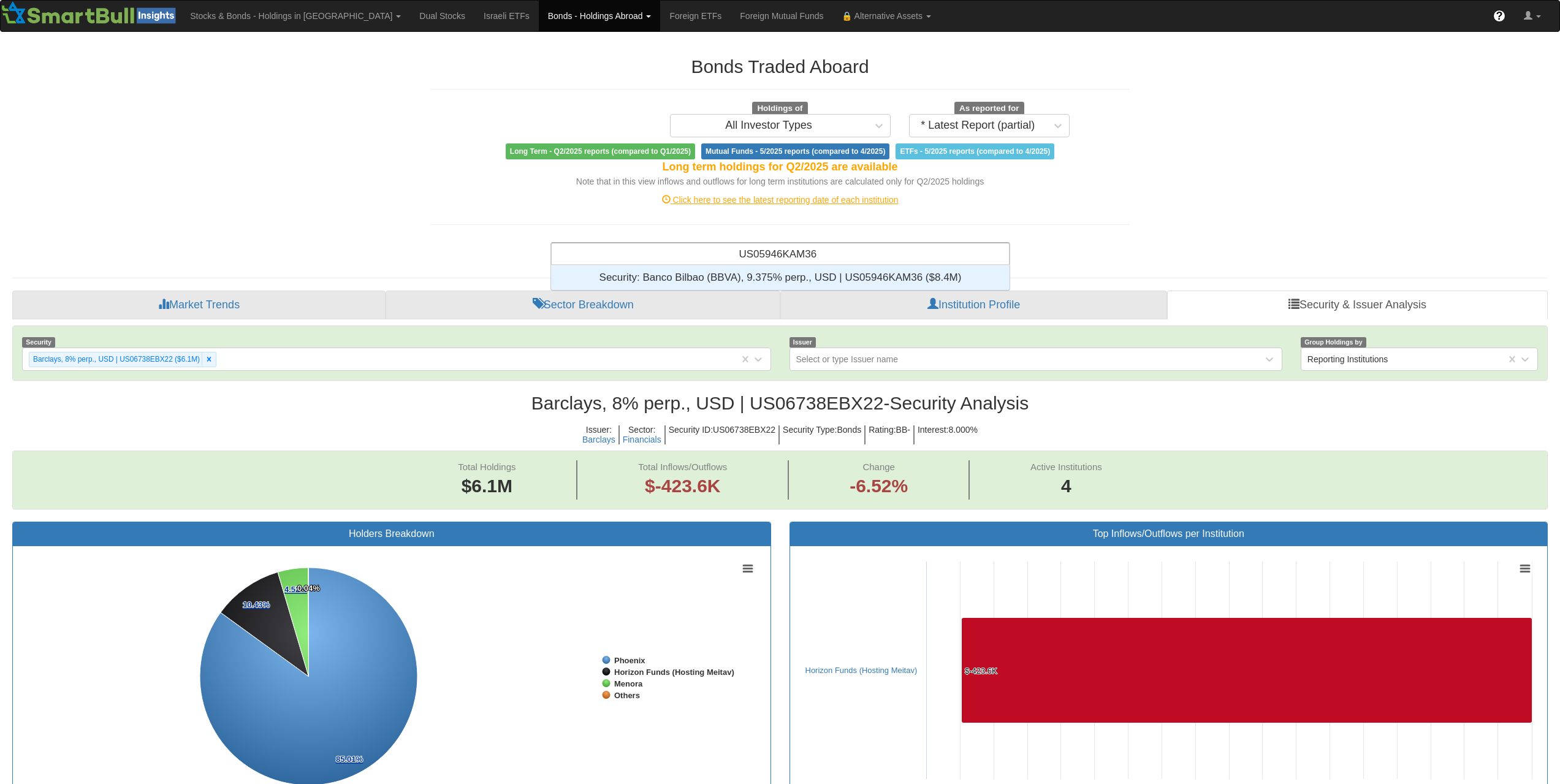
click at [863, 280] on div "Security: ‎Banco Bilbao (BBVA), 9.375% perp., USD | US05946KAM36 ‎($8.4M)‏" at bounding box center [780, 277] width 458 height 24
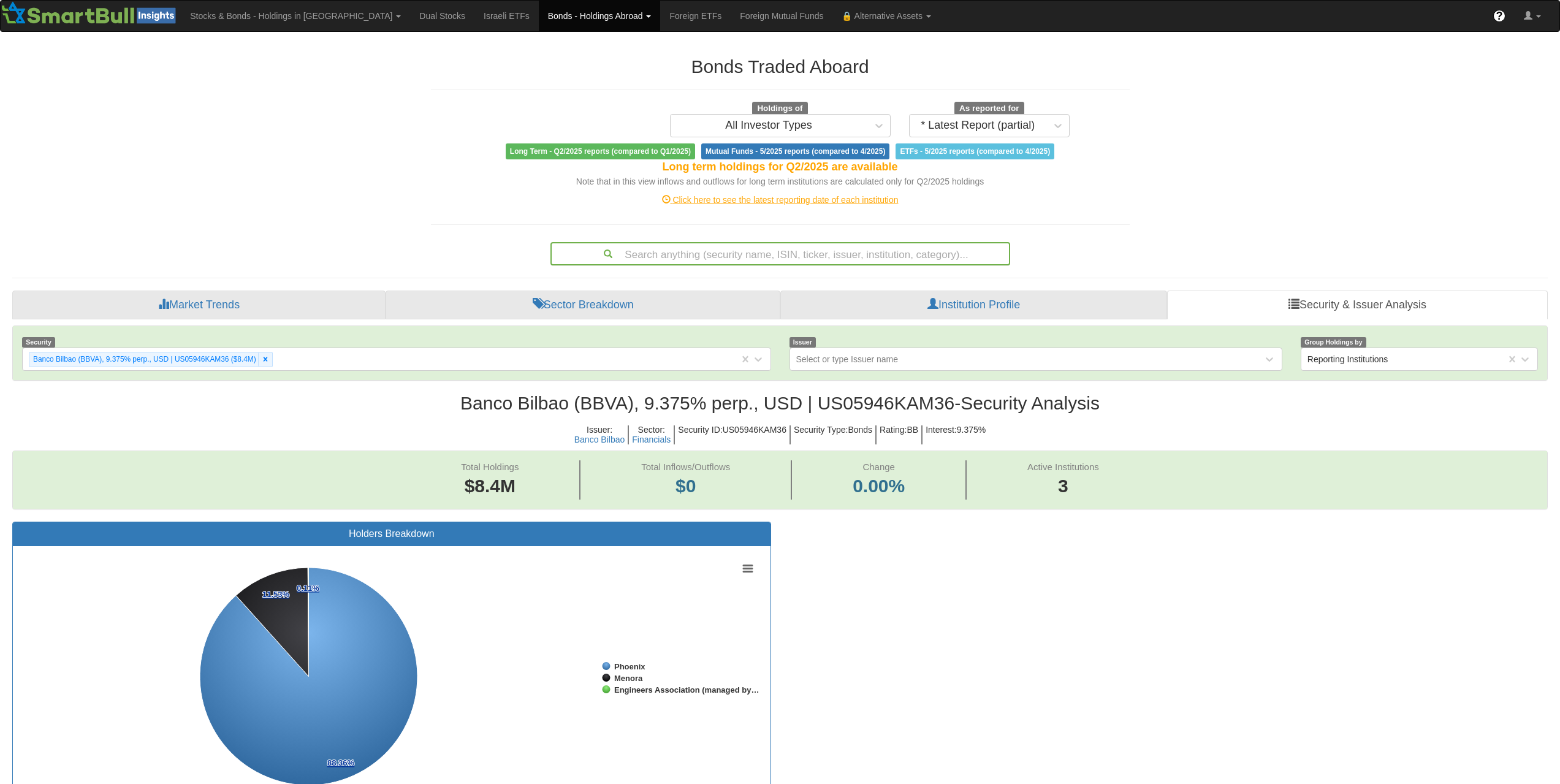
click at [877, 255] on div "Search anything (security name, ISIN, ticker, issuer, institution, category)..." at bounding box center [780, 254] width 457 height 21
paste input "XS1043552261"
type input "XS1043552261"
click at [761, 258] on div "Search anything (security name, ISIN, ticker, issuer, institution, category)..." at bounding box center [780, 254] width 457 height 21
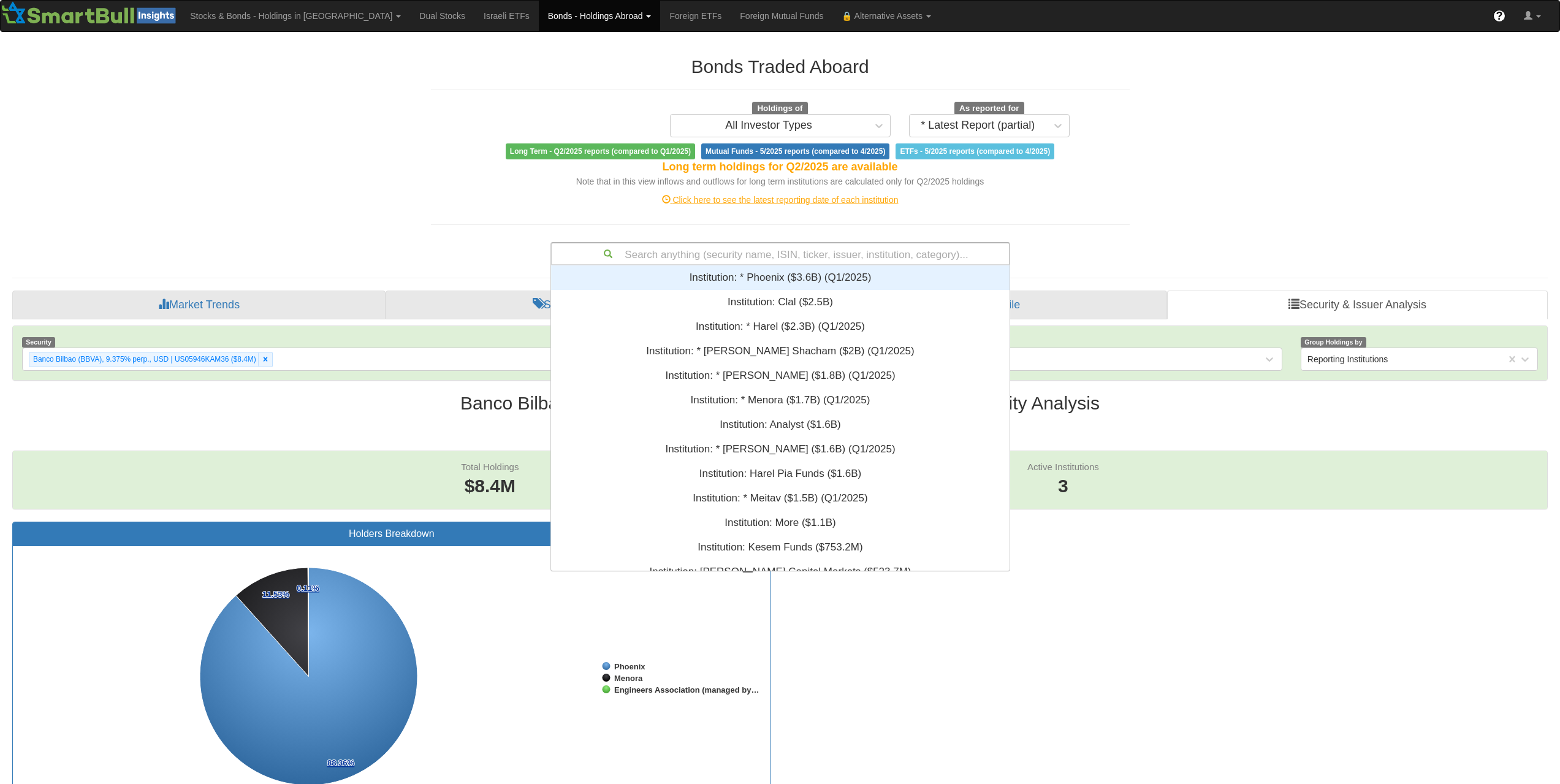
paste input "USF1067PAC08"
type input "USF1067PAC08"
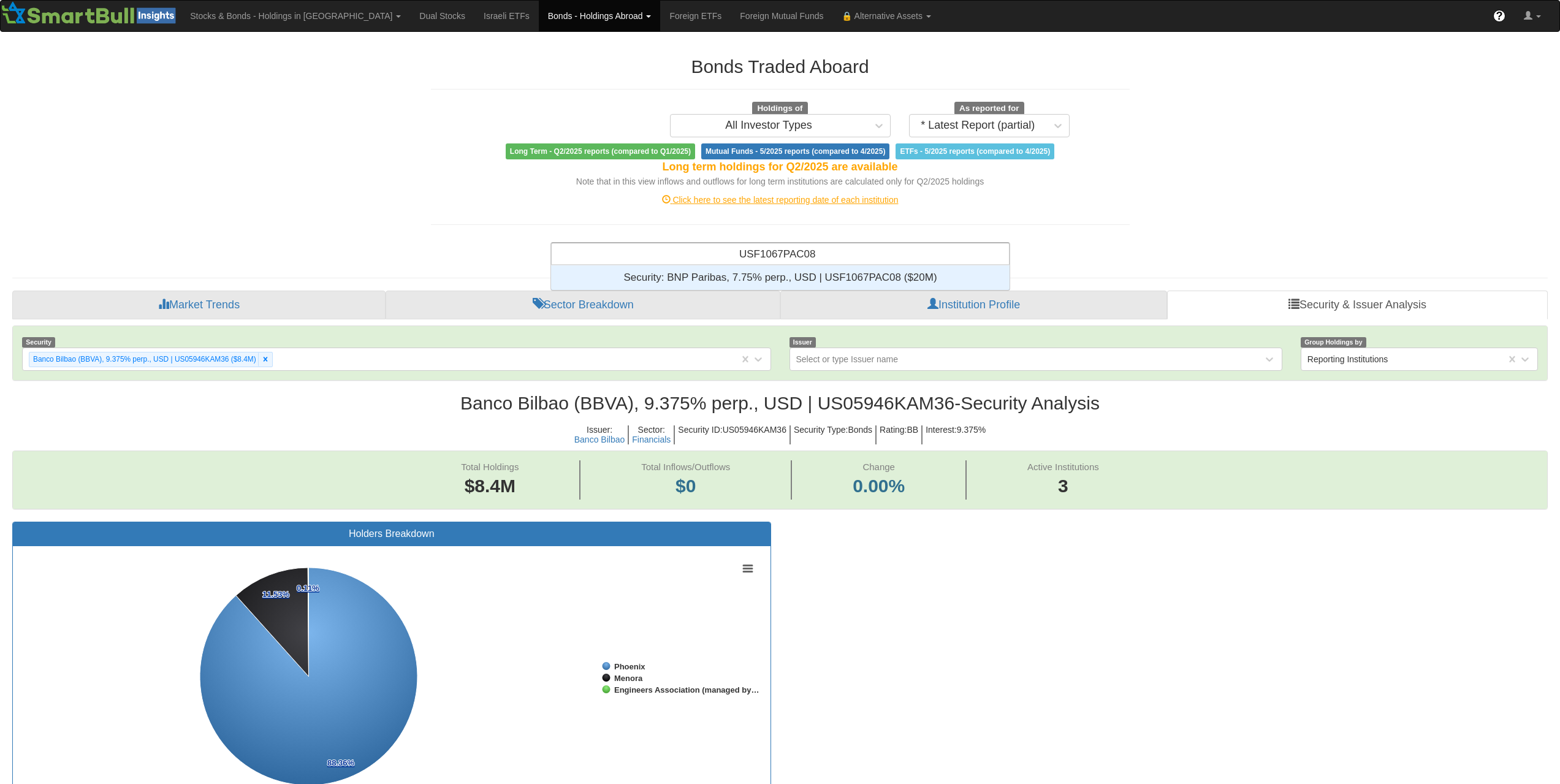
click at [783, 280] on div "Security: ‎BNP Paribas, 7.75% perp., USD | USF1067PAC08 ‎($20M)‏" at bounding box center [780, 277] width 458 height 24
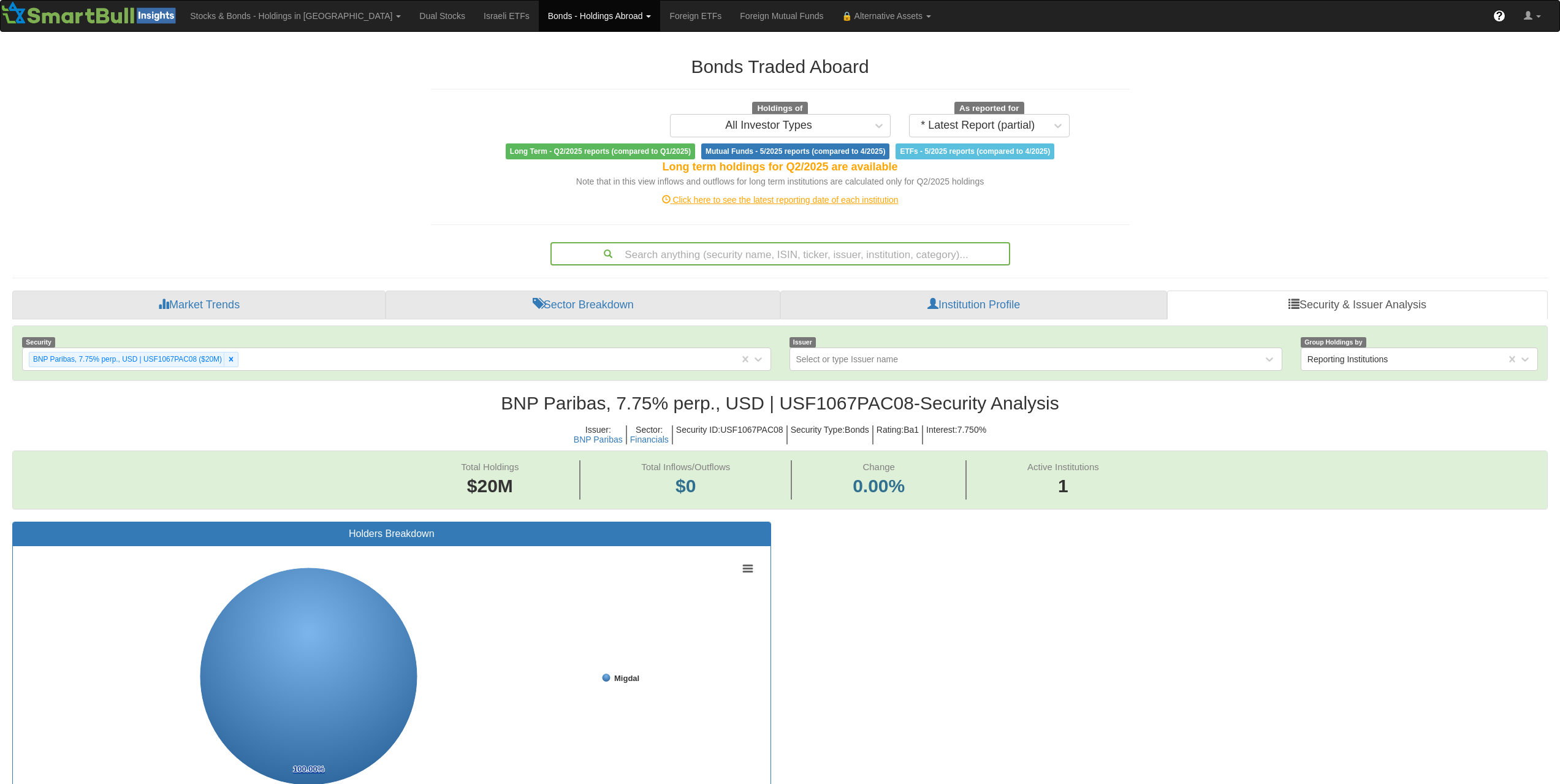
click at [799, 255] on div "Search anything (security name, ISIN, ticker, issuer, institution, category)..." at bounding box center [780, 254] width 457 height 21
paste input "XS2898168443"
type input "XS2898168443"
click at [804, 252] on div "Search anything (security name, ISIN, ticker, issuer, institution, category)..." at bounding box center [780, 254] width 457 height 21
paste input "IT0005622409"
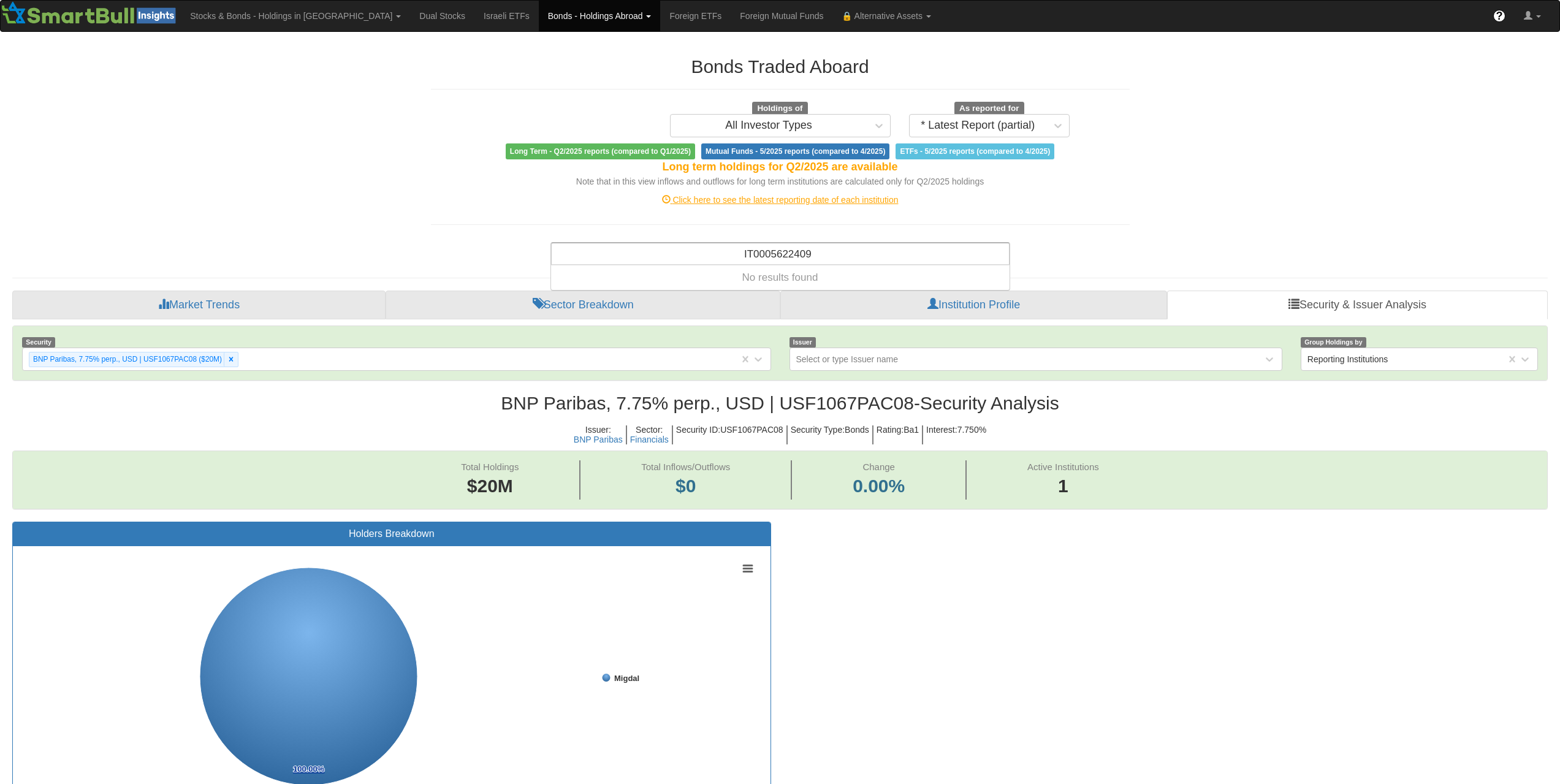
type input "IT0005622409"
click at [798, 255] on div "Search anything (security name, ISIN, ticker, issuer, institution, category)..." at bounding box center [780, 254] width 457 height 21
paste input "US0641598X73"
type input "US0641598X73"
click at [823, 265] on div "Bonds Traded Aboard Holdings of All Investor Types As reported for * Latest Rep…" at bounding box center [780, 760] width 1554 height 1431
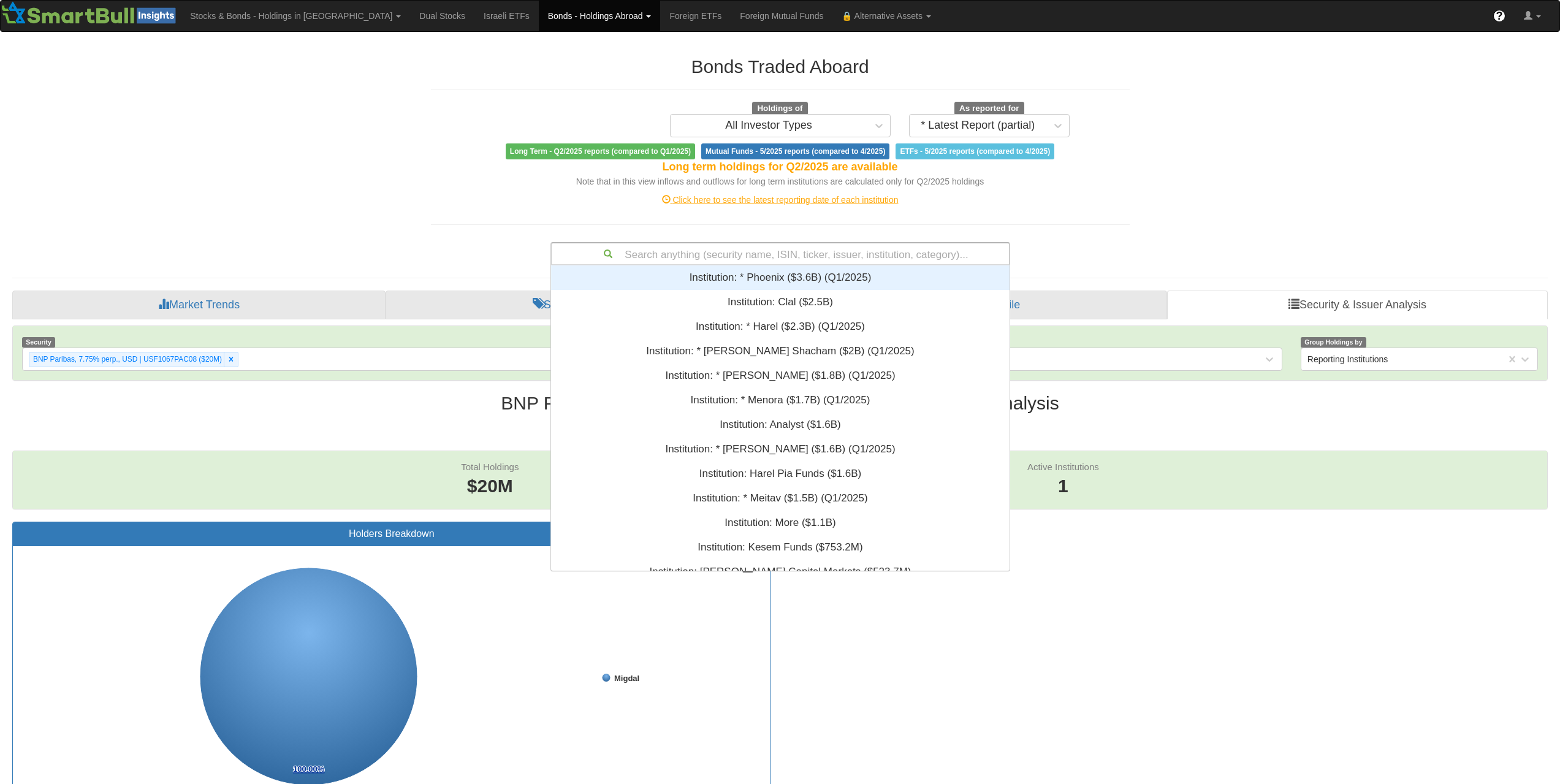
click at [820, 260] on div "Search anything (security name, ISIN, ticker, issuer, institution, category)..." at bounding box center [780, 254] width 457 height 21
paste input "XS3100756637"
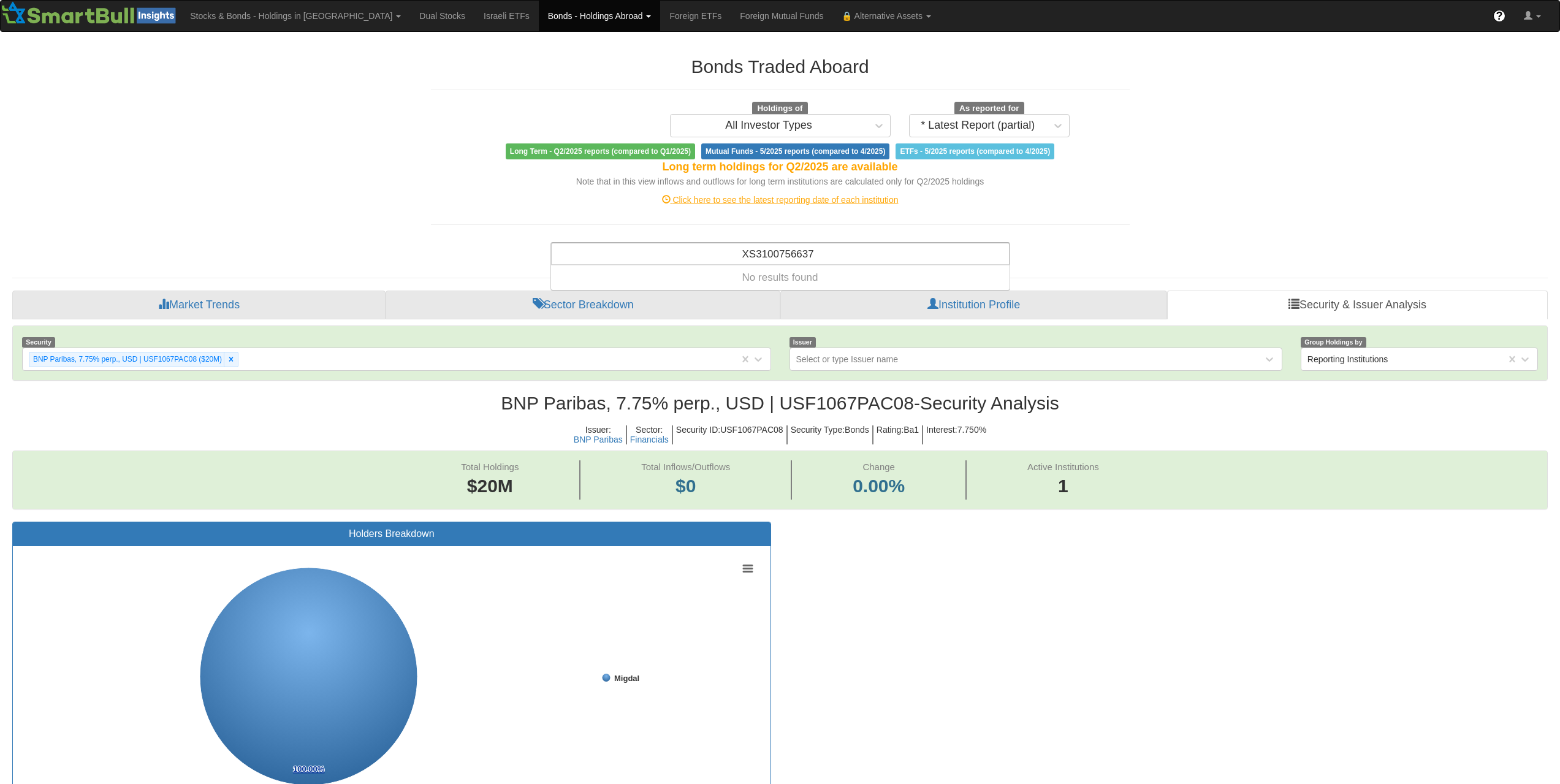
type input "XS3100756637"
click at [795, 250] on div "Search anything (security name, ISIN, ticker, issuer, institution, category)..." at bounding box center [780, 254] width 457 height 21
paste input "XS3099152756"
type input "XS3099152756"
click at [819, 259] on div "Search anything (security name, ISIN, ticker, issuer, institution, category)..." at bounding box center [780, 254] width 457 height 21
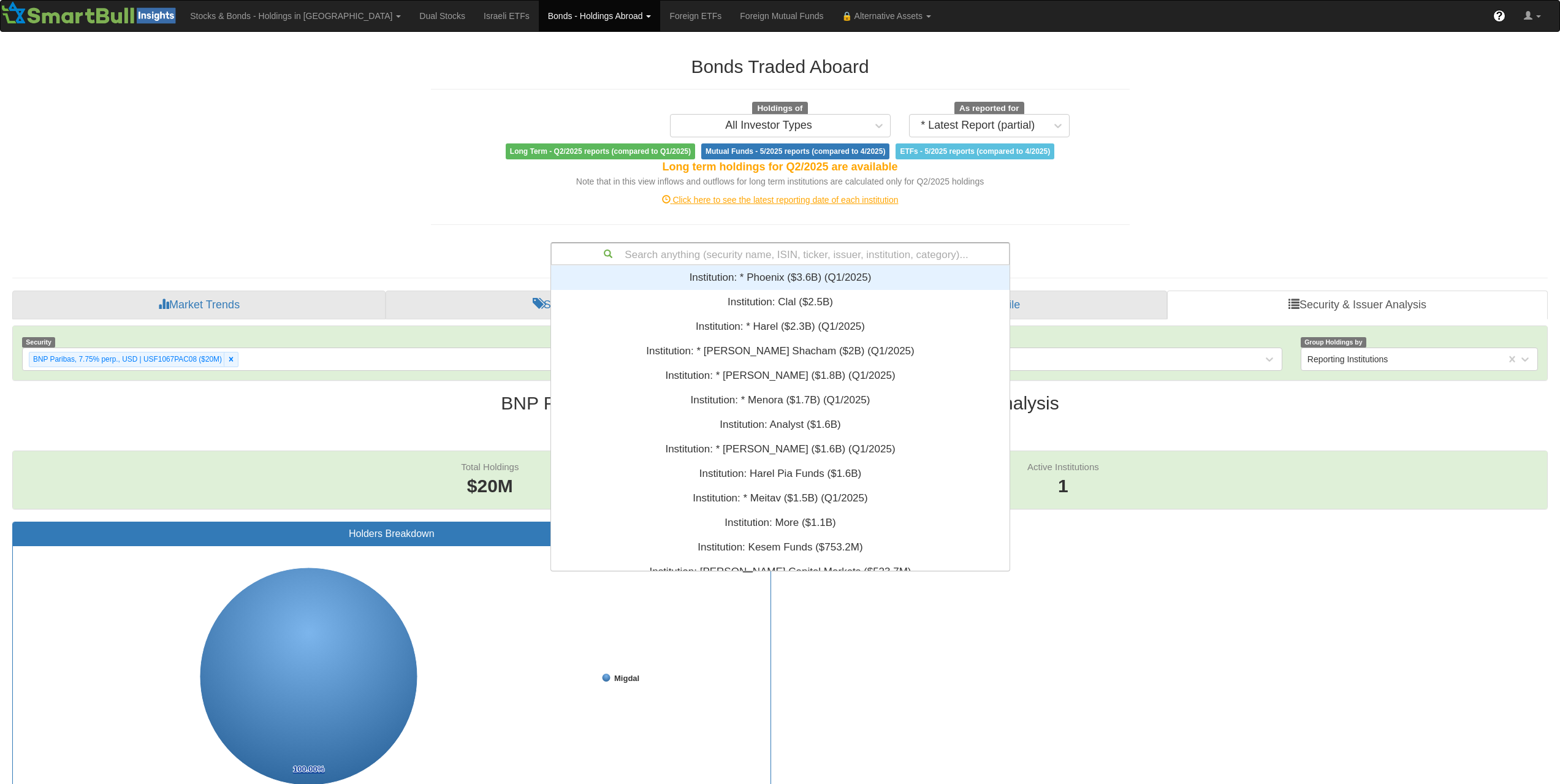
paste input "USF1R15XL357"
type input "USF1R15XL357"
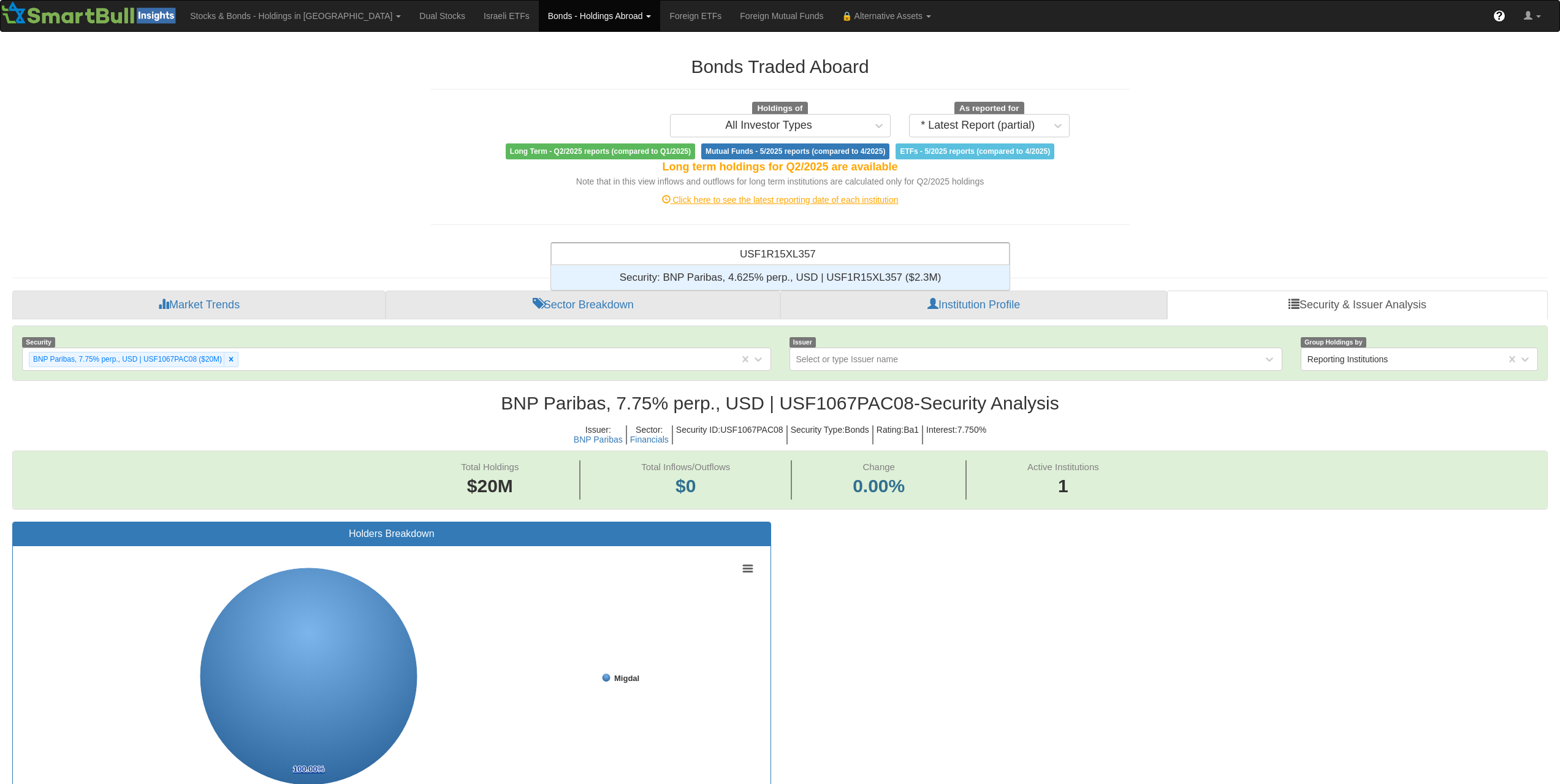
click at [825, 275] on div "Security: ‎BNP Paribas, 4.625% perp., USD | USF1R15XL357 ‎($2.3M)‏" at bounding box center [780, 277] width 458 height 24
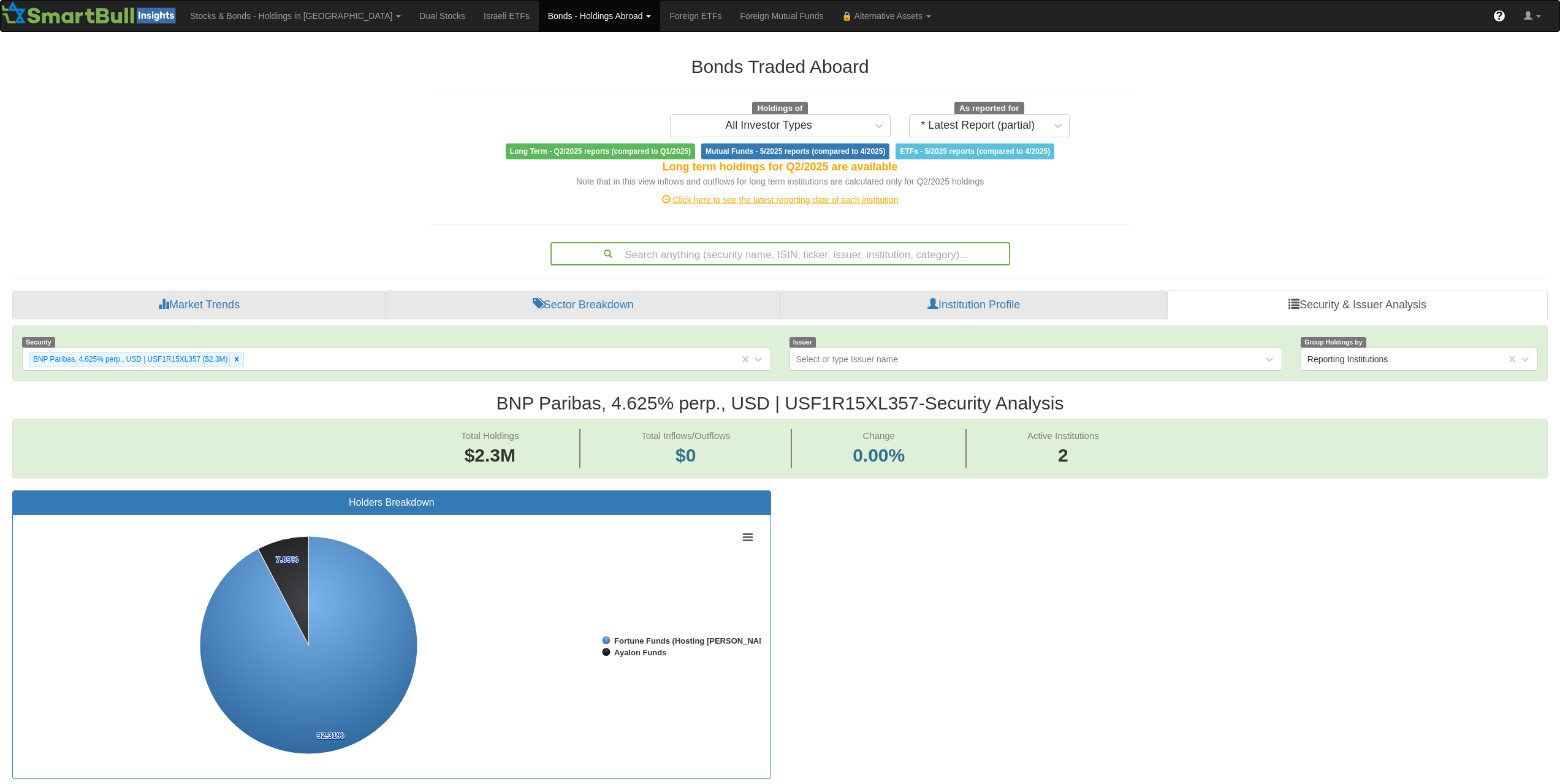
drag, startPoint x: 807, startPoint y: 238, endPoint x: 806, endPoint y: 247, distance: 9.1
click at [807, 238] on div "Search anything (security name, ISIN, ticker, issuer, institution, category)..." at bounding box center [780, 251] width 478 height 28
click at [807, 256] on div "Search anything (security name, ISIN, ticker, issuer, institution, category)..." at bounding box center [780, 254] width 457 height 21
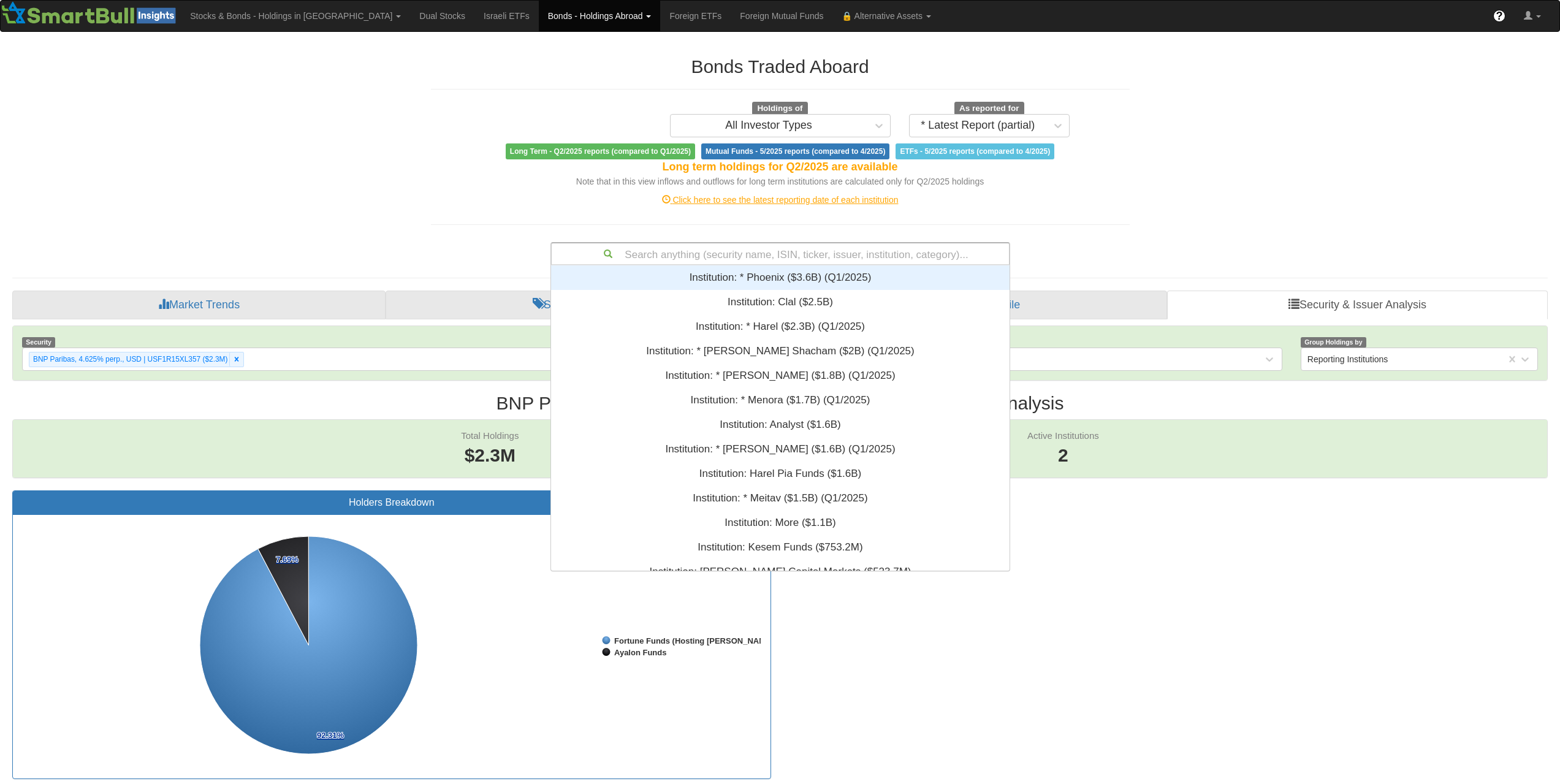
paste input "US404280EV79"
type input "US404280EV79"
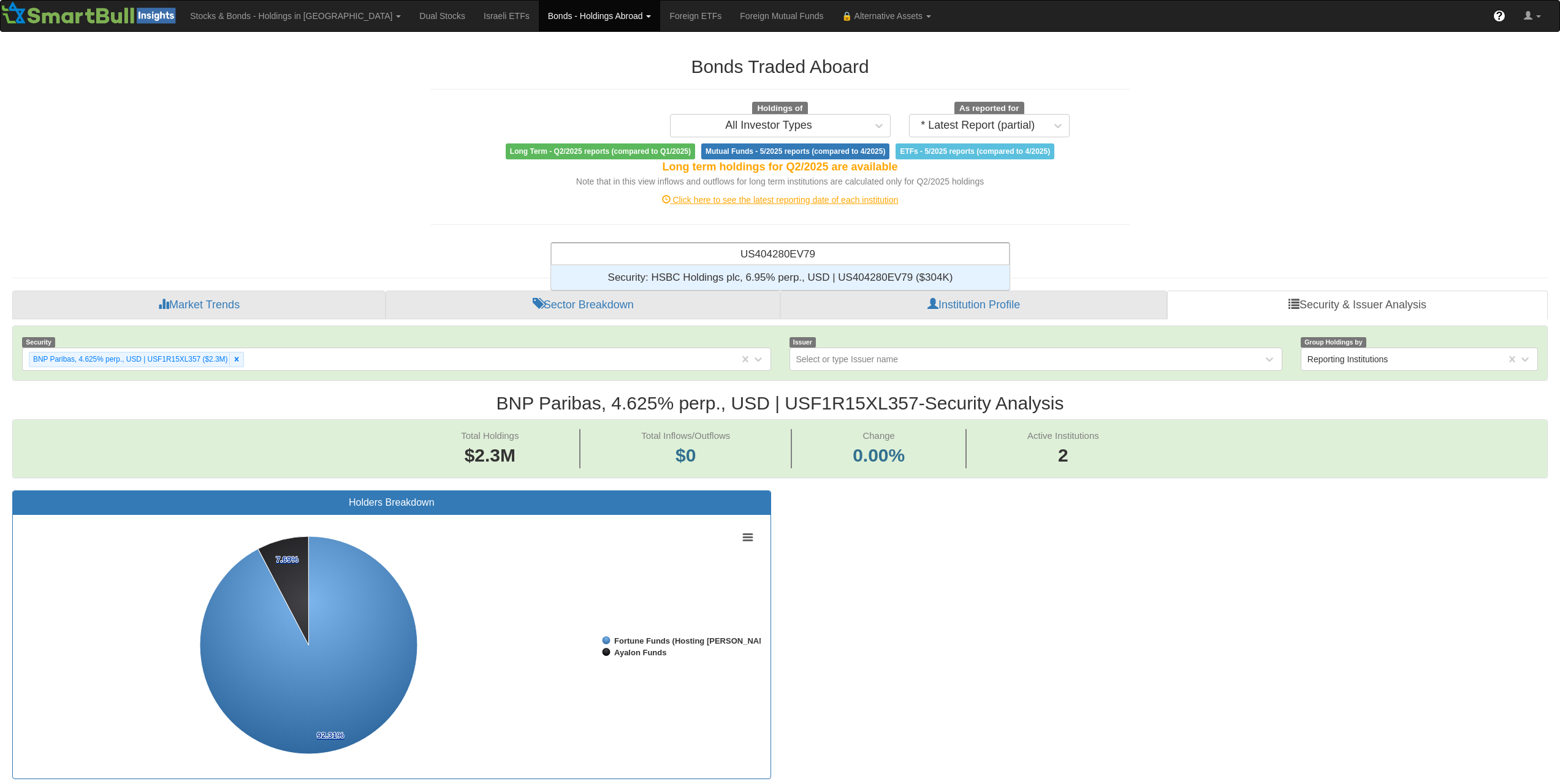
click at [811, 263] on input "US404280EV79" at bounding box center [778, 255] width 76 height 24
click at [812, 270] on div "Security: ‎HSBC Holdings plc, 6.95% perp., USD | US404280EV79 ‎($304K)‏" at bounding box center [780, 277] width 458 height 24
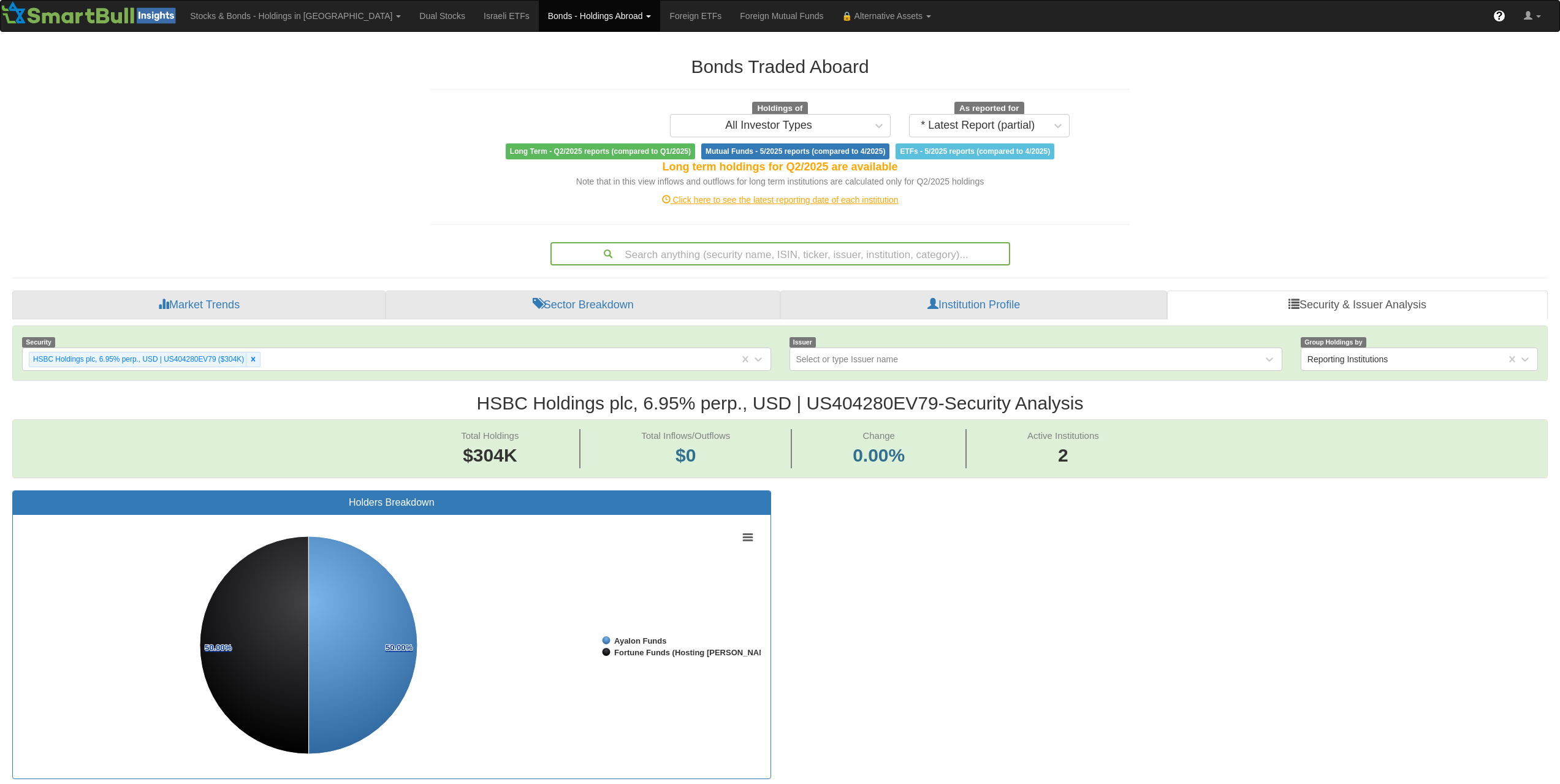
click at [787, 257] on div "Search anything (security name, ISIN, ticker, issuer, institution, category)..." at bounding box center [780, 254] width 457 height 21
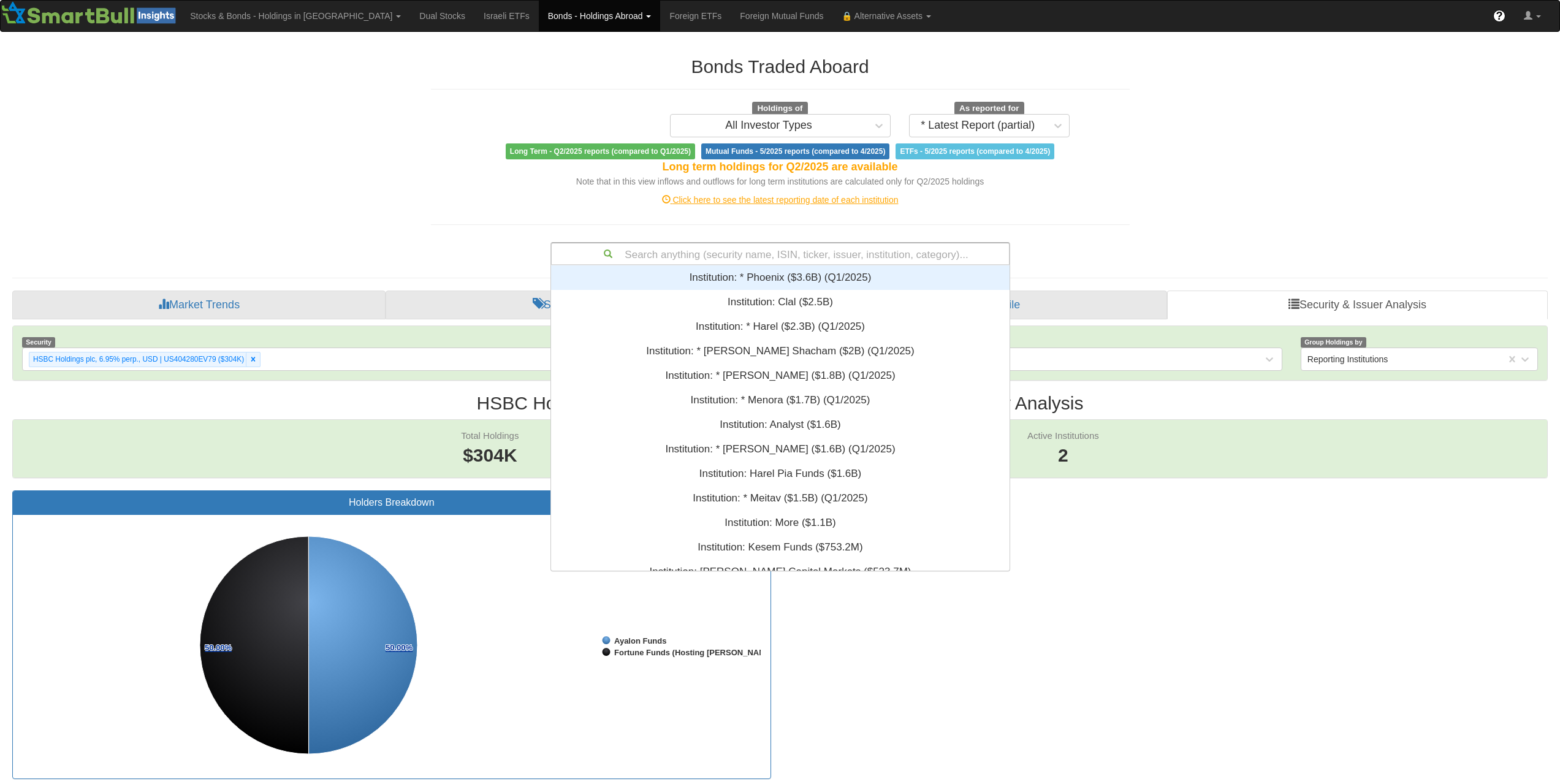
paste input "BE0390152180"
type input "BE0390152180"
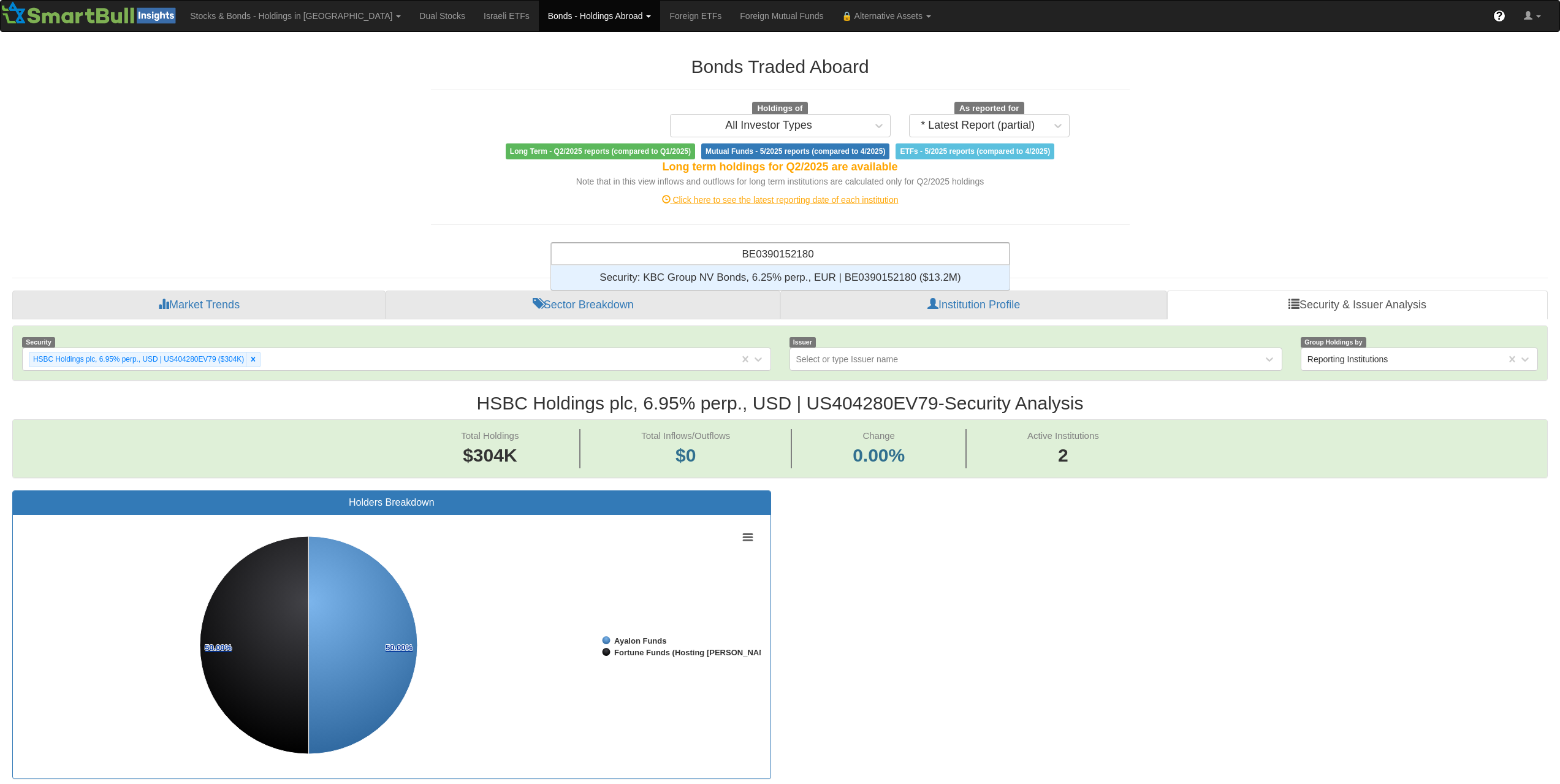
click at [786, 267] on div "Security: ‎KBC Group NV Bonds, 6.25% perp., EUR | BE0390152180 ‎($13.2M)‏" at bounding box center [780, 277] width 458 height 24
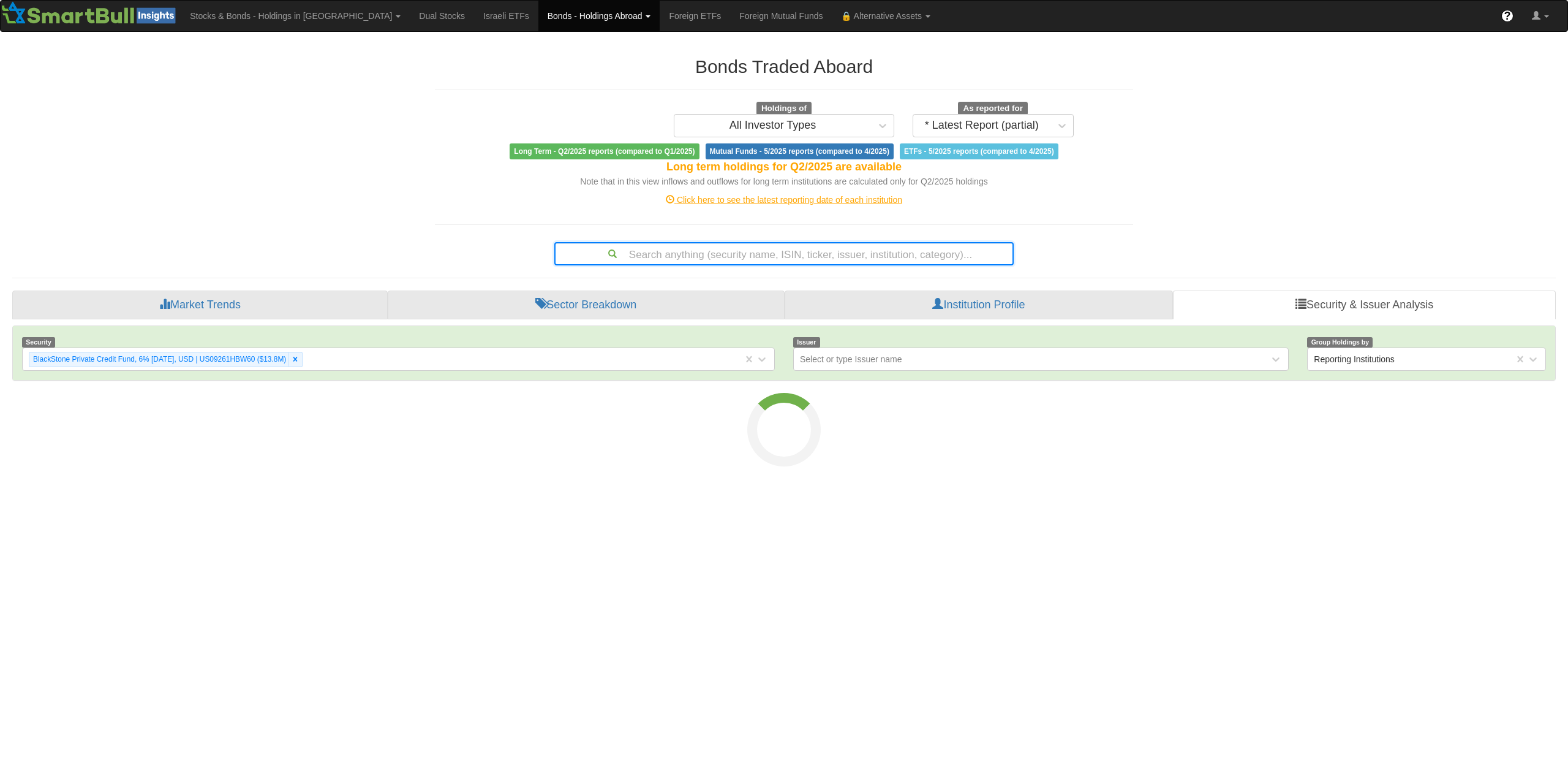
click at [835, 260] on div "Search anything (security name, ISIN, ticker, issuer, institution, category)..." at bounding box center [784, 254] width 457 height 21
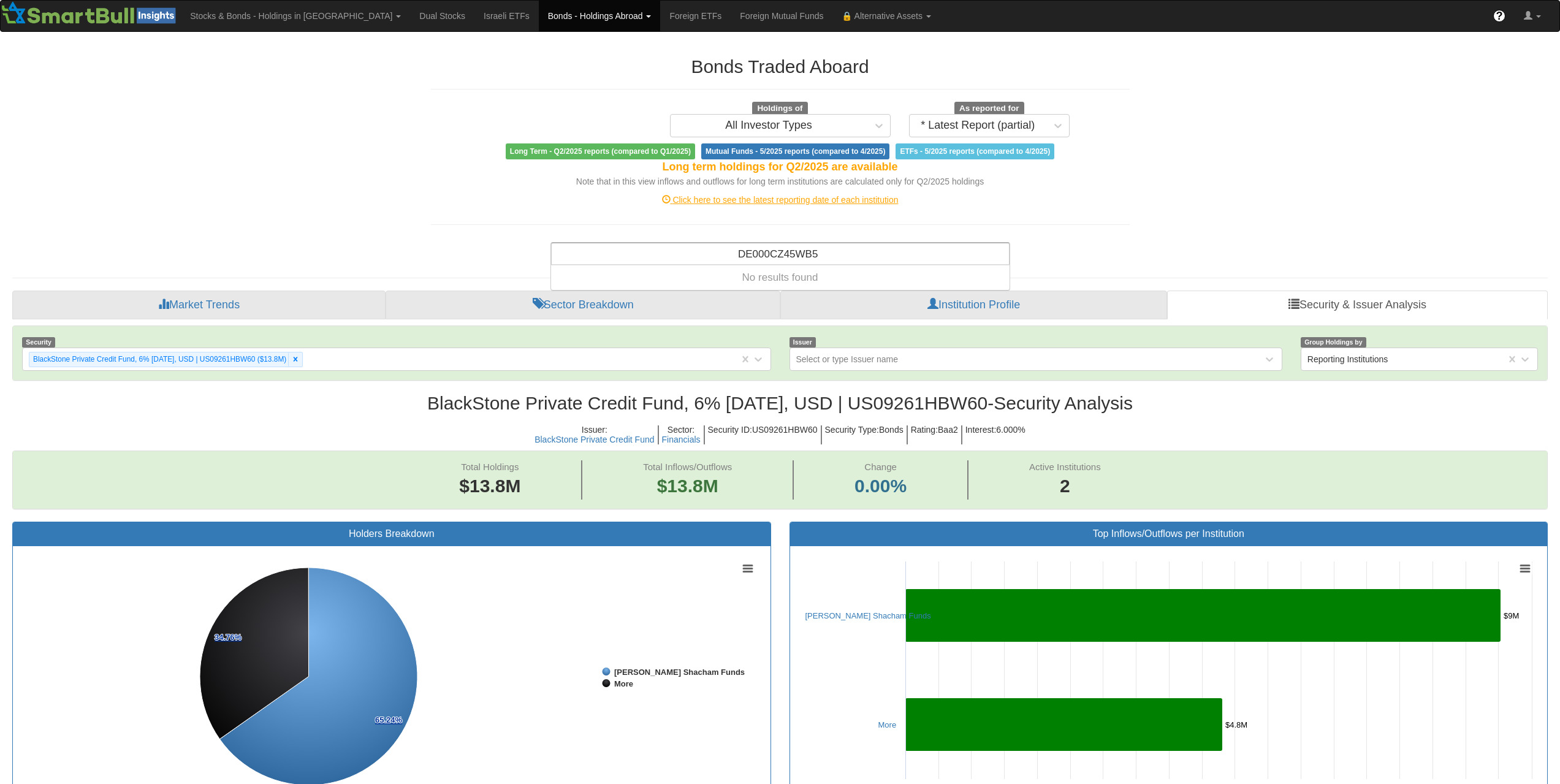
type input "DE000CZ45WB5"
click at [807, 250] on div "Search anything (security name, ISIN, ticker, issuer, institution, category)..." at bounding box center [780, 254] width 457 height 21
paste input "IT0005611758"
type input "IT0005611758"
click at [829, 256] on div "Search anything (security name, ISIN, ticker, issuer, institution, category)..." at bounding box center [780, 254] width 457 height 21
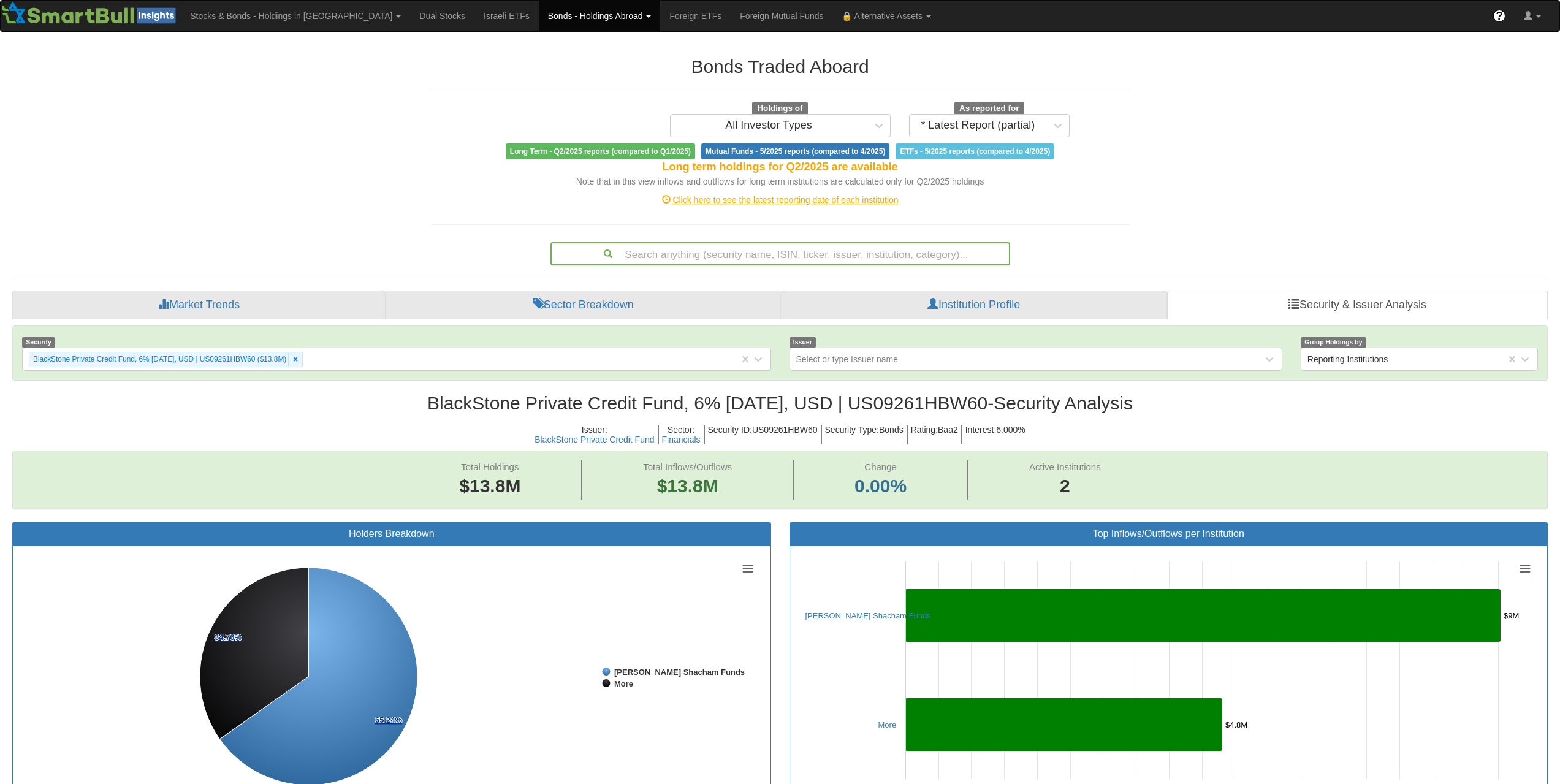
paste input "XS3016221981"
type input "XS3016221981"
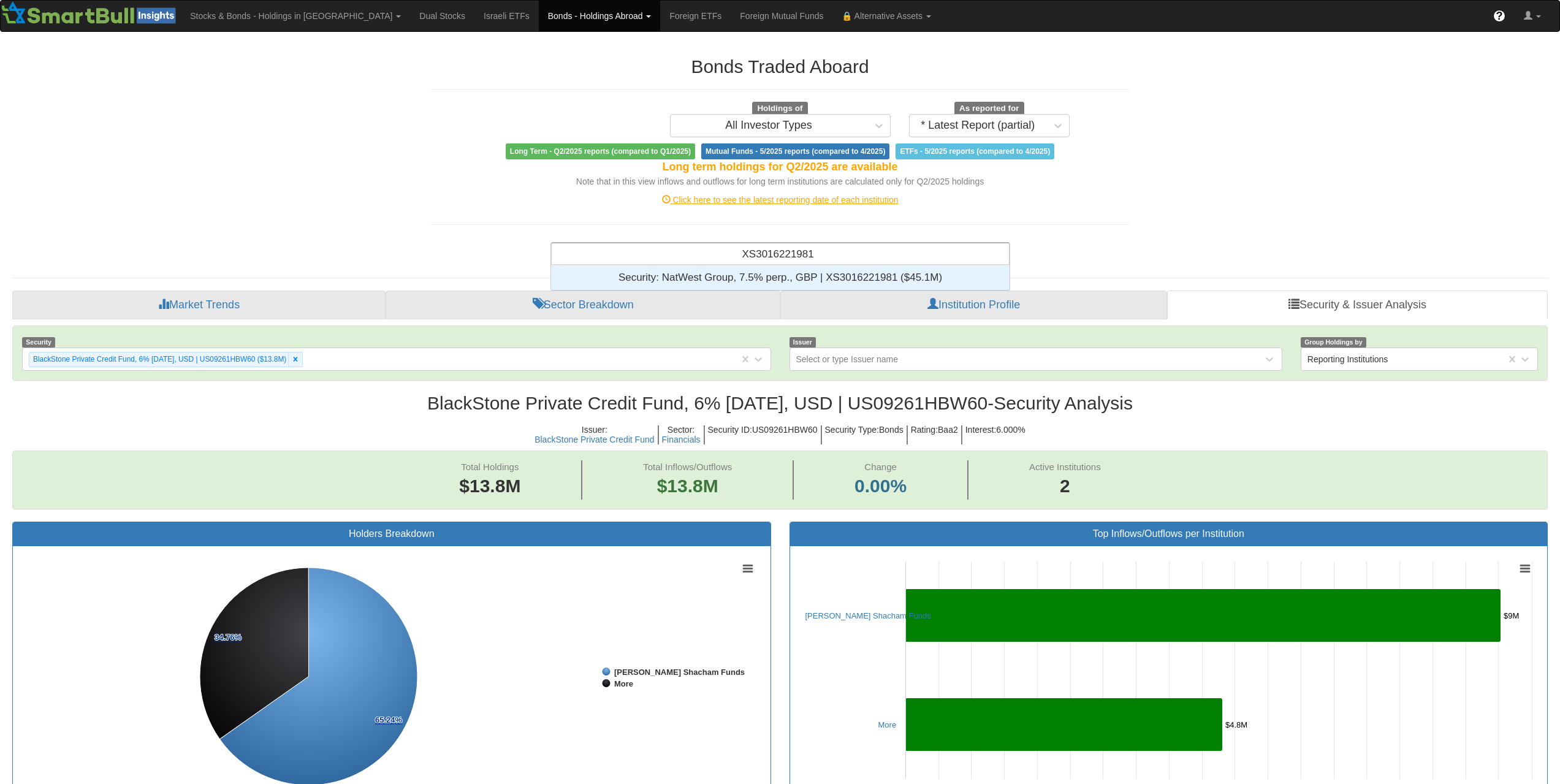
click at [835, 268] on div "Security: ‎NatWest Group, 7.5% perp., GBP | XS3016221981 ‎($45.1M)‏" at bounding box center [780, 277] width 458 height 24
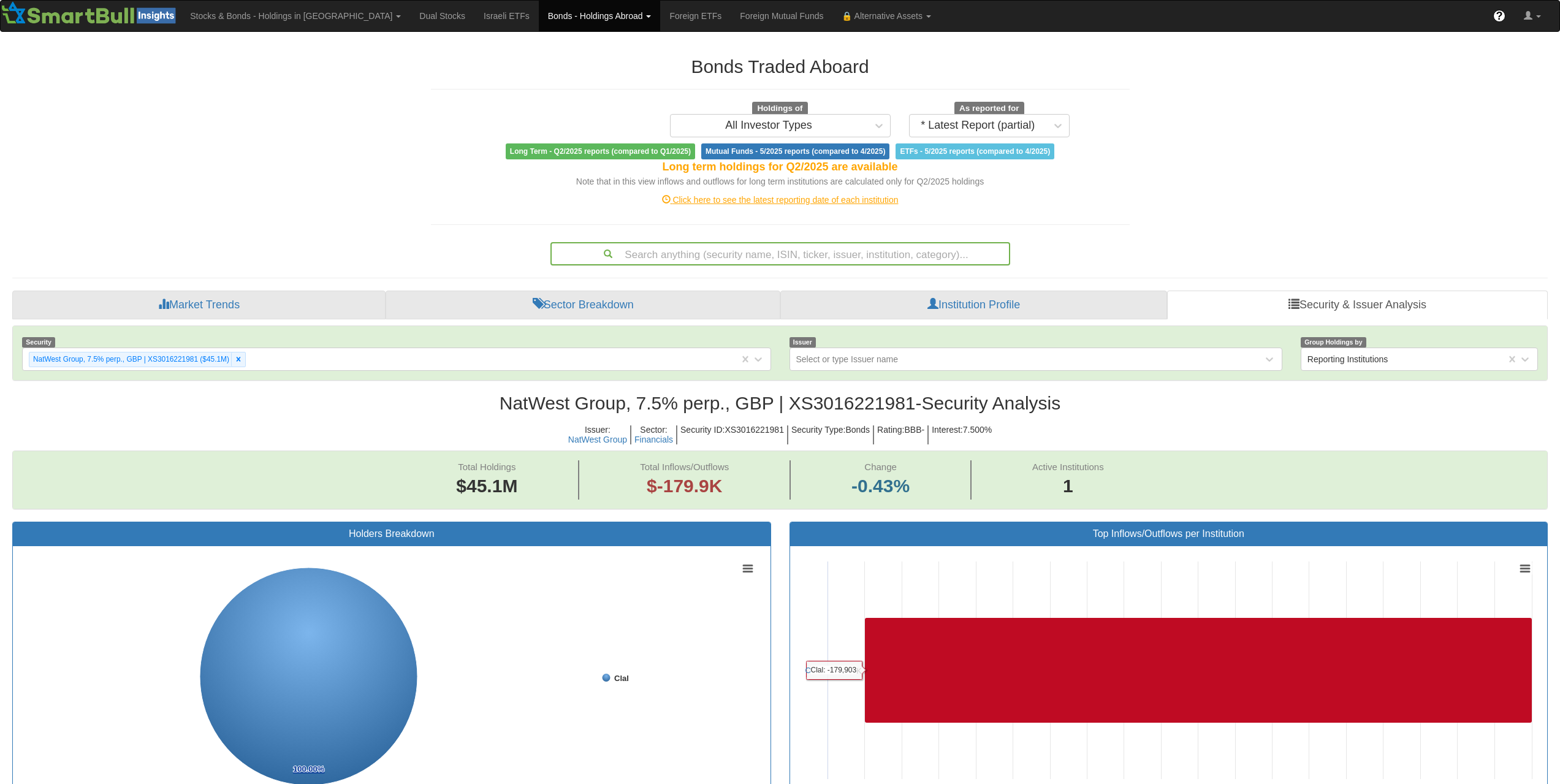
click at [798, 259] on div "Search anything (security name, ISIN, ticker, issuer, institution, category)..." at bounding box center [780, 254] width 457 height 21
paste input "XS3079581479"
type input "XS3079581479"
click at [813, 260] on div "Search anything (security name, ISIN, ticker, issuer, institution, category)..." at bounding box center [780, 254] width 457 height 21
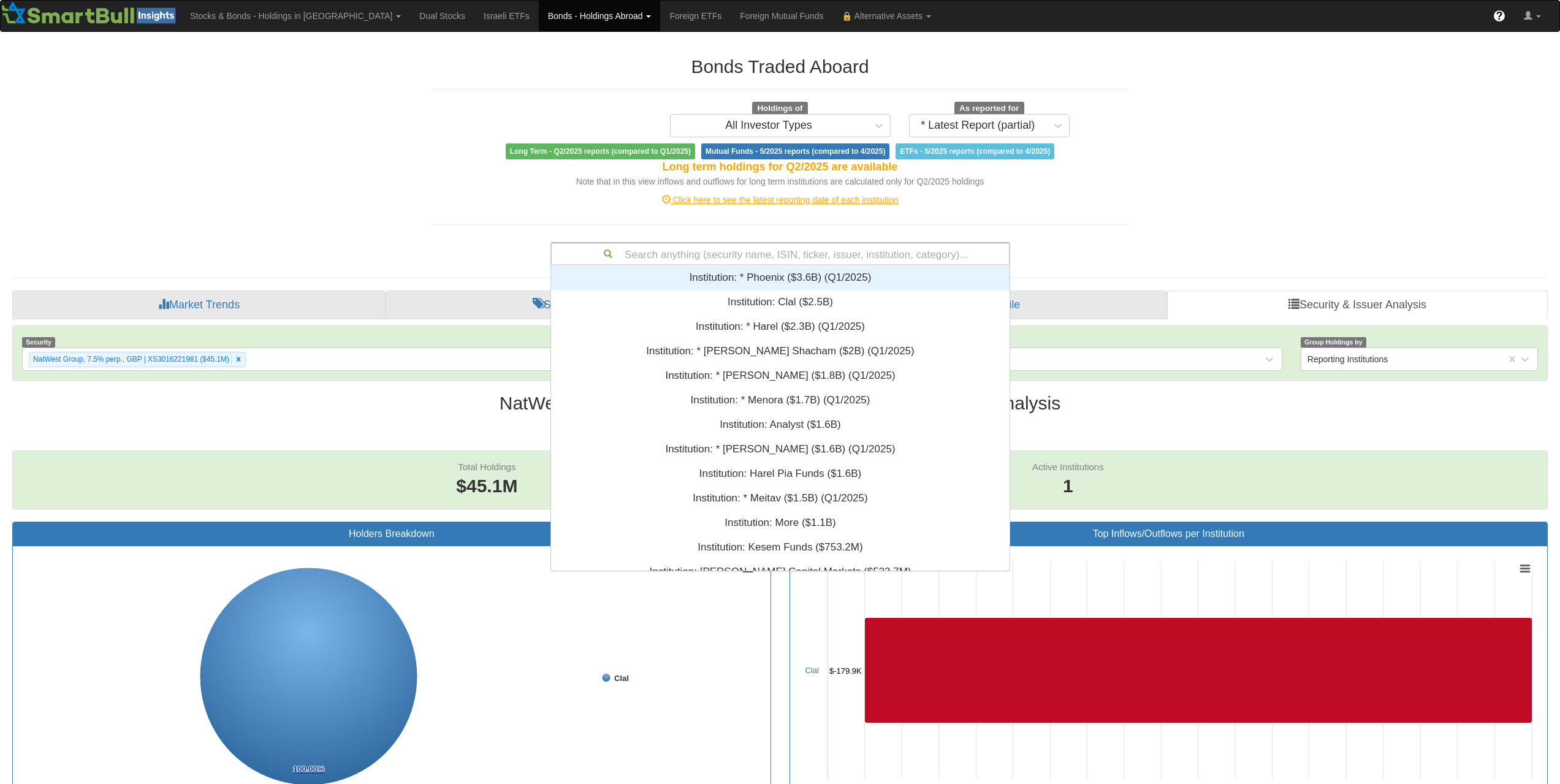
paste input "XS3016221981"
type input "XS3016221981"
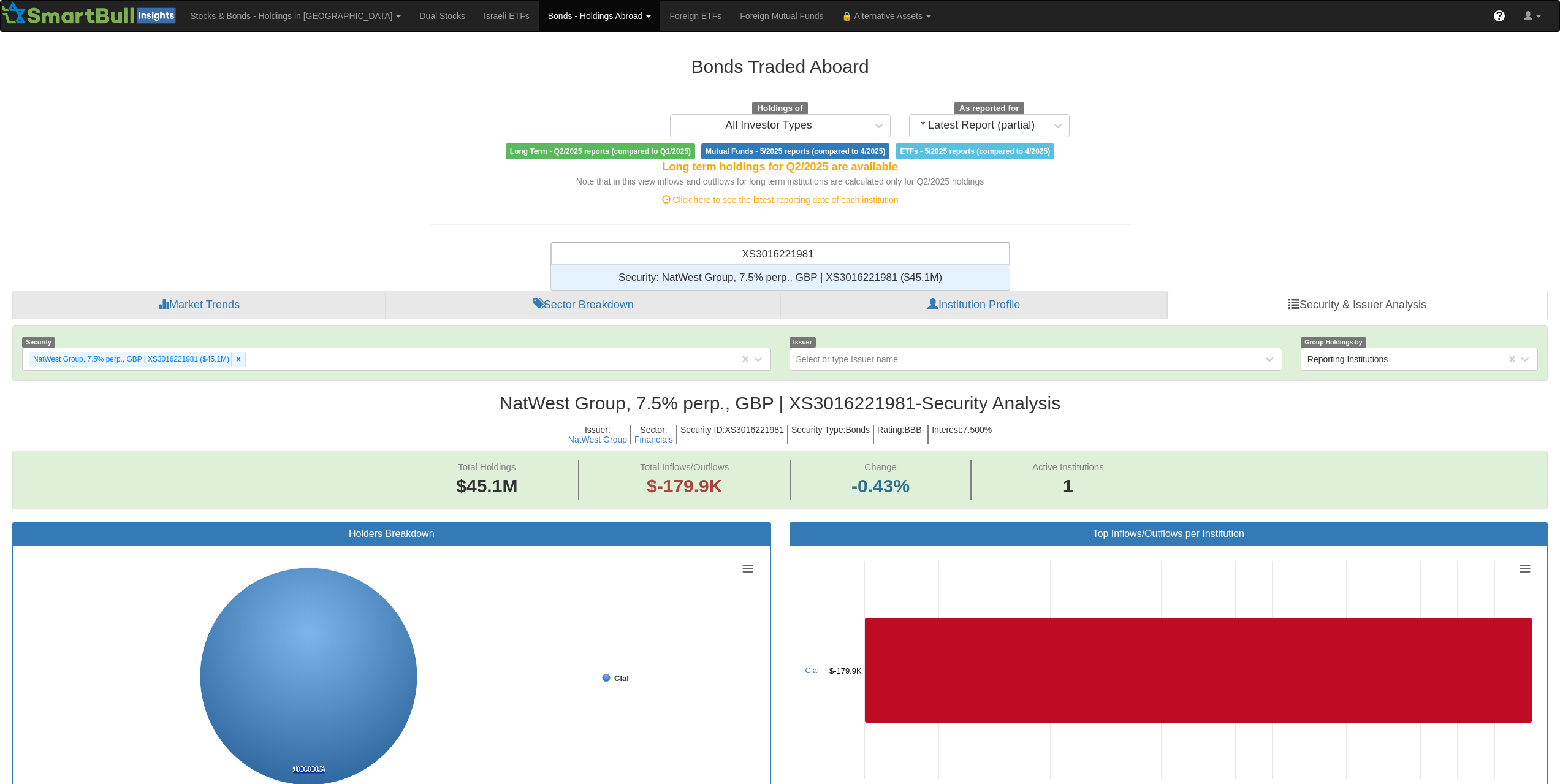
click at [816, 278] on div "Security: ‎NatWest Group, 7.5% perp., GBP | XS3016221981 ‎($45.1M)‏" at bounding box center [780, 277] width 458 height 24
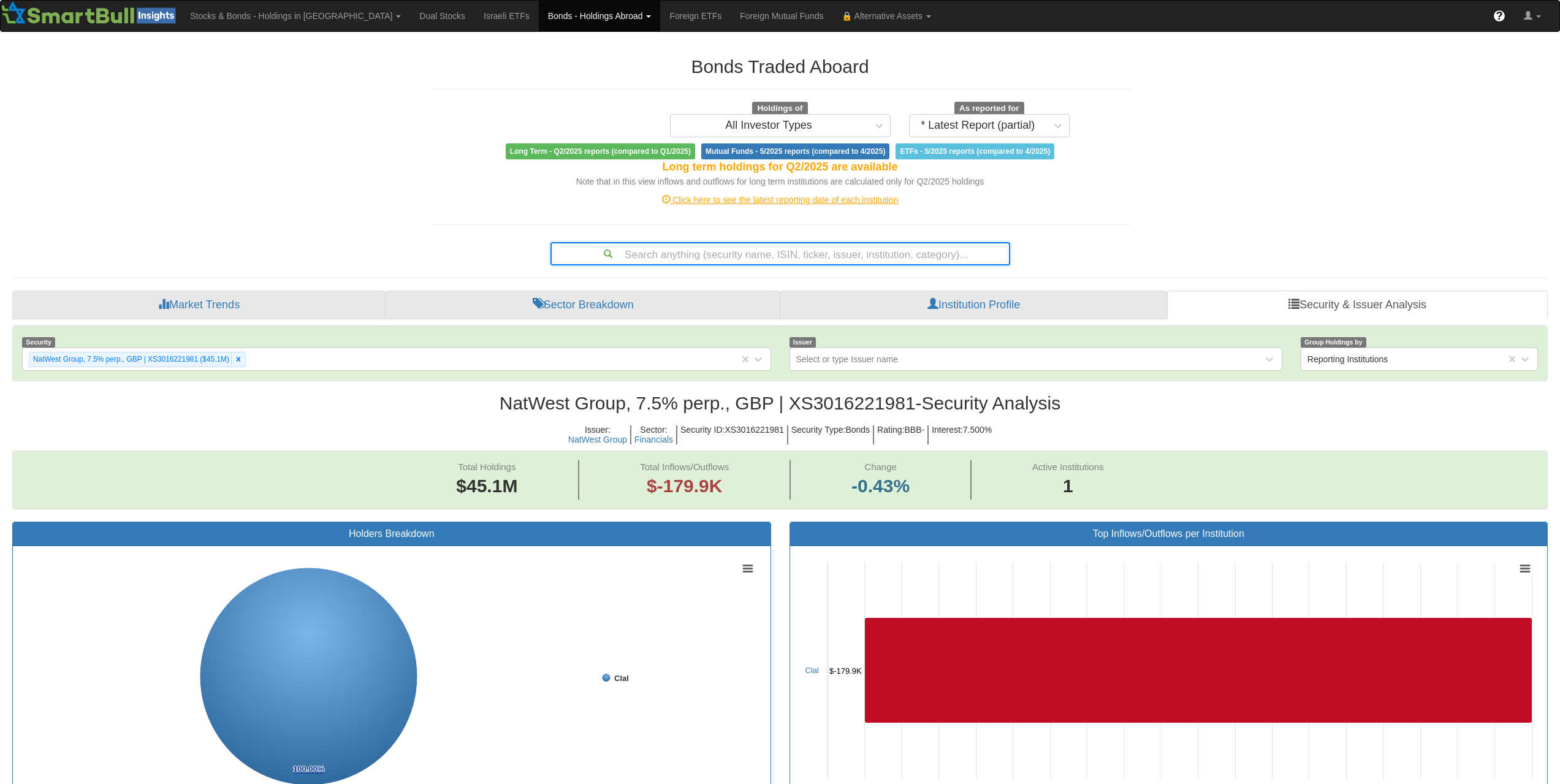
click at [972, 252] on div "Search anything (security name, ISIN, ticker, issuer, institution, category)..." at bounding box center [780, 254] width 457 height 21
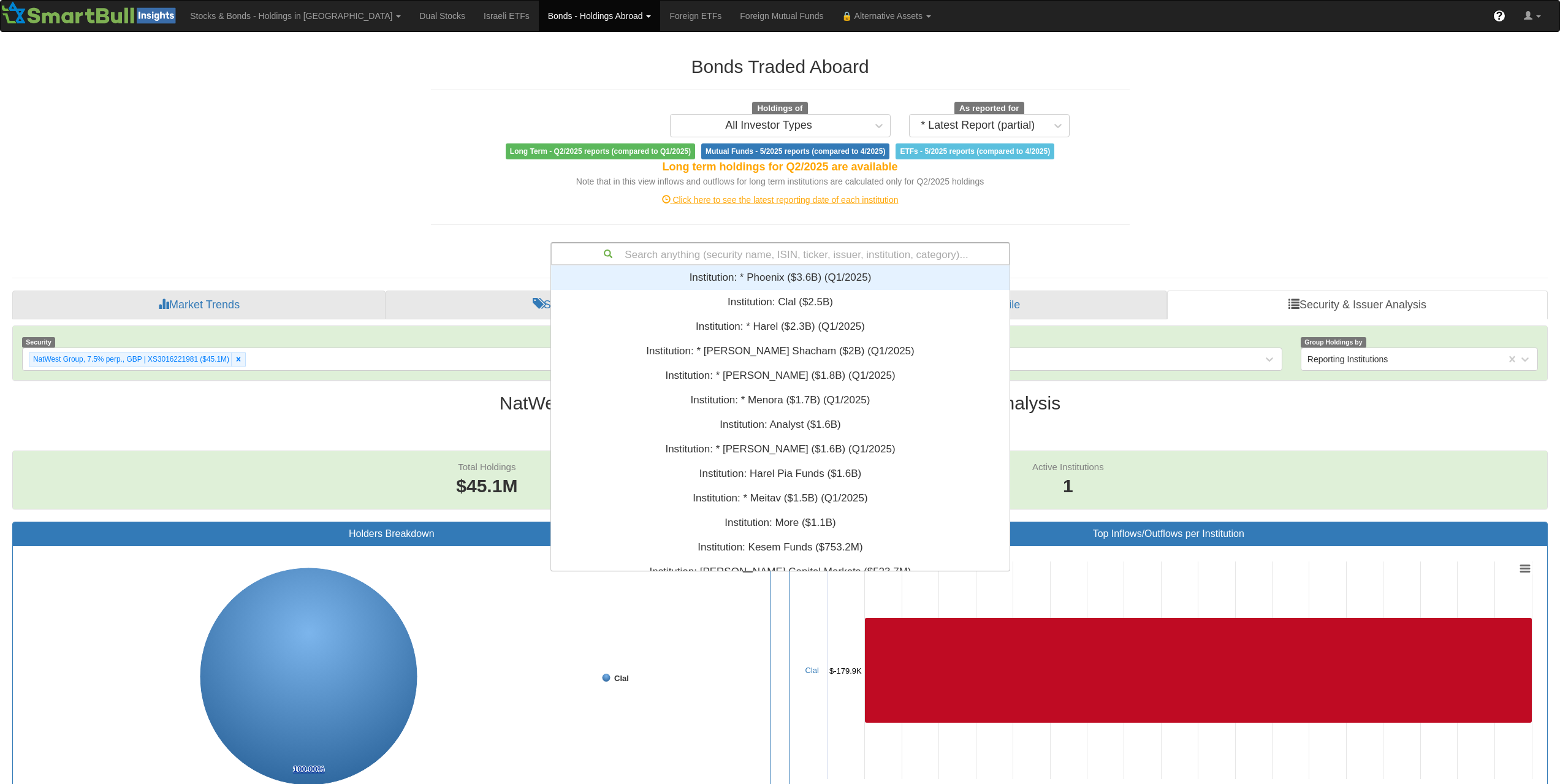
paste input "XS3079581479"
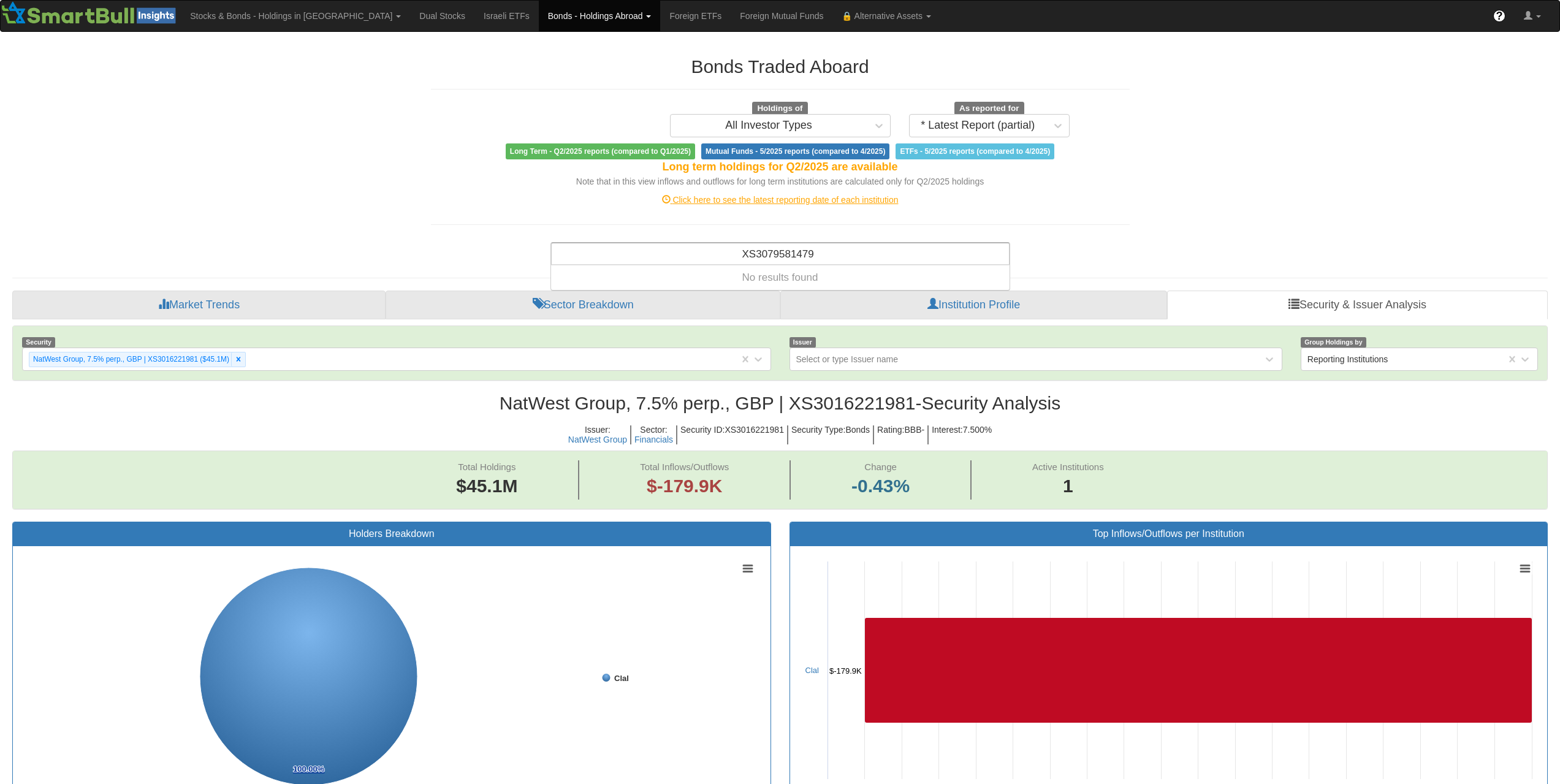
type input "XS3079581479"
click at [849, 251] on div "Search anything (security name, ISIN, ticker, issuer, institution, category)..." at bounding box center [780, 254] width 457 height 21
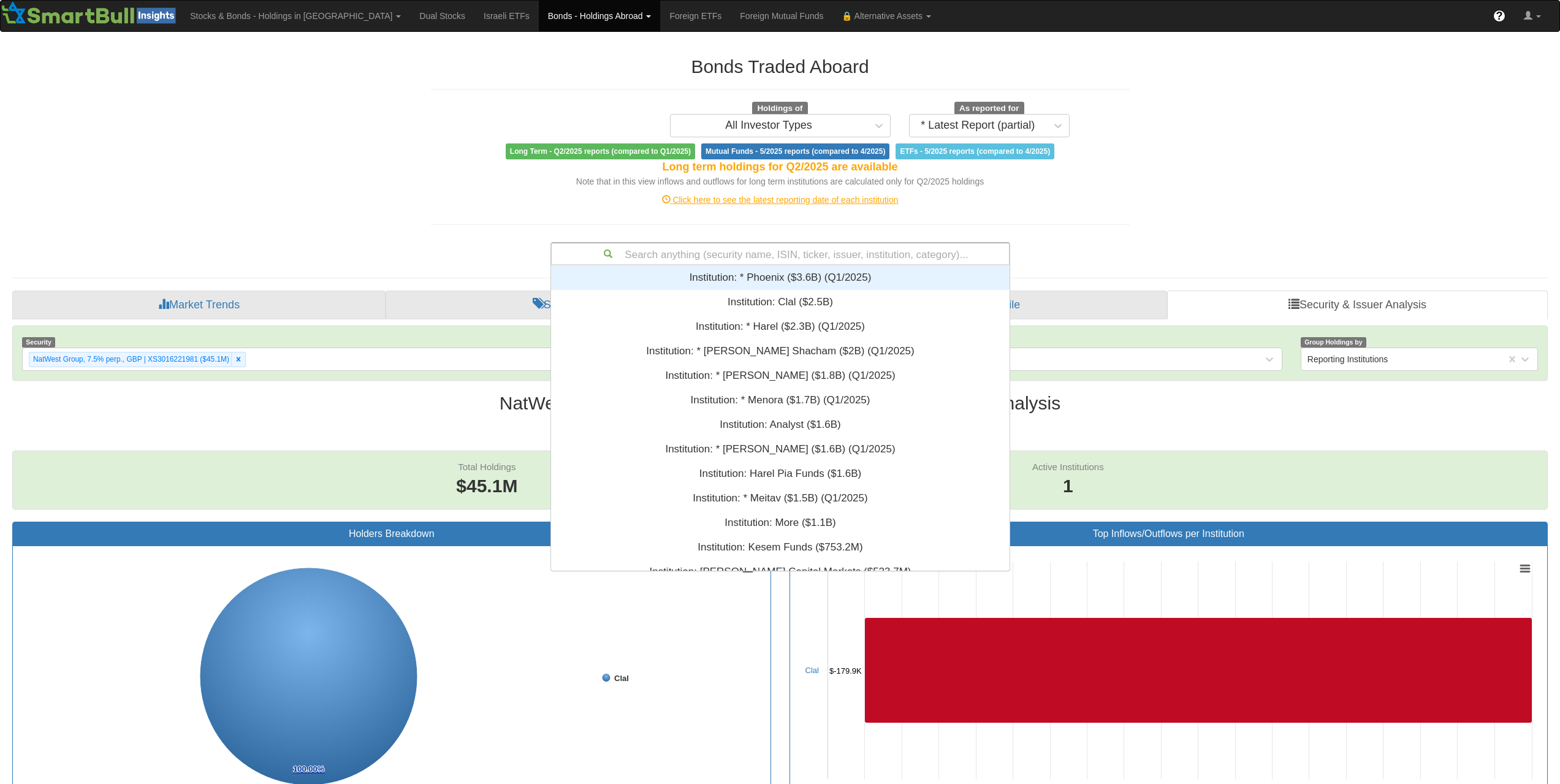
paste input "XS3004202811"
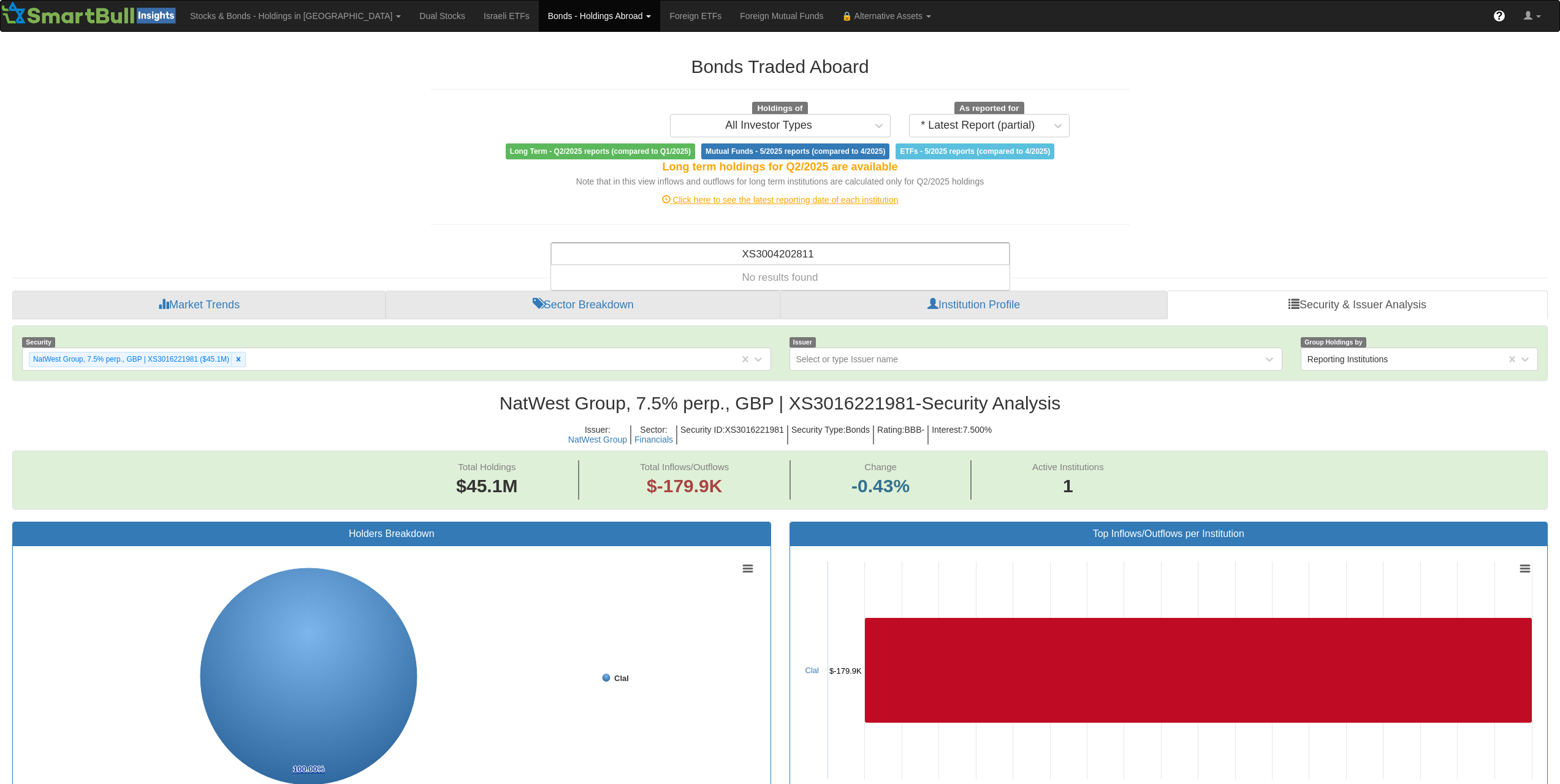
type input "XS3004202811"
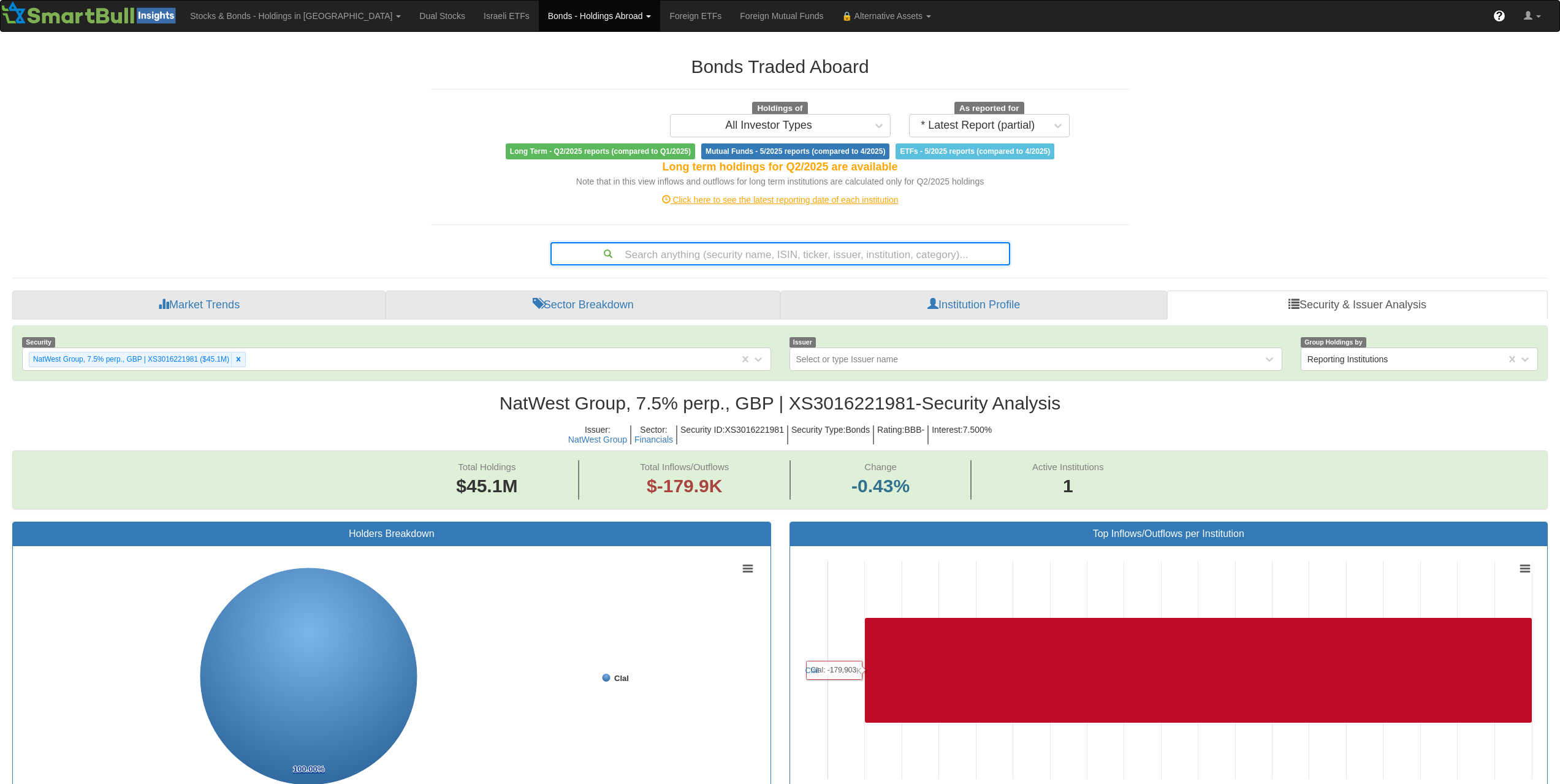
click at [881, 249] on div "Search anything (security name, ISIN, ticker, issuer, institution, category)..." at bounding box center [780, 254] width 457 height 21
paste input "US404280EJ42"
type input "US404280EJ42"
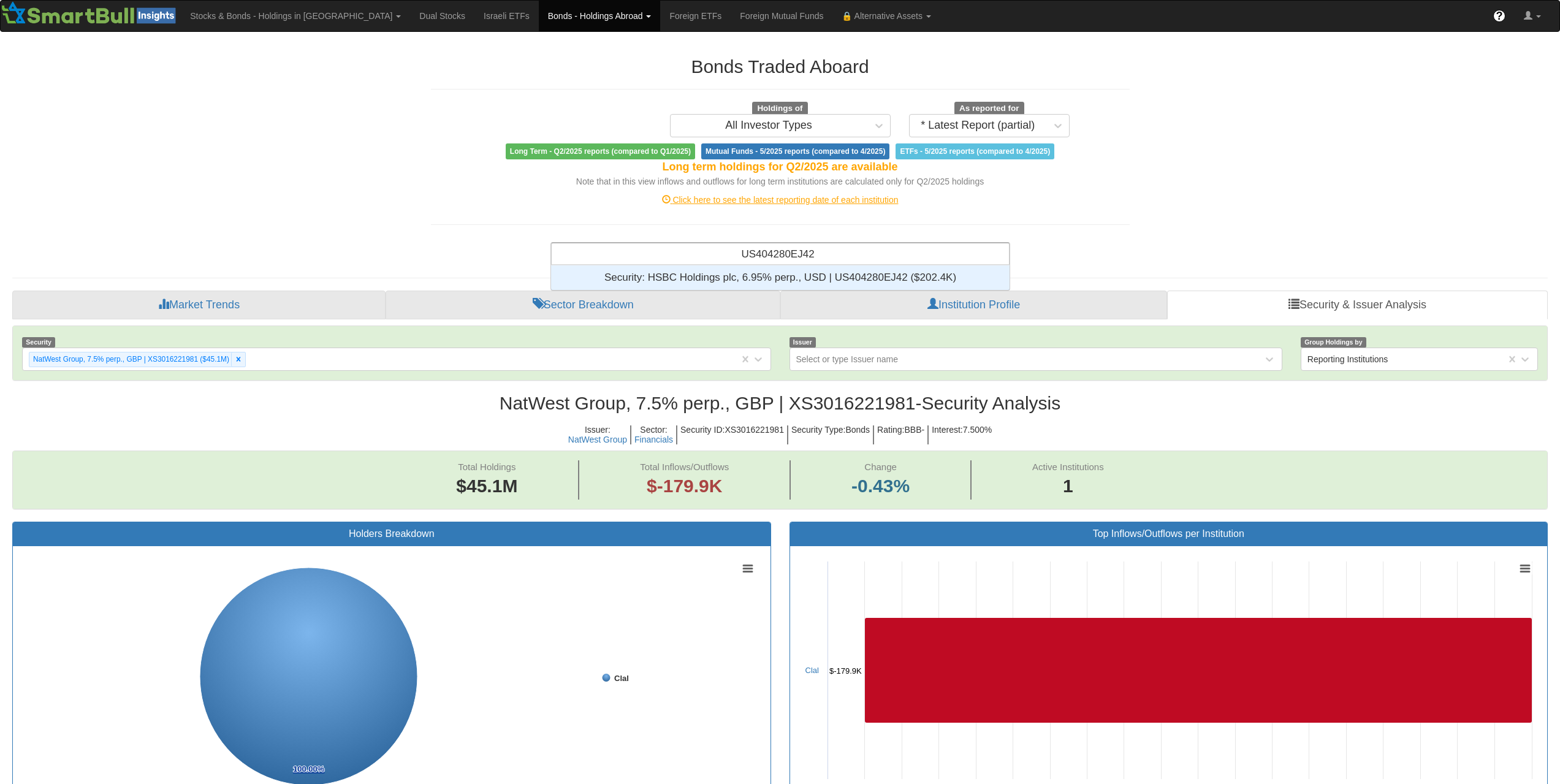
scroll to position [15, 449]
click at [875, 268] on div "Security: ‎HSBC Holdings plc, 6.95% perp., USD | US404280EJ42 ‎($202.4K)‏" at bounding box center [780, 277] width 458 height 24
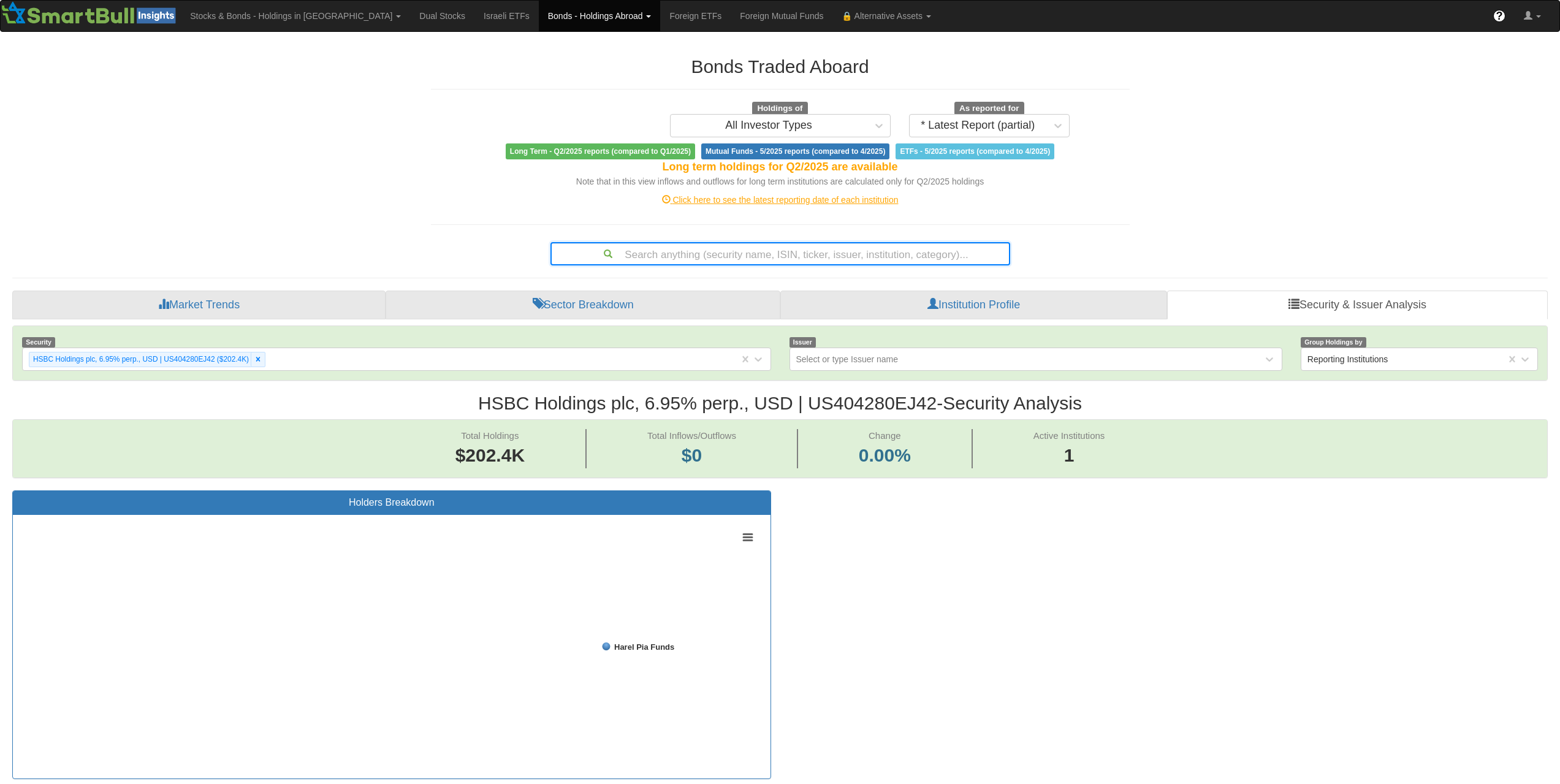
scroll to position [25, 1513]
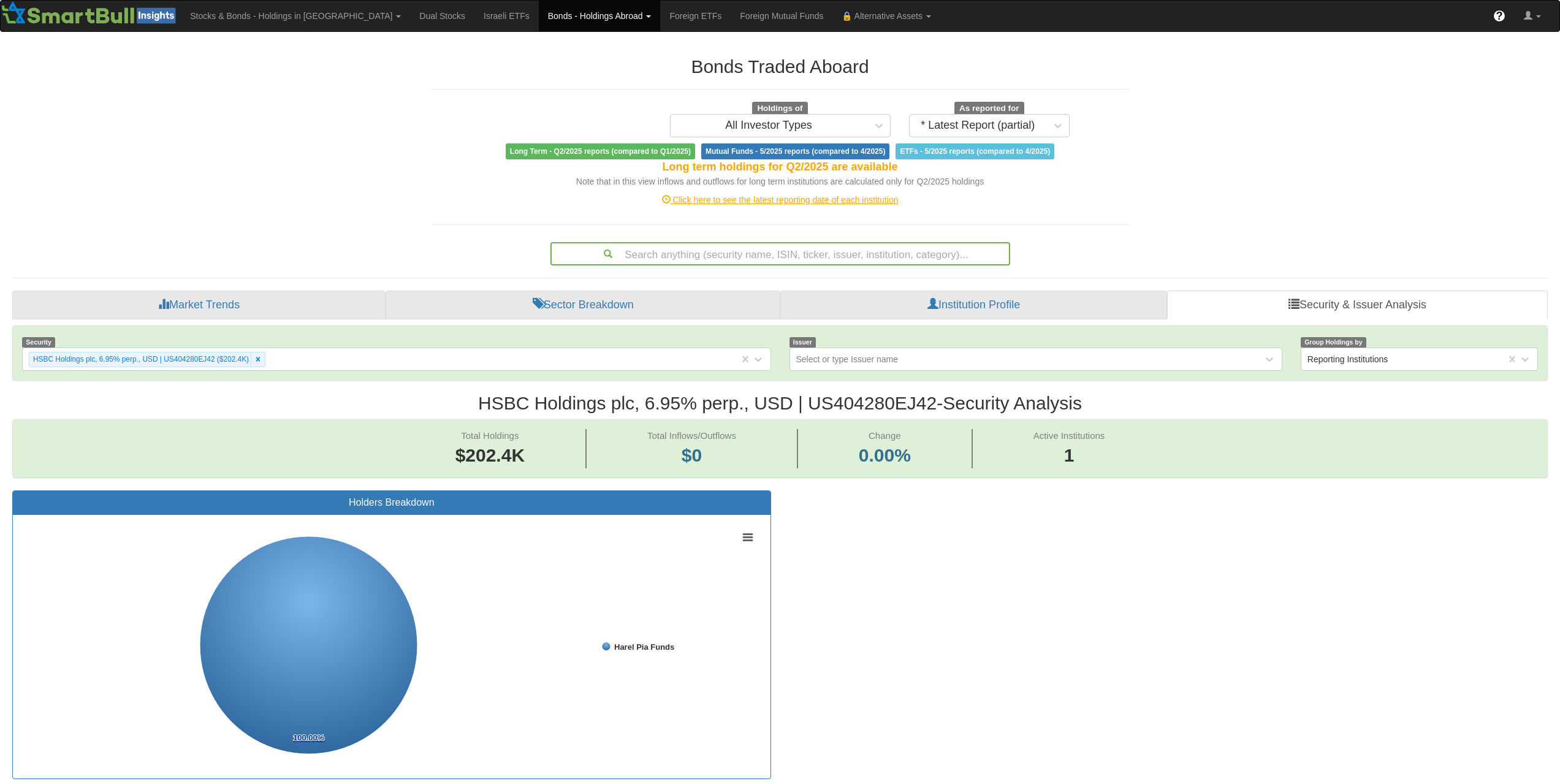
click at [765, 257] on div "Search anything (security name, ISIN, ticker, issuer, institution, category)..." at bounding box center [780, 254] width 457 height 21
paste input "US639057AT53"
type input "US639057AT53"
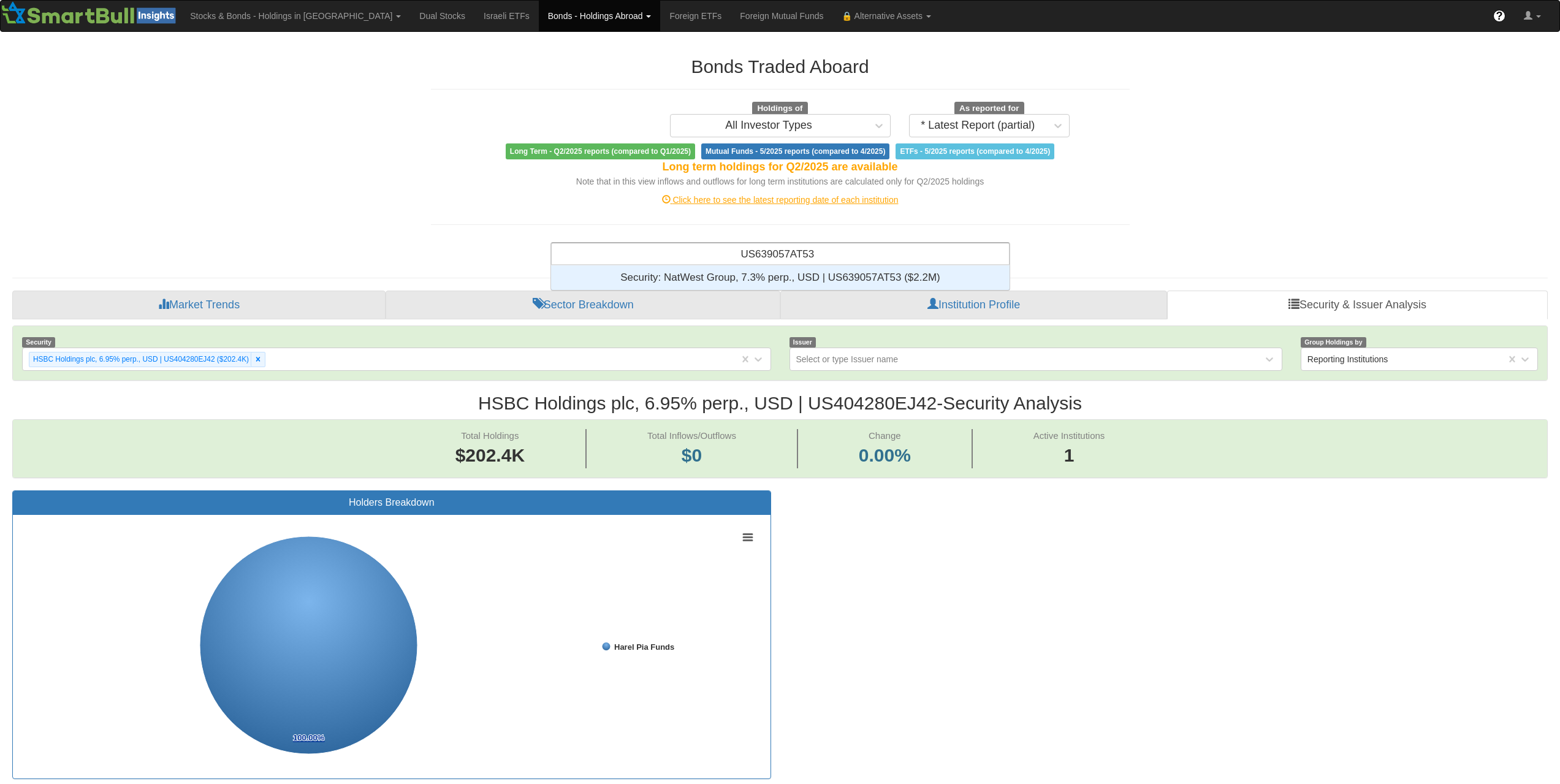
scroll to position [15, 449]
click at [772, 276] on div "Security: ‎NatWest Group, 7.3% perp., USD | US639057AT53 ‎($2.2M)‏" at bounding box center [780, 277] width 458 height 24
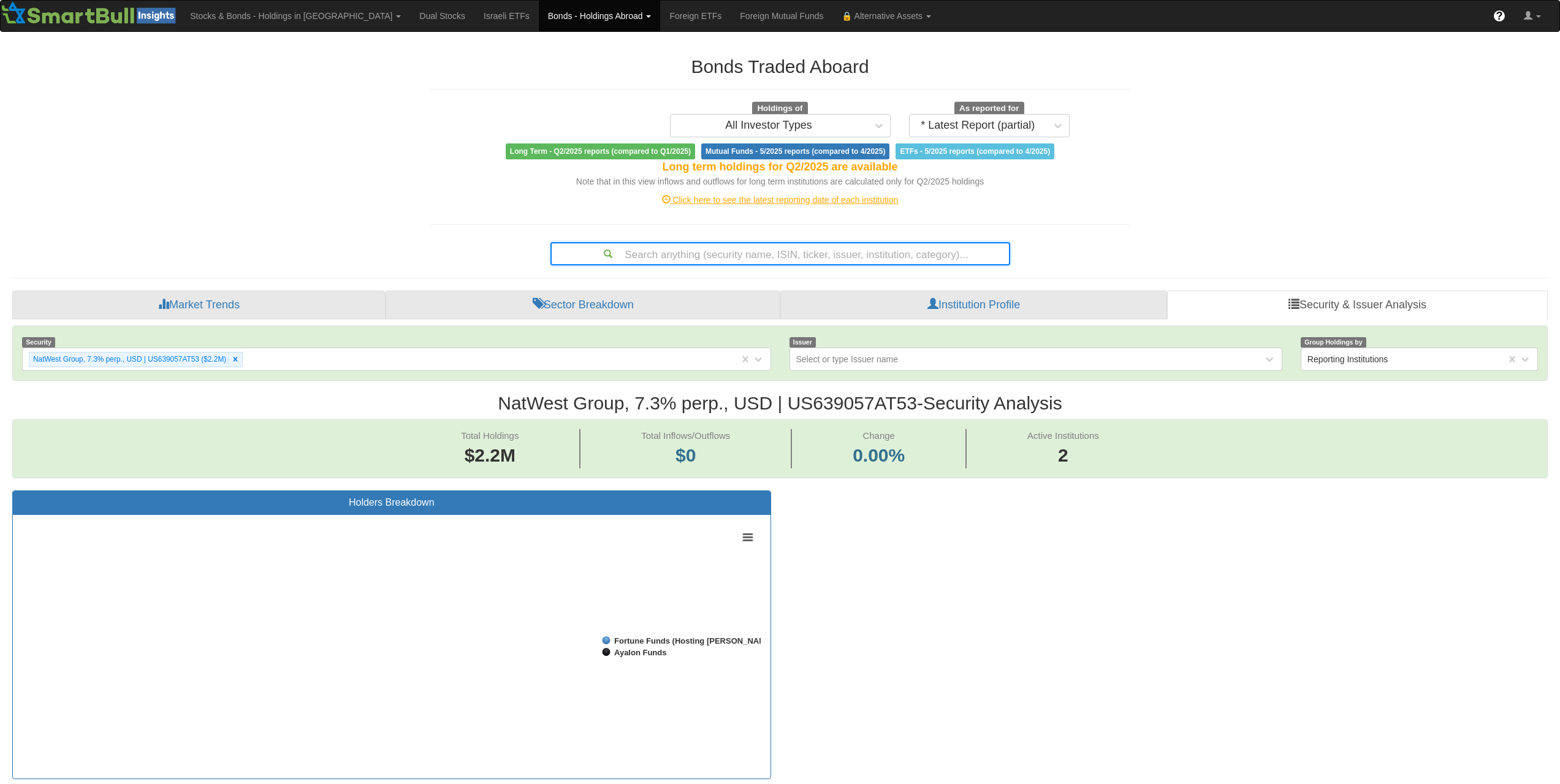
scroll to position [25, 1513]
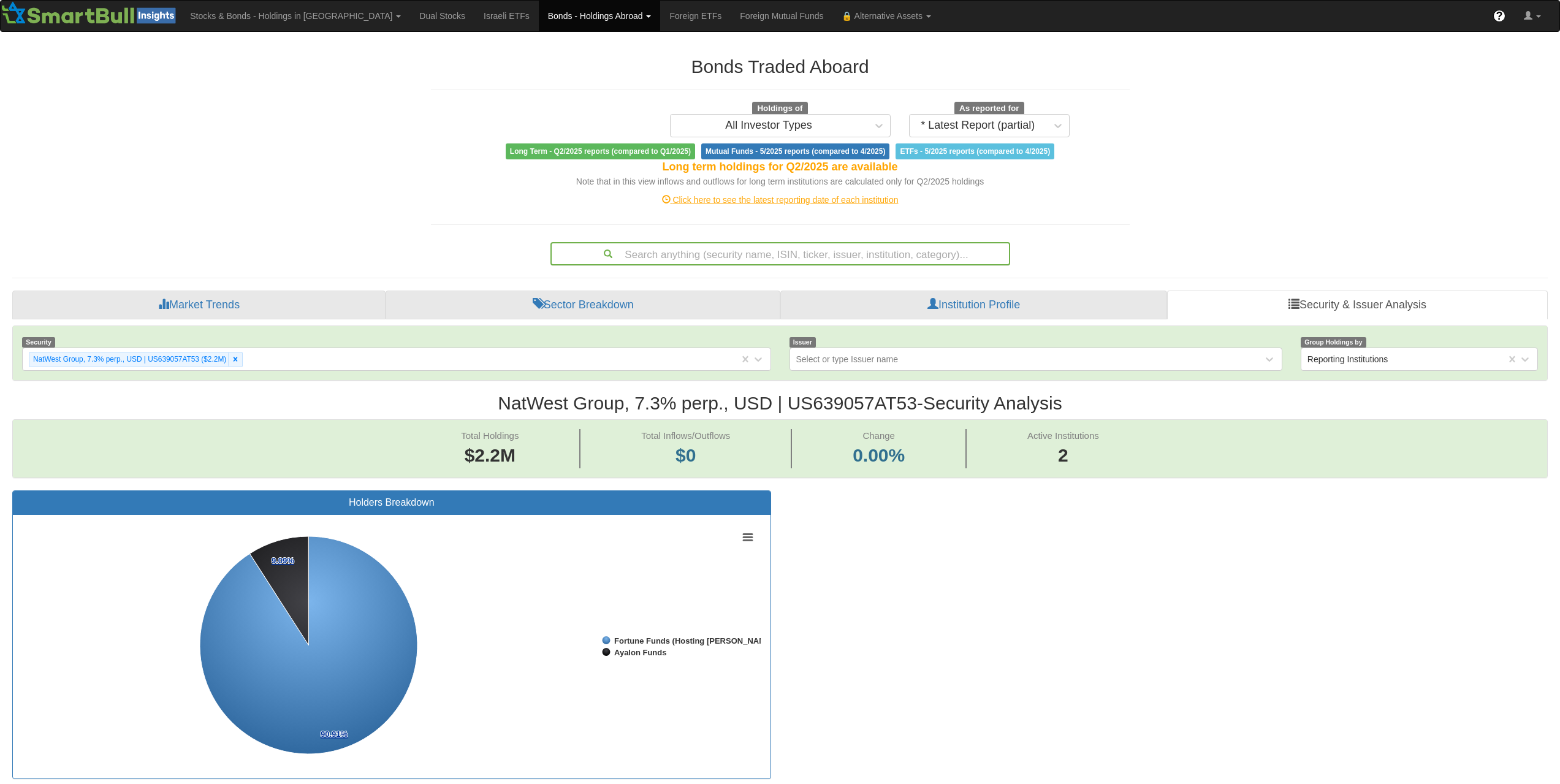
click at [827, 253] on div "Search anything (security name, ISIN, ticker, issuer, institution, category)..." at bounding box center [780, 254] width 457 height 21
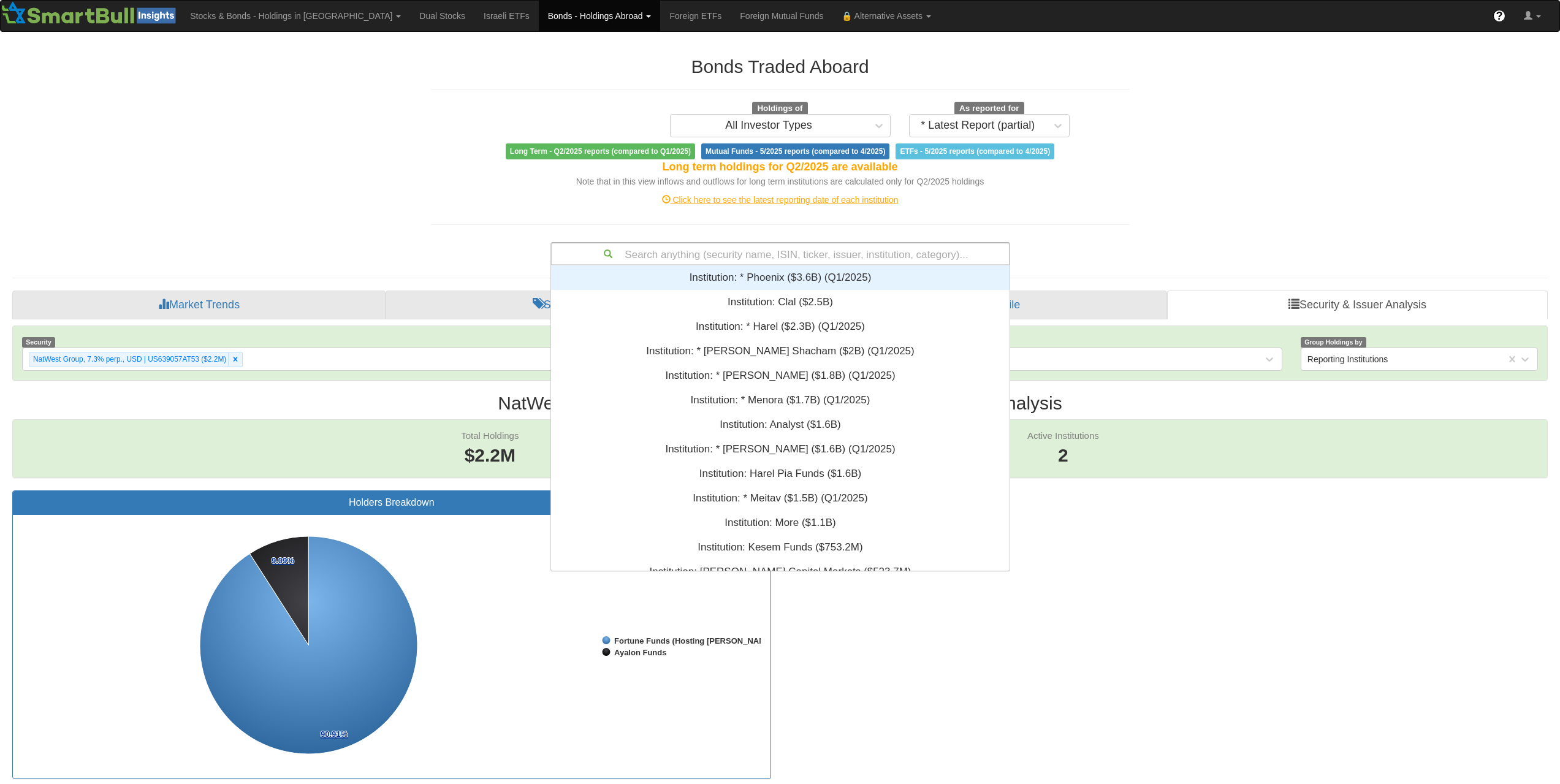
paste input "US780082AT05"
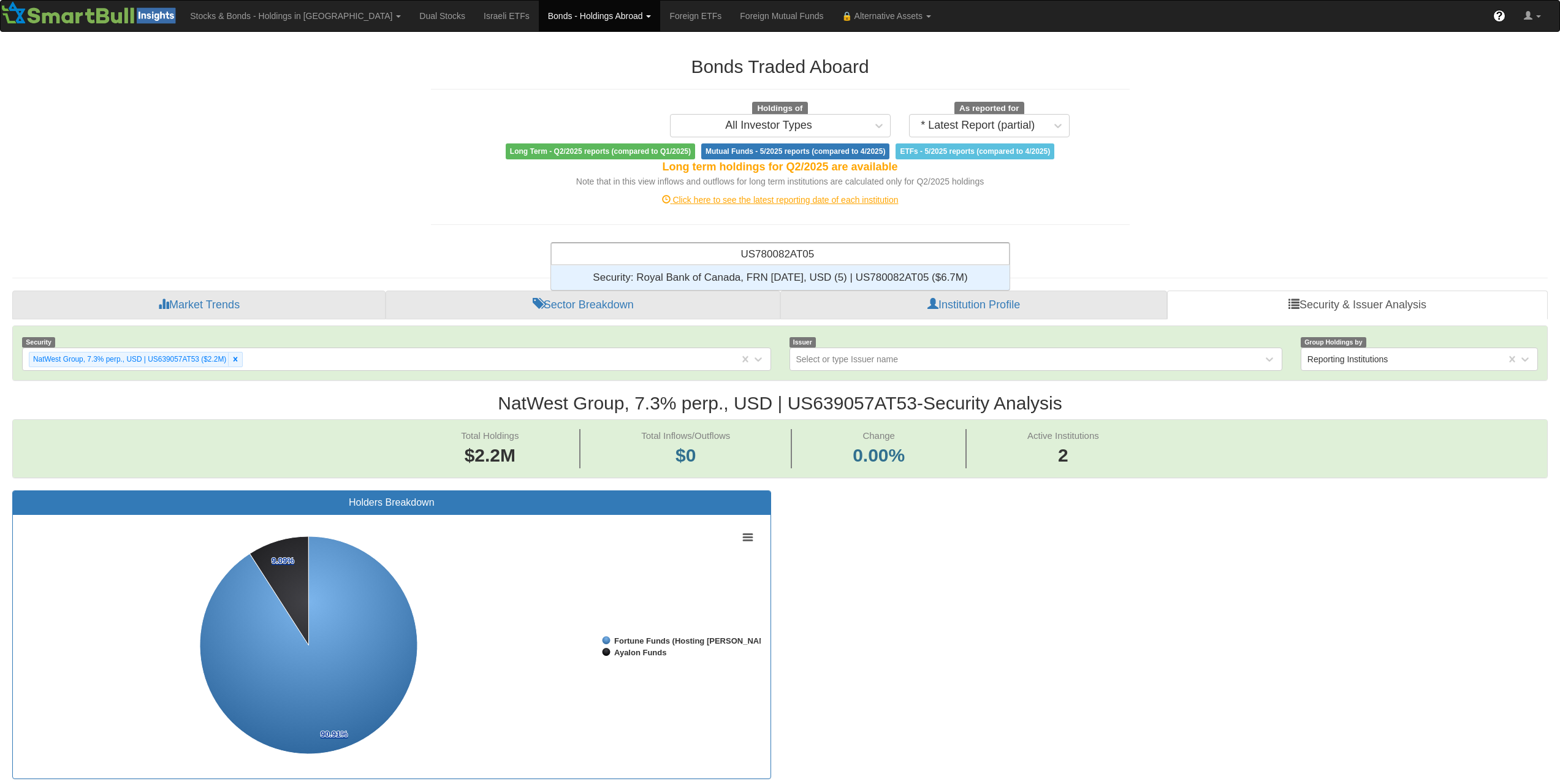
scroll to position [10, 10]
type input "US780082AT05"
click at [828, 256] on div "US780082AT05 US780082AT05" at bounding box center [780, 254] width 457 height 21
click at [833, 268] on div "Security: ‎Royal Bank of Canada, FRN [DATE], USD (5) | US780082AT05 ‎($6.7M)‏" at bounding box center [780, 277] width 458 height 24
